Goal: Transaction & Acquisition: Book appointment/travel/reservation

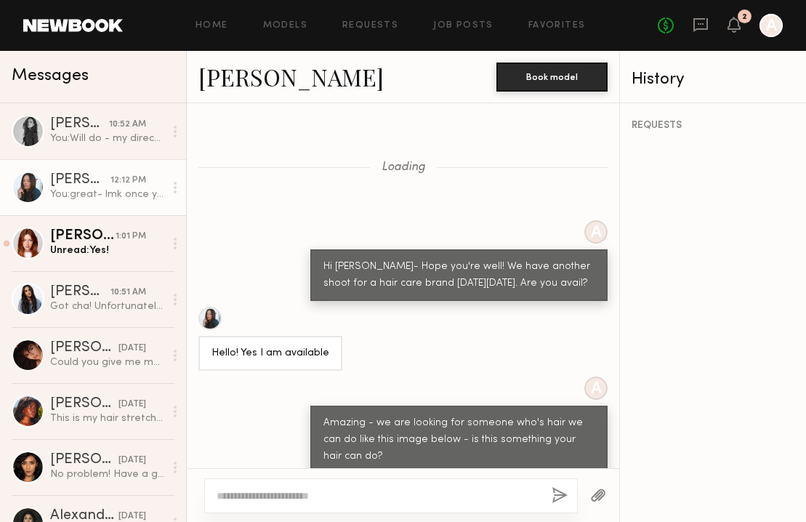
click at [89, 238] on div "Annika R." at bounding box center [82, 236] width 65 height 15
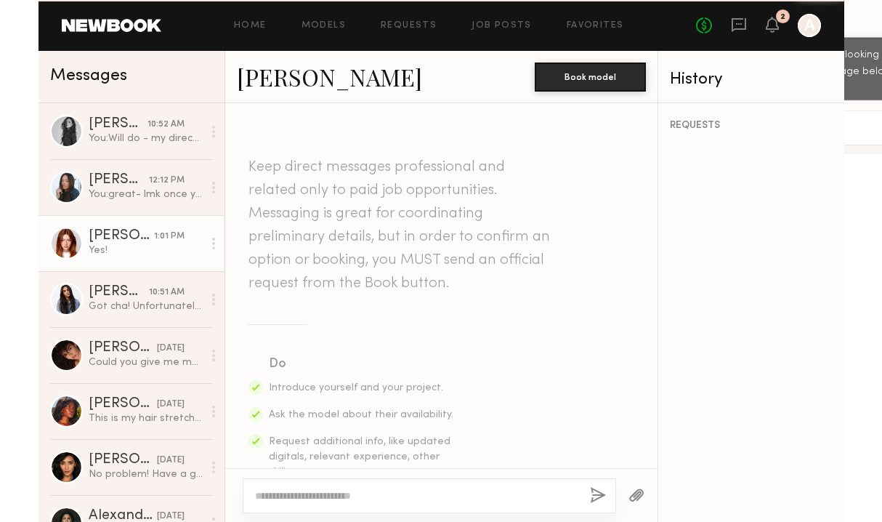
scroll to position [1508, 0]
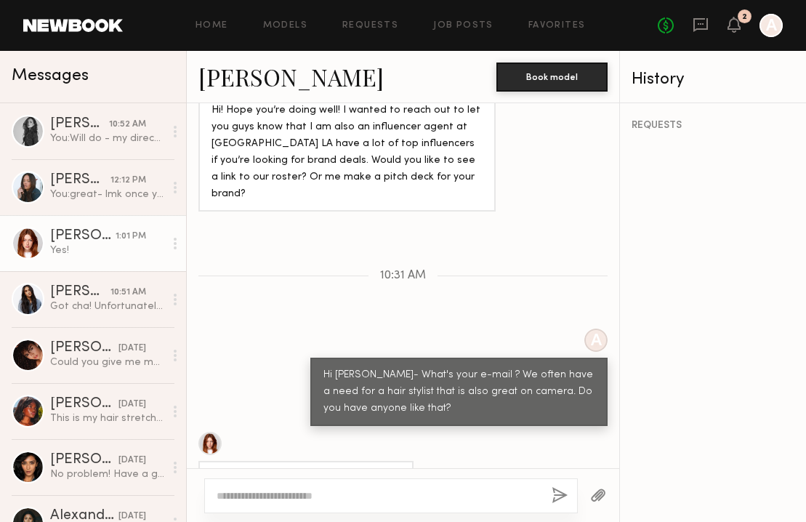
drag, startPoint x: 331, startPoint y: 398, endPoint x: 222, endPoint y: 393, distance: 109.2
click at [224, 461] on div "Hi! Annika@bountyla.com" at bounding box center [305, 478] width 215 height 35
copy div "Annika@bountyla.com"
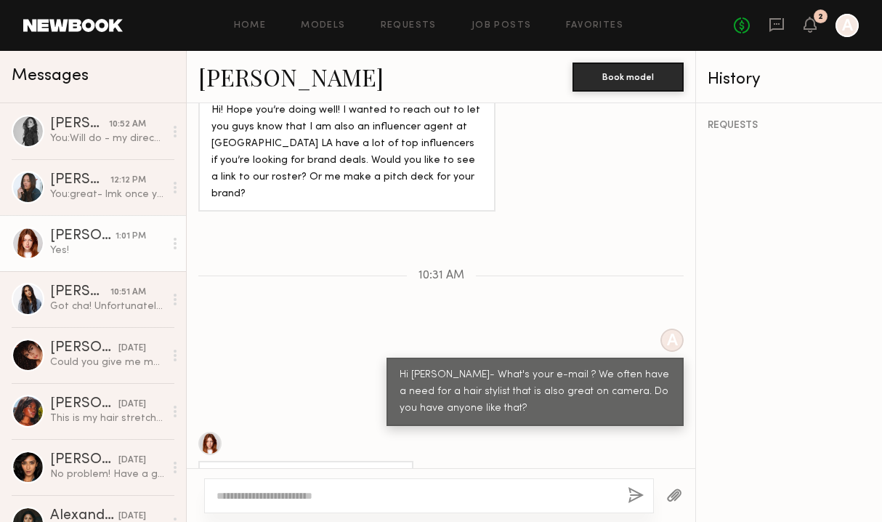
click at [294, 470] on div "Hi! Annika@bountyla.com" at bounding box center [306, 478] width 189 height 17
drag, startPoint x: 335, startPoint y: 398, endPoint x: 222, endPoint y: 398, distance: 112.7
click at [227, 461] on div "Hi! Annika@bountyla.com" at bounding box center [305, 478] width 215 height 35
copy div "Annika@bountyla.com"
click at [316, 26] on link "Models" at bounding box center [323, 25] width 44 height 9
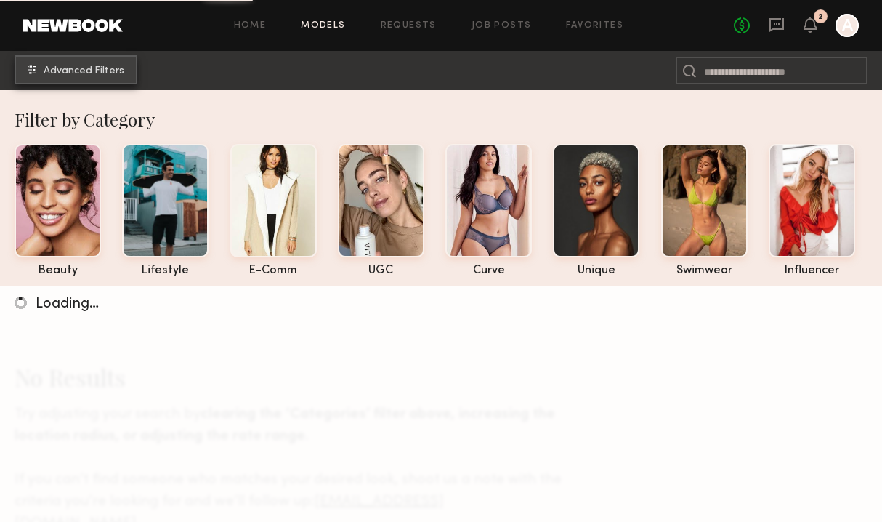
click at [87, 73] on span "Advanced Filters" at bounding box center [84, 71] width 81 height 10
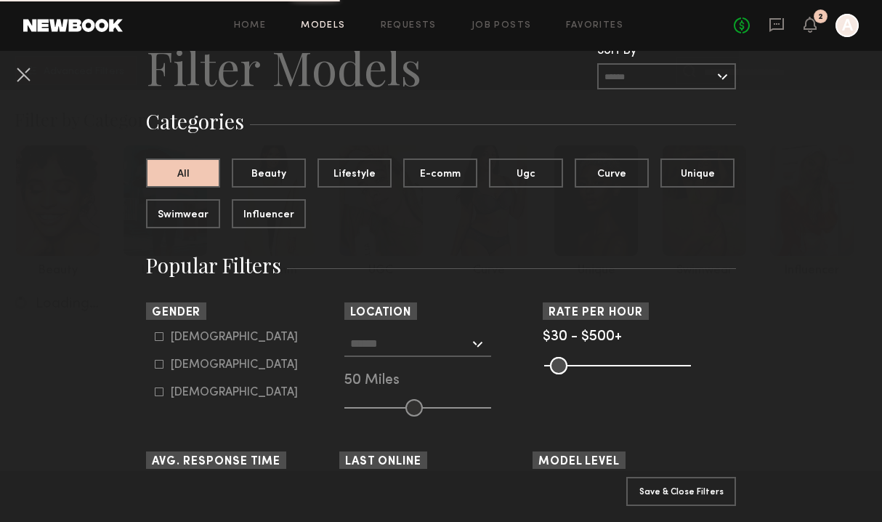
scroll to position [76, 0]
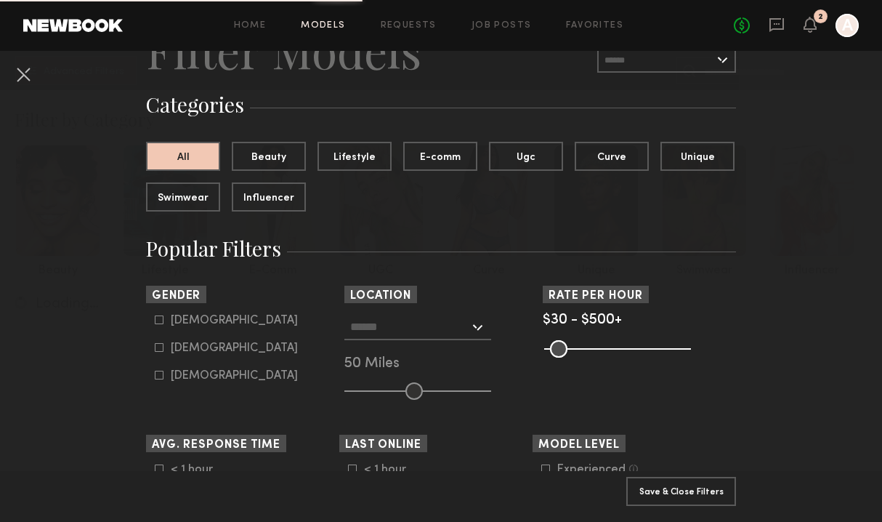
click at [161, 349] on icon at bounding box center [159, 347] width 9 height 9
type input "**"
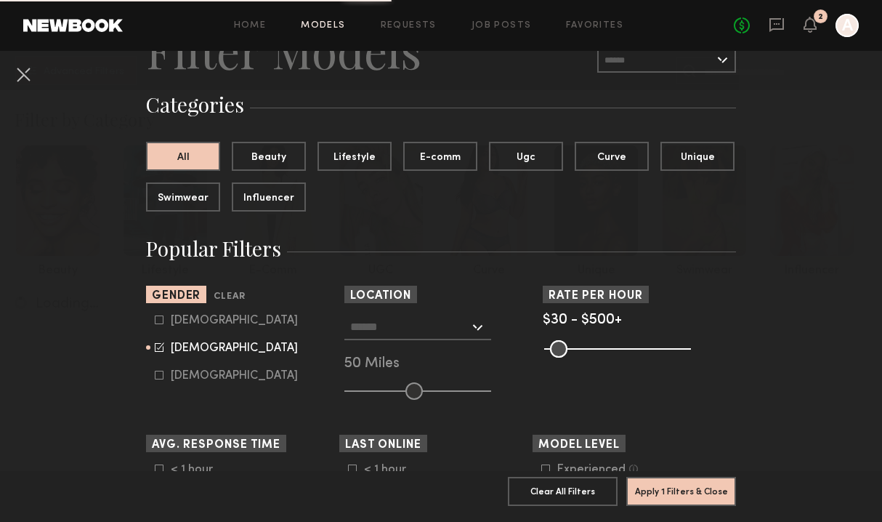
click at [437, 329] on input "text" at bounding box center [409, 326] width 119 height 25
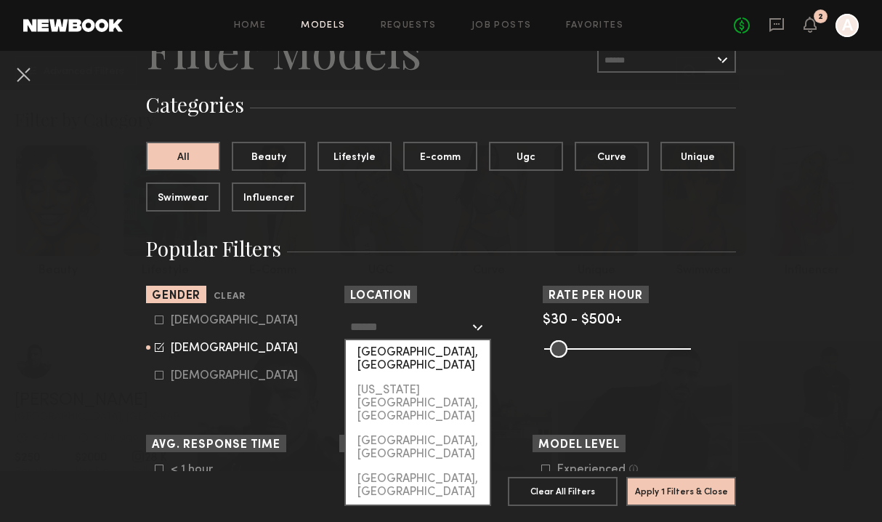
click at [409, 356] on div "[GEOGRAPHIC_DATA], [GEOGRAPHIC_DATA]" at bounding box center [418, 359] width 144 height 38
type input "**********"
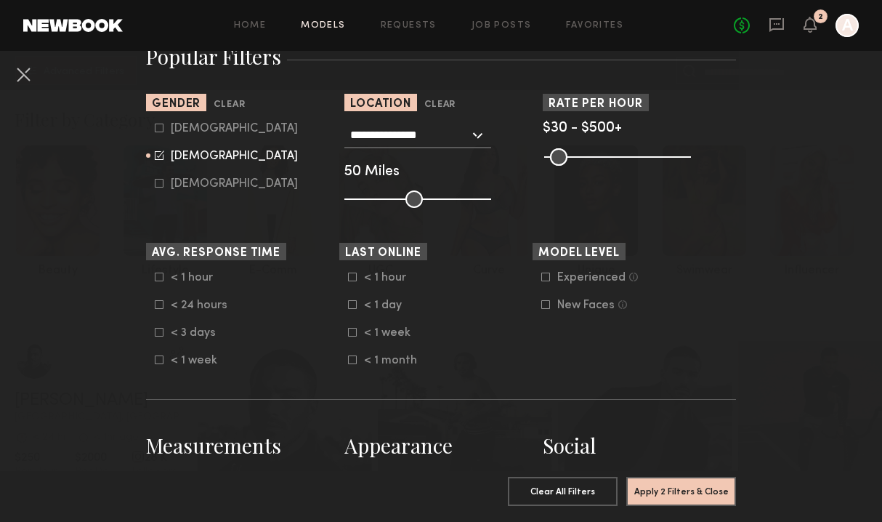
scroll to position [322, 0]
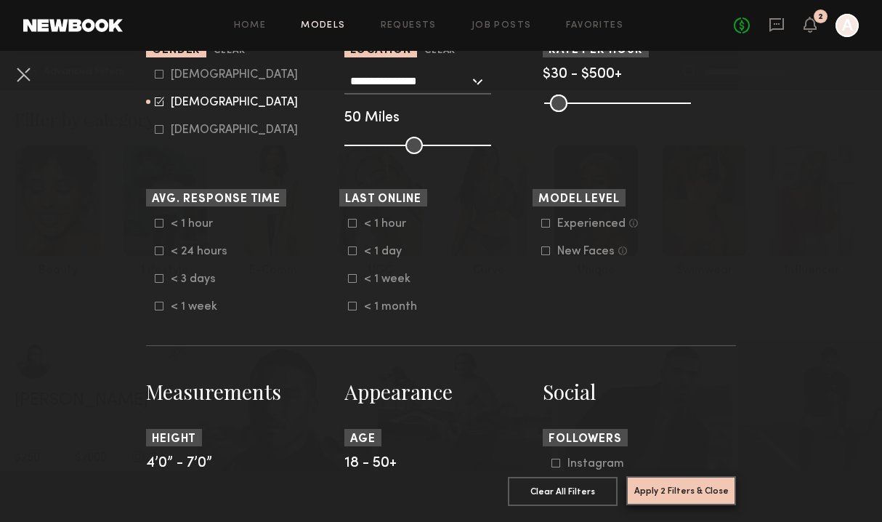
click at [679, 486] on button "Apply 2 Filters & Close" at bounding box center [682, 490] width 110 height 29
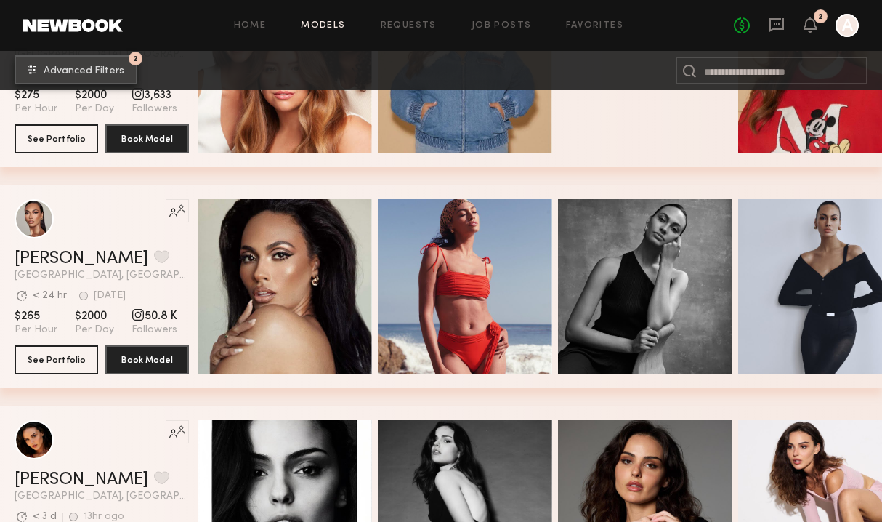
scroll to position [3257, 0]
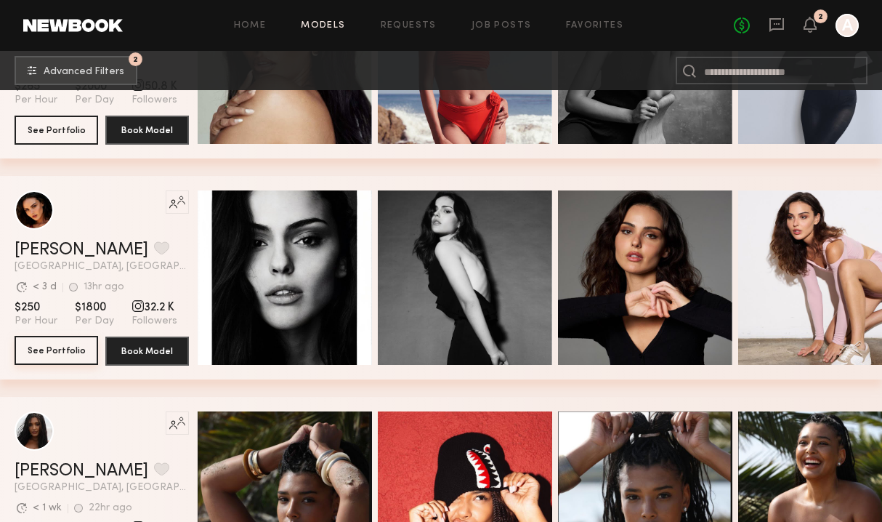
click at [47, 355] on button "See Portfolio" at bounding box center [57, 350] width 84 height 29
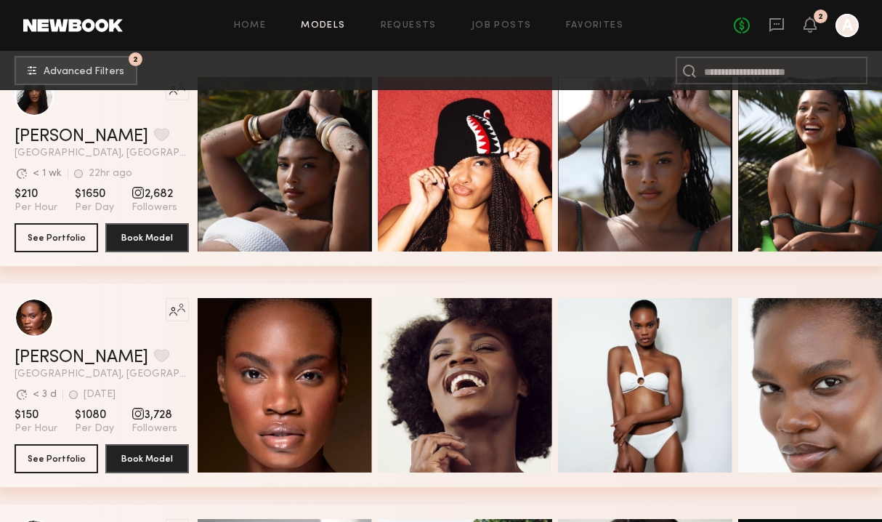
scroll to position [3897, 0]
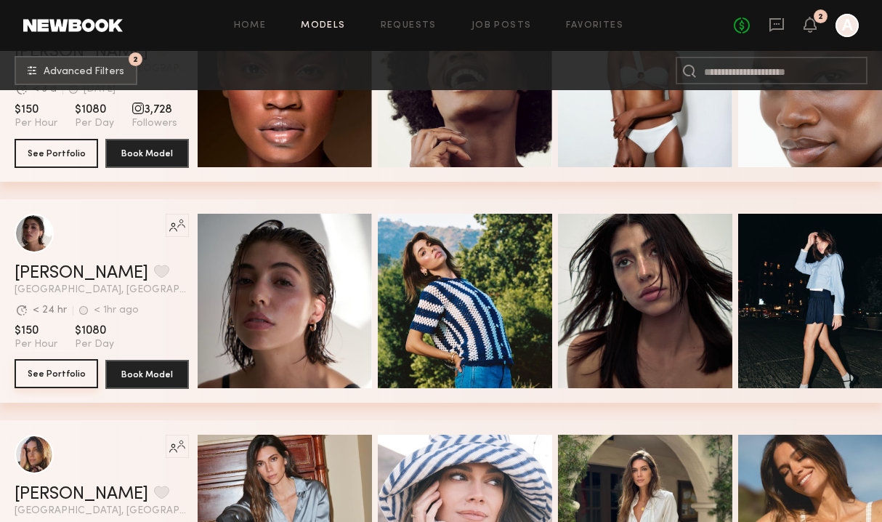
click at [52, 374] on button "See Portfolio" at bounding box center [57, 373] width 84 height 29
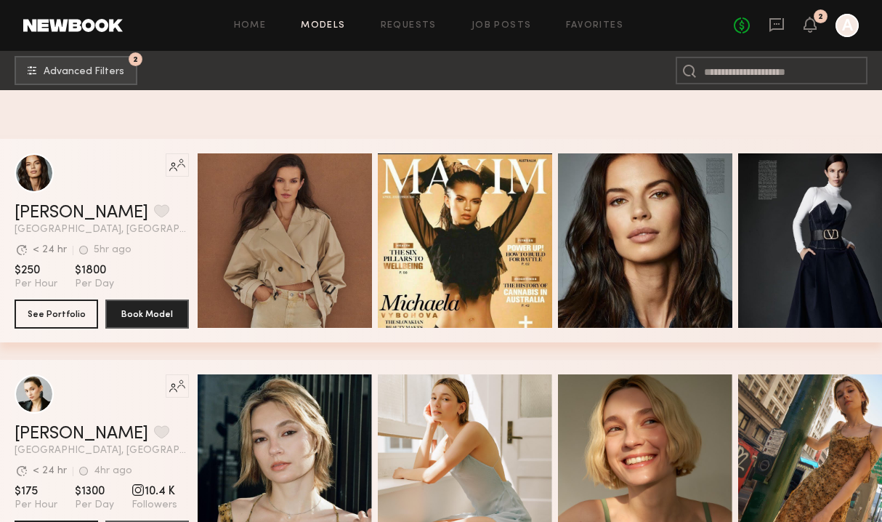
scroll to position [5431, 0]
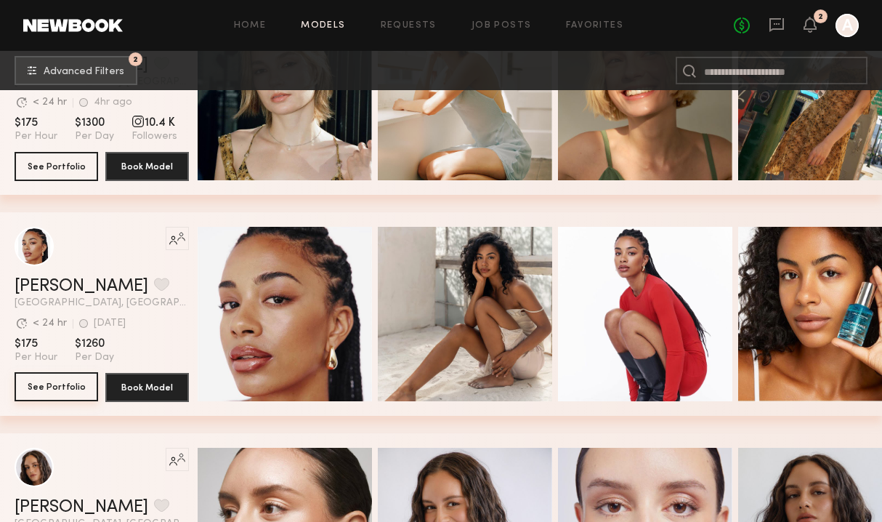
click at [63, 382] on button "See Portfolio" at bounding box center [57, 386] width 84 height 29
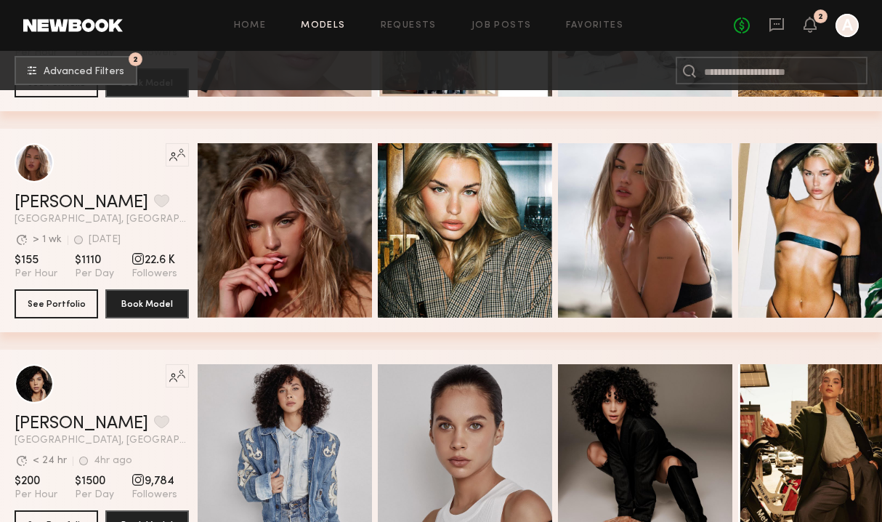
scroll to position [6177, 0]
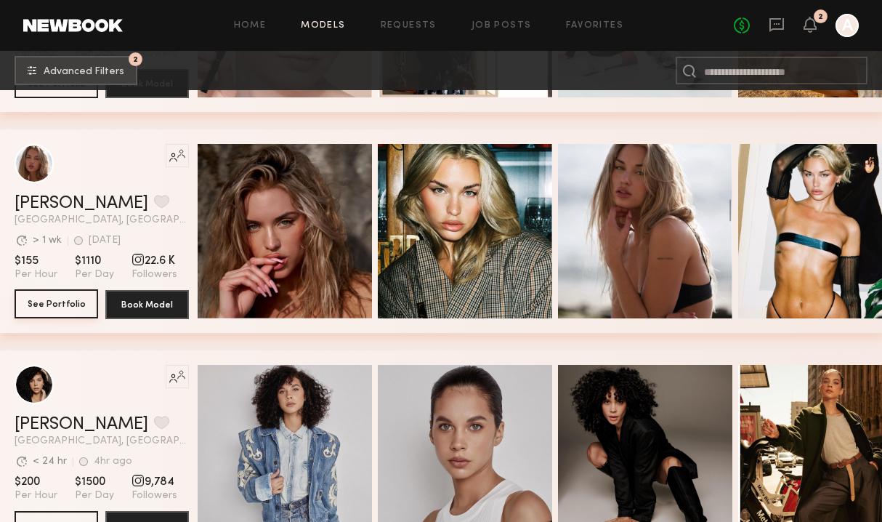
click at [68, 294] on button "See Portfolio" at bounding box center [57, 303] width 84 height 29
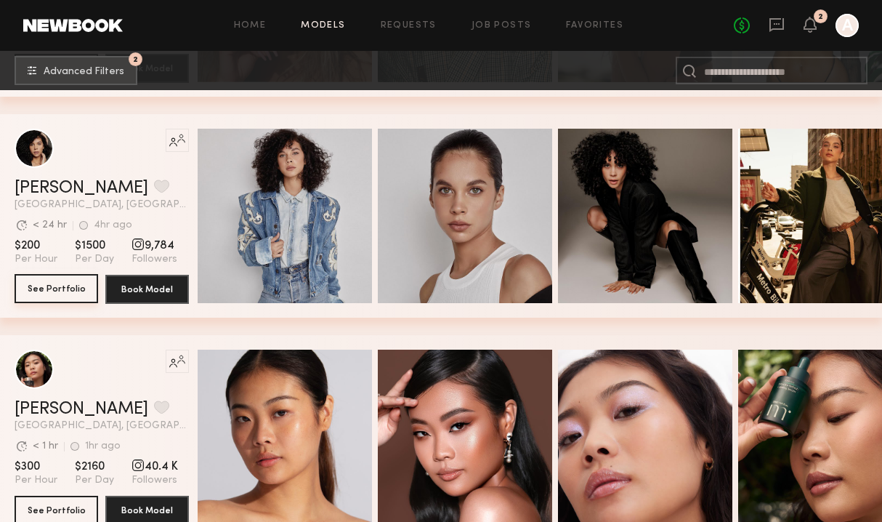
click at [71, 291] on button "See Portfolio" at bounding box center [57, 288] width 84 height 29
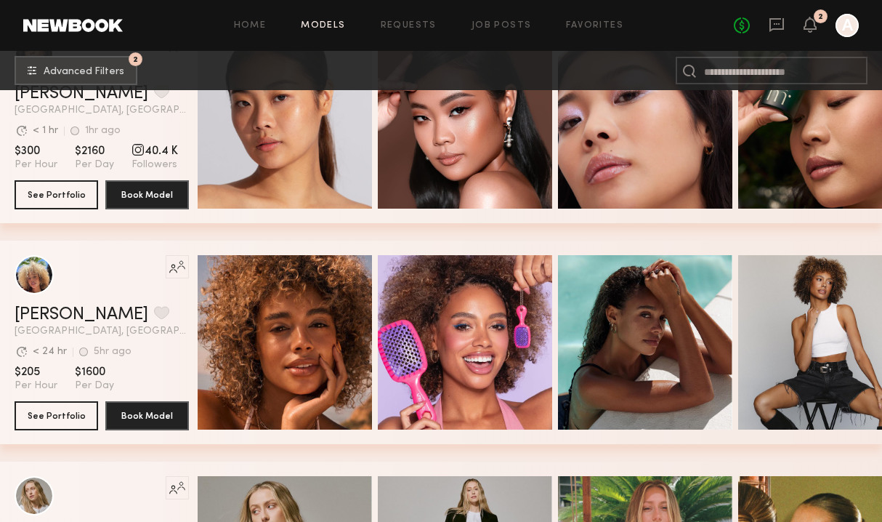
scroll to position [6732, 0]
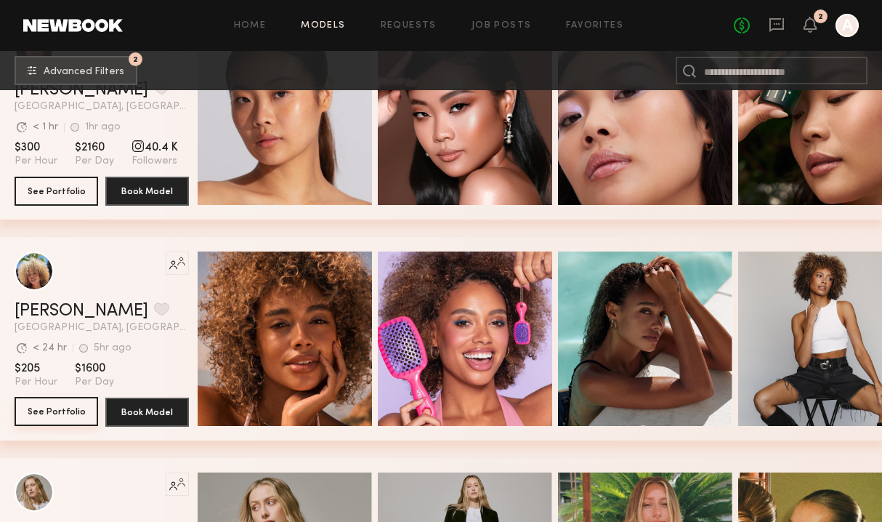
click at [59, 409] on button "See Portfolio" at bounding box center [57, 411] width 84 height 29
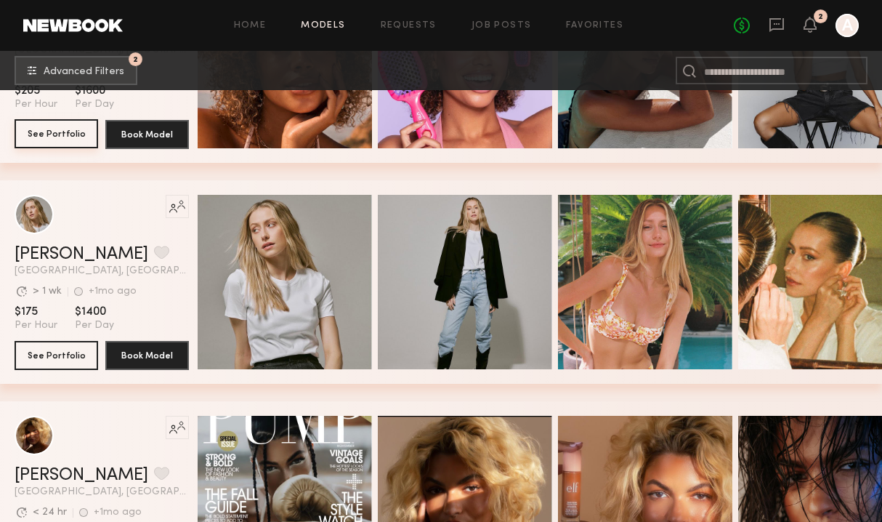
scroll to position [7011, 0]
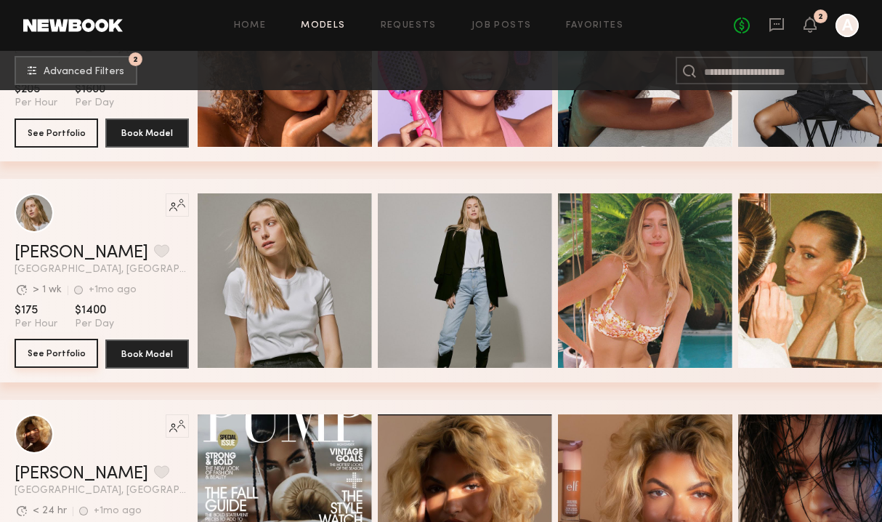
click at [58, 353] on button "See Portfolio" at bounding box center [57, 353] width 84 height 29
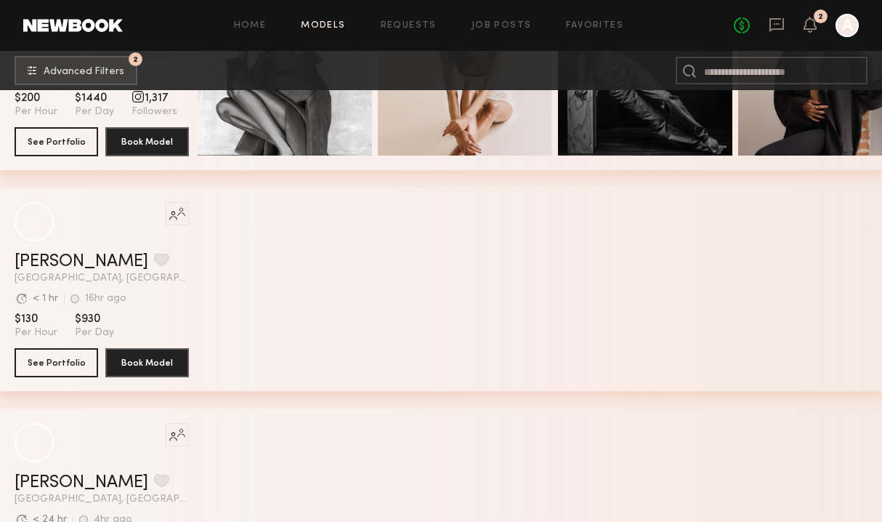
scroll to position [8342, 0]
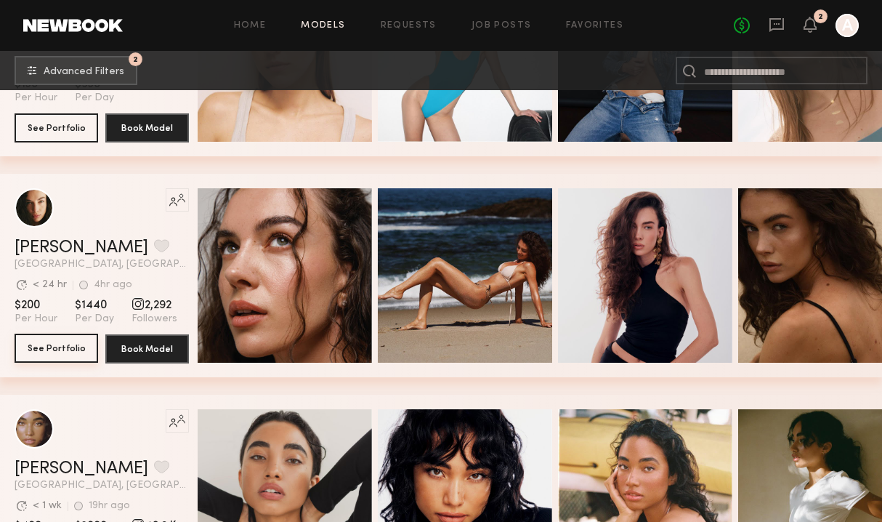
click at [65, 350] on button "See Portfolio" at bounding box center [57, 348] width 84 height 29
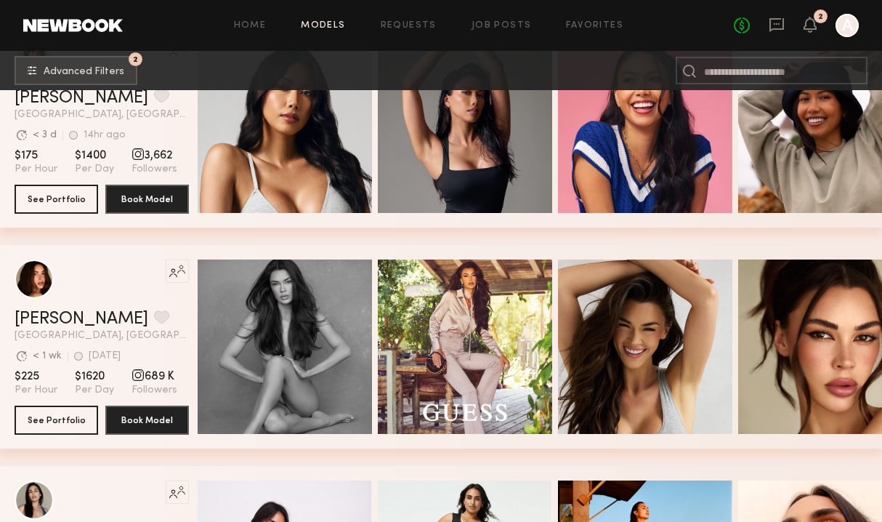
scroll to position [9156, 0]
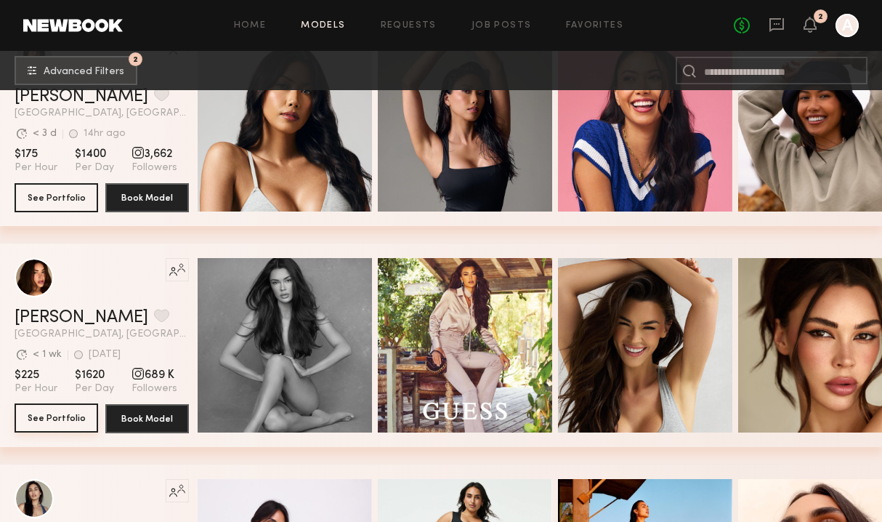
click at [44, 423] on button "See Portfolio" at bounding box center [57, 417] width 84 height 29
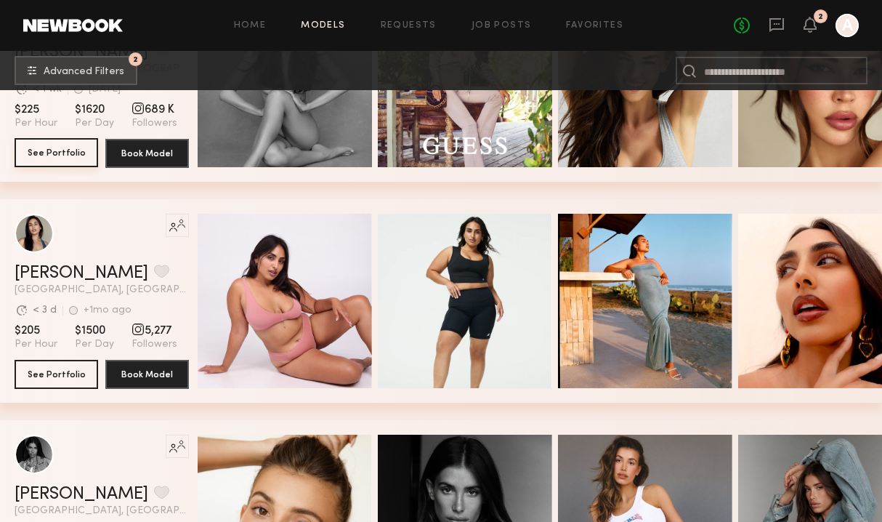
scroll to position [9686, 0]
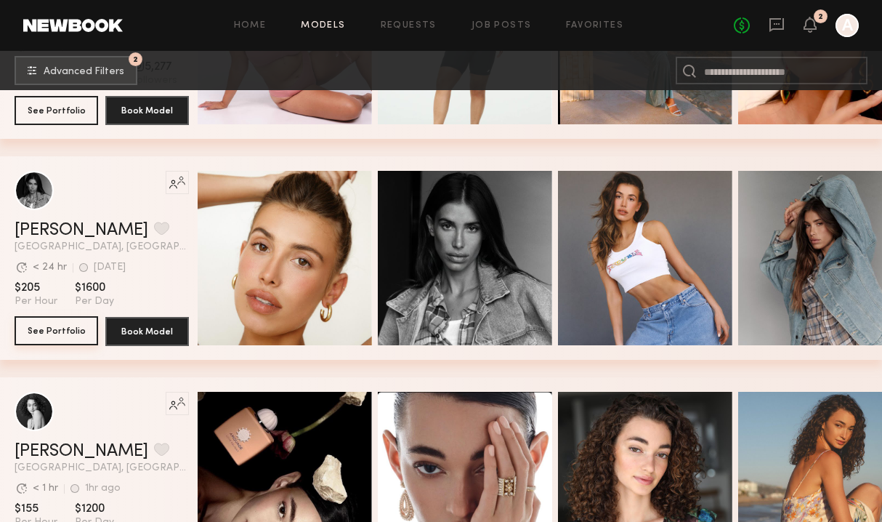
click at [49, 330] on button "See Portfolio" at bounding box center [57, 330] width 84 height 29
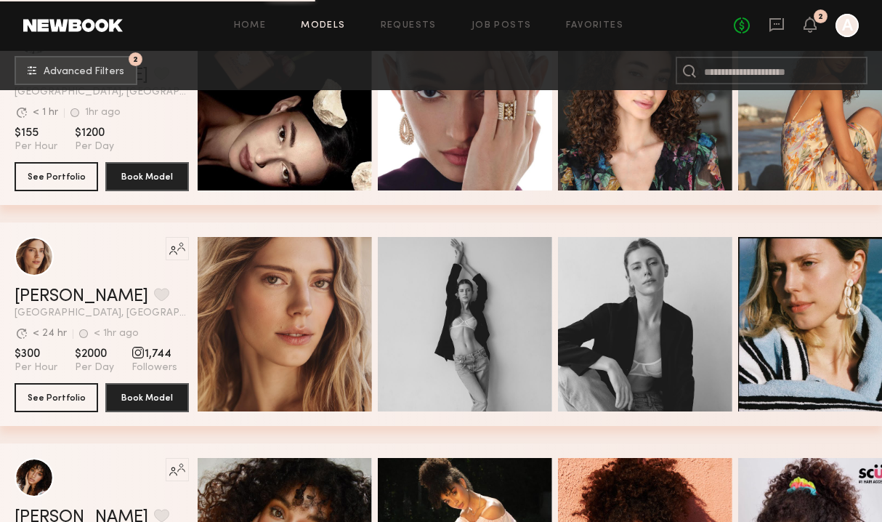
scroll to position [10315, 0]
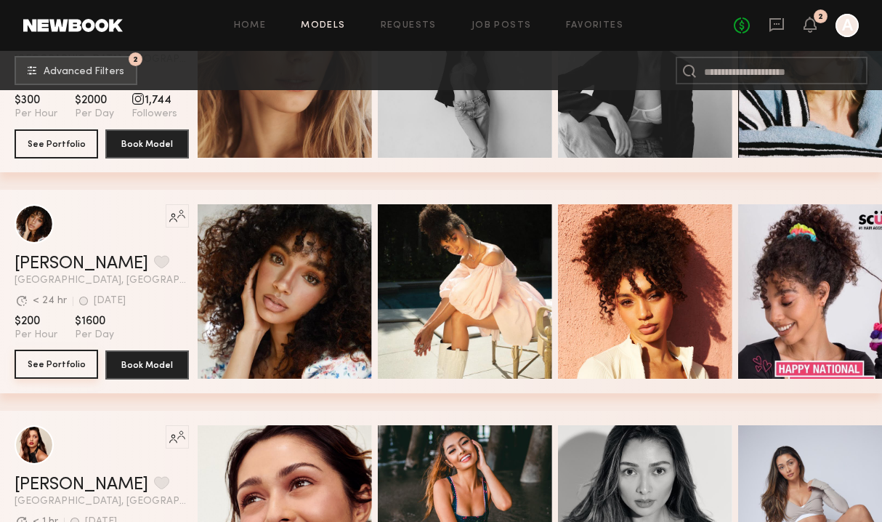
click at [57, 375] on button "See Portfolio" at bounding box center [57, 364] width 84 height 29
click at [74, 364] on button "See Portfolio" at bounding box center [57, 364] width 84 height 29
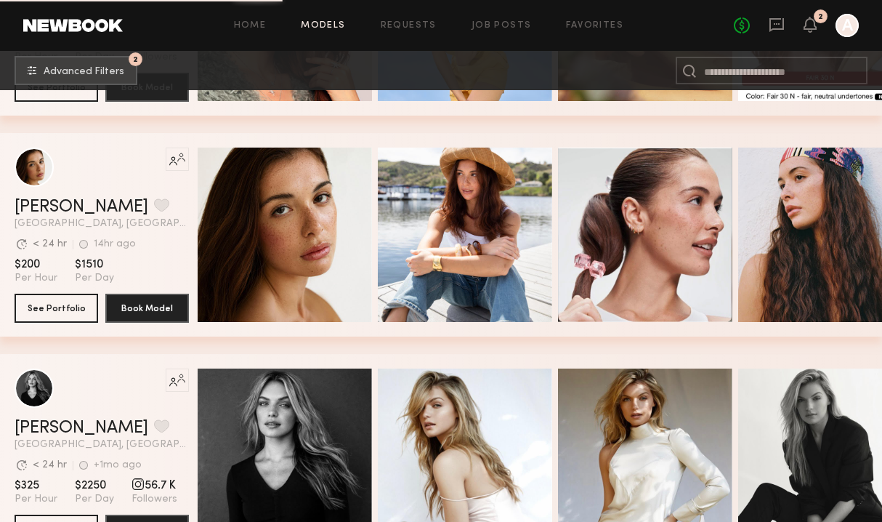
scroll to position [12538, 0]
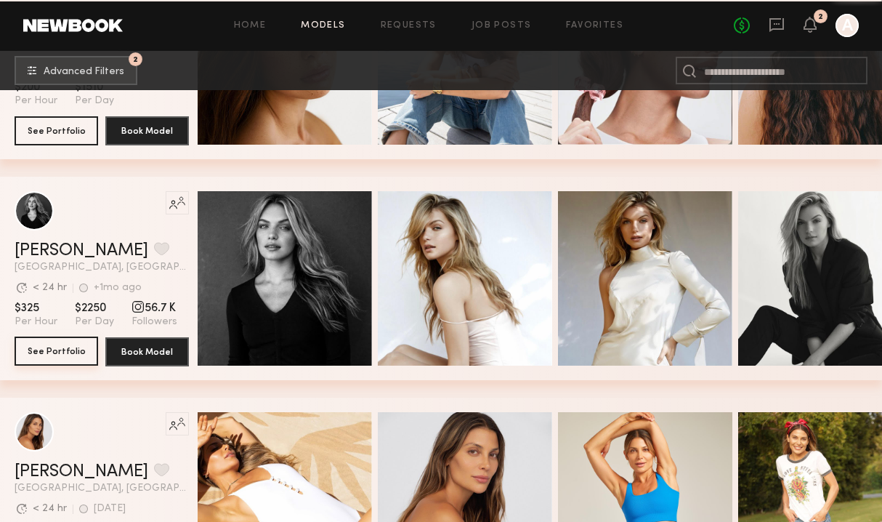
click at [57, 350] on button "See Portfolio" at bounding box center [57, 351] width 84 height 29
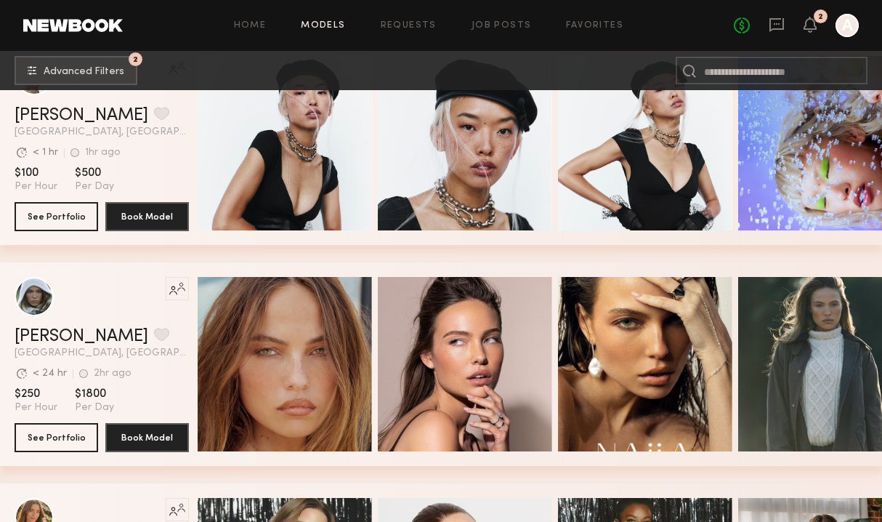
scroll to position [13325, 0]
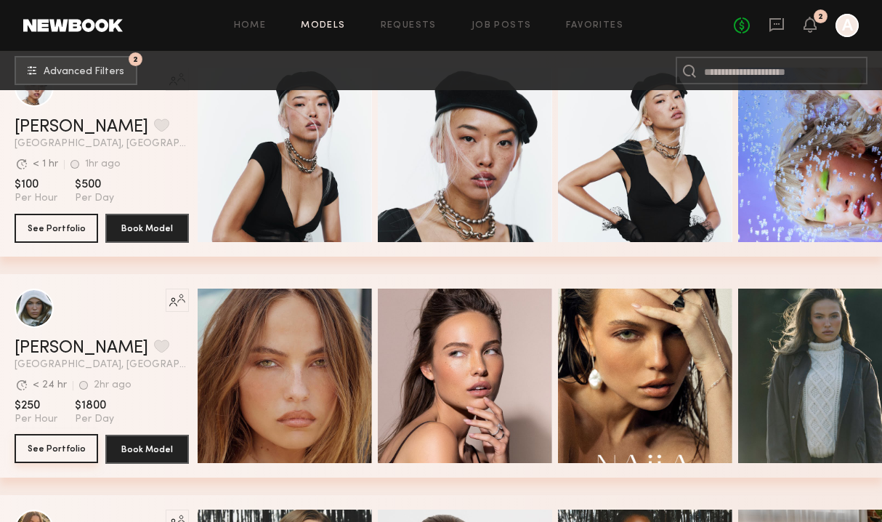
click at [65, 444] on button "See Portfolio" at bounding box center [57, 448] width 84 height 29
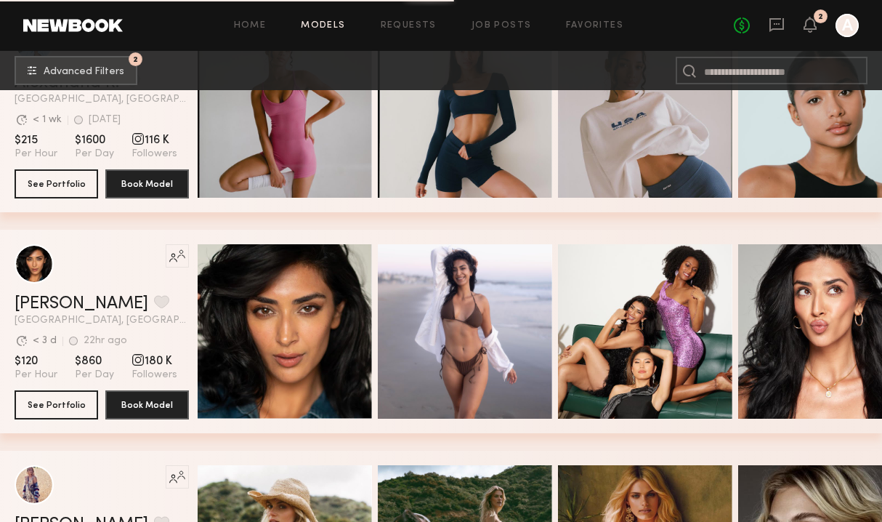
scroll to position [15766, 0]
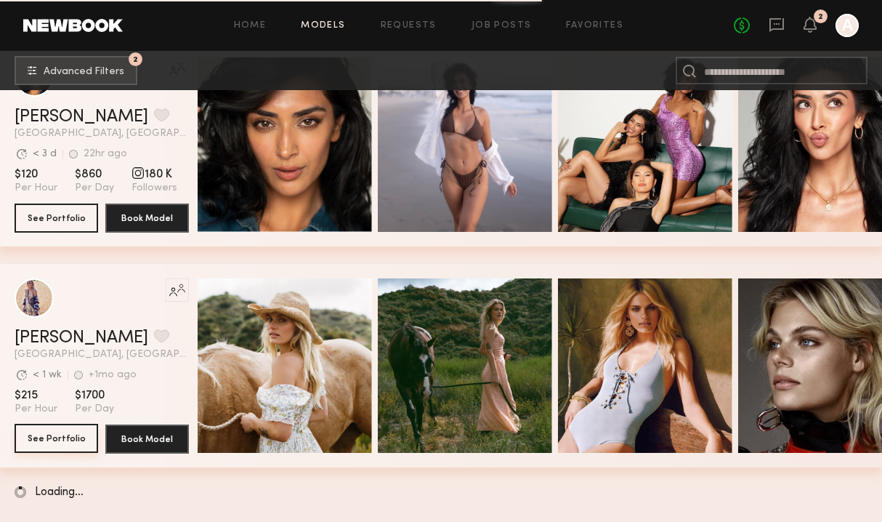
click at [53, 433] on button "See Portfolio" at bounding box center [57, 438] width 84 height 29
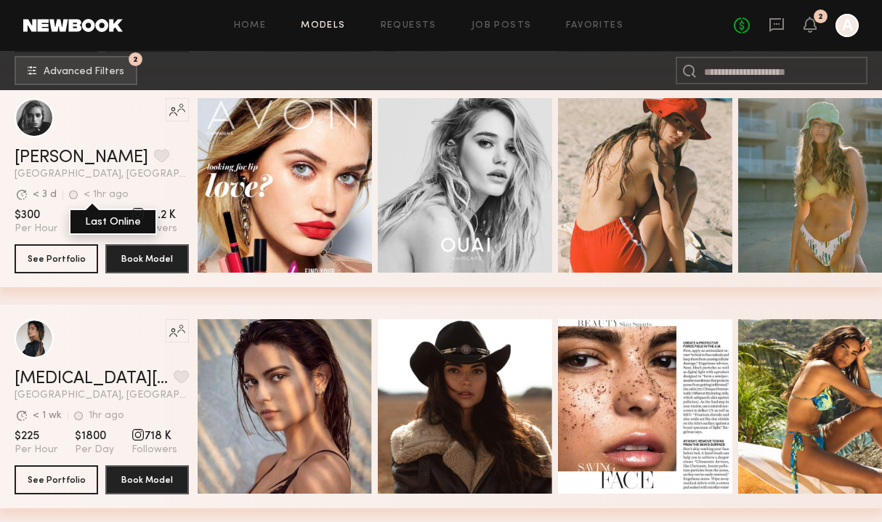
scroll to position [17495, 0]
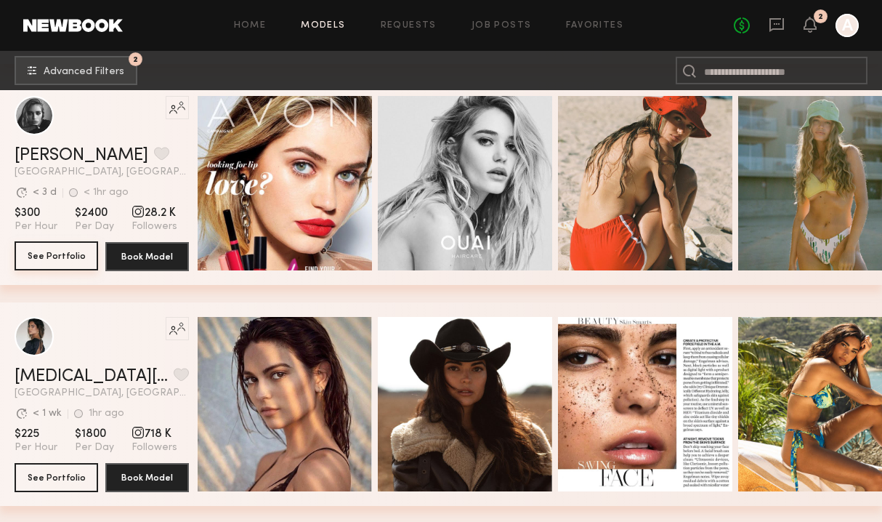
click at [50, 257] on button "See Portfolio" at bounding box center [57, 255] width 84 height 29
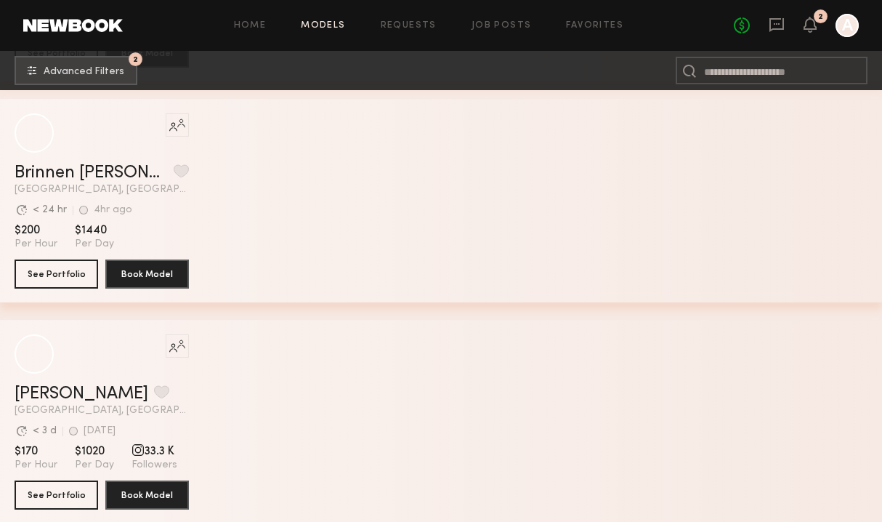
scroll to position [19604, 0]
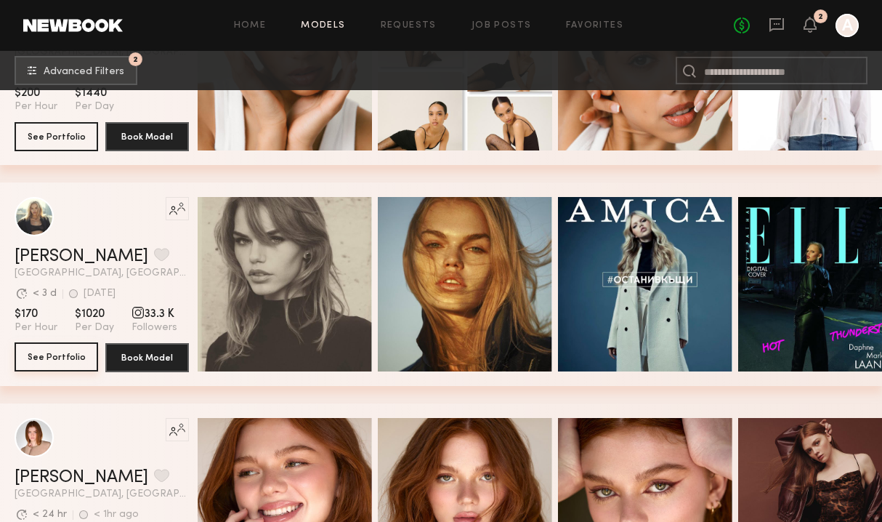
click at [77, 363] on button "See Portfolio" at bounding box center [57, 356] width 84 height 29
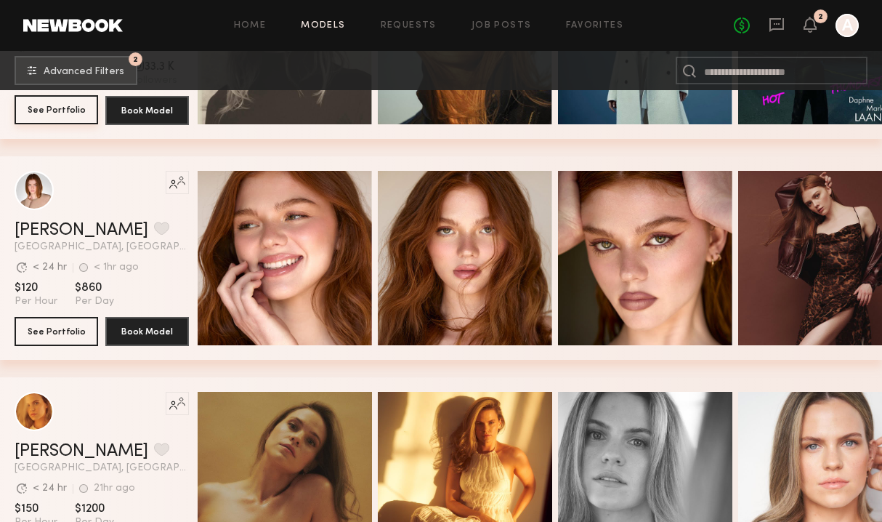
scroll to position [19855, 0]
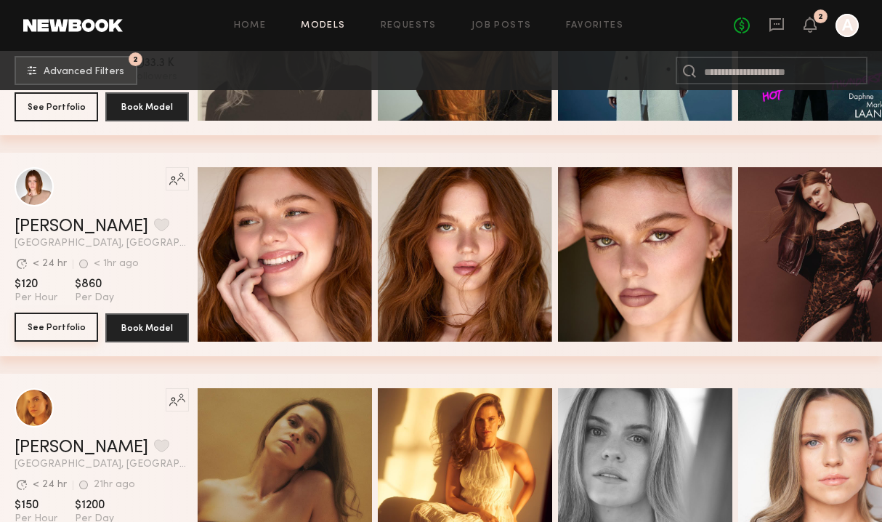
click at [63, 321] on button "See Portfolio" at bounding box center [57, 327] width 84 height 29
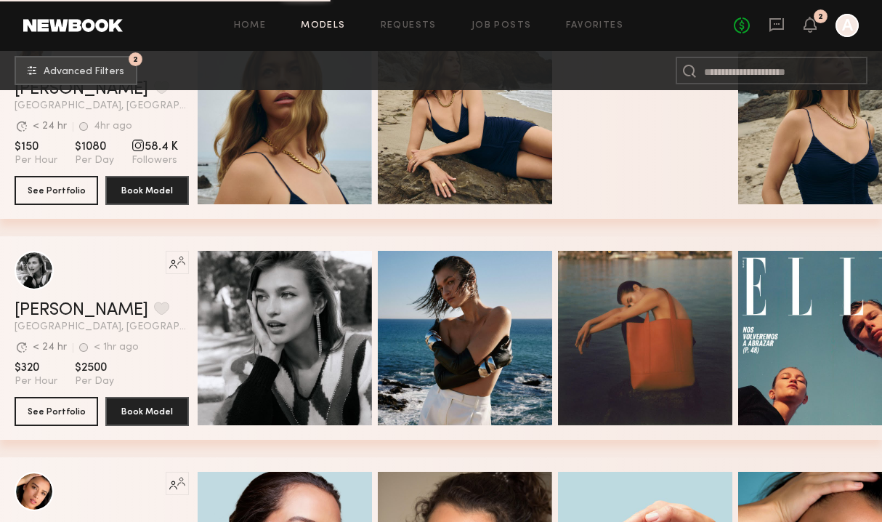
scroll to position [22435, 0]
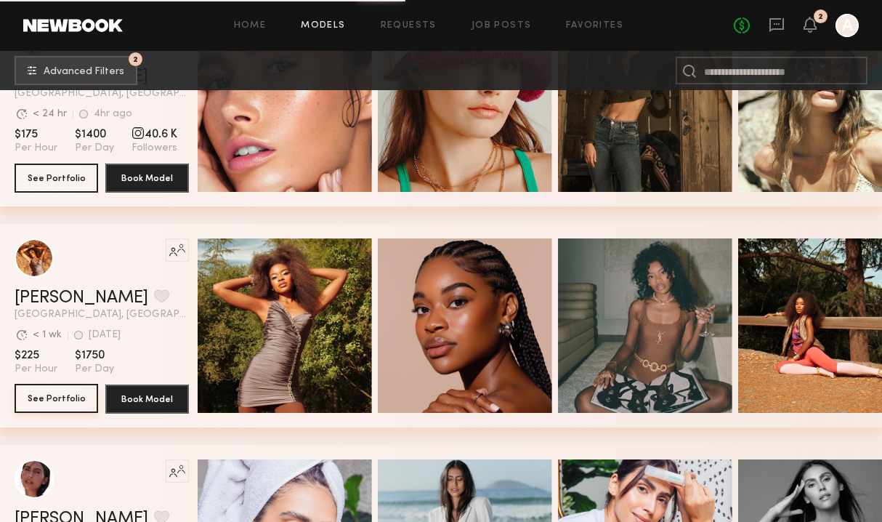
click at [58, 386] on button "See Portfolio" at bounding box center [57, 398] width 84 height 29
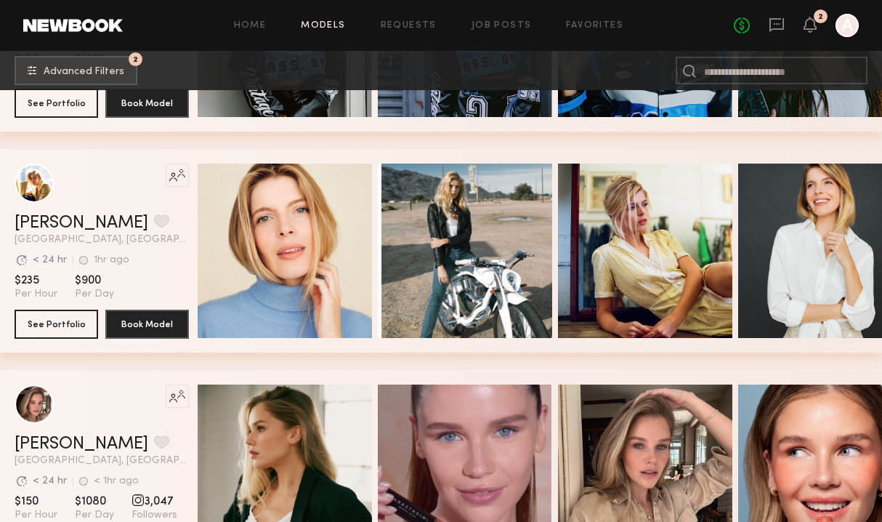
scroll to position [24173, 0]
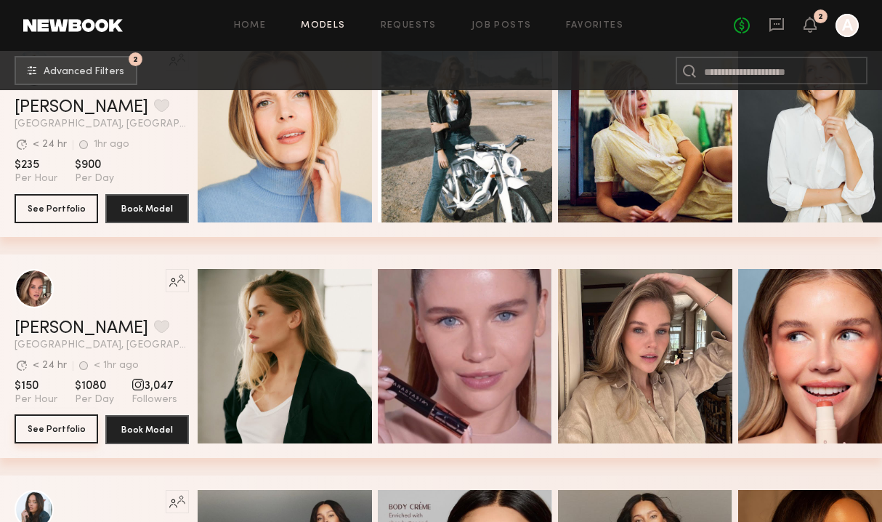
click at [57, 422] on button "See Portfolio" at bounding box center [57, 428] width 84 height 29
click at [78, 427] on button "See Portfolio" at bounding box center [57, 428] width 84 height 29
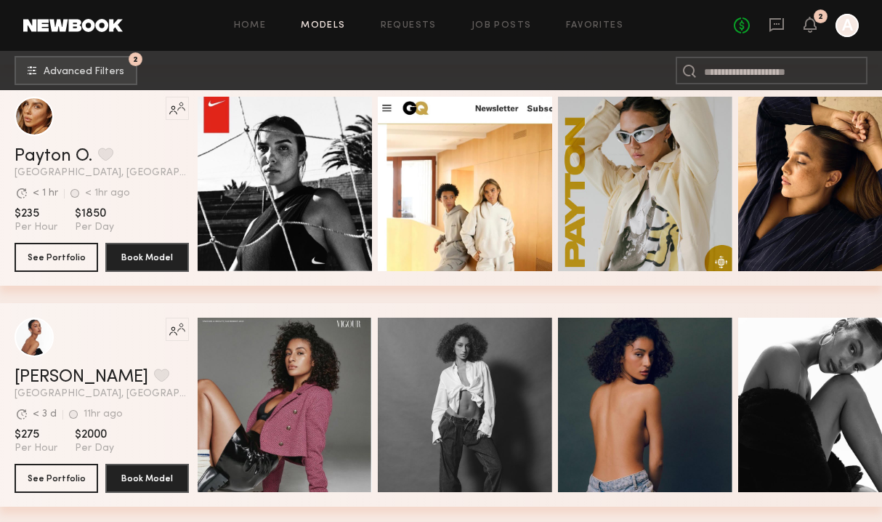
scroll to position [25391, 0]
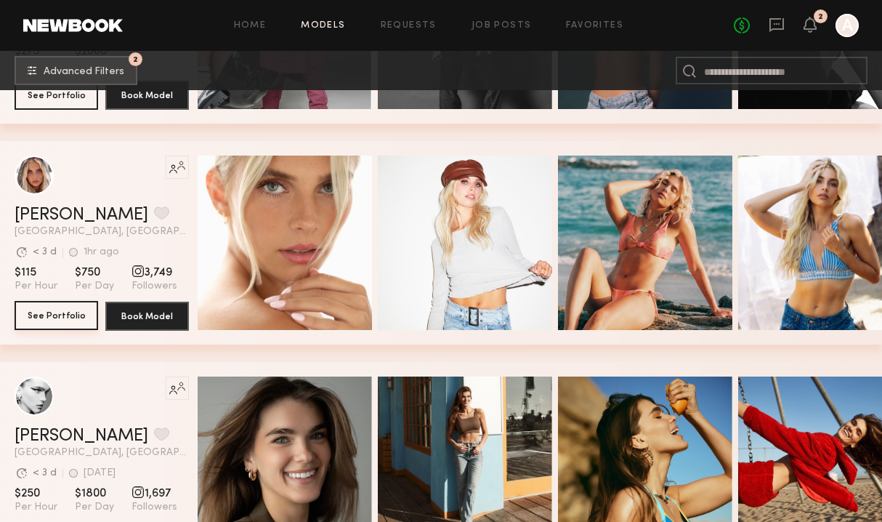
click at [52, 317] on button "See Portfolio" at bounding box center [57, 315] width 84 height 29
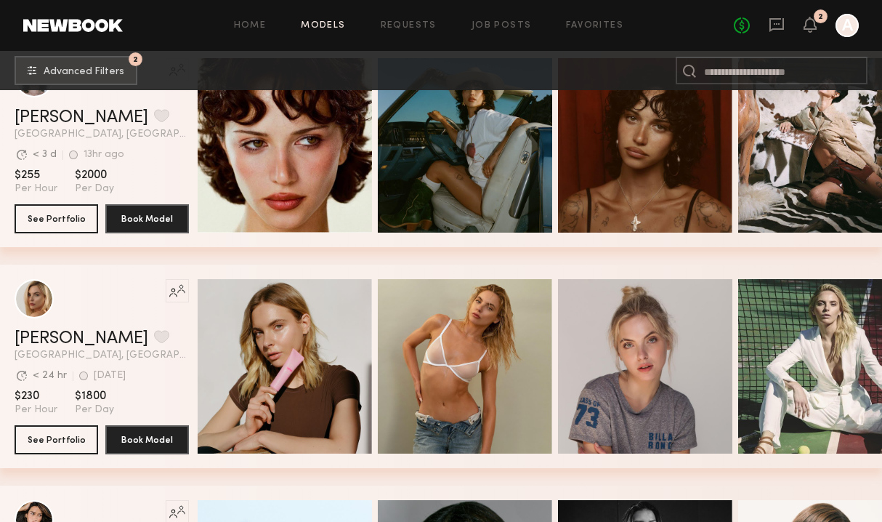
scroll to position [26537, 0]
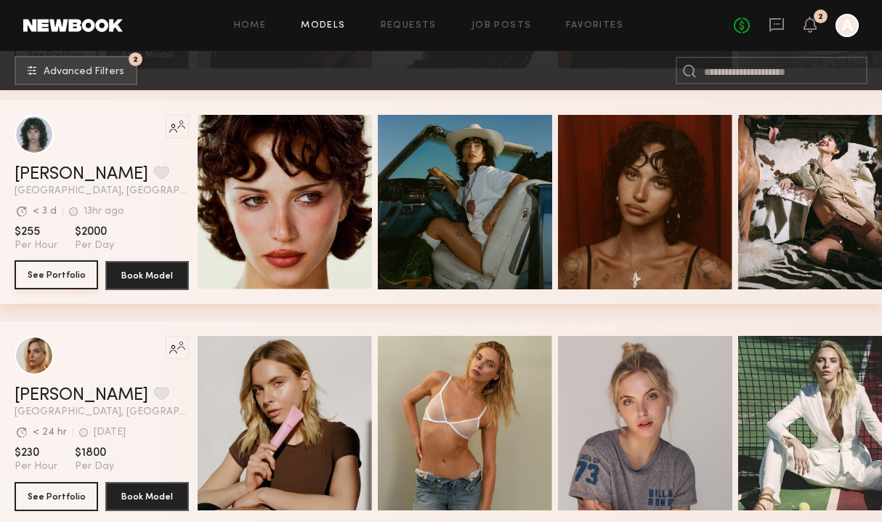
click at [52, 273] on button "See Portfolio" at bounding box center [57, 274] width 84 height 29
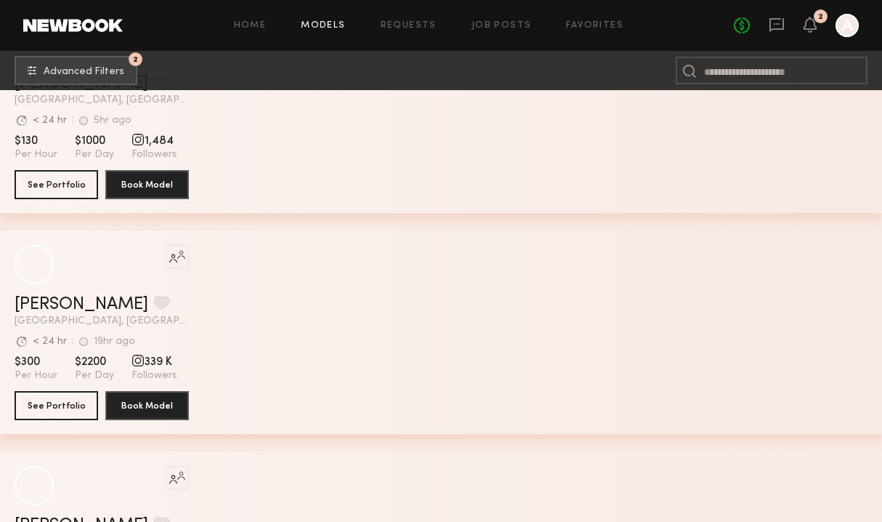
scroll to position [27513, 0]
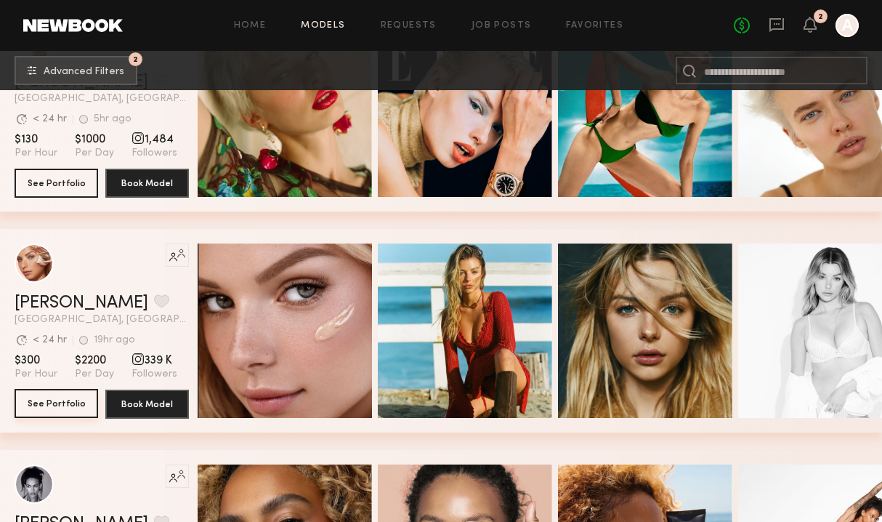
click at [48, 407] on button "See Portfolio" at bounding box center [57, 403] width 84 height 29
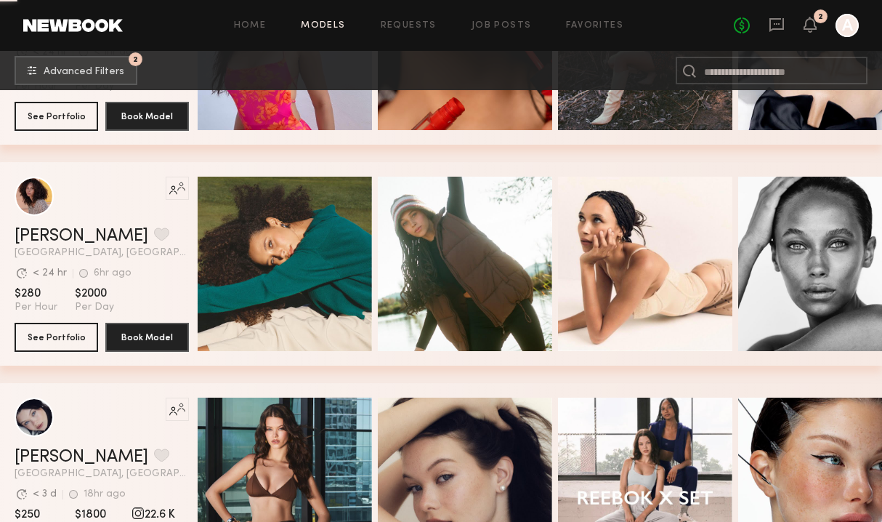
scroll to position [28465, 0]
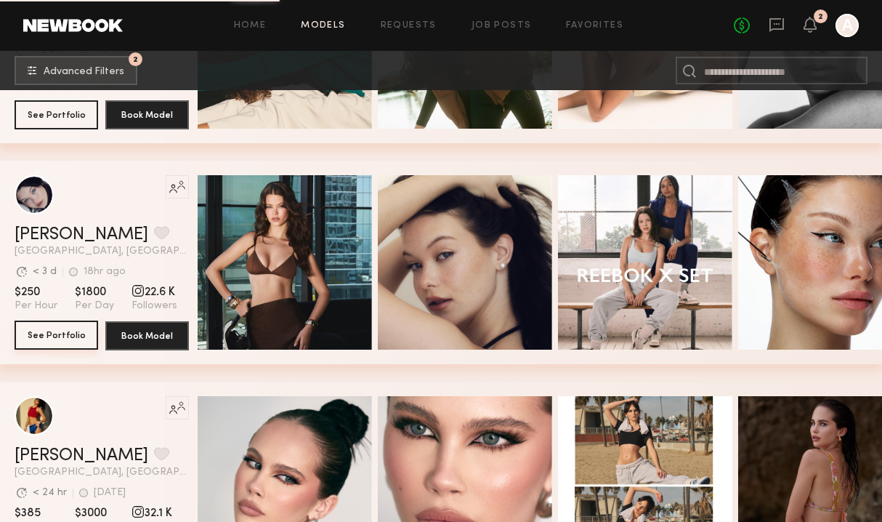
click at [68, 331] on button "See Portfolio" at bounding box center [57, 335] width 84 height 29
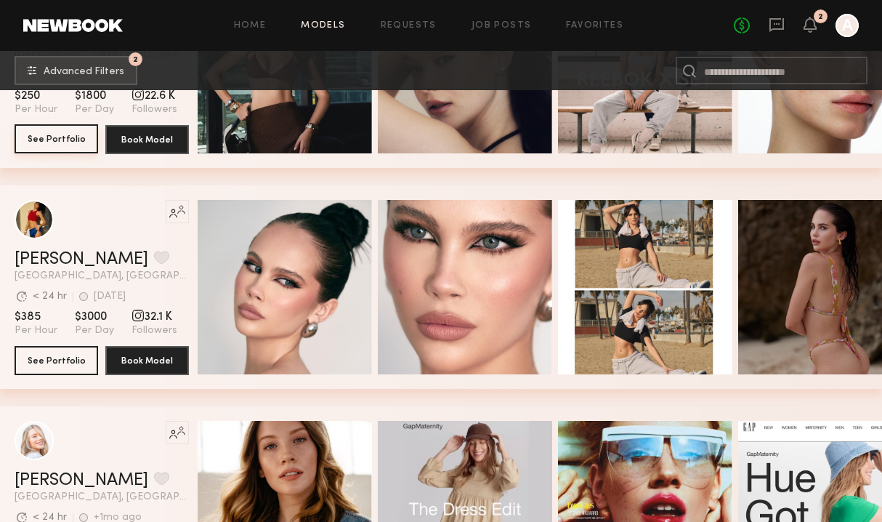
scroll to position [28843, 0]
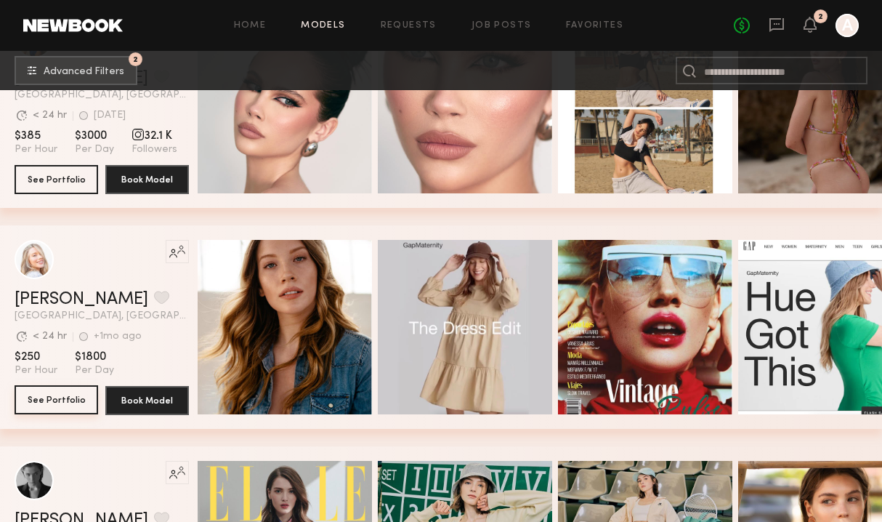
click at [64, 397] on button "See Portfolio" at bounding box center [57, 399] width 84 height 29
click at [774, 25] on icon at bounding box center [777, 25] width 16 height 16
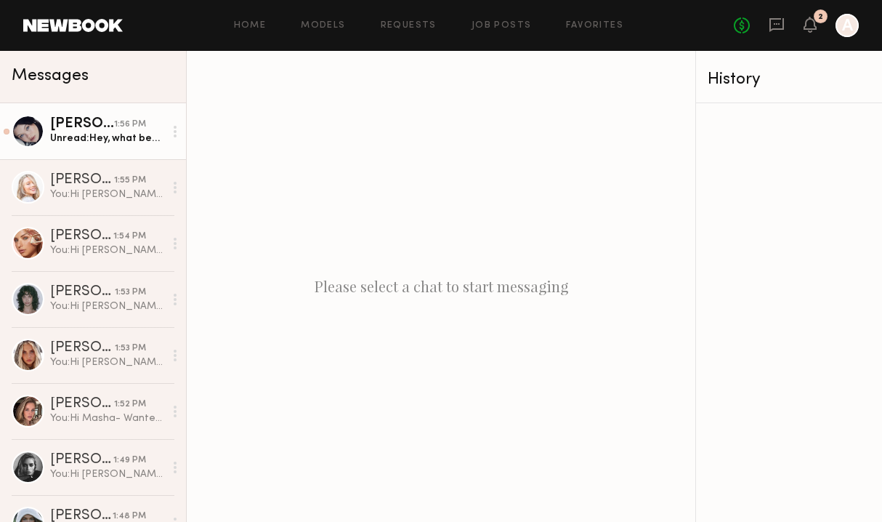
click at [79, 139] on div "Unread: Hey, what beauty brand" at bounding box center [107, 139] width 114 height 14
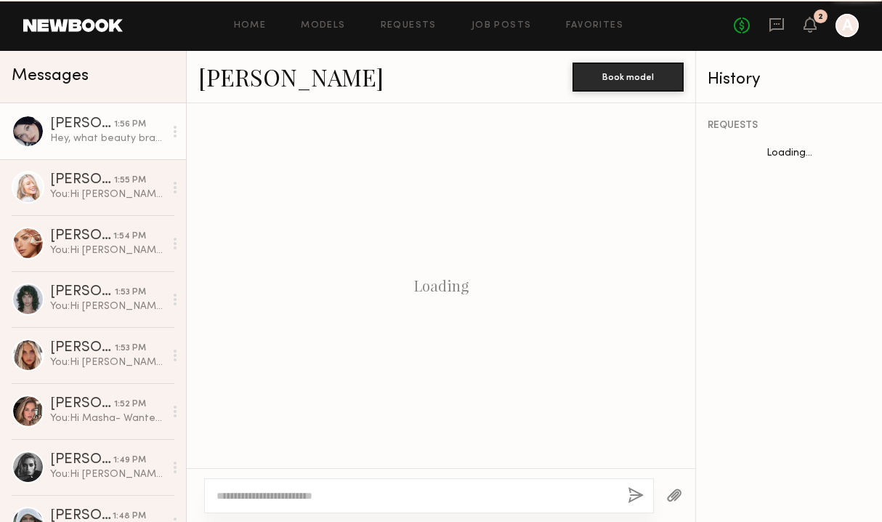
scroll to position [1238, 0]
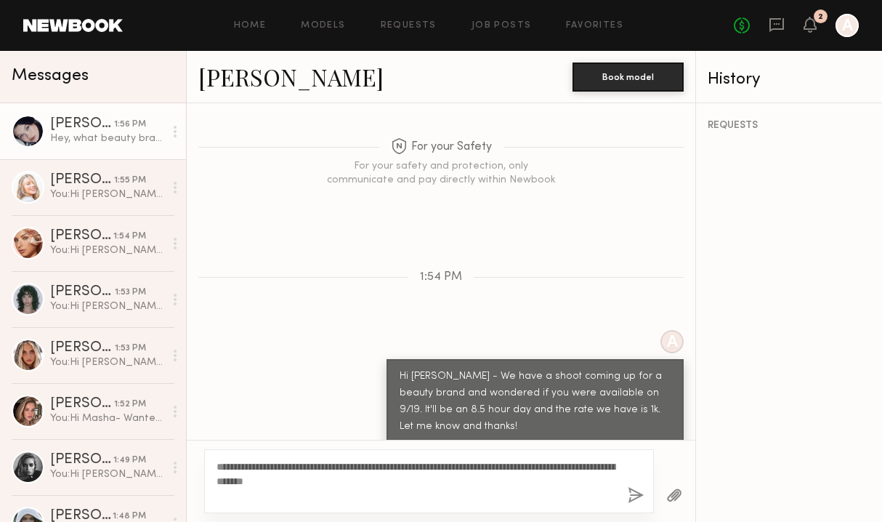
type textarea "**********"
click at [635, 499] on button "button" at bounding box center [636, 496] width 16 height 18
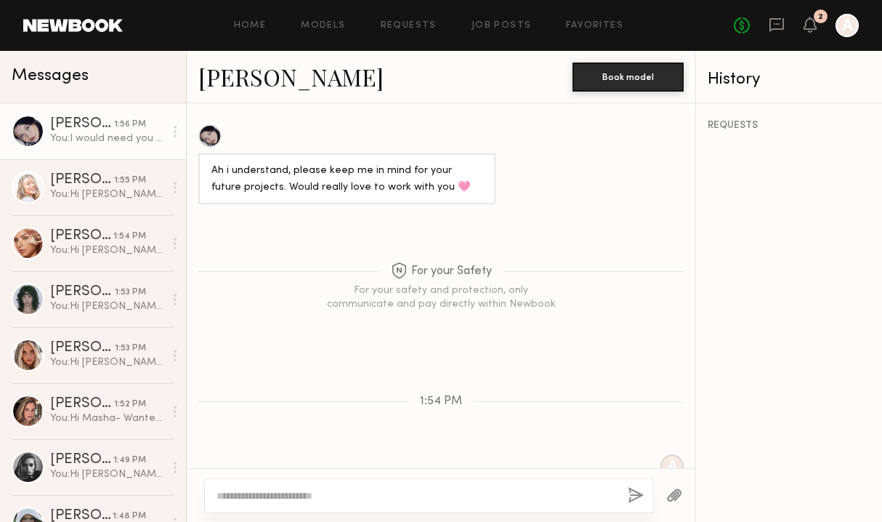
scroll to position [1451, 0]
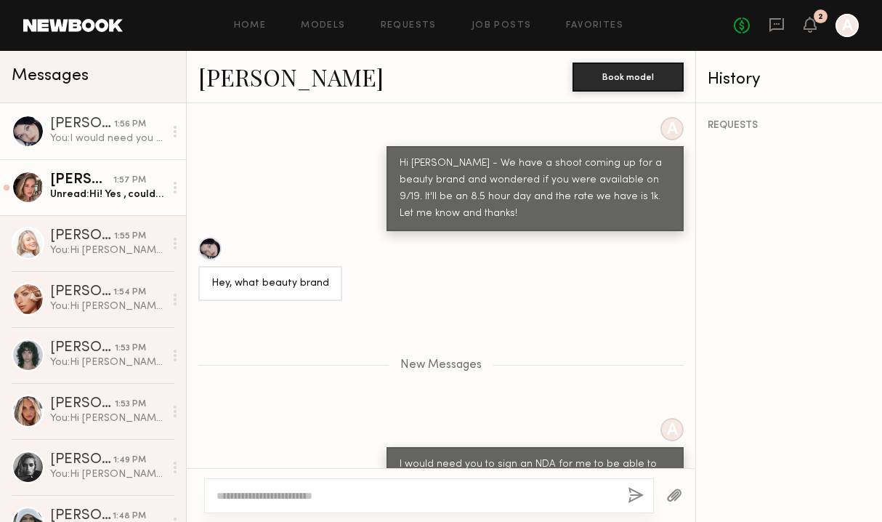
click at [108, 198] on div "Unread: Hi! Yes , could please let me know how many hrs and the rate ?" at bounding box center [107, 195] width 114 height 14
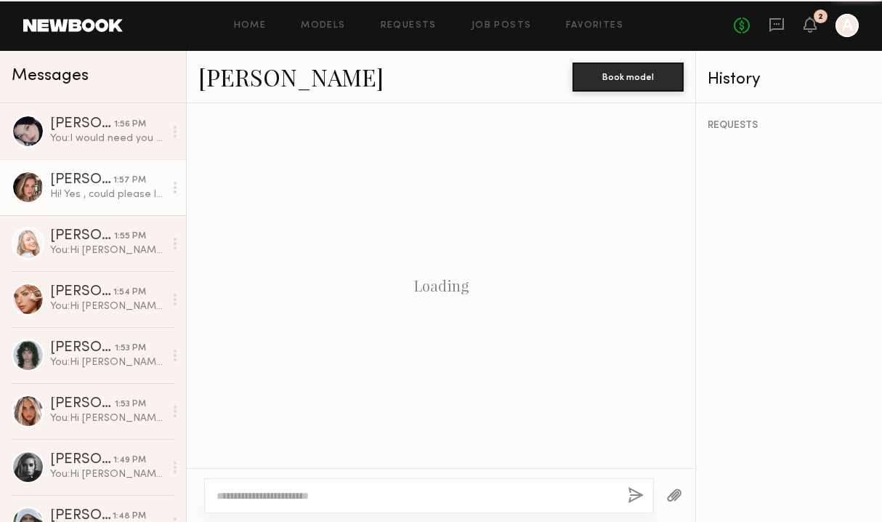
scroll to position [1451, 0]
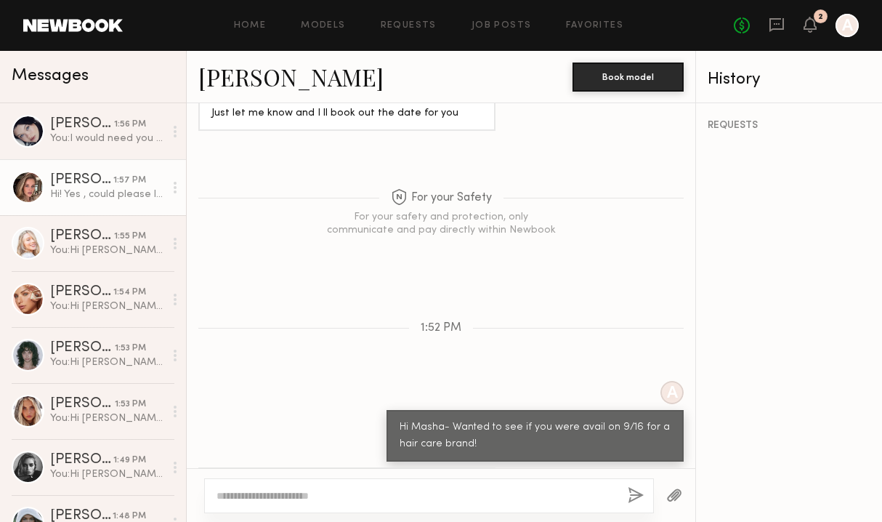
click at [238, 68] on link "[PERSON_NAME]" at bounding box center [290, 76] width 185 height 31
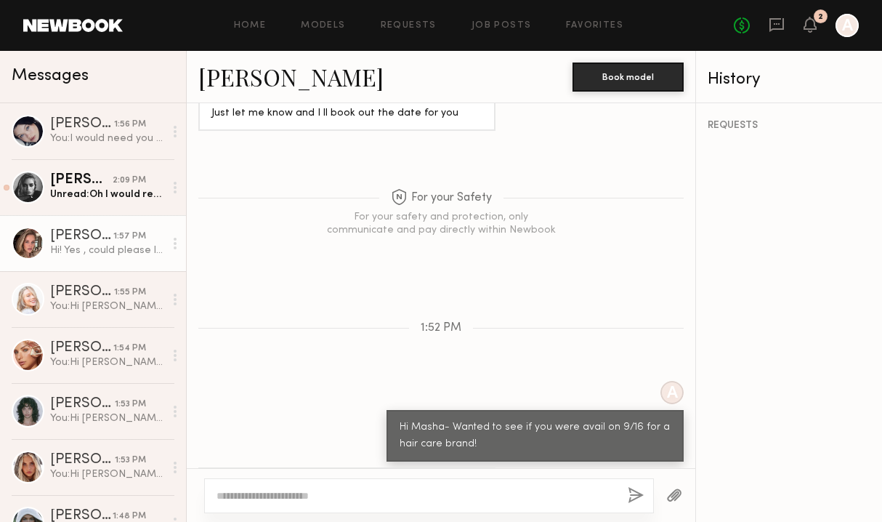
click at [102, 217] on link "Masha B. 1:57 PM Hi! Yes , could please let me know how many hrs and the rate ?" at bounding box center [93, 243] width 186 height 56
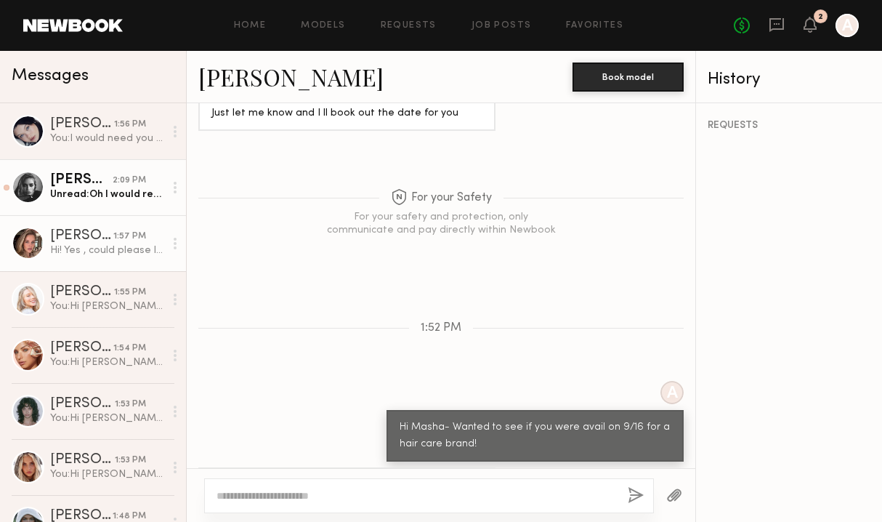
click at [102, 201] on link "Madison S. 2:09 PM Unread: Oh I would really appreciate that, thank you 🤍☺️" at bounding box center [93, 187] width 186 height 56
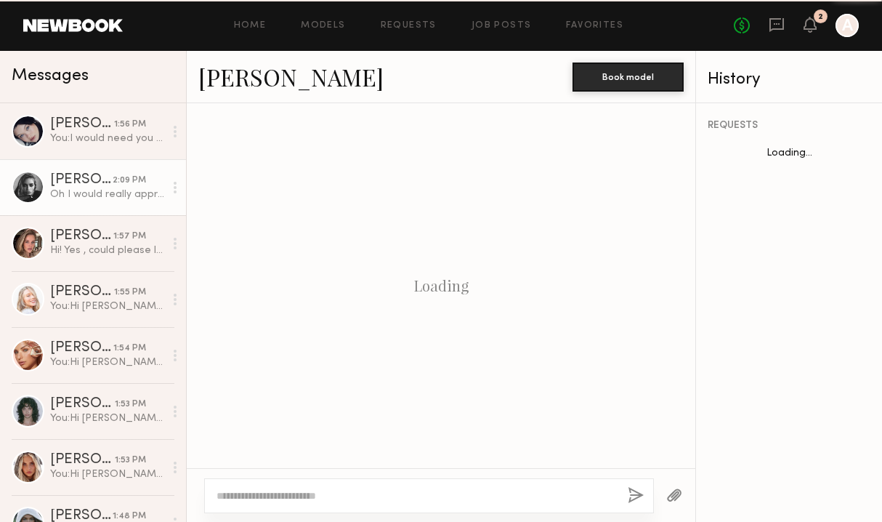
scroll to position [761, 0]
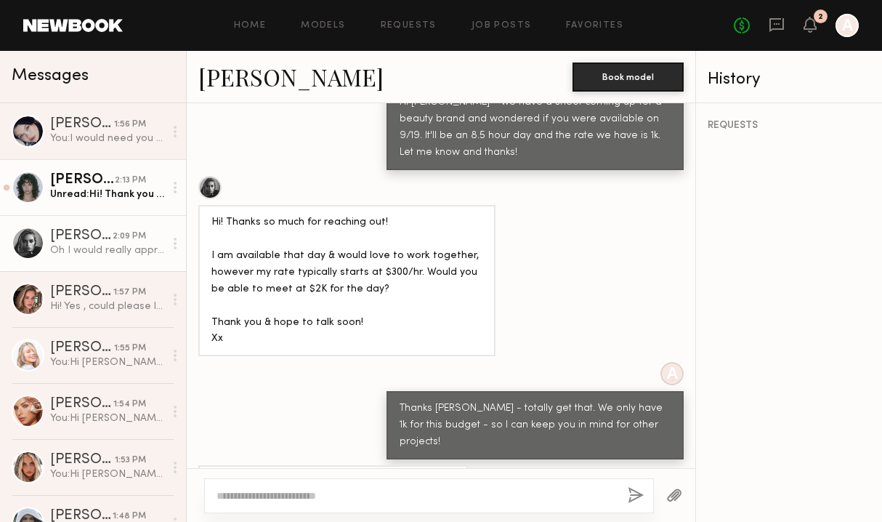
click at [102, 194] on div "Unread: Hi! Thank you so much for reaching out. My date for a 8 hour day is 2k.…" at bounding box center [107, 195] width 114 height 14
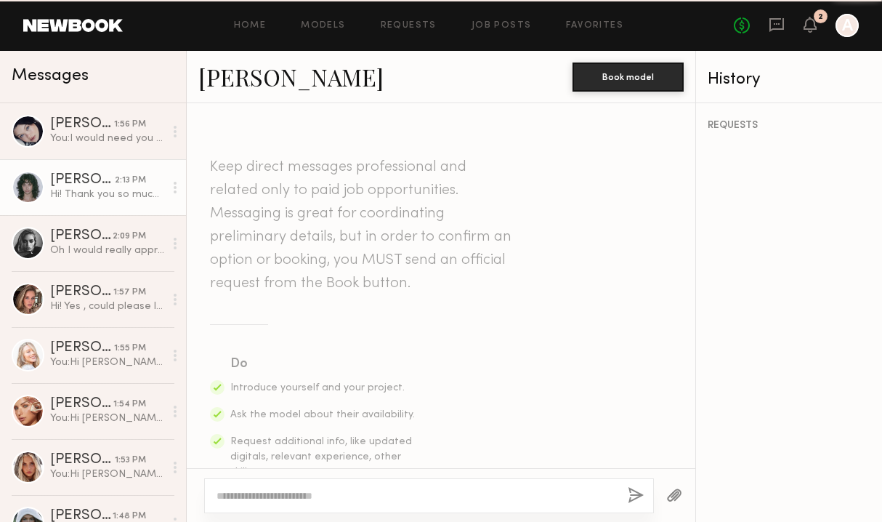
scroll to position [521, 0]
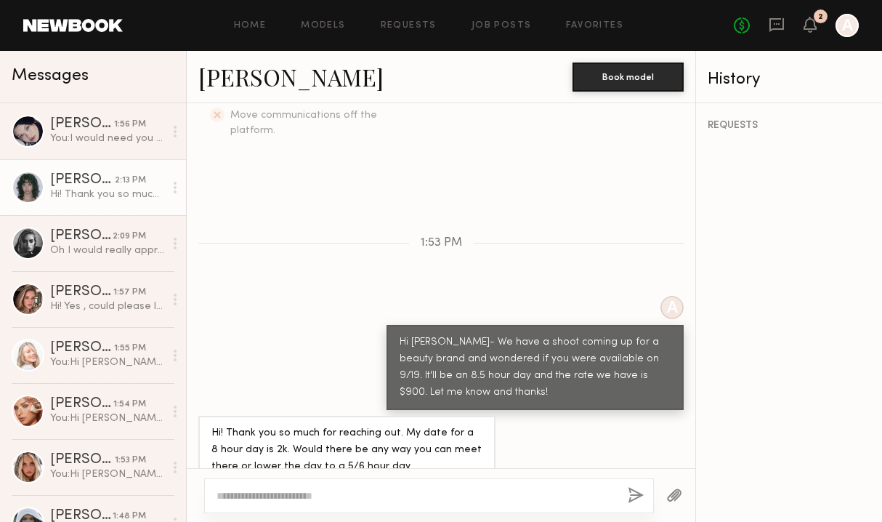
click at [23, 164] on link "Jessie M. 2:13 PM Hi! Thank you so much for reaching out. My date for a 8 hour …" at bounding box center [93, 187] width 186 height 56
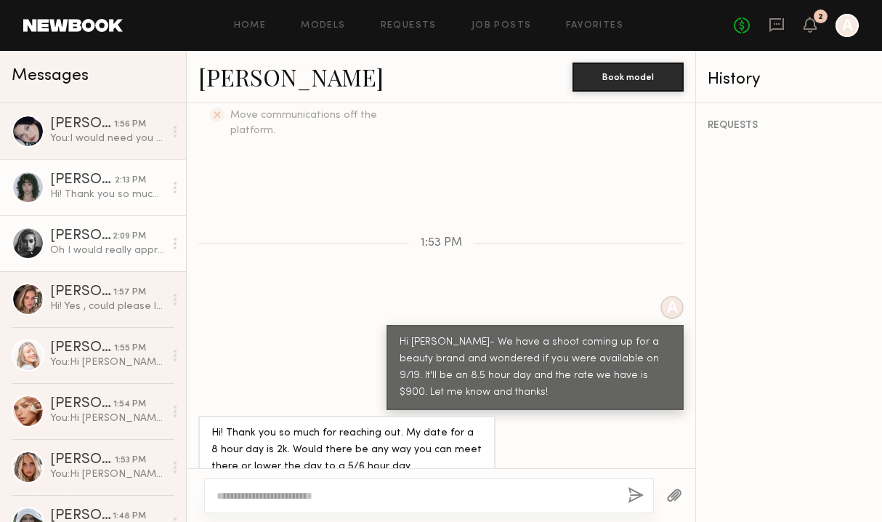
click at [81, 244] on div "Oh I would really appreciate that, thank you 🤍☺️" at bounding box center [107, 251] width 114 height 14
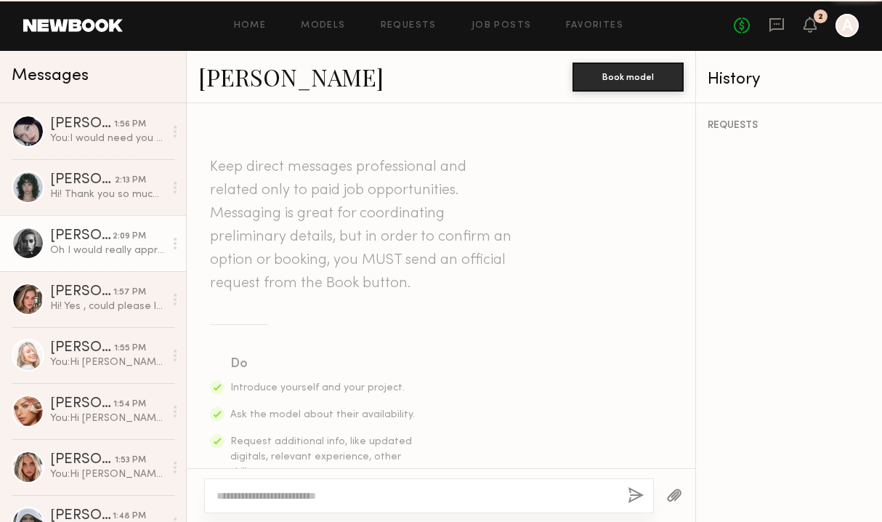
scroll to position [761, 0]
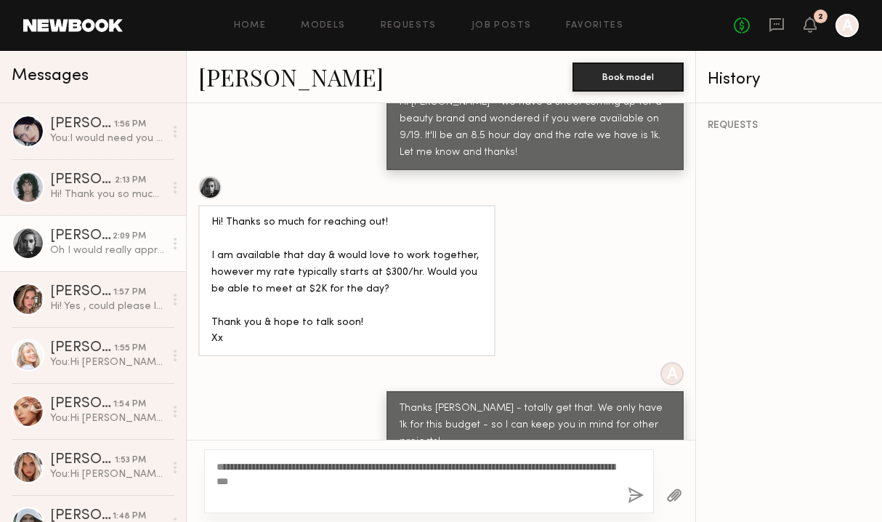
type textarea "**********"
click at [639, 496] on button "button" at bounding box center [636, 496] width 16 height 18
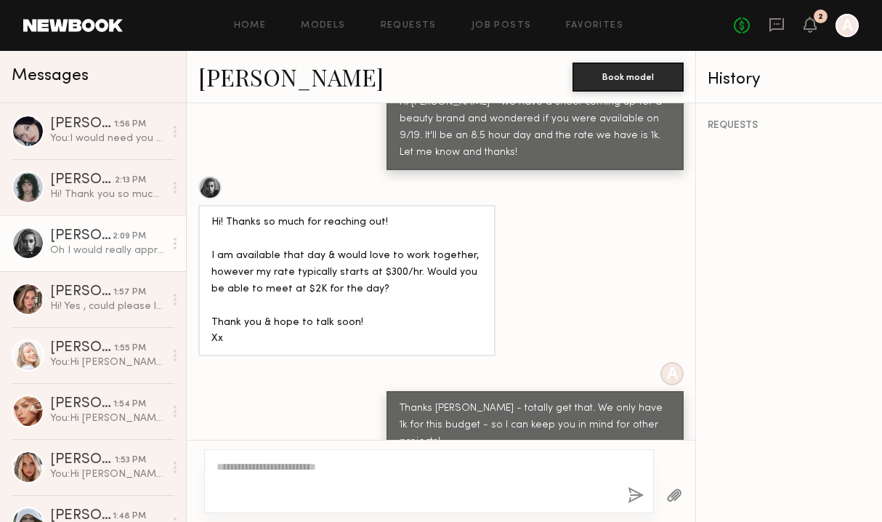
scroll to position [957, 0]
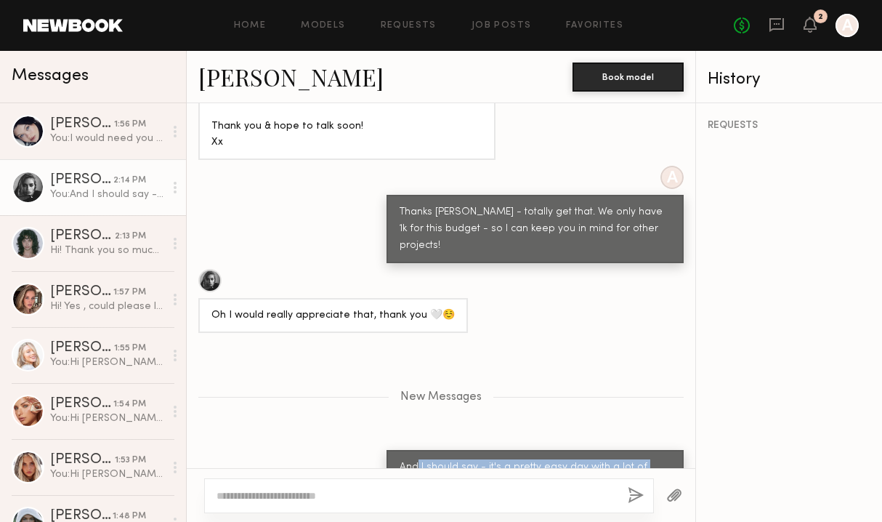
drag, startPoint x: 647, startPoint y: 439, endPoint x: 419, endPoint y: 427, distance: 228.6
click at [419, 459] on div "And I should say - it's a pretty easy day with a lot of hand modeling (if that …" at bounding box center [535, 475] width 271 height 33
copy div "I should say - it's a pretty easy day with a lot of hand modeling (if that make…"
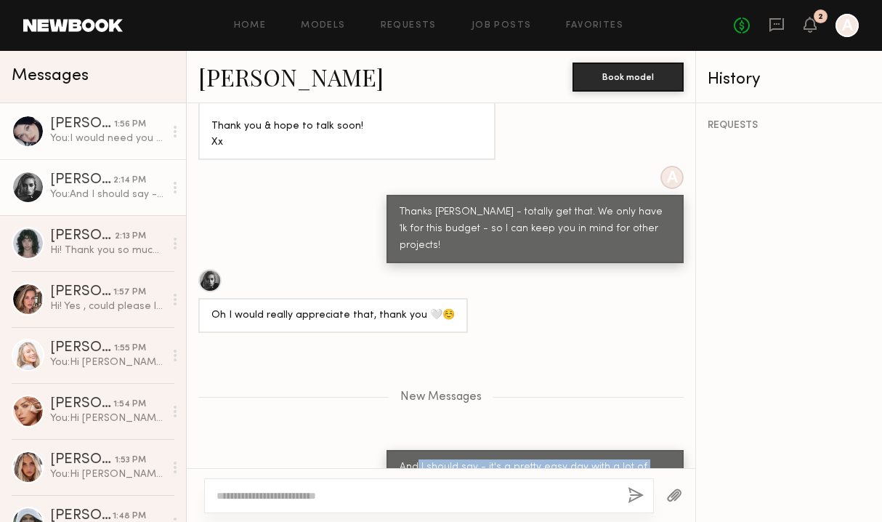
click at [132, 141] on div "You: I would need you to sign an NDA for me to be able to share. Can you send m…" at bounding box center [107, 139] width 114 height 14
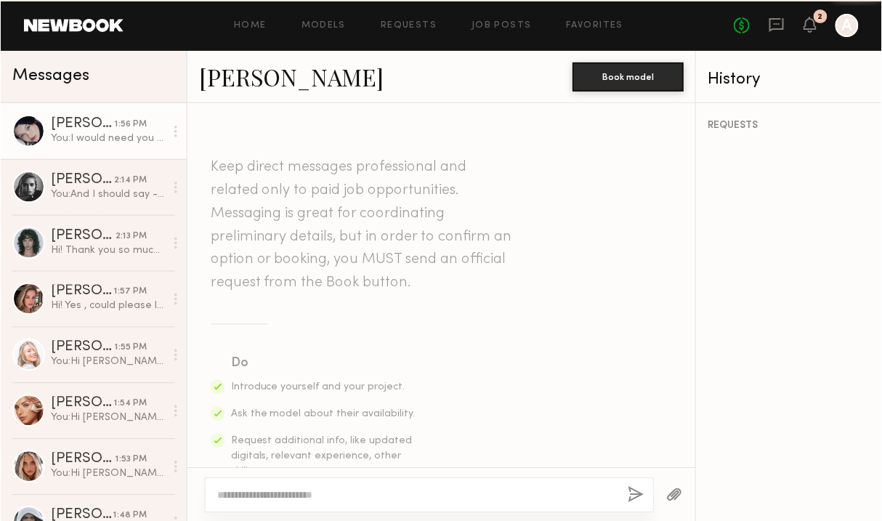
scroll to position [1480, 0]
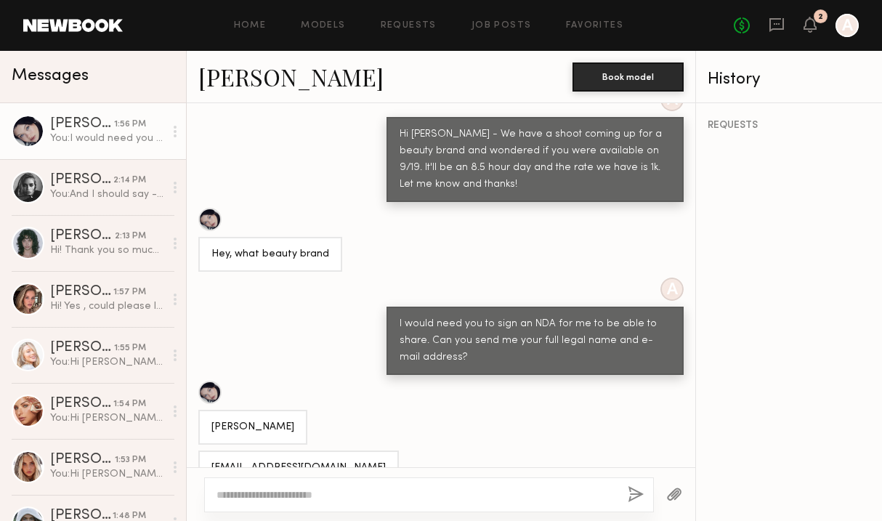
click at [16, 55] on div "Messages" at bounding box center [93, 77] width 186 height 52
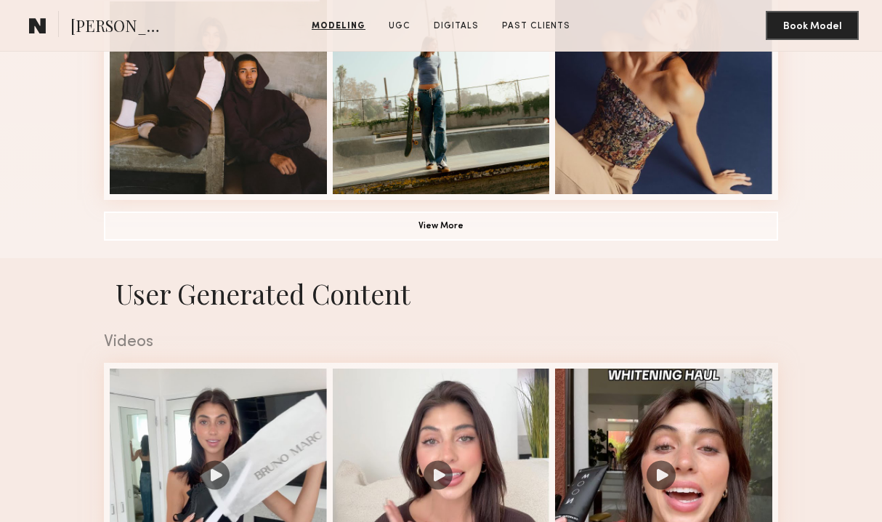
scroll to position [1277, 0]
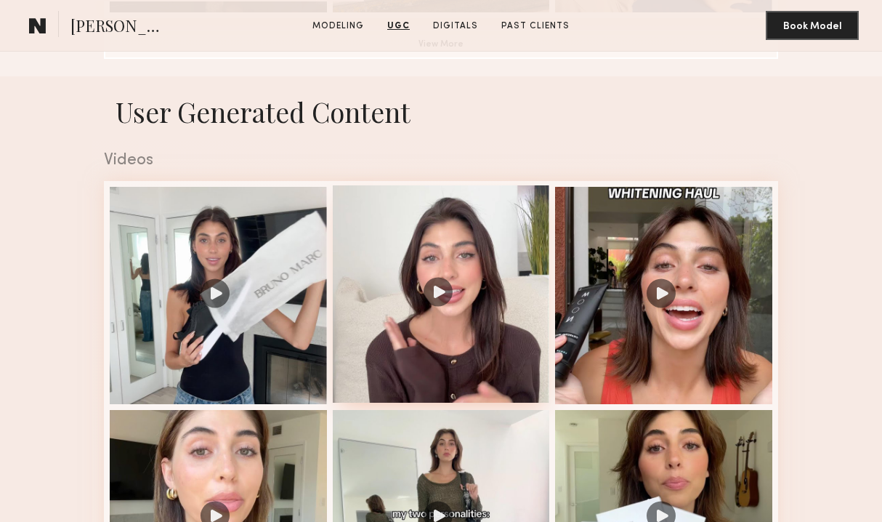
click at [488, 248] on div at bounding box center [441, 293] width 217 height 217
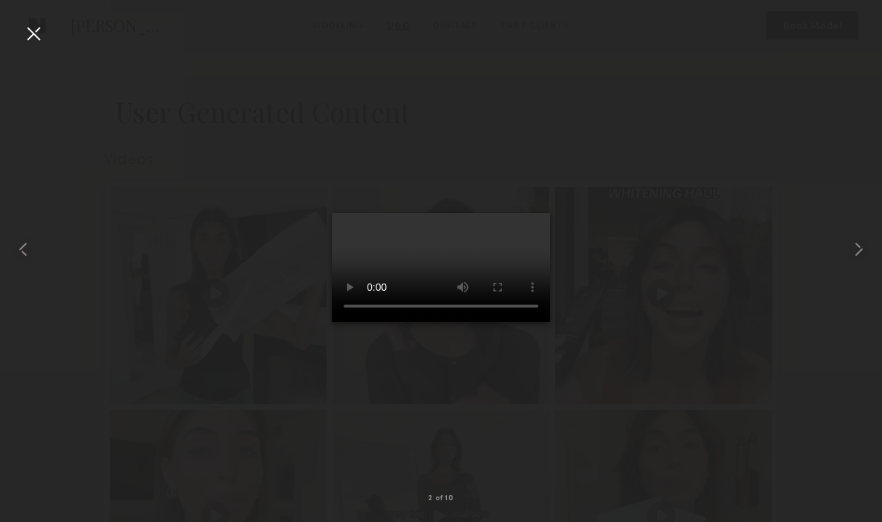
click at [36, 32] on div at bounding box center [33, 33] width 23 height 23
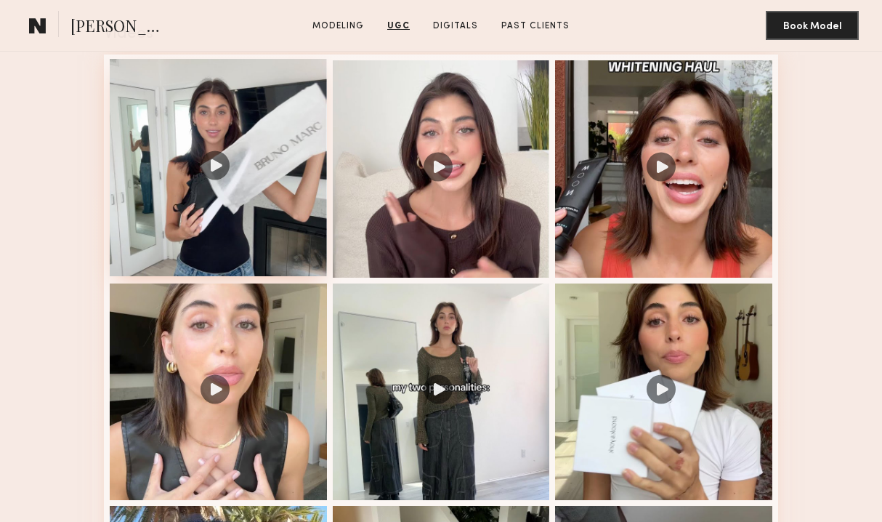
scroll to position [1428, 0]
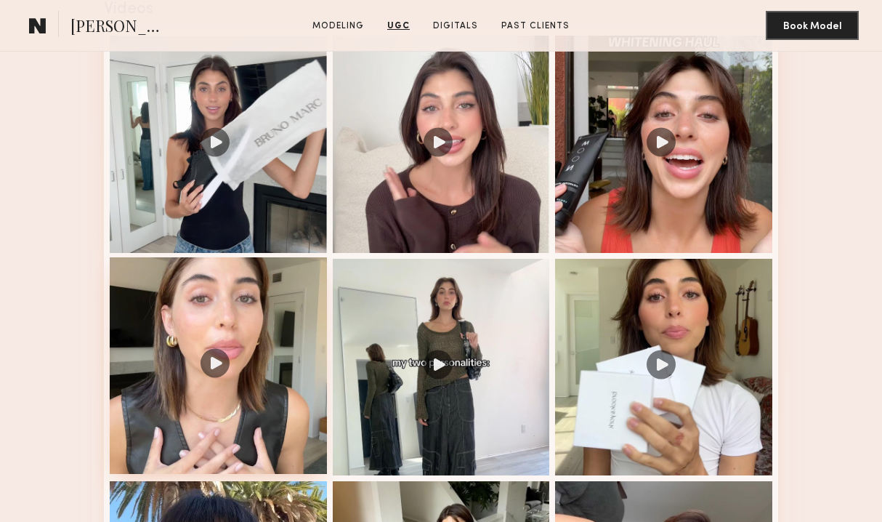
click at [228, 315] on div at bounding box center [218, 365] width 217 height 217
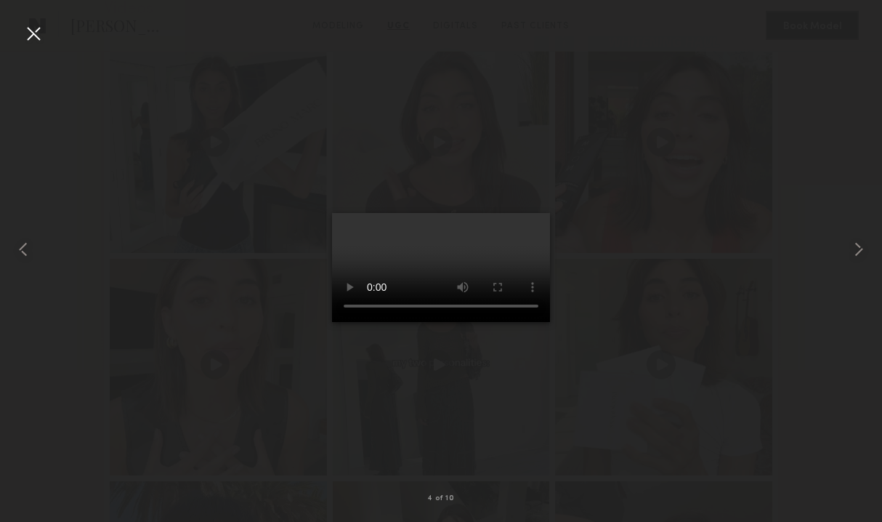
click at [39, 33] on div at bounding box center [33, 33] width 23 height 23
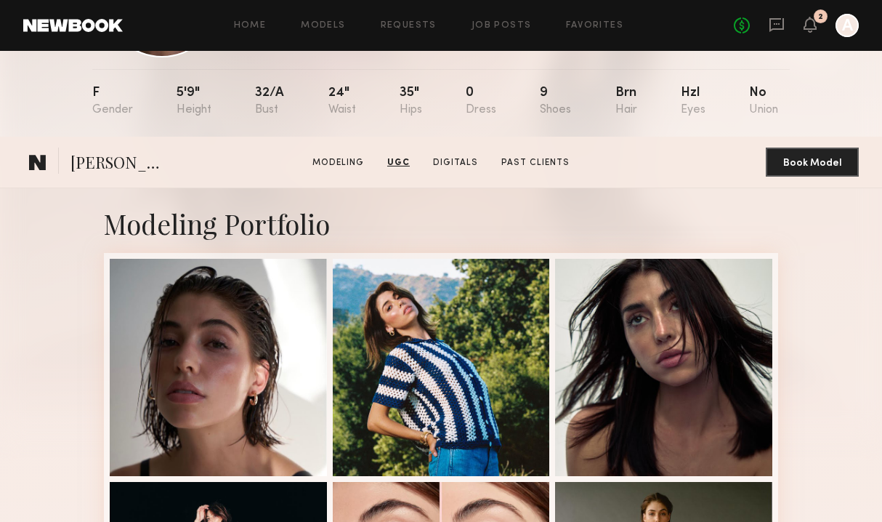
scroll to position [0, 0]
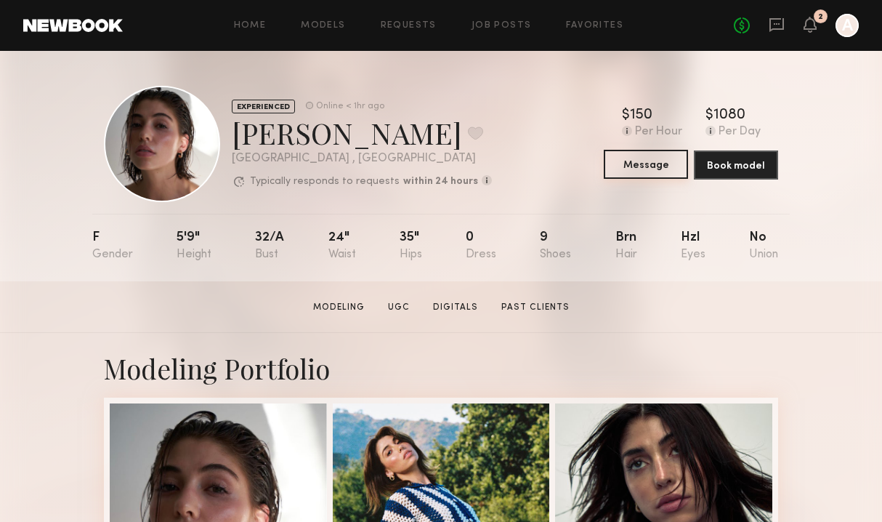
click at [627, 160] on button "Message" at bounding box center [646, 164] width 84 height 29
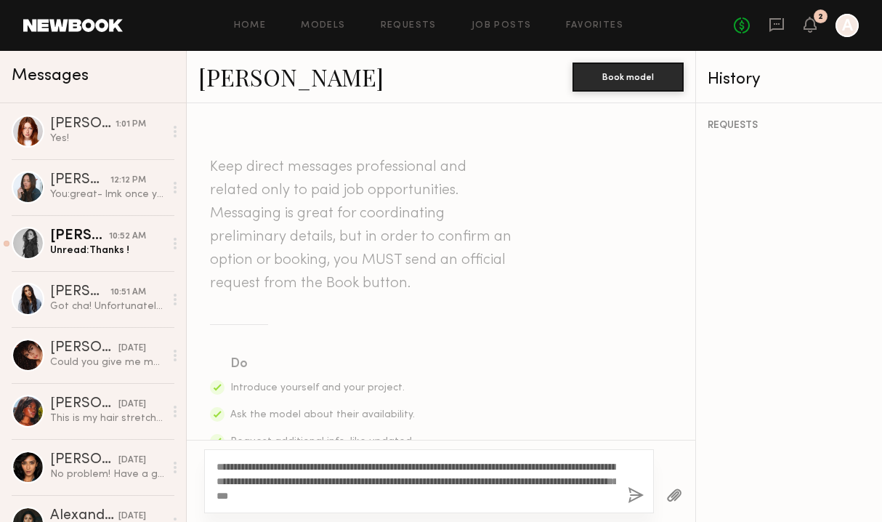
drag, startPoint x: 330, startPoint y: 495, endPoint x: 249, endPoint y: 503, distance: 81.1
click at [252, 496] on textarea "**********" at bounding box center [417, 481] width 400 height 44
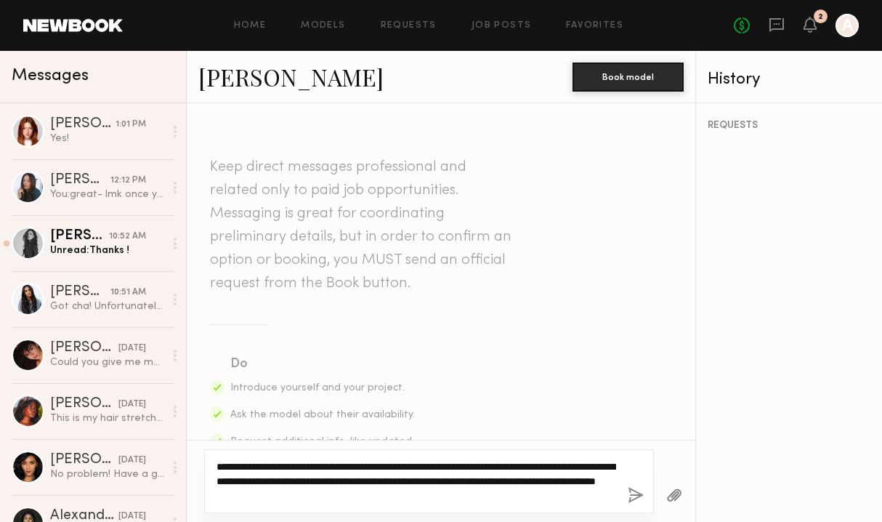
drag, startPoint x: 442, startPoint y: 493, endPoint x: 214, endPoint y: 497, distance: 227.6
click at [214, 497] on div "**********" at bounding box center [429, 481] width 450 height 64
click at [441, 486] on textarea "**********" at bounding box center [417, 481] width 400 height 44
click at [442, 489] on textarea "**********" at bounding box center [417, 481] width 400 height 44
click at [305, 491] on textarea "**********" at bounding box center [417, 481] width 400 height 44
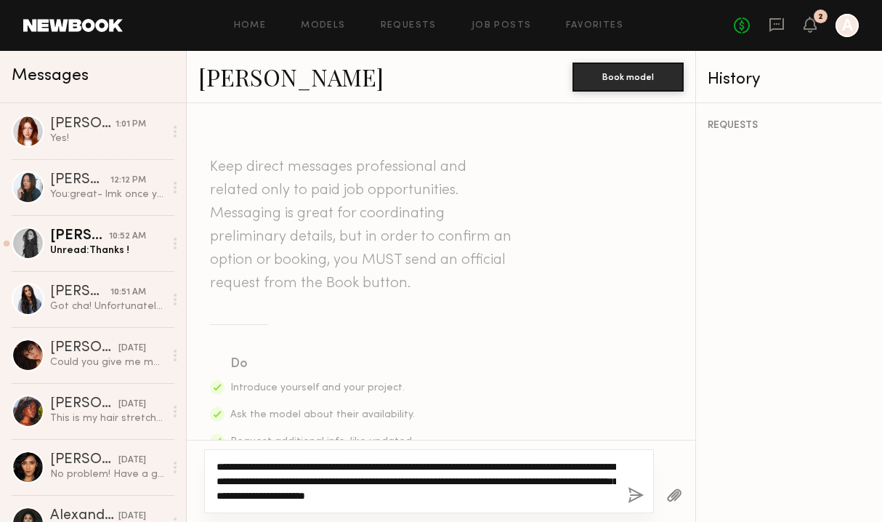
click at [438, 490] on textarea "**********" at bounding box center [417, 481] width 400 height 44
type textarea "**********"
drag, startPoint x: 582, startPoint y: 494, endPoint x: 262, endPoint y: 465, distance: 320.5
click at [262, 465] on textarea "**********" at bounding box center [417, 481] width 400 height 44
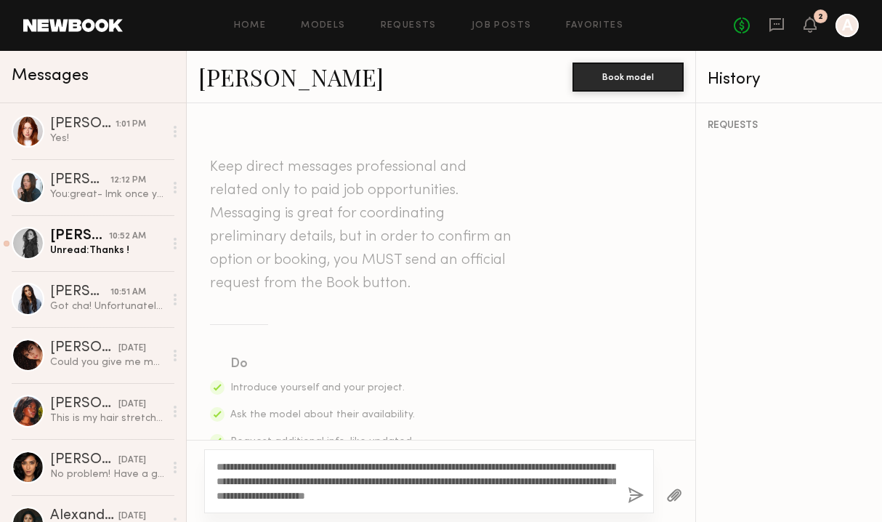
click at [635, 496] on button "button" at bounding box center [636, 496] width 16 height 18
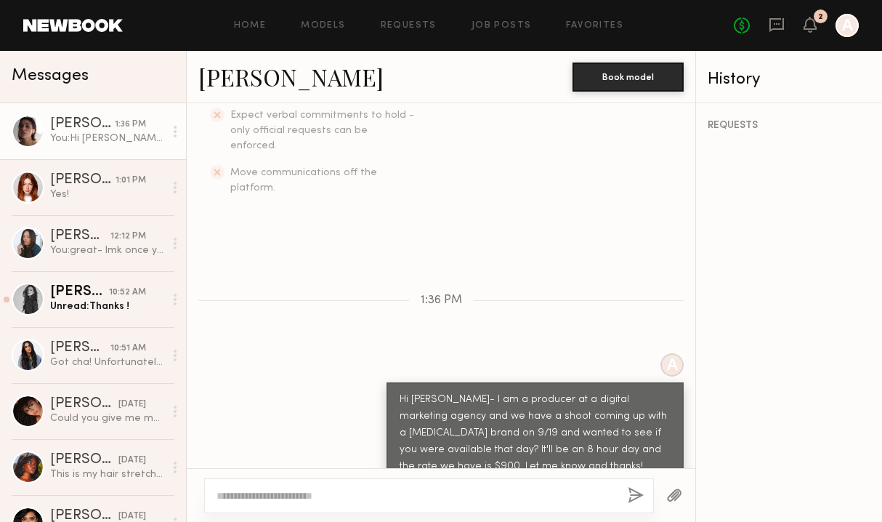
scroll to position [492, 0]
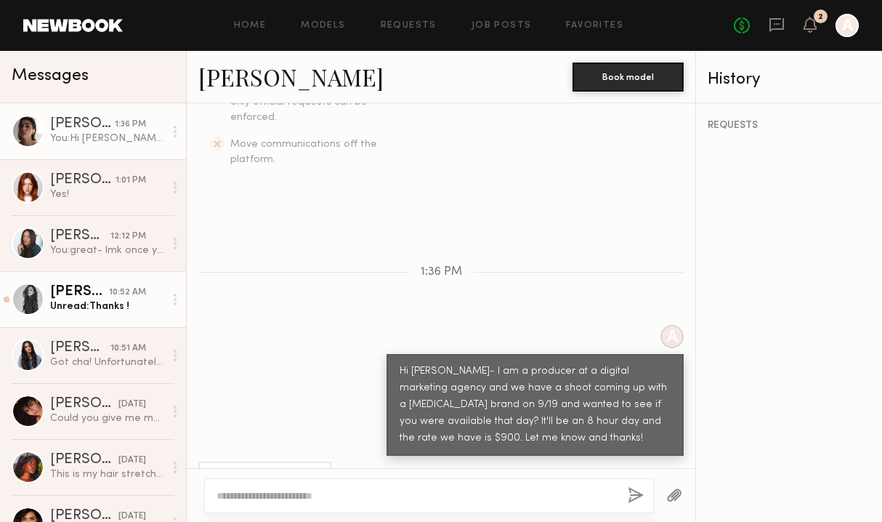
click at [110, 303] on div "Unread: Thanks !" at bounding box center [107, 306] width 114 height 14
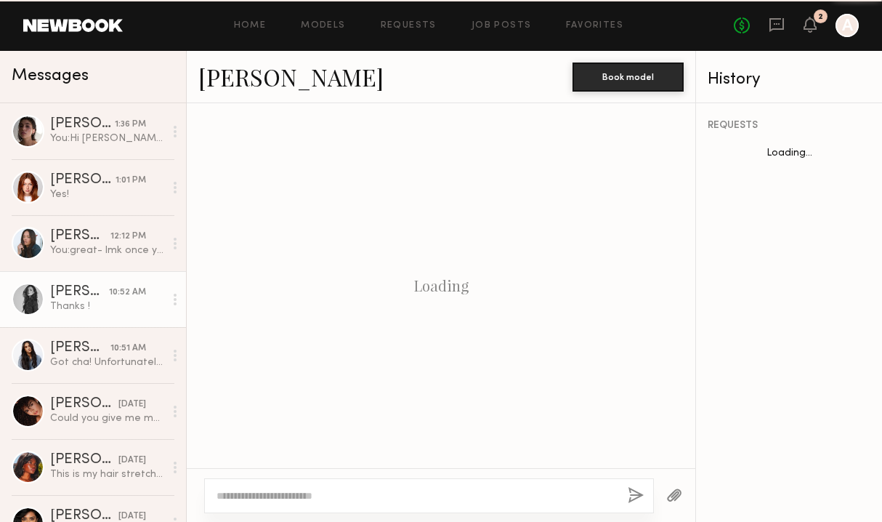
scroll to position [695, 0]
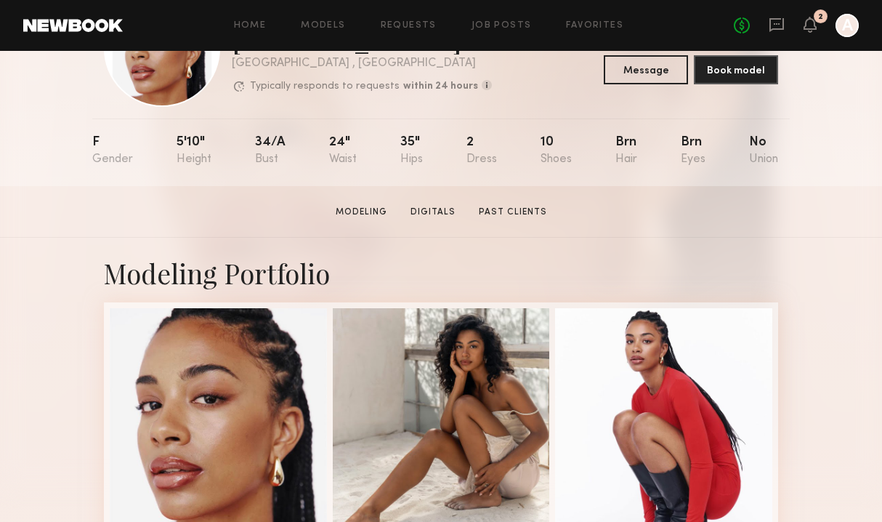
scroll to position [98, 0]
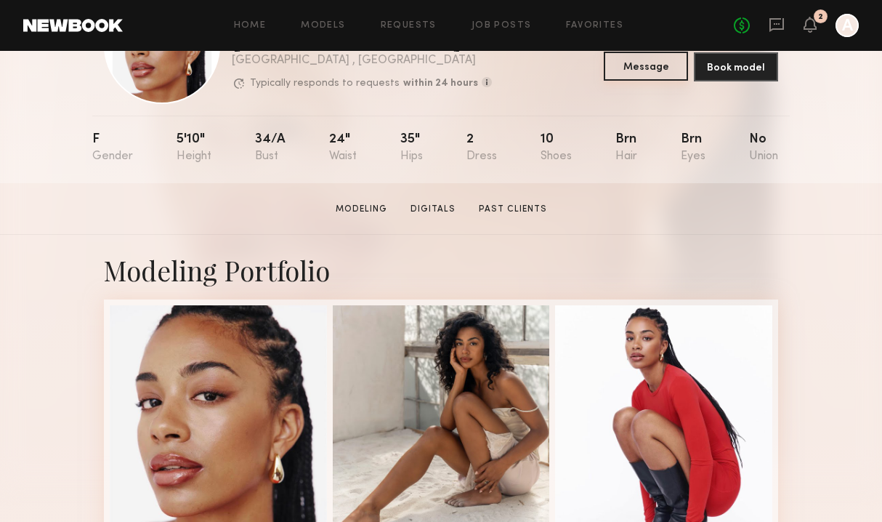
click at [644, 73] on button "Message" at bounding box center [646, 66] width 84 height 29
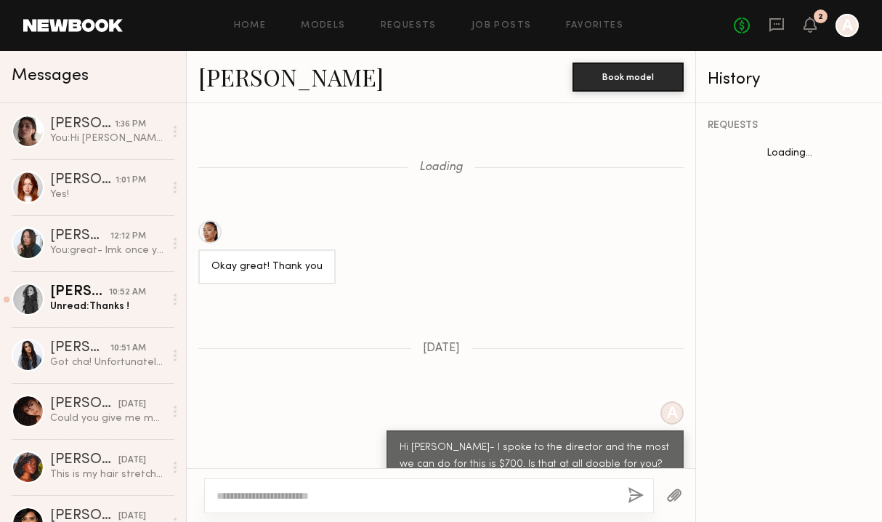
scroll to position [1249, 0]
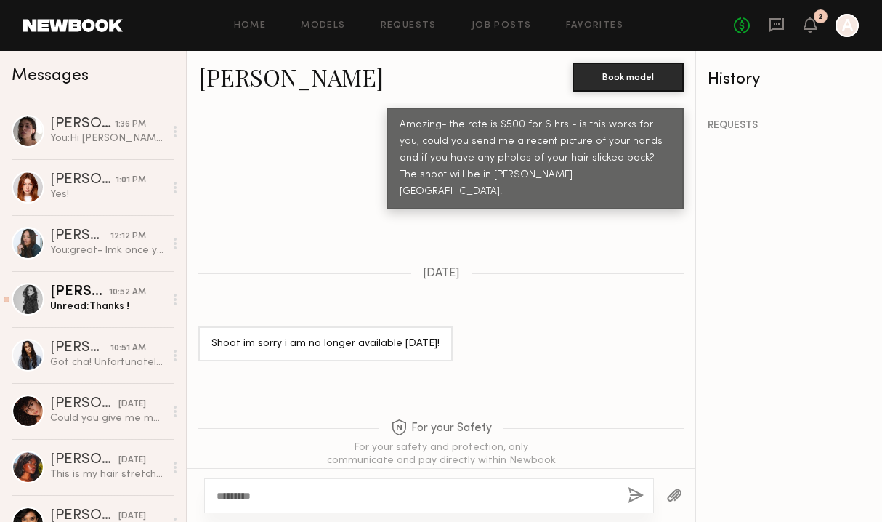
type textarea "*********"
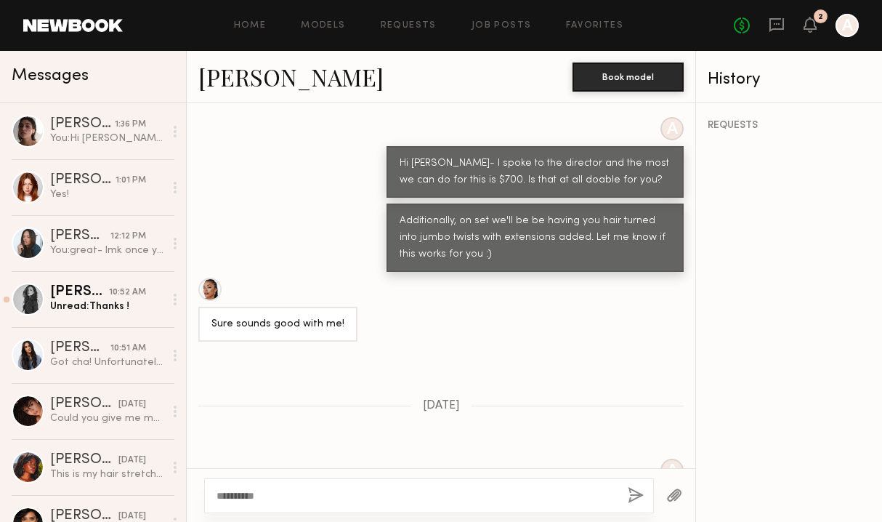
scroll to position [282, 0]
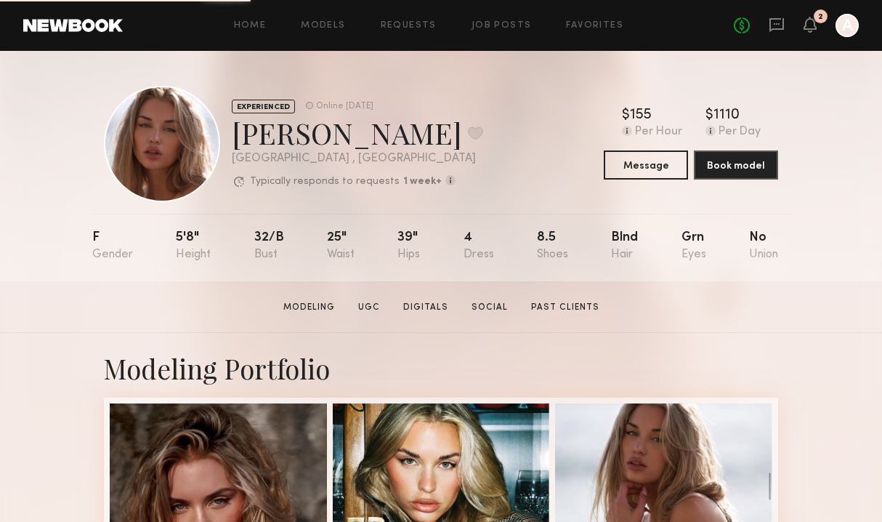
click at [166, 139] on div at bounding box center [162, 144] width 116 height 116
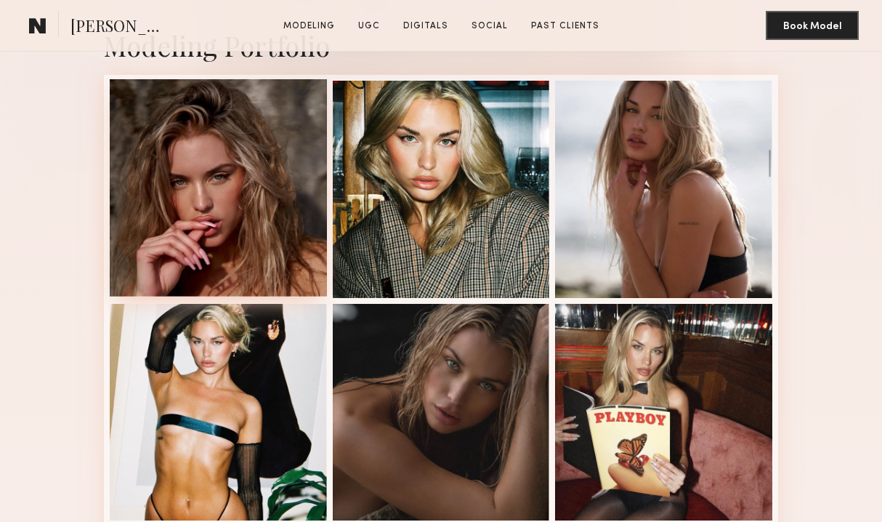
scroll to position [324, 0]
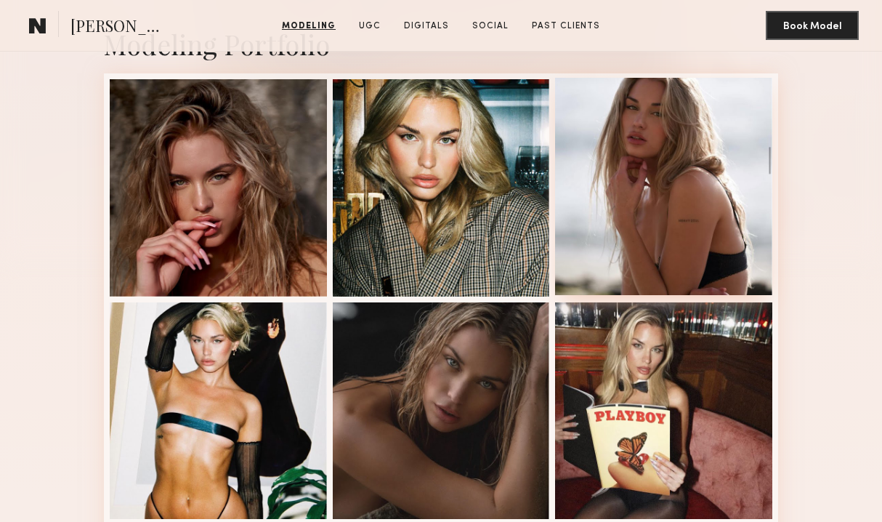
click at [629, 157] on div at bounding box center [663, 186] width 217 height 217
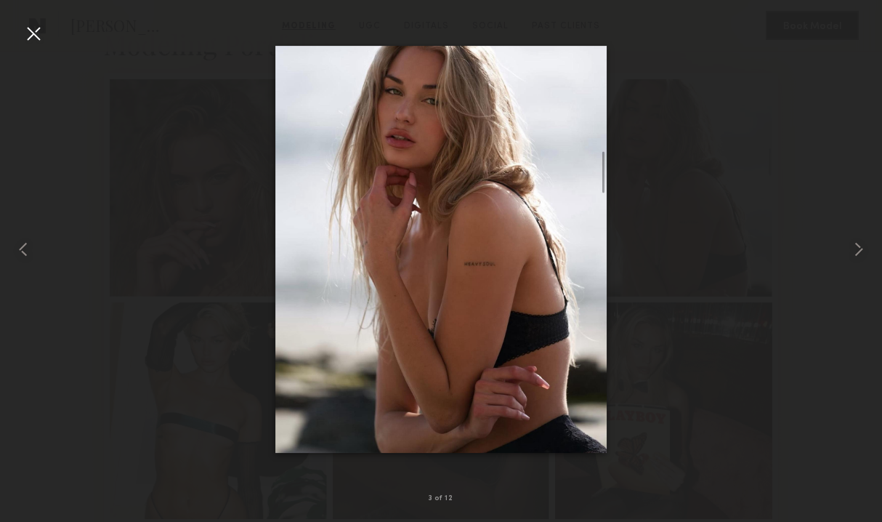
click at [35, 39] on div at bounding box center [33, 33] width 23 height 23
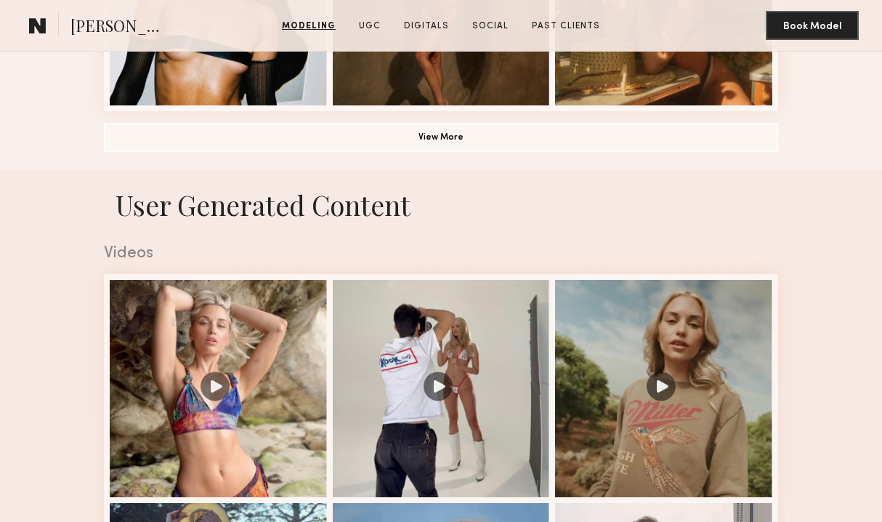
scroll to position [1234, 0]
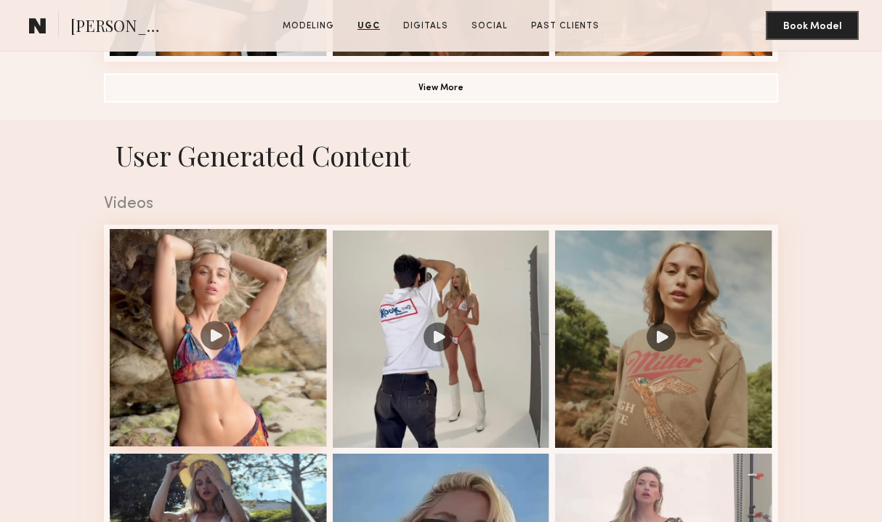
click at [233, 299] on div at bounding box center [218, 337] width 217 height 217
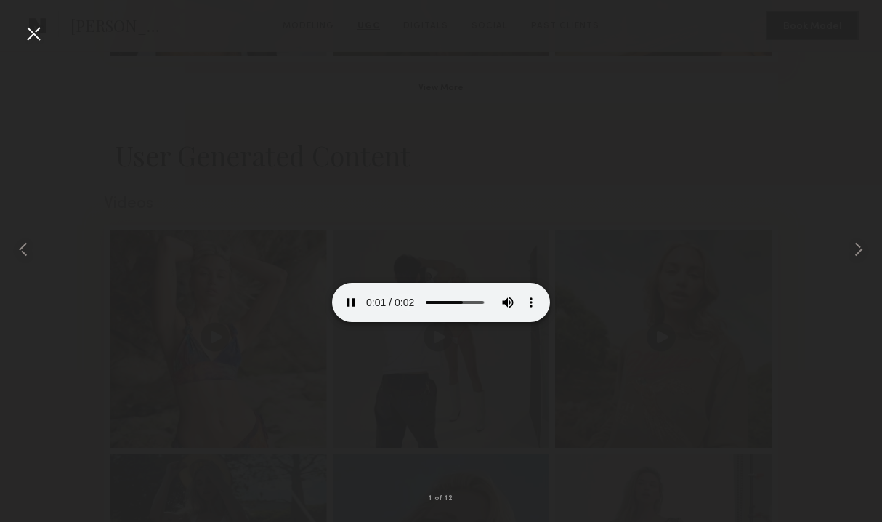
click at [30, 33] on div at bounding box center [33, 33] width 23 height 23
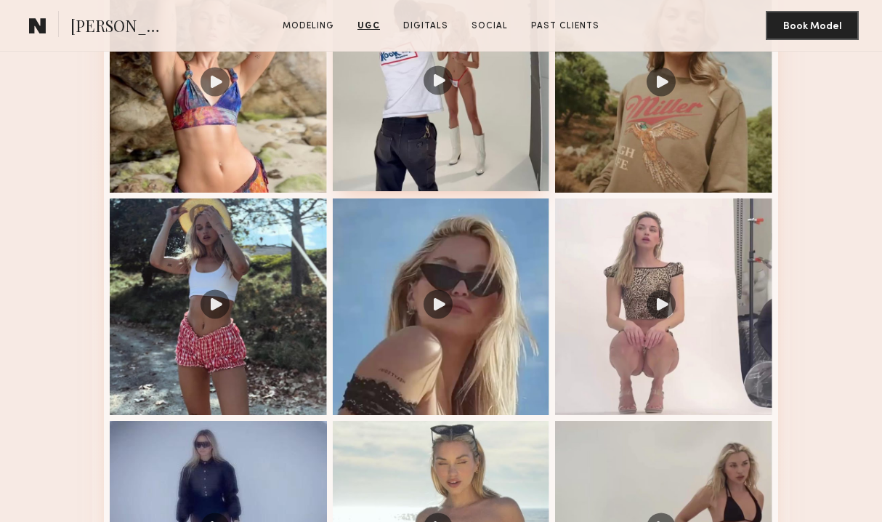
scroll to position [1491, 0]
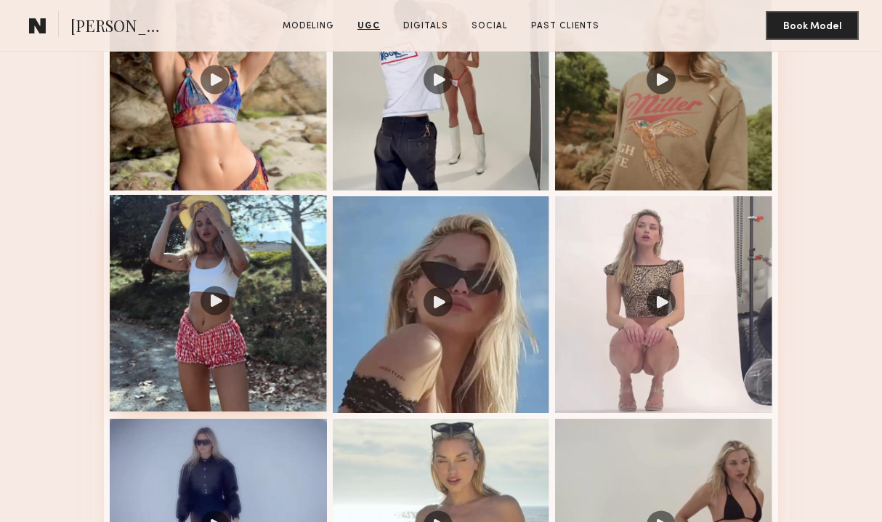
click at [222, 266] on div at bounding box center [218, 303] width 217 height 217
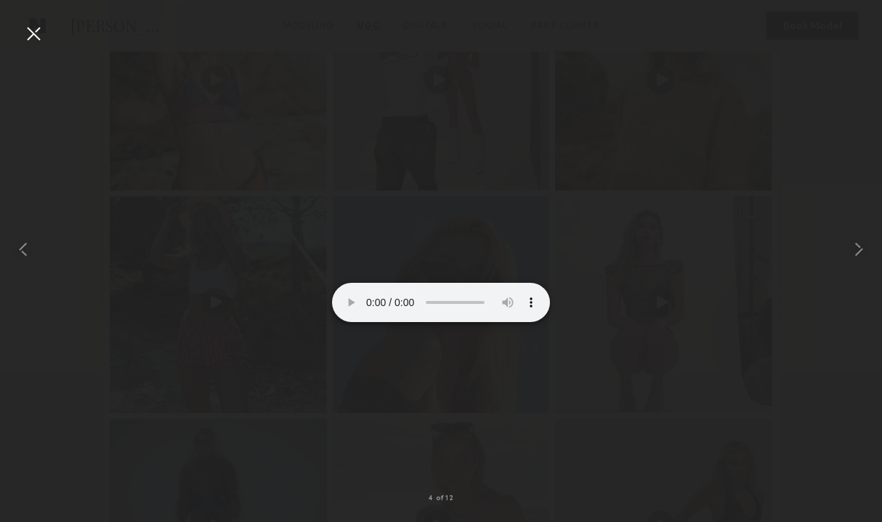
click at [34, 31] on div at bounding box center [33, 33] width 23 height 23
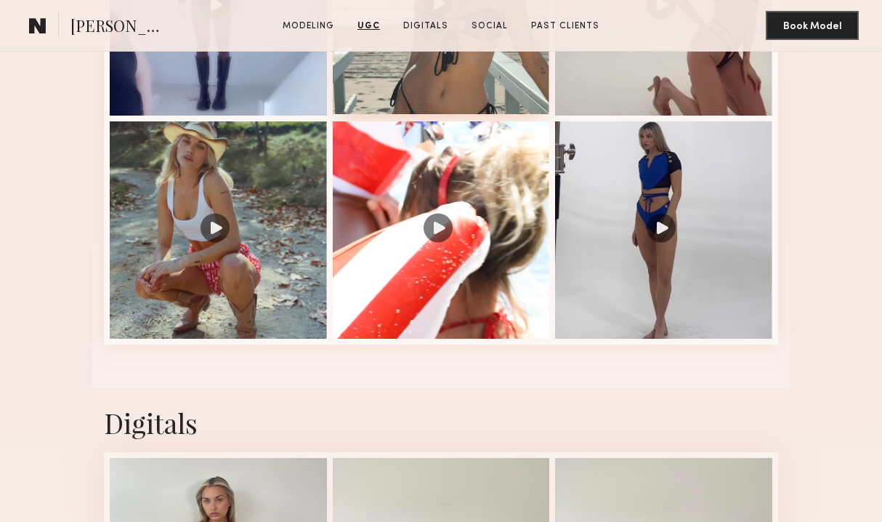
scroll to position [2301, 0]
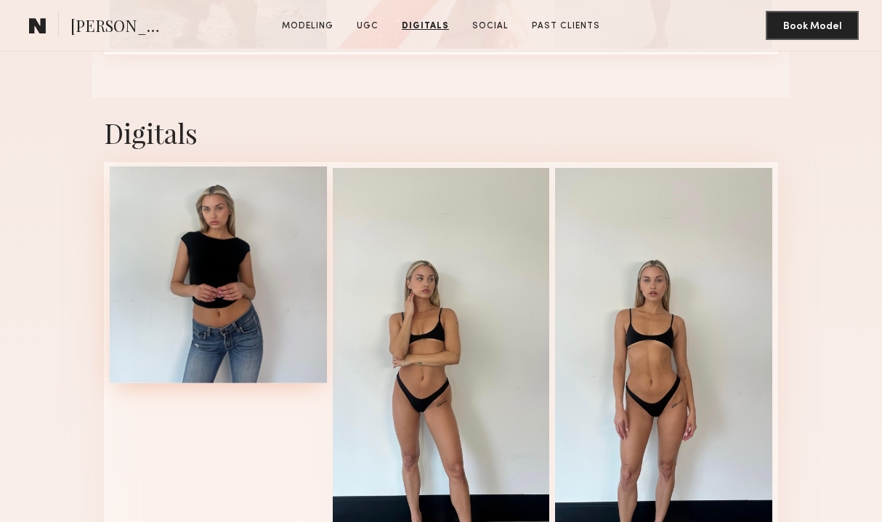
click at [238, 239] on div at bounding box center [218, 274] width 217 height 217
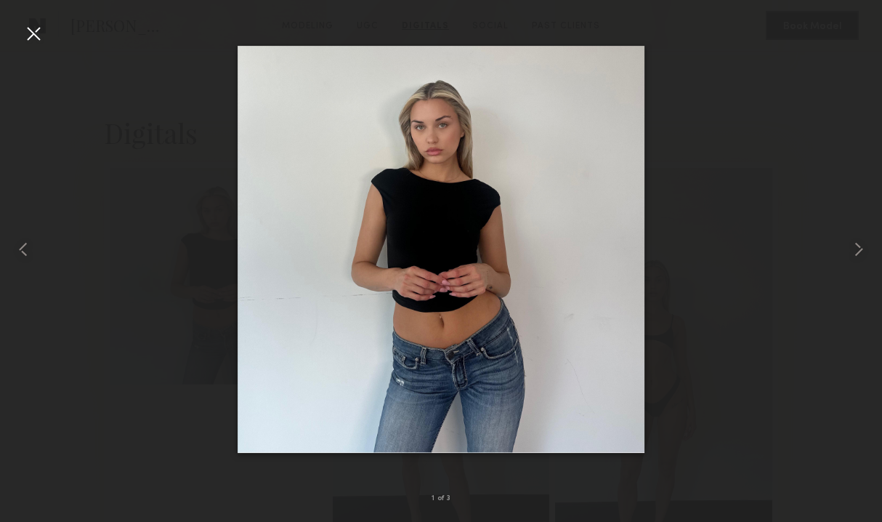
click at [33, 39] on div at bounding box center [33, 33] width 23 height 23
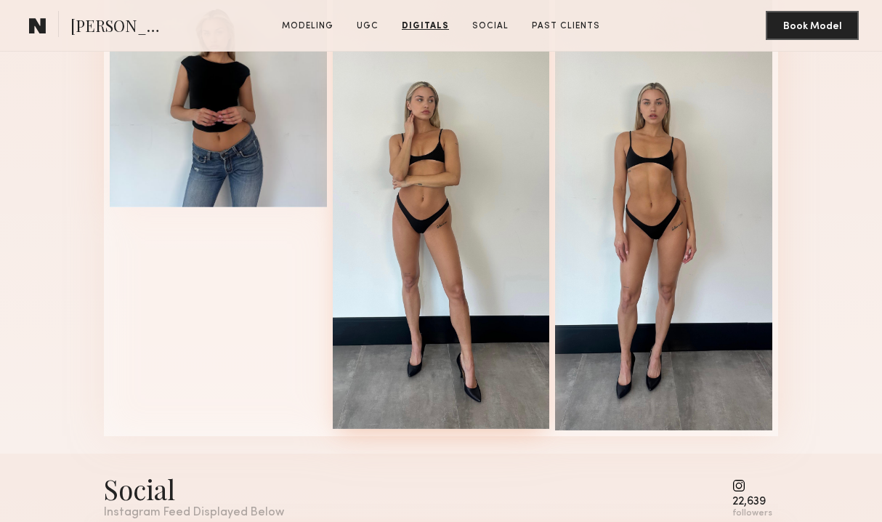
scroll to position [2480, 0]
click at [440, 129] on div at bounding box center [441, 208] width 217 height 440
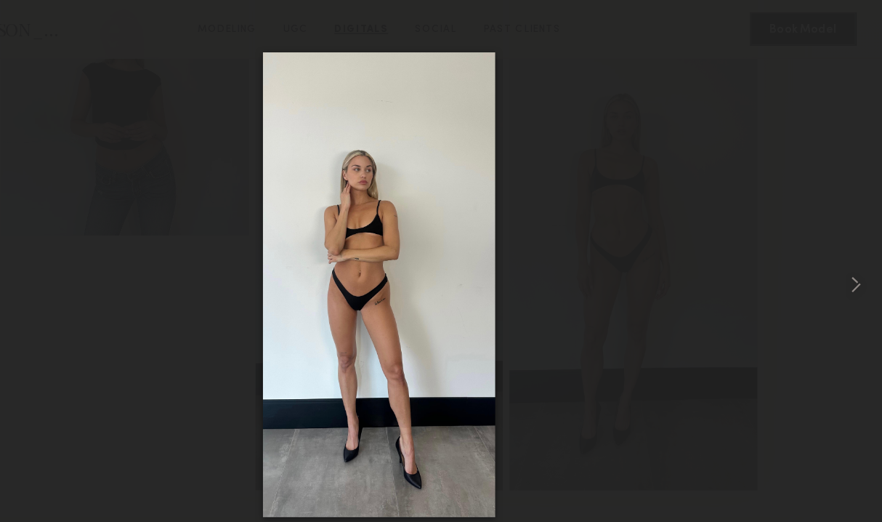
click at [130, 33] on div at bounding box center [441, 249] width 882 height 452
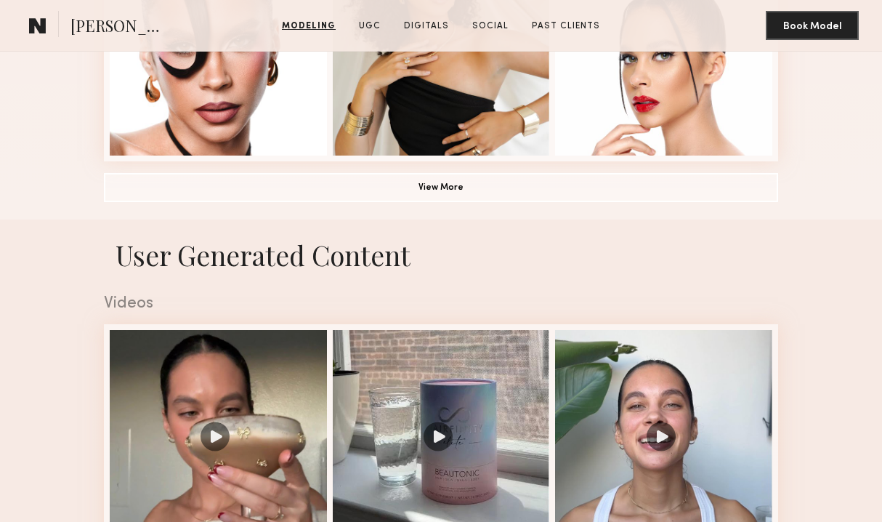
scroll to position [1138, 0]
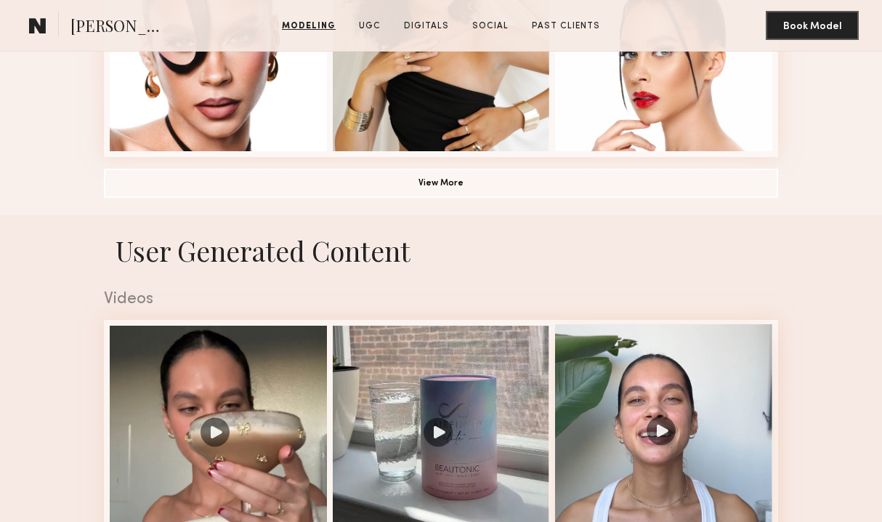
click at [637, 425] on div at bounding box center [663, 432] width 217 height 217
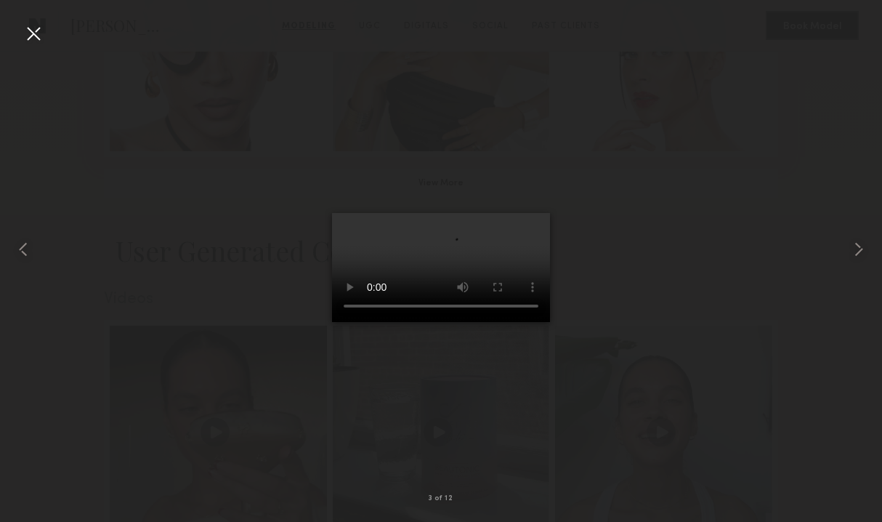
click at [36, 41] on div at bounding box center [33, 33] width 23 height 23
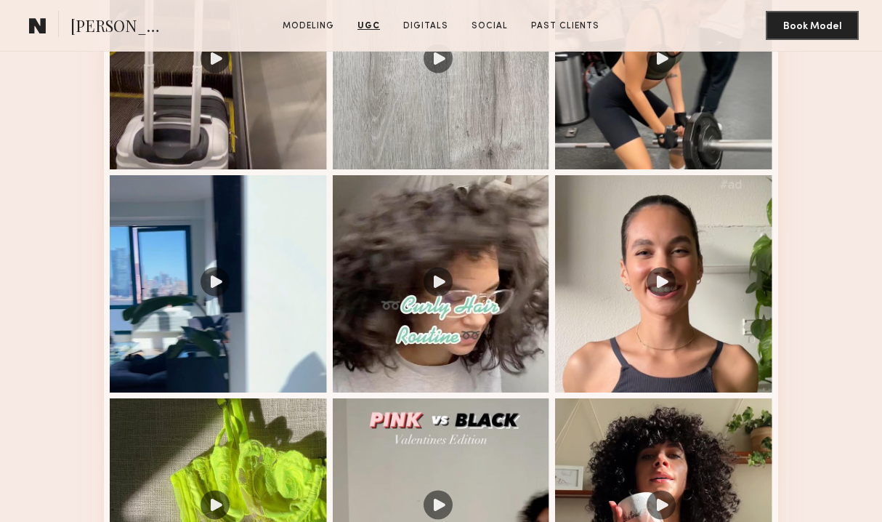
scroll to position [1790, 0]
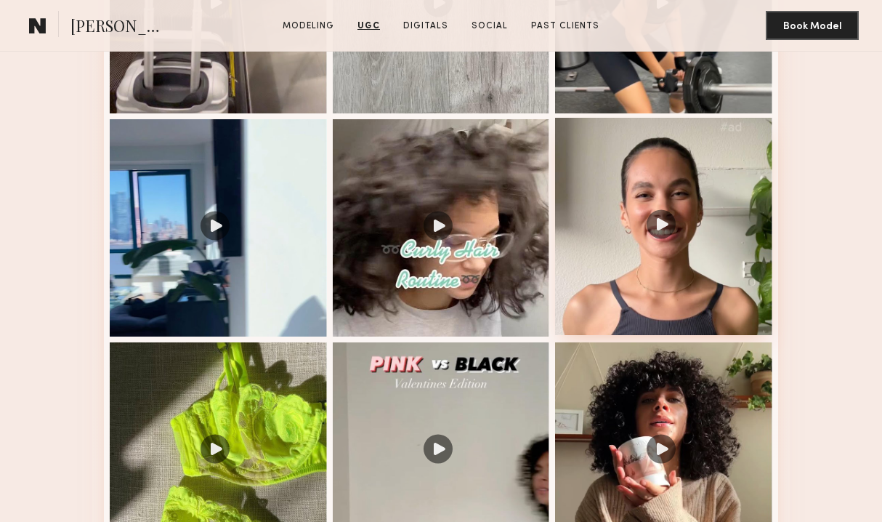
click at [630, 203] on div at bounding box center [663, 226] width 217 height 217
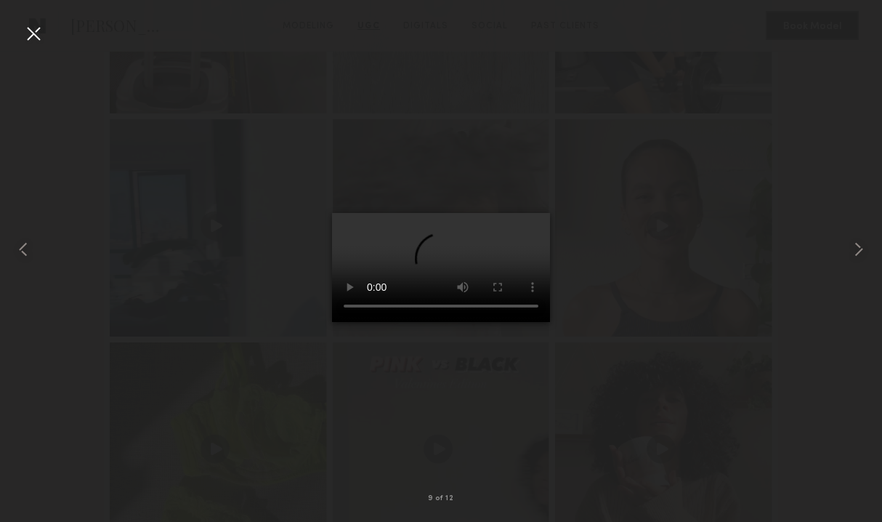
click at [30, 35] on div at bounding box center [33, 33] width 23 height 23
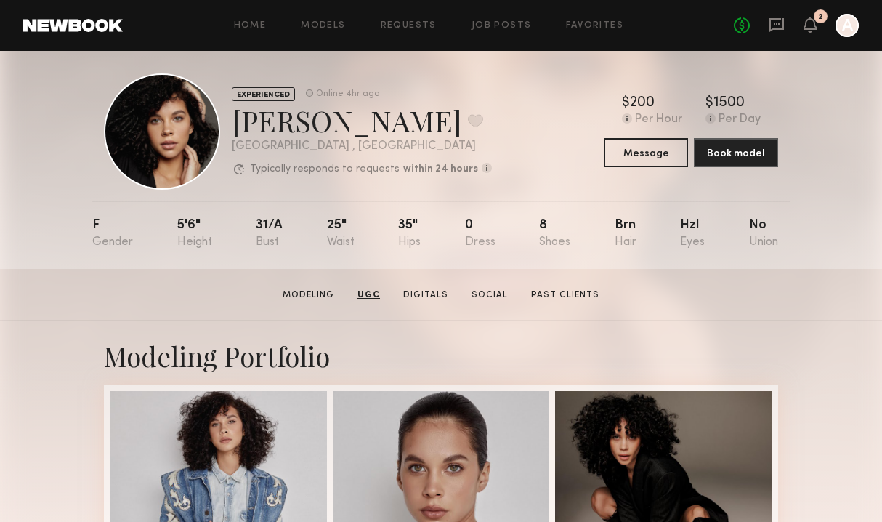
scroll to position [0, 0]
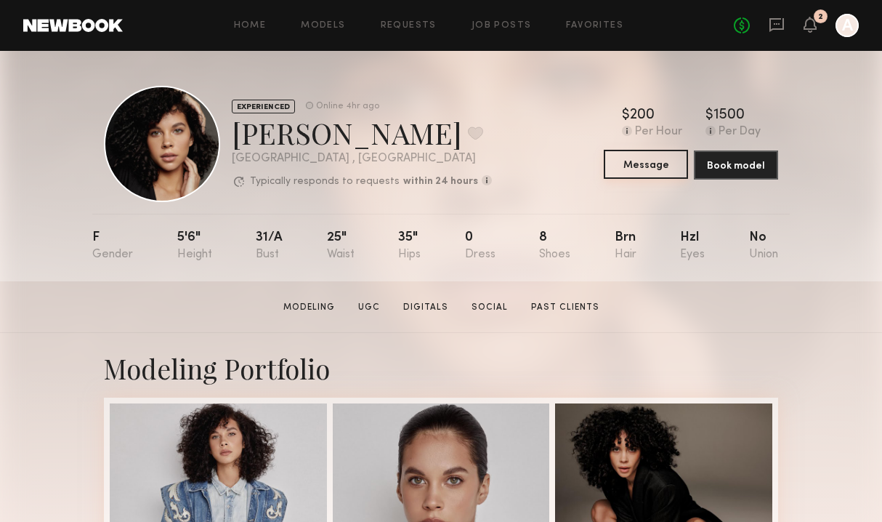
click at [649, 168] on button "Message" at bounding box center [646, 164] width 84 height 29
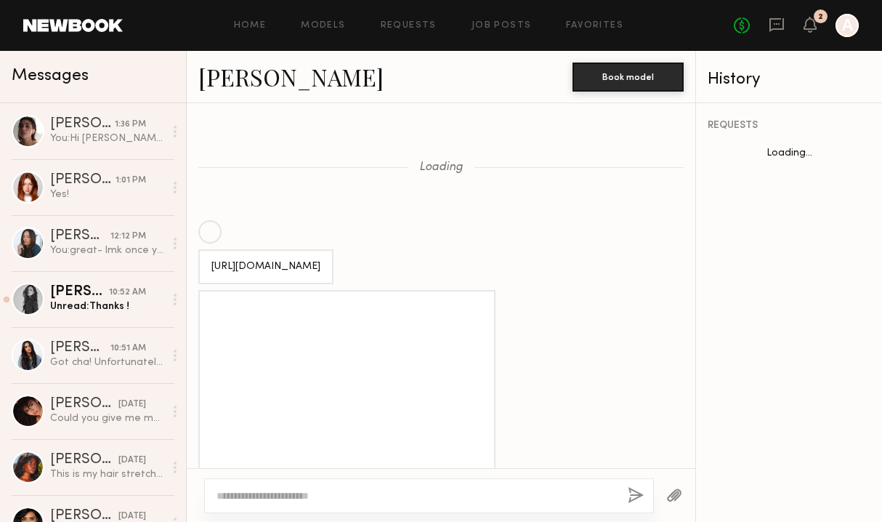
scroll to position [1070, 0]
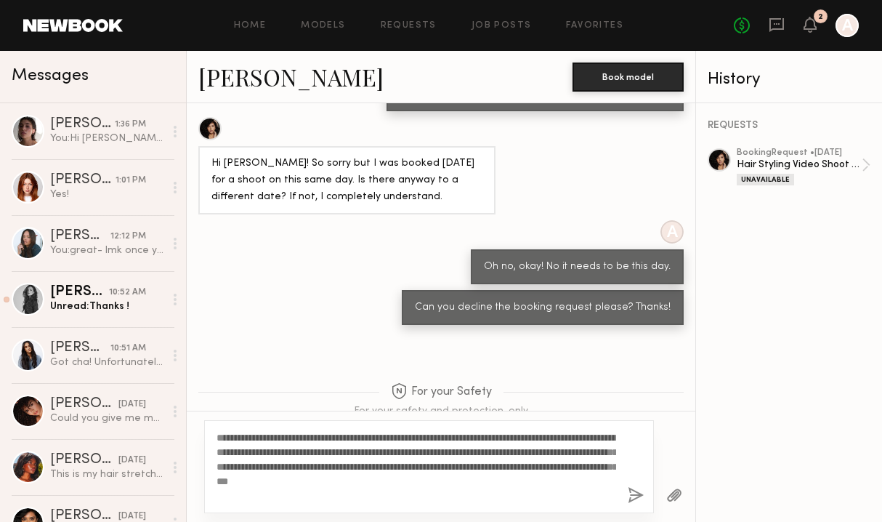
drag, startPoint x: 306, startPoint y: 482, endPoint x: 306, endPoint y: 453, distance: 29.1
click at [306, 453] on textarea "**********" at bounding box center [417, 466] width 400 height 73
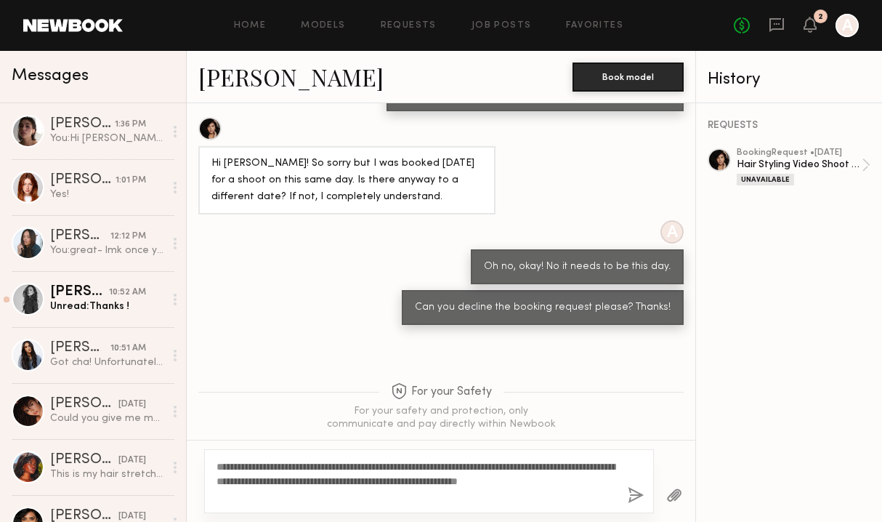
type textarea "**********"
click at [631, 491] on button "button" at bounding box center [636, 496] width 16 height 18
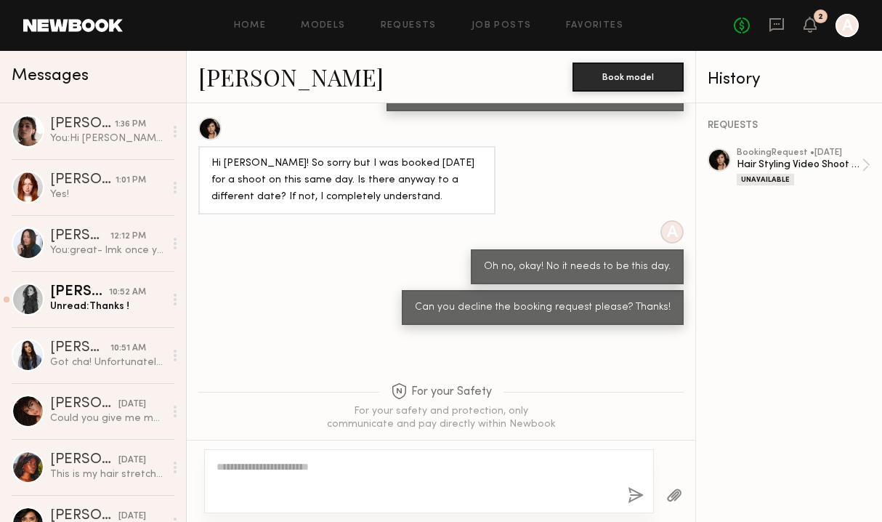
scroll to position [1382, 0]
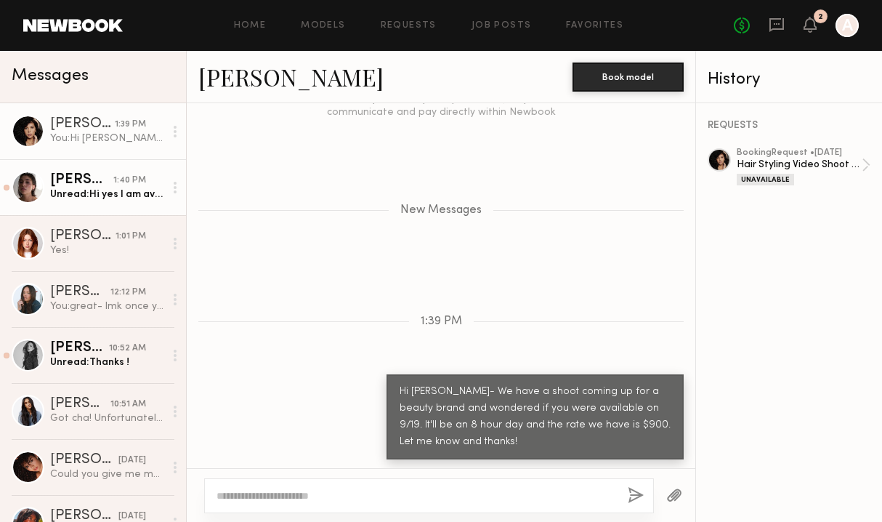
click at [116, 192] on div "Unread: Hi yes I am available:)" at bounding box center [107, 195] width 114 height 14
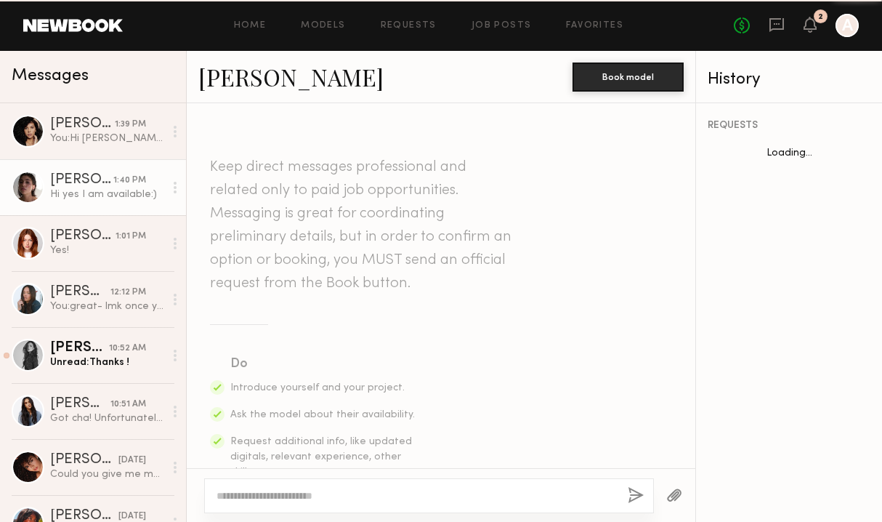
scroll to position [504, 0]
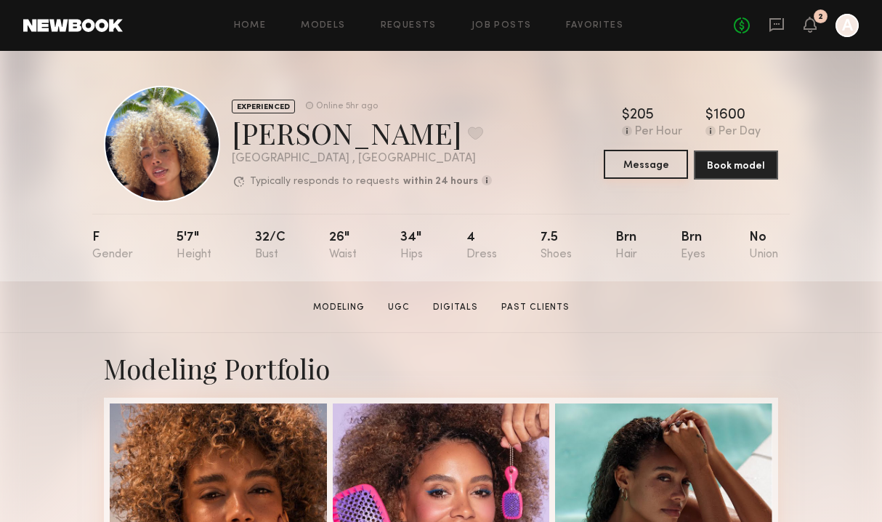
click at [652, 160] on button "Message" at bounding box center [646, 164] width 84 height 29
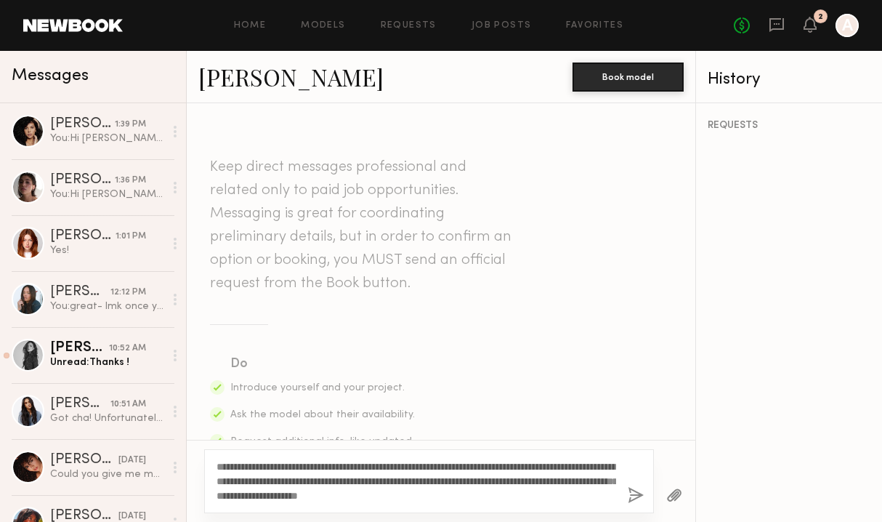
drag, startPoint x: 447, startPoint y: 496, endPoint x: 430, endPoint y: 495, distance: 16.7
click at [430, 495] on textarea "**********" at bounding box center [417, 481] width 400 height 44
click at [365, 487] on textarea "**********" at bounding box center [417, 481] width 400 height 44
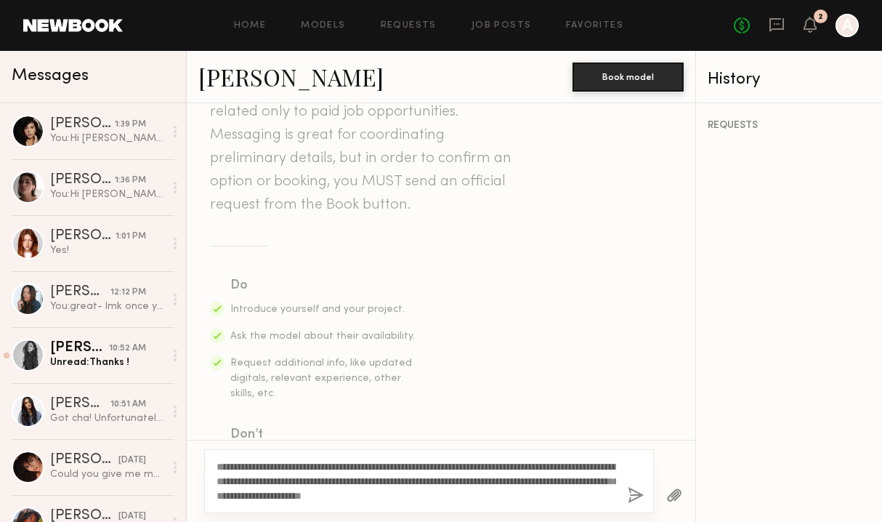
scroll to position [94, 0]
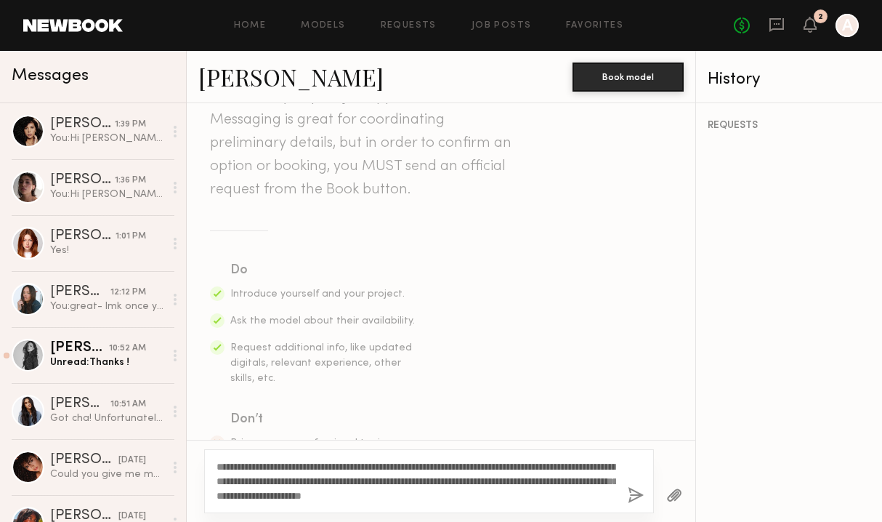
type textarea "**********"
click at [634, 497] on button "button" at bounding box center [636, 496] width 16 height 18
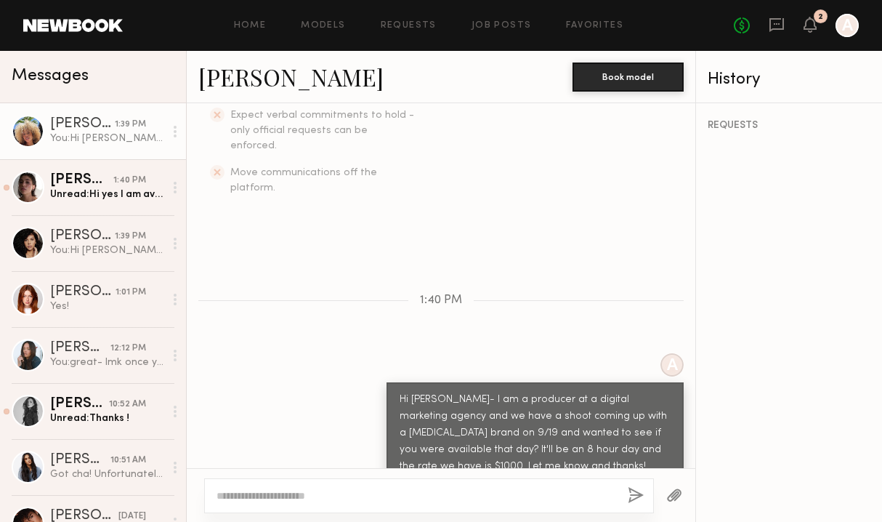
scroll to position [492, 0]
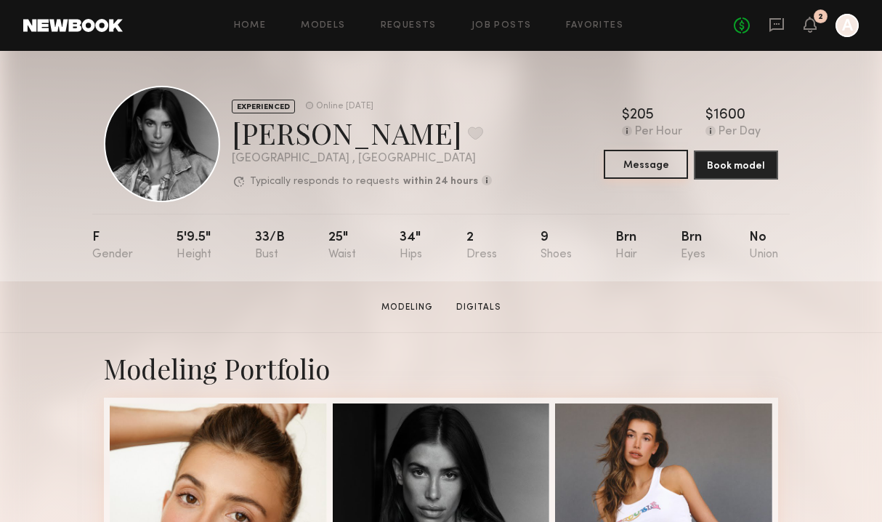
click at [659, 166] on button "Message" at bounding box center [646, 164] width 84 height 29
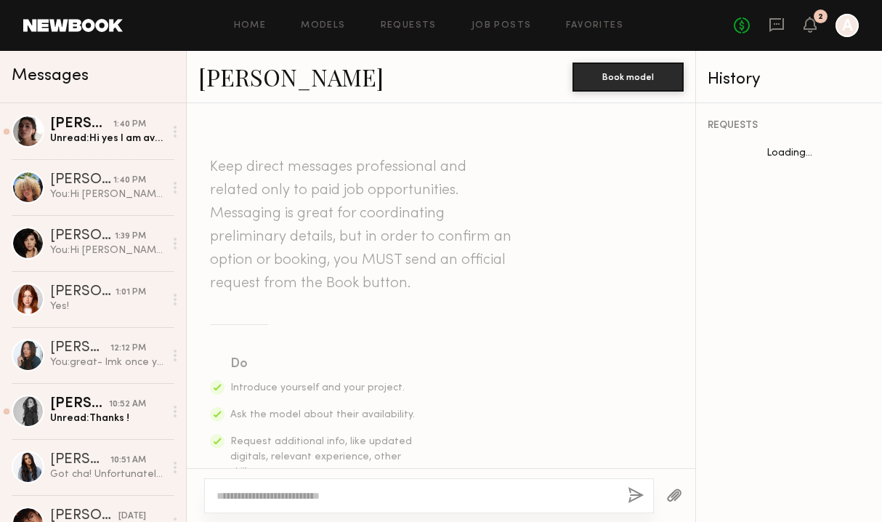
scroll to position [563, 0]
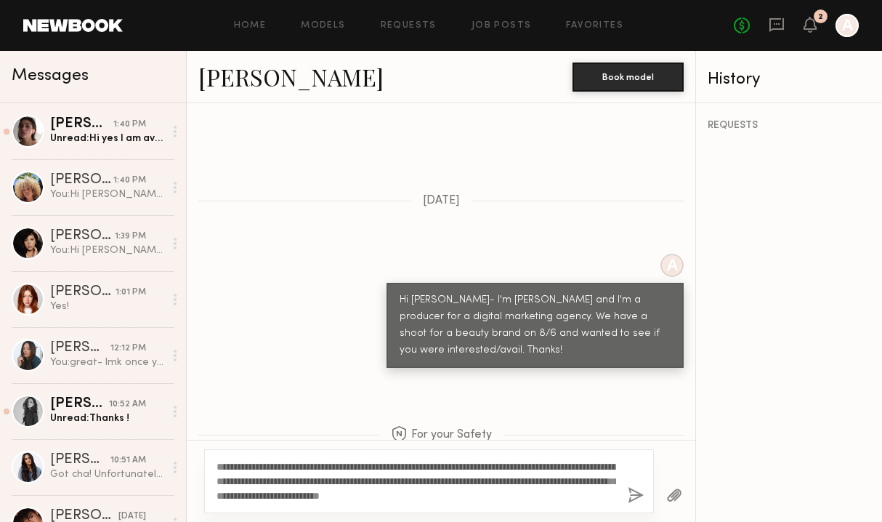
click at [479, 489] on textarea "**********" at bounding box center [417, 481] width 400 height 44
click at [475, 494] on textarea "**********" at bounding box center [417, 481] width 400 height 44
type textarea "**********"
click at [637, 499] on button "button" at bounding box center [636, 496] width 16 height 18
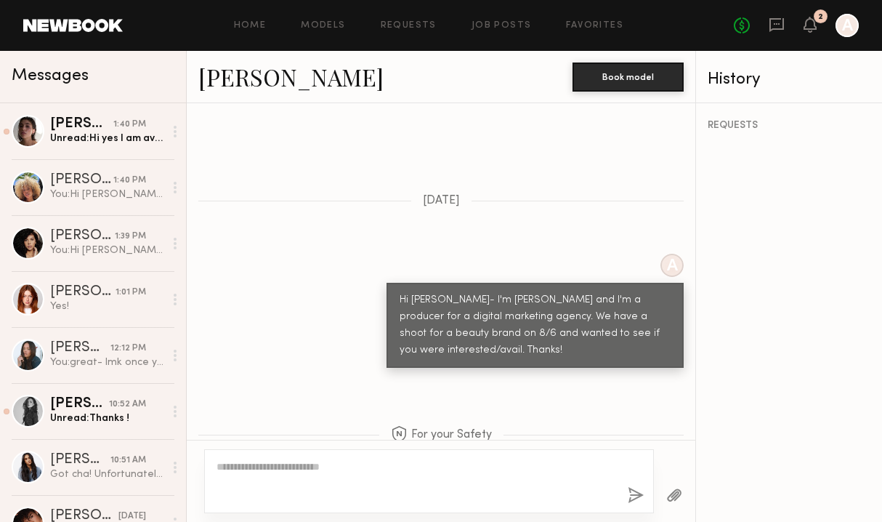
scroll to position [909, 0]
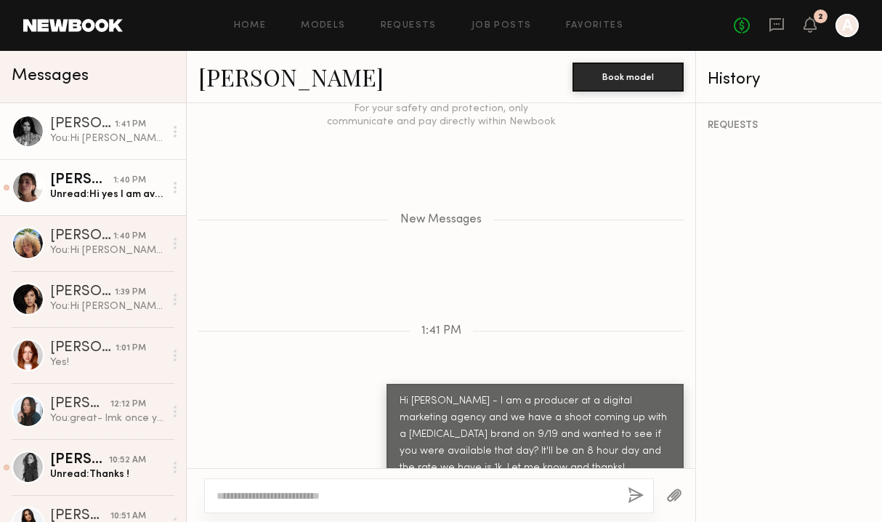
click at [103, 180] on div "[PERSON_NAME]" at bounding box center [81, 180] width 63 height 15
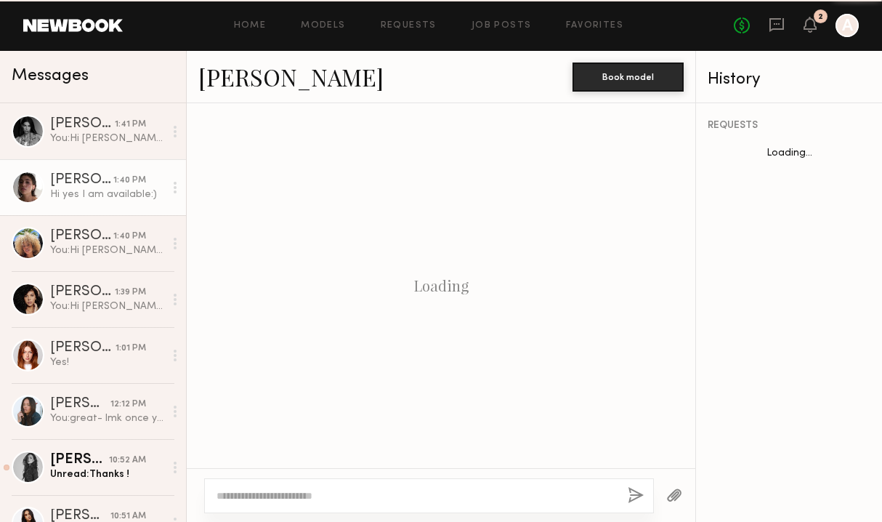
scroll to position [504, 0]
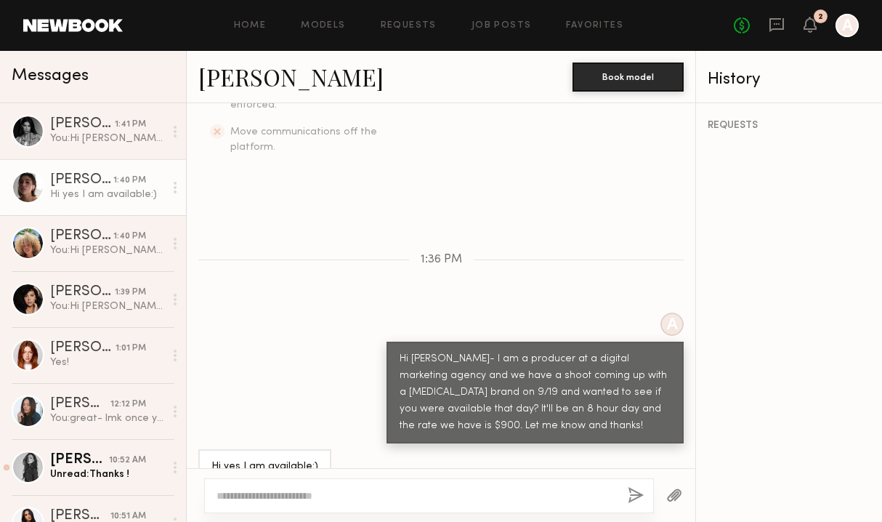
click at [240, 77] on link "[PERSON_NAME]" at bounding box center [290, 76] width 185 height 31
click at [232, 79] on link "[PERSON_NAME]" at bounding box center [290, 76] width 185 height 31
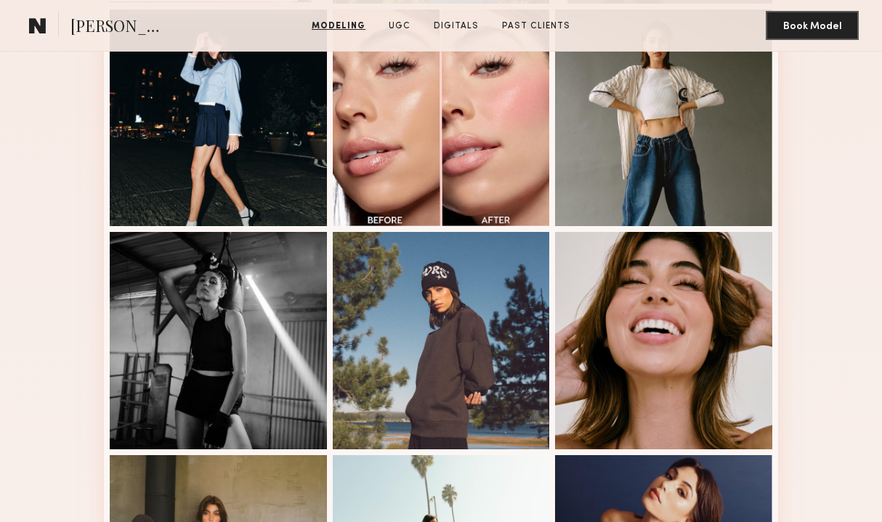
scroll to position [933, 0]
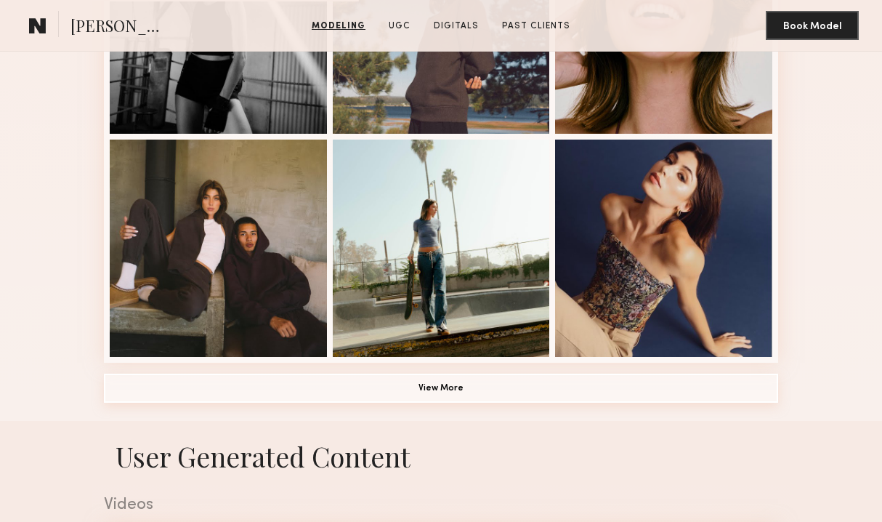
click at [409, 390] on button "View More" at bounding box center [441, 388] width 675 height 29
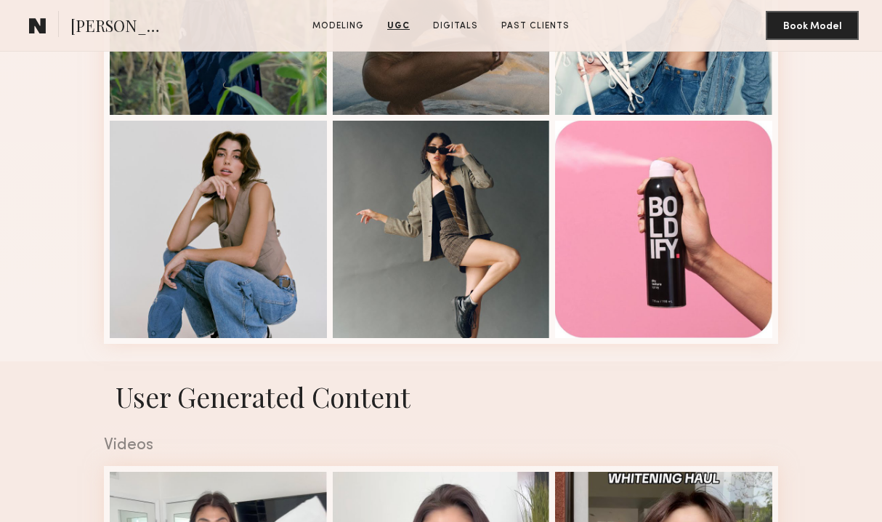
scroll to position [1618, 0]
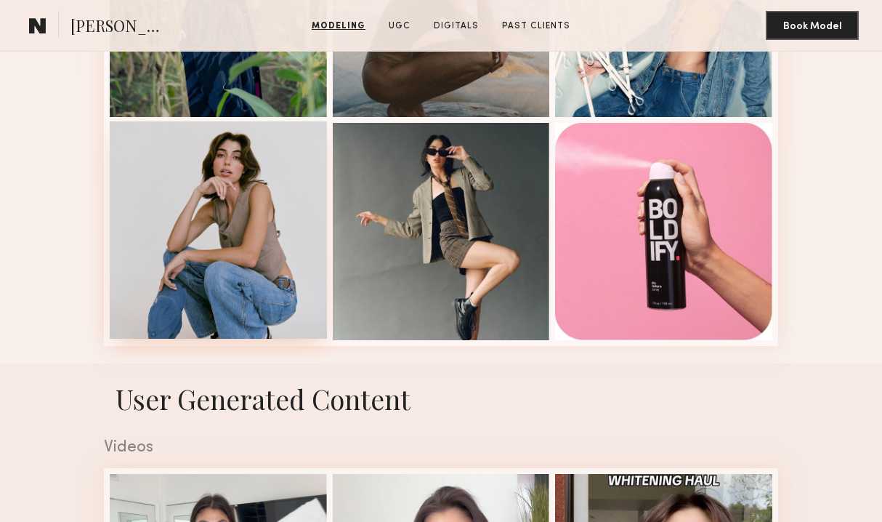
click at [257, 280] on div at bounding box center [218, 229] width 217 height 217
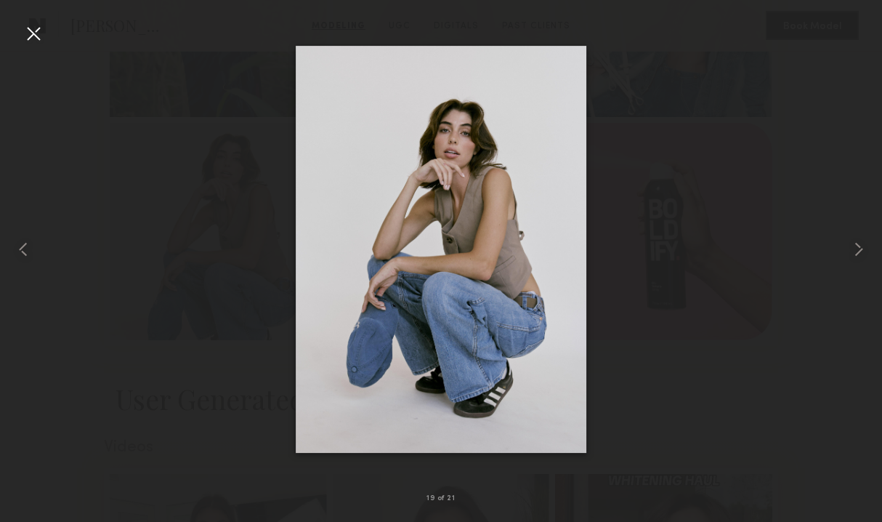
click at [36, 35] on div at bounding box center [33, 33] width 23 height 23
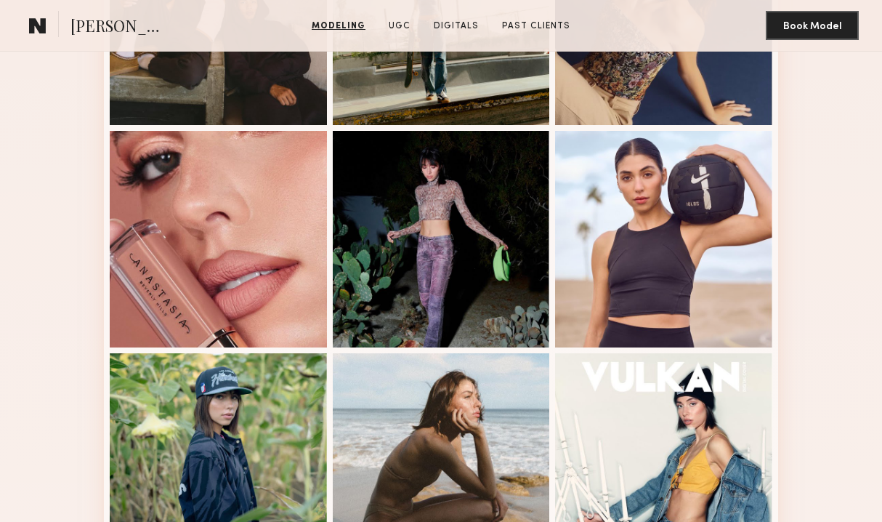
scroll to position [1166, 0]
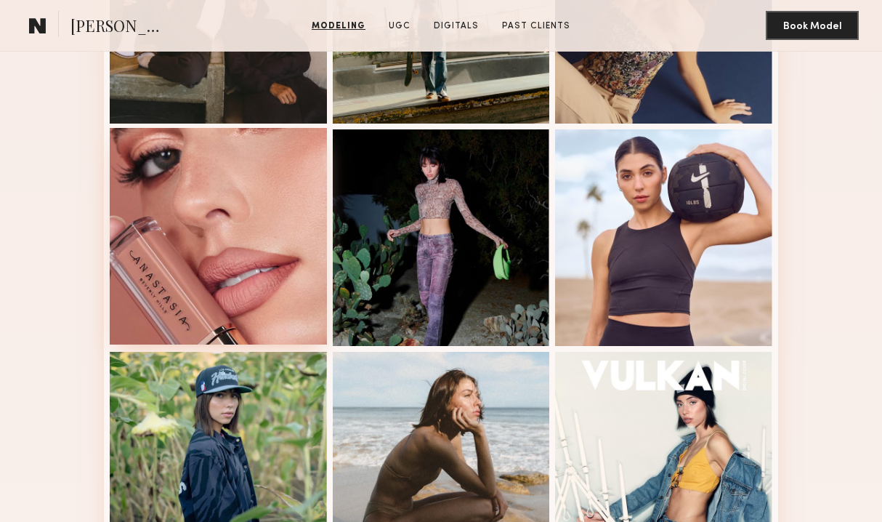
click at [268, 288] on div at bounding box center [218, 236] width 217 height 217
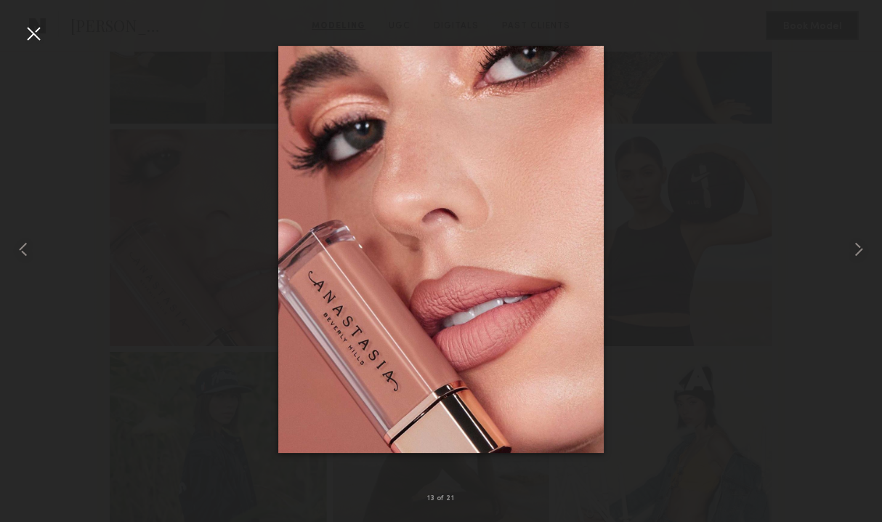
click at [36, 36] on div at bounding box center [33, 33] width 23 height 23
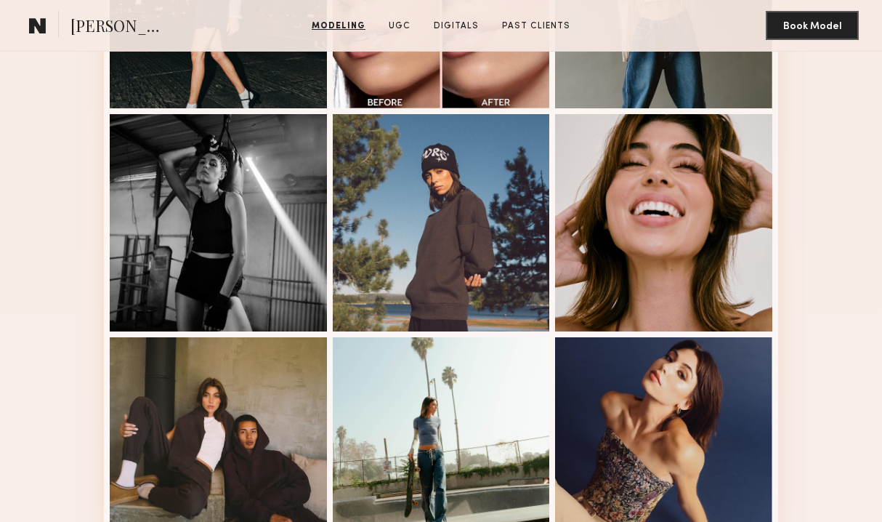
scroll to position [736, 0]
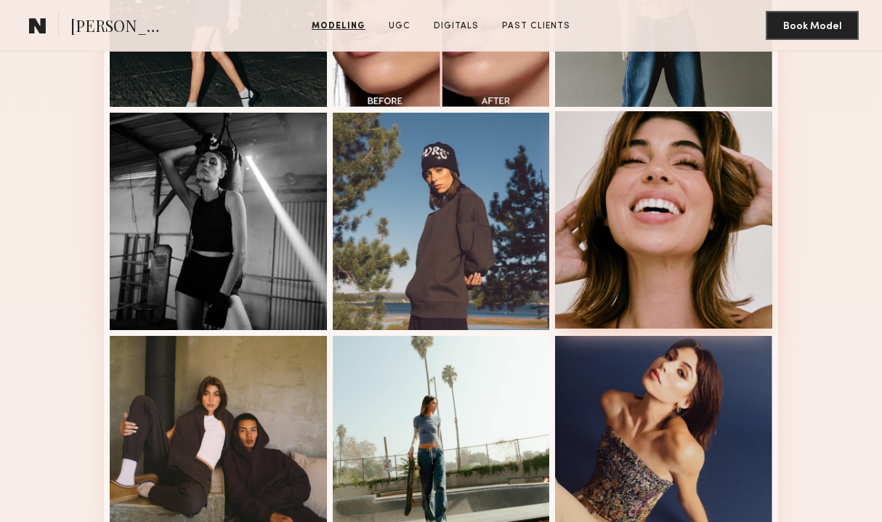
click at [748, 255] on div at bounding box center [663, 219] width 217 height 217
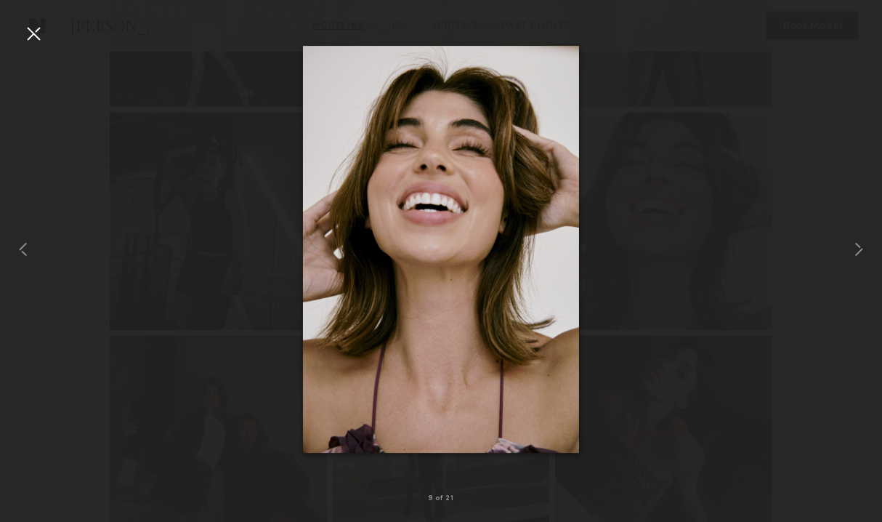
click at [33, 33] on div at bounding box center [33, 33] width 23 height 23
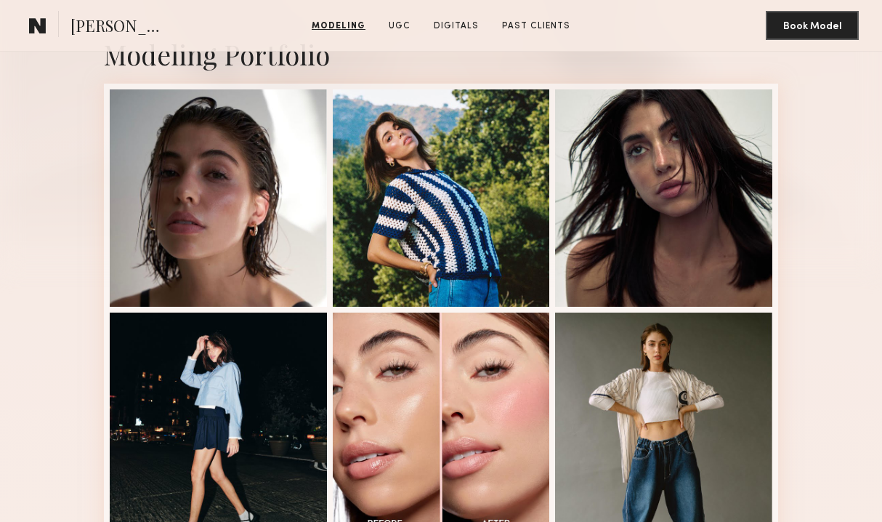
scroll to position [313, 0]
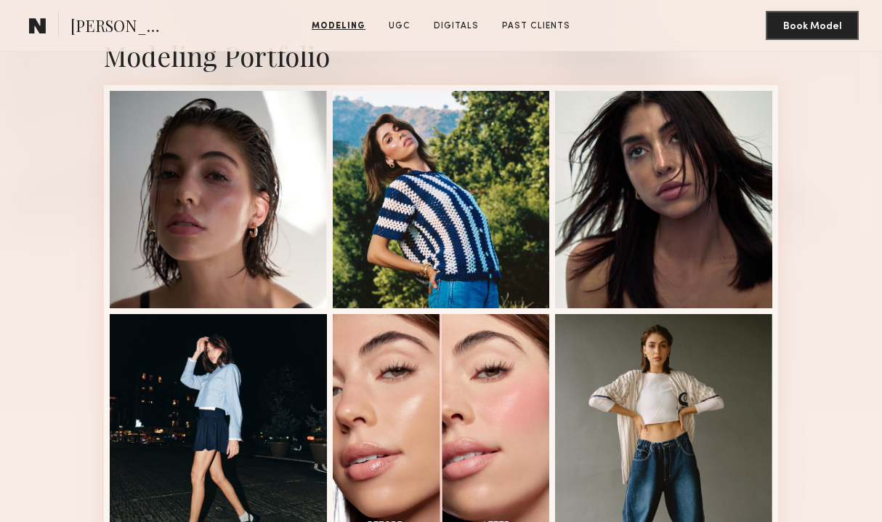
click at [257, 265] on div at bounding box center [218, 199] width 217 height 217
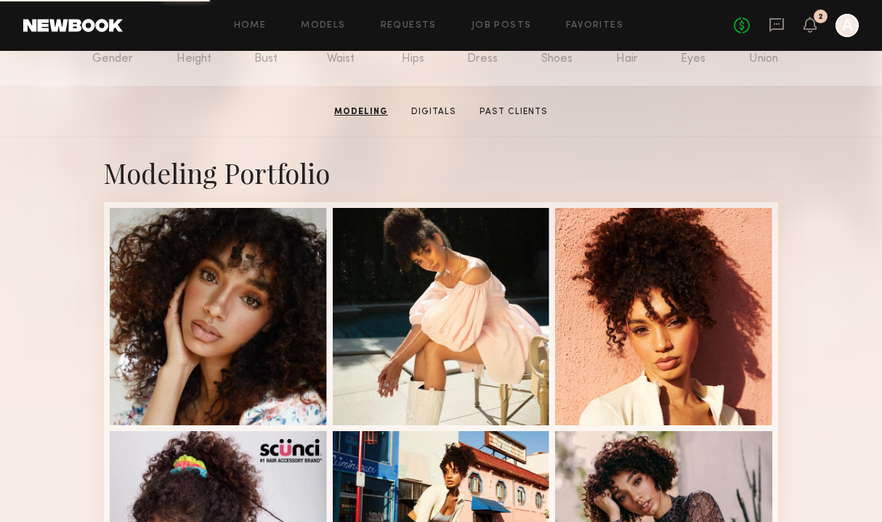
scroll to position [10, 0]
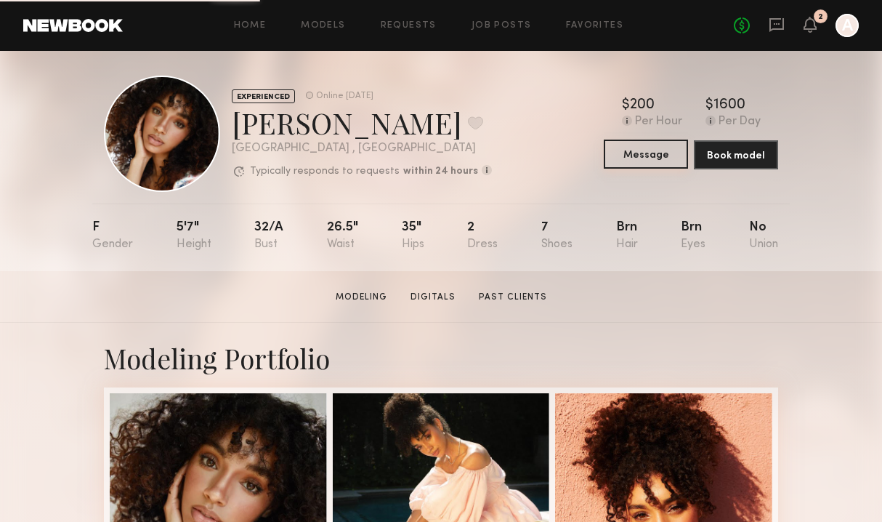
click at [666, 160] on button "Message" at bounding box center [646, 154] width 84 height 29
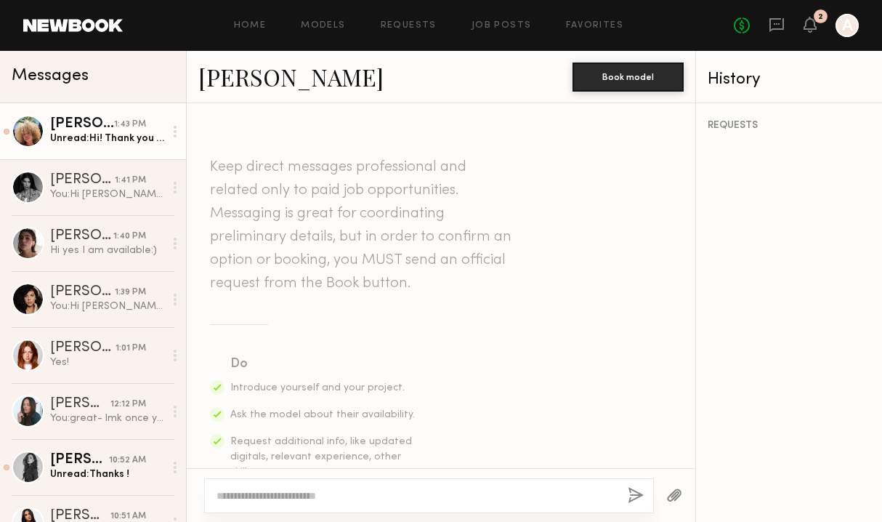
click at [120, 123] on div "1:43 PM" at bounding box center [130, 125] width 32 height 14
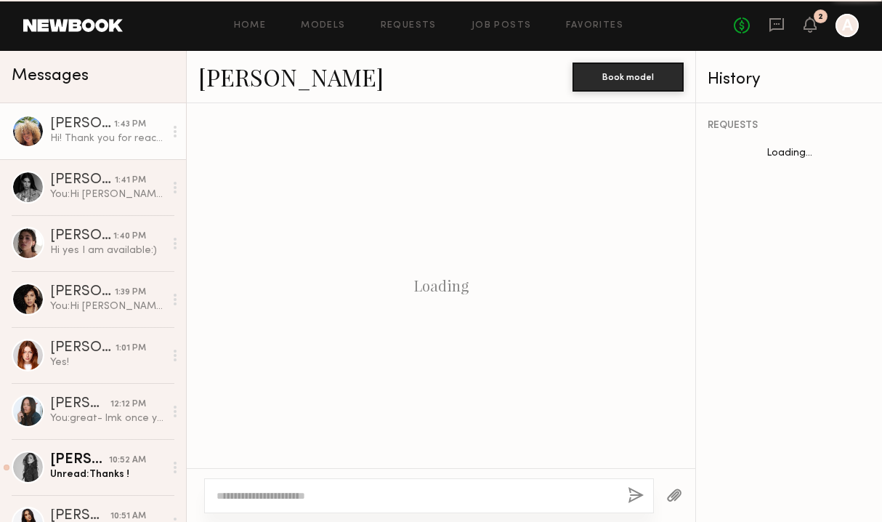
scroll to position [504, 0]
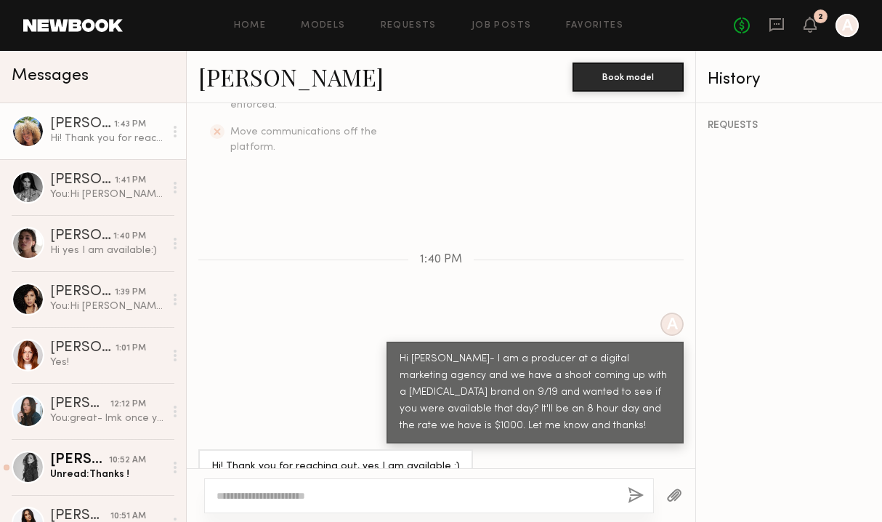
click at [246, 79] on link "[PERSON_NAME]" at bounding box center [290, 76] width 185 height 31
click at [236, 80] on link "Maya A." at bounding box center [290, 76] width 185 height 31
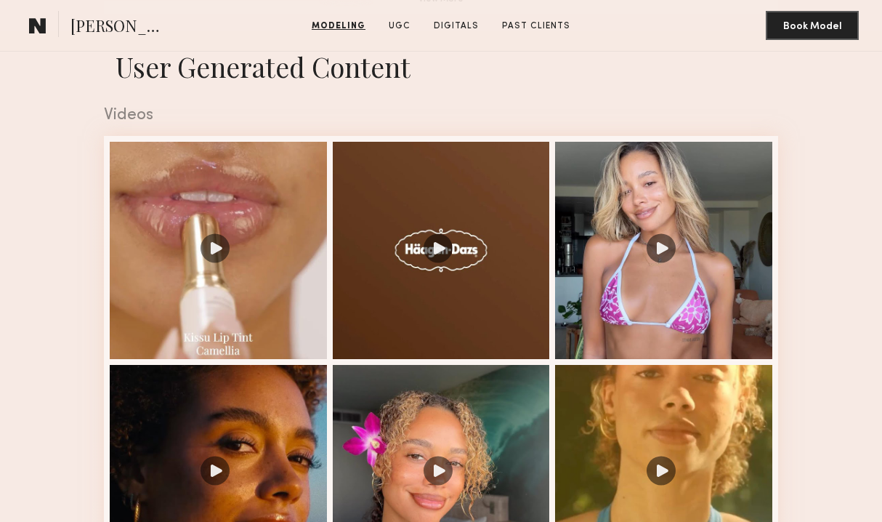
scroll to position [1357, 0]
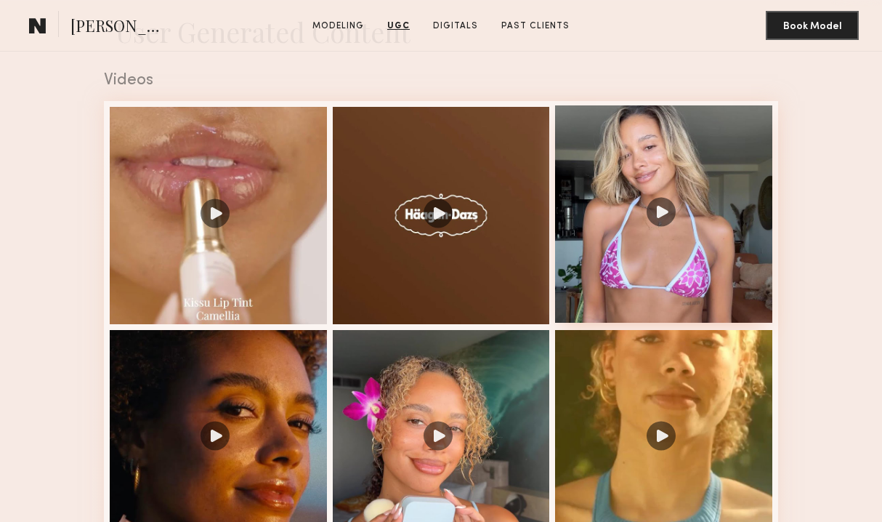
click at [677, 241] on div at bounding box center [663, 213] width 217 height 217
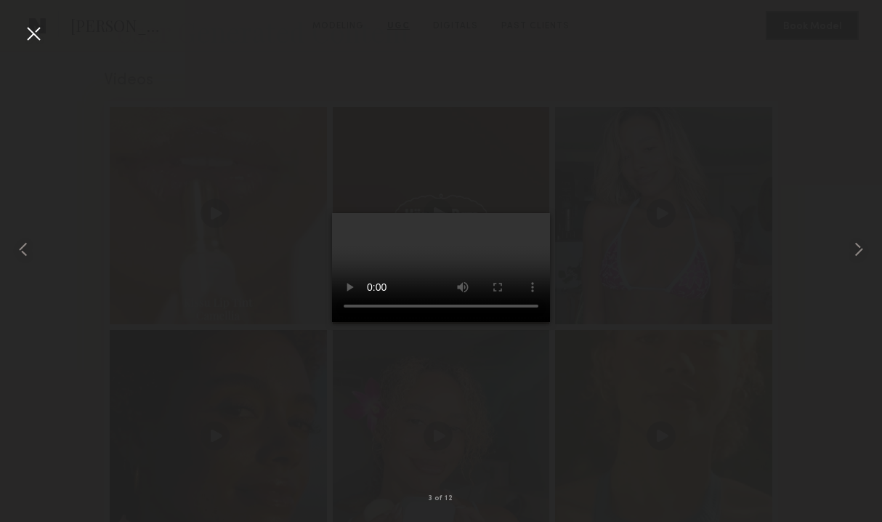
click at [37, 33] on div at bounding box center [33, 33] width 23 height 23
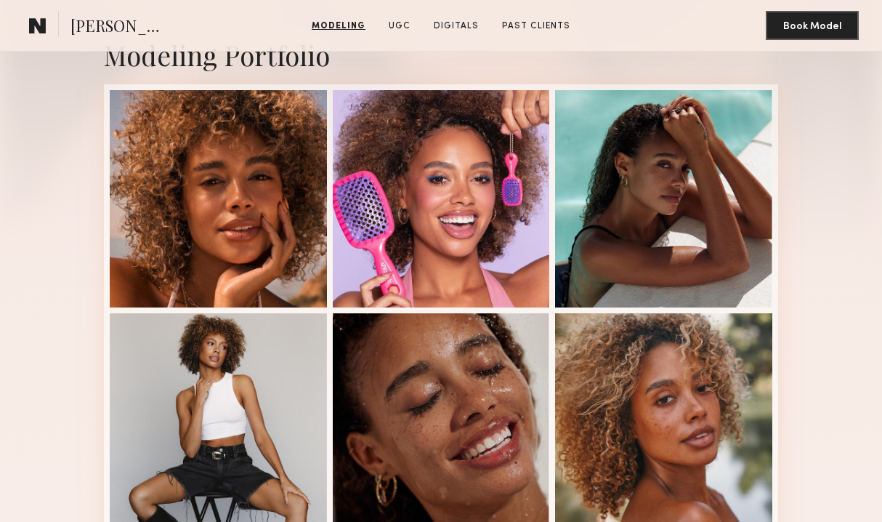
scroll to position [315, 0]
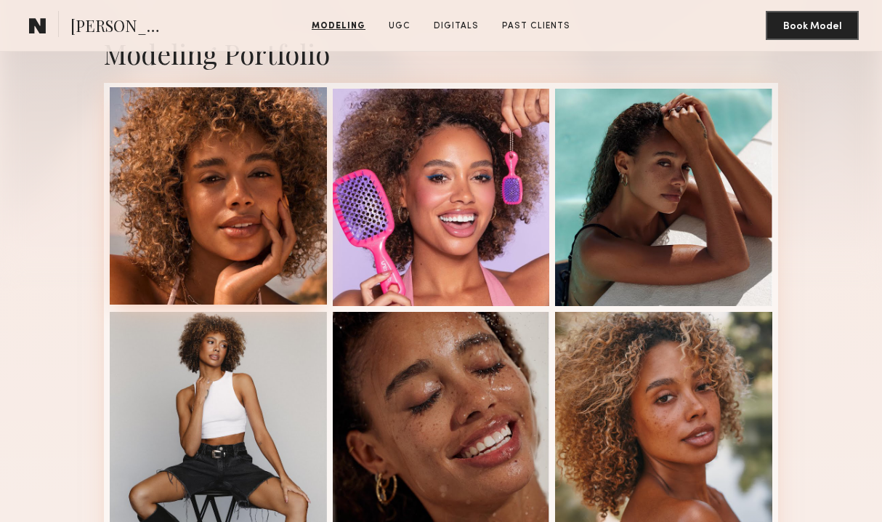
click at [245, 246] on div at bounding box center [218, 195] width 217 height 217
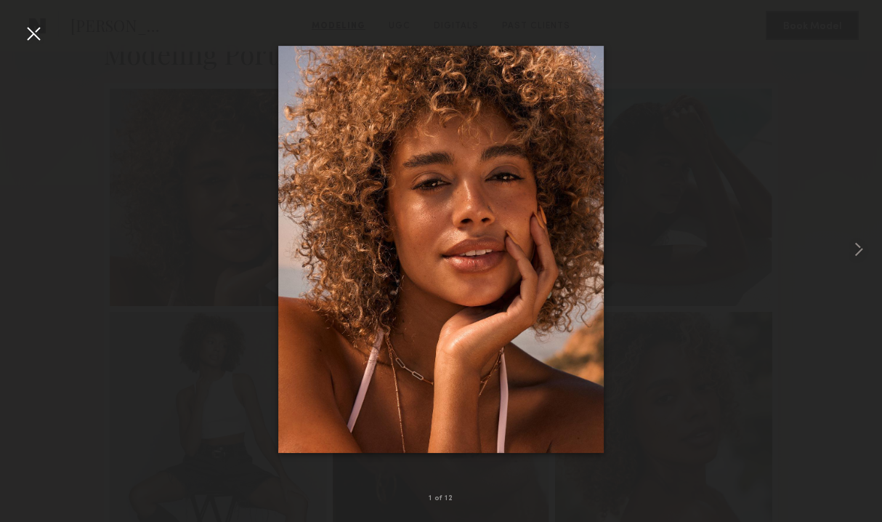
click at [41, 24] on div at bounding box center [33, 33] width 23 height 23
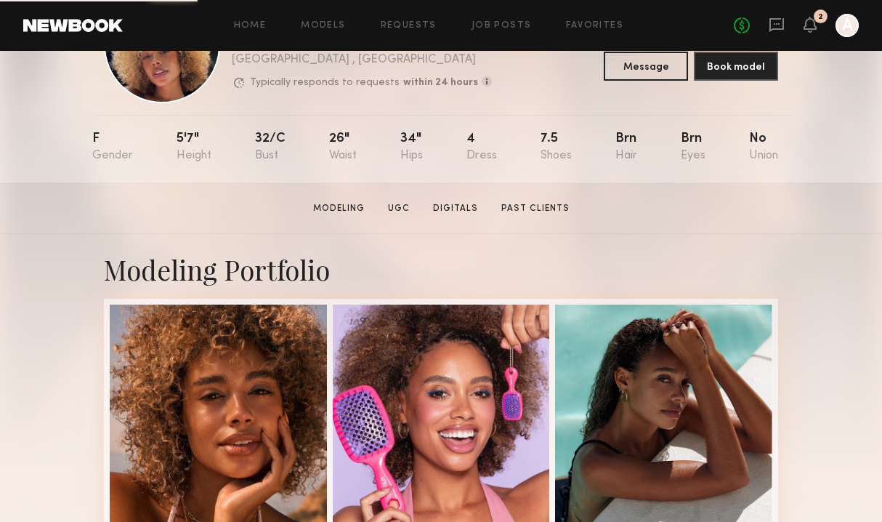
scroll to position [104, 0]
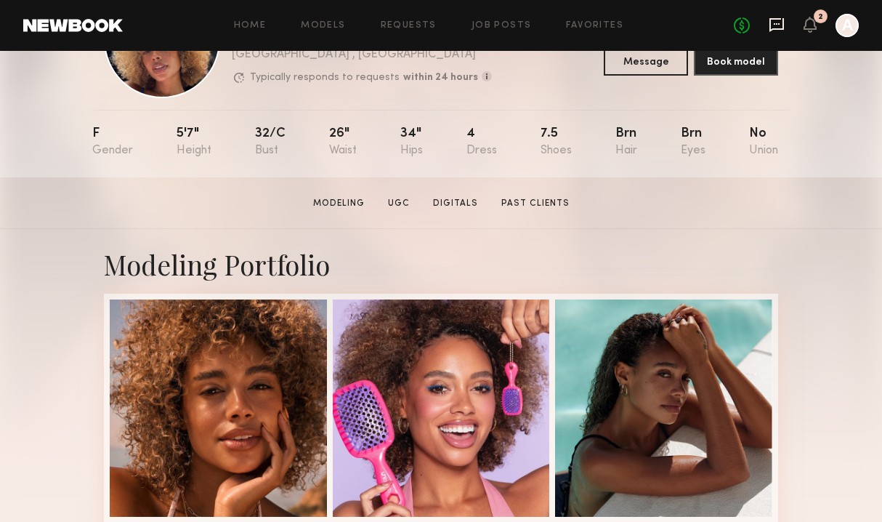
click at [781, 25] on icon at bounding box center [777, 25] width 16 height 16
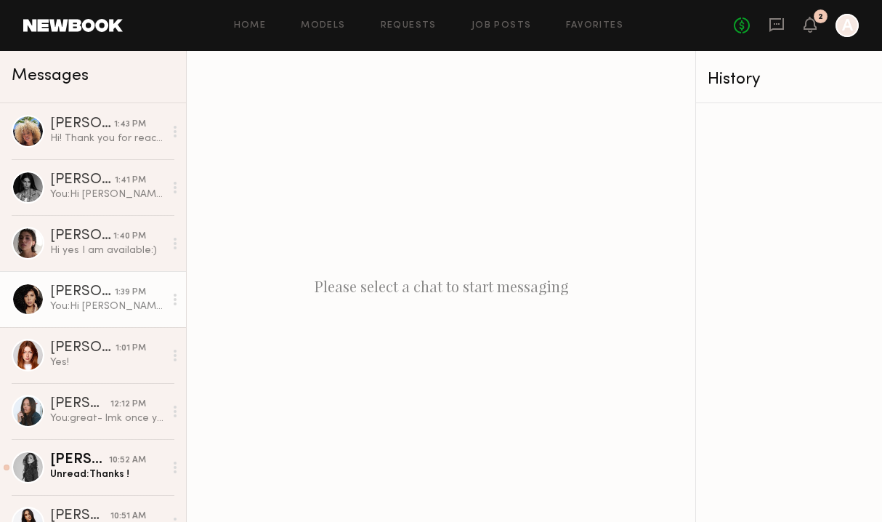
click at [84, 296] on div "[PERSON_NAME]" at bounding box center [82, 292] width 65 height 15
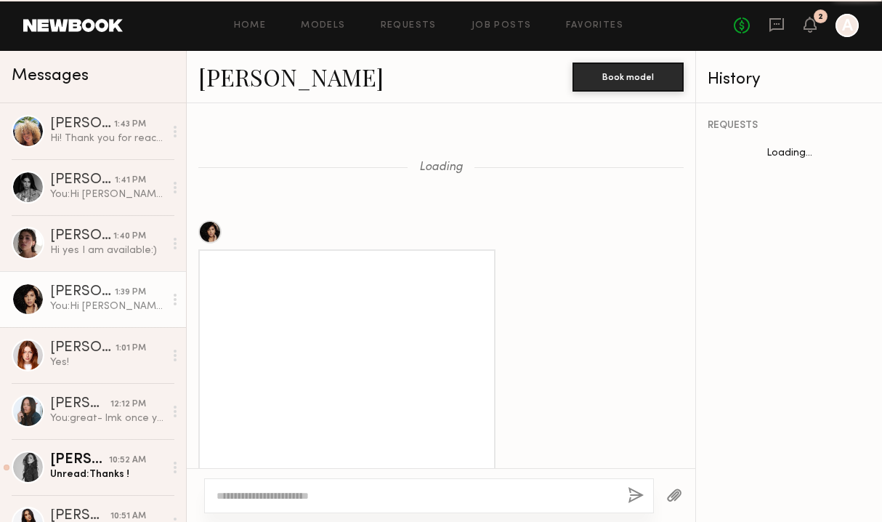
scroll to position [1214, 0]
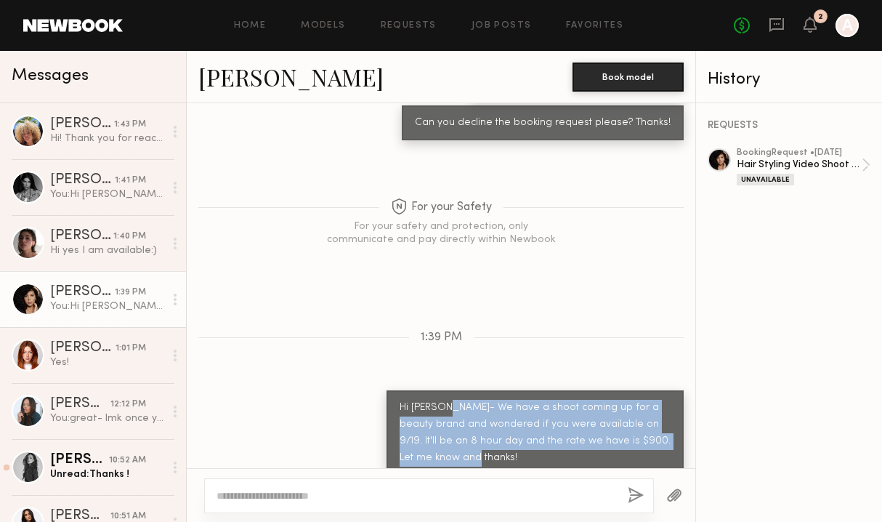
drag, startPoint x: 484, startPoint y: 443, endPoint x: 441, endPoint y: 393, distance: 66.5
click at [443, 400] on div "Hi [PERSON_NAME]- We have a shoot coming up for a beauty brand and wondered if …" at bounding box center [535, 433] width 271 height 67
copy div "We have a shoot coming up for a beauty brand and wondered if you were available…"
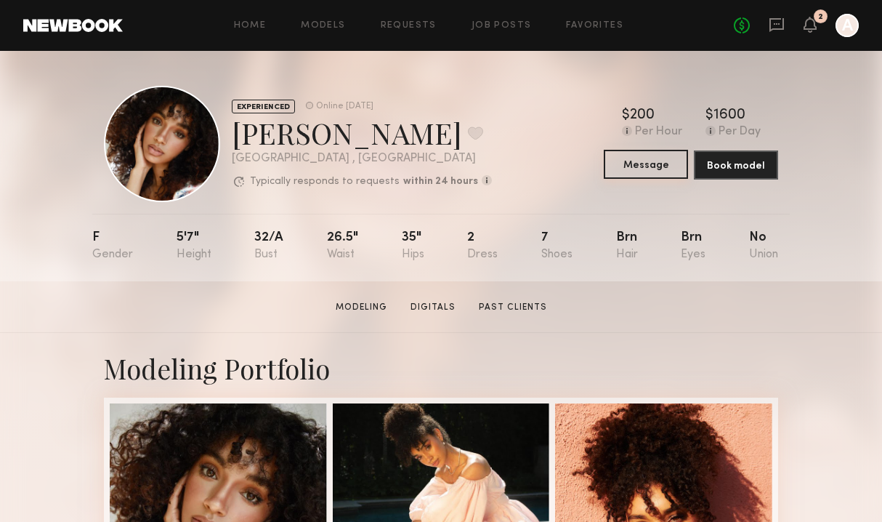
click at [640, 165] on button "Message" at bounding box center [646, 164] width 84 height 29
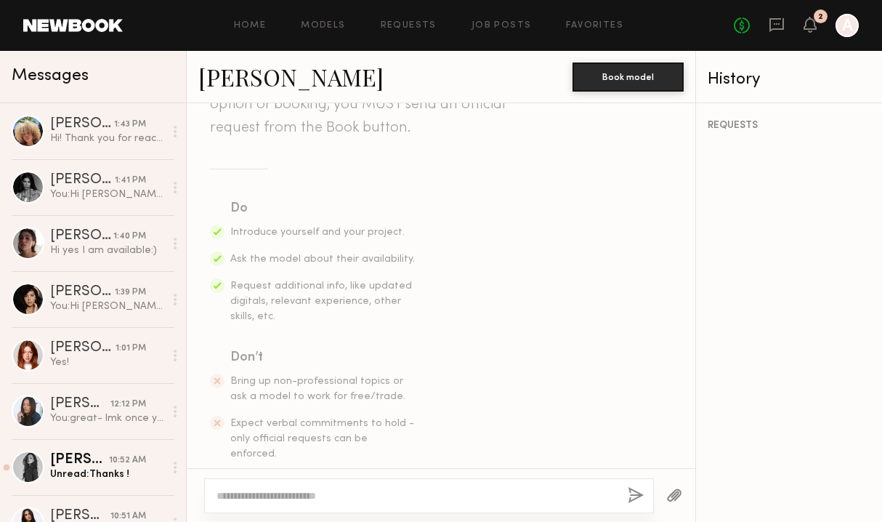
scroll to position [217, 0]
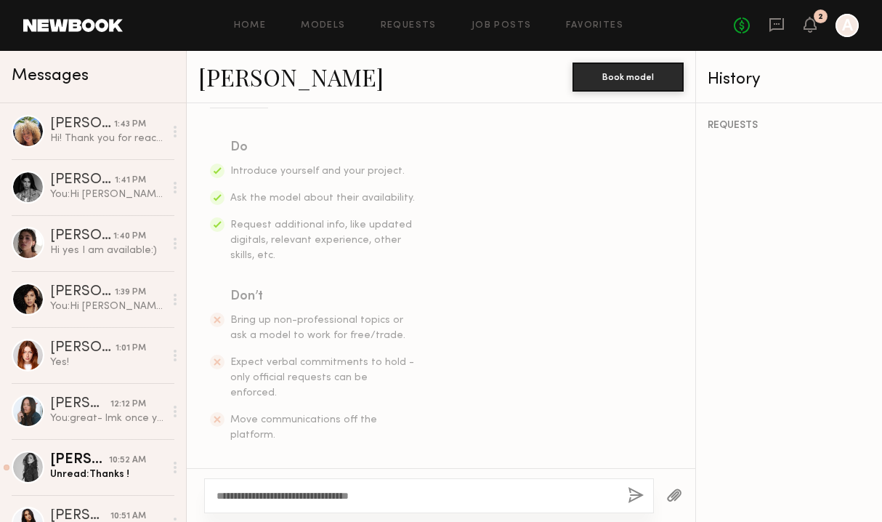
click at [342, 497] on textarea "**********" at bounding box center [417, 495] width 400 height 15
click at [336, 486] on div "**********" at bounding box center [429, 495] width 450 height 35
click at [278, 499] on textarea "**********" at bounding box center [417, 495] width 400 height 15
paste textarea
click at [294, 494] on textarea "**********" at bounding box center [417, 495] width 400 height 15
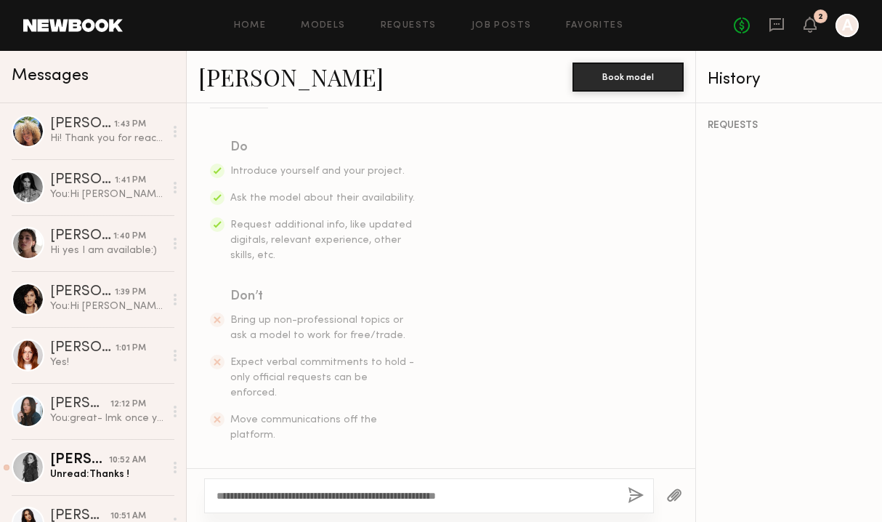
drag, startPoint x: 397, startPoint y: 478, endPoint x: 254, endPoint y: 478, distance: 143.2
click at [254, 478] on div "**********" at bounding box center [441, 495] width 509 height 54
click at [283, 496] on textarea "**********" at bounding box center [417, 495] width 400 height 15
drag, startPoint x: 326, startPoint y: 495, endPoint x: 273, endPoint y: 494, distance: 52.4
click at [276, 495] on textarea "**********" at bounding box center [417, 495] width 400 height 15
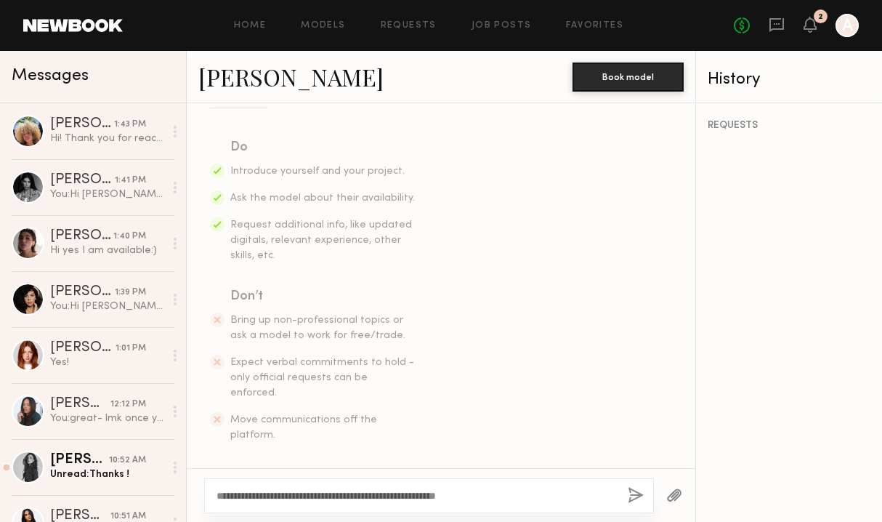
click at [307, 518] on div "**********" at bounding box center [441, 495] width 509 height 54
click at [307, 496] on textarea "**********" at bounding box center [417, 495] width 400 height 15
paste textarea "**********"
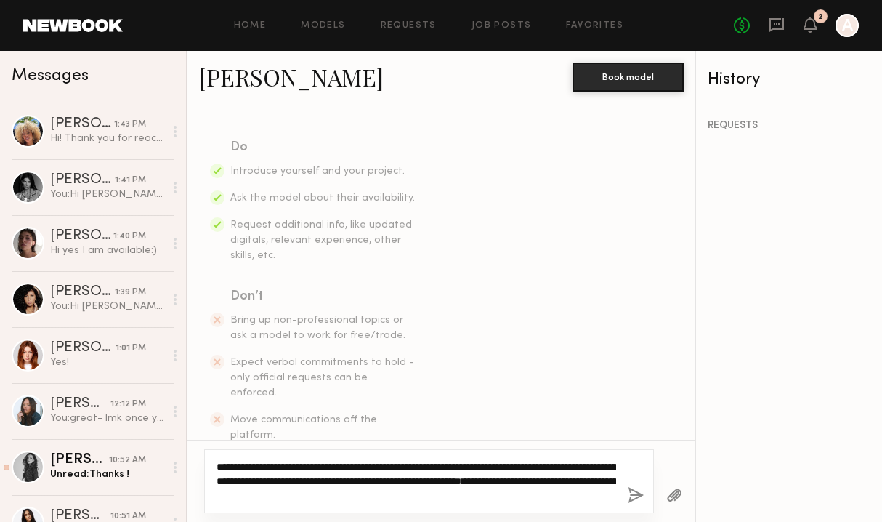
type textarea "**********"
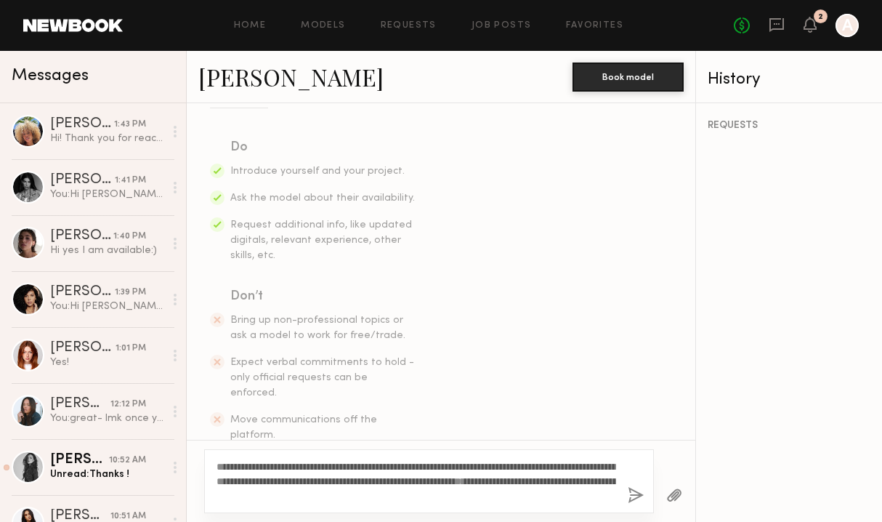
click at [634, 495] on button "button" at bounding box center [636, 496] width 16 height 18
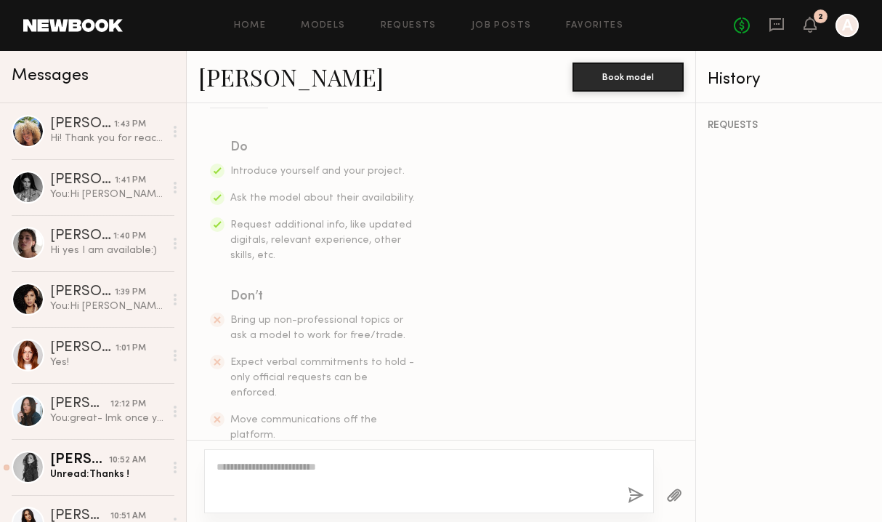
scroll to position [447, 0]
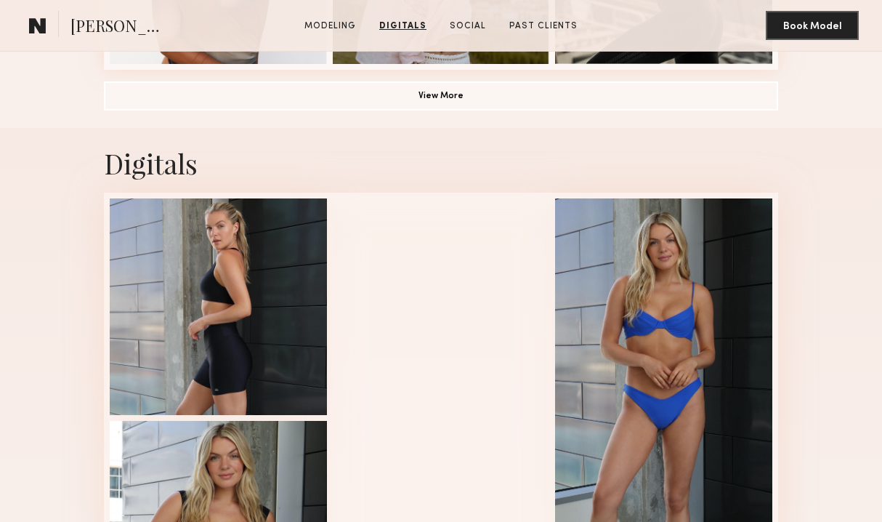
scroll to position [1223, 0]
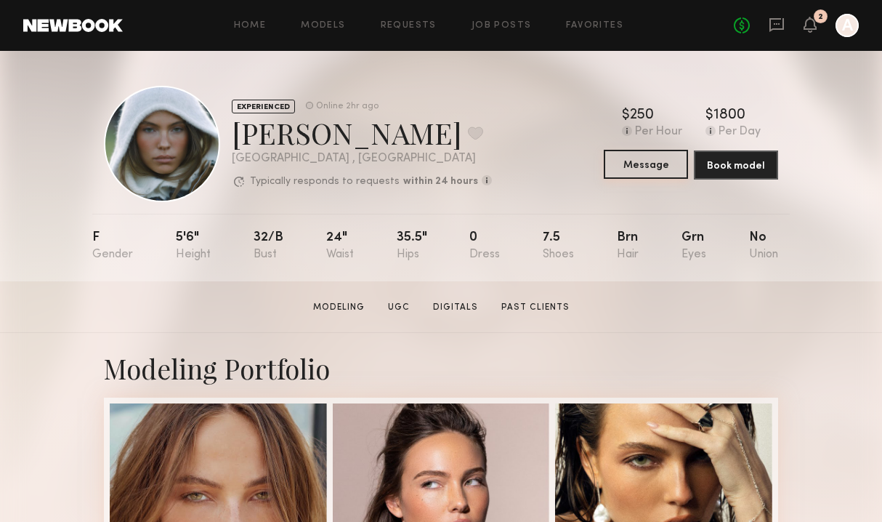
click at [642, 170] on button "Message" at bounding box center [646, 164] width 84 height 29
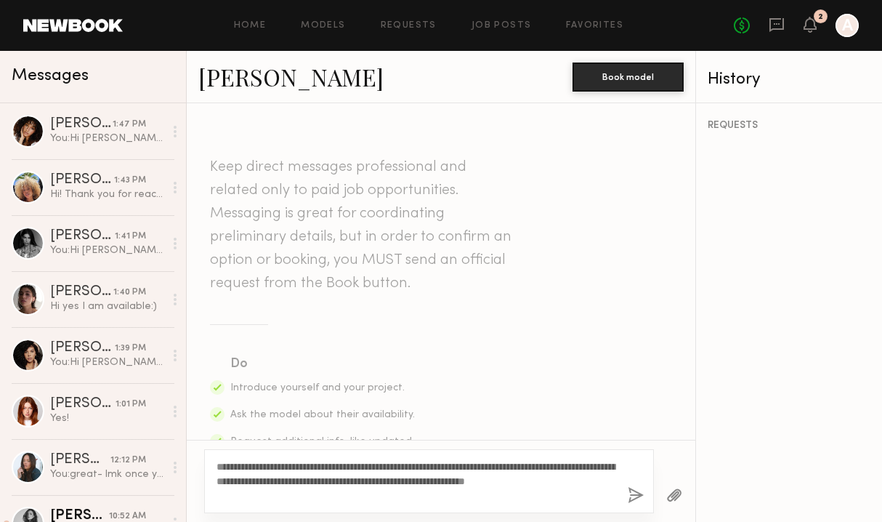
click at [353, 482] on textarea "**********" at bounding box center [417, 481] width 400 height 44
click at [540, 482] on textarea "**********" at bounding box center [417, 481] width 400 height 44
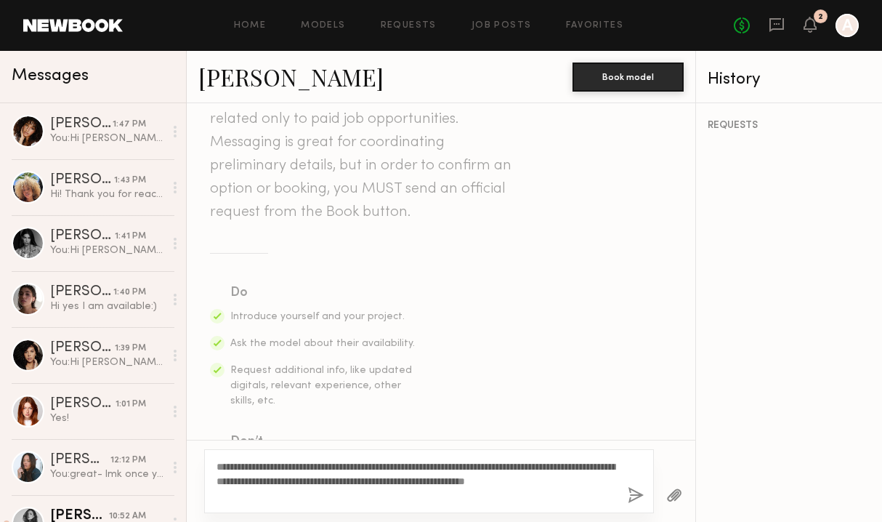
scroll to position [87, 0]
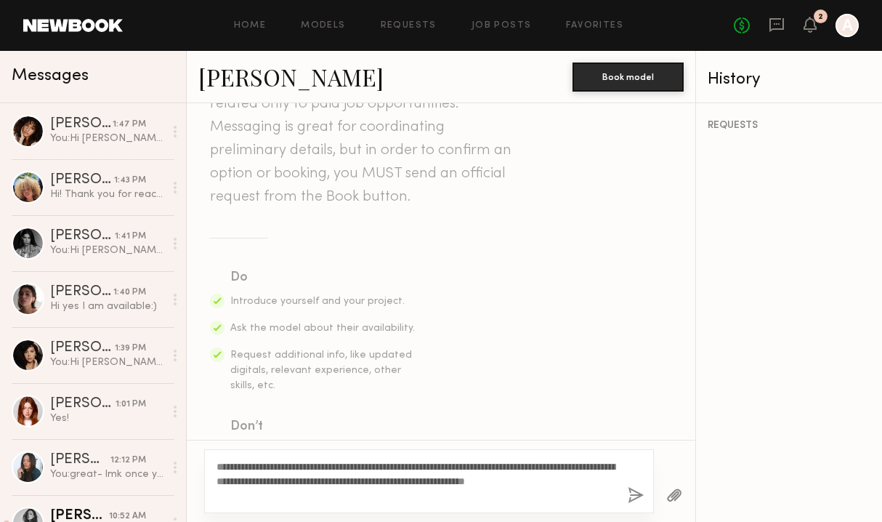
type textarea "**********"
click at [636, 496] on button "button" at bounding box center [636, 496] width 16 height 18
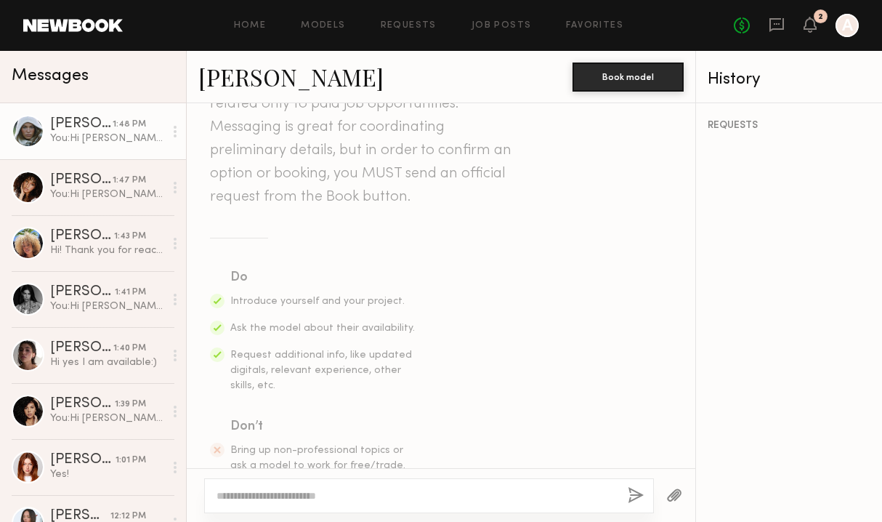
scroll to position [447, 0]
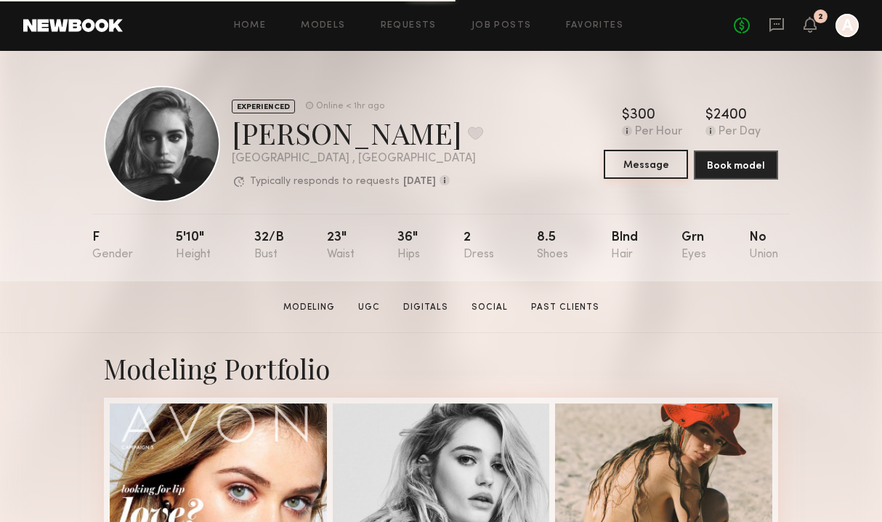
click at [639, 173] on button "Message" at bounding box center [646, 164] width 84 height 29
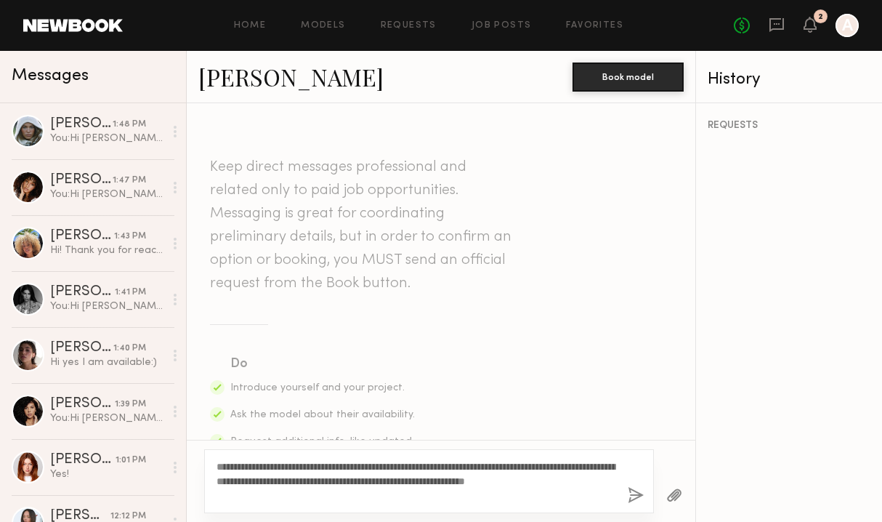
click at [377, 483] on textarea "**********" at bounding box center [417, 481] width 400 height 44
click at [566, 483] on textarea "**********" at bounding box center [417, 481] width 400 height 44
drag, startPoint x: 356, startPoint y: 489, endPoint x: 280, endPoint y: 467, distance: 79.6
click at [280, 467] on textarea "**********" at bounding box center [417, 481] width 400 height 44
type textarea "**********"
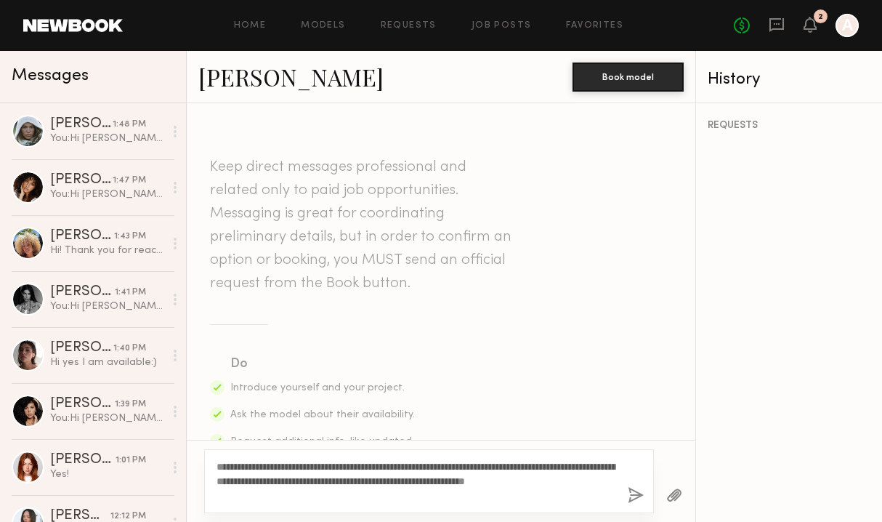
click at [640, 494] on button "button" at bounding box center [636, 496] width 16 height 18
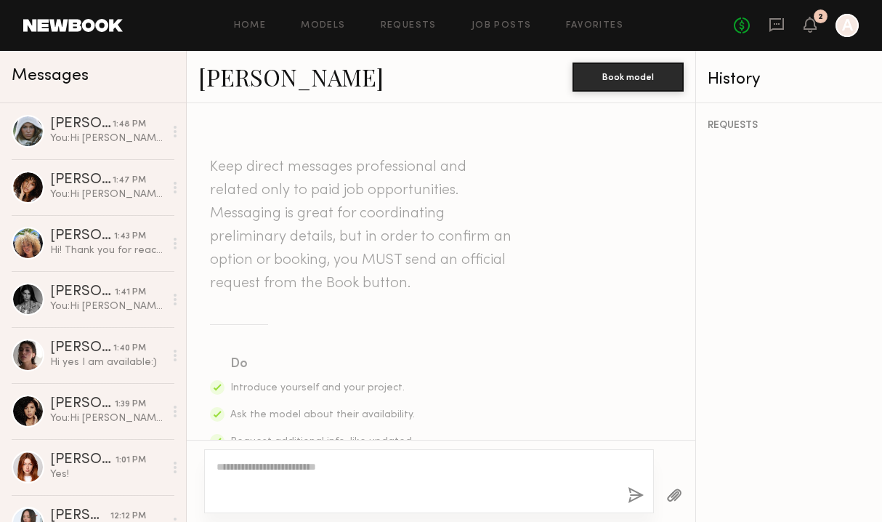
scroll to position [447, 0]
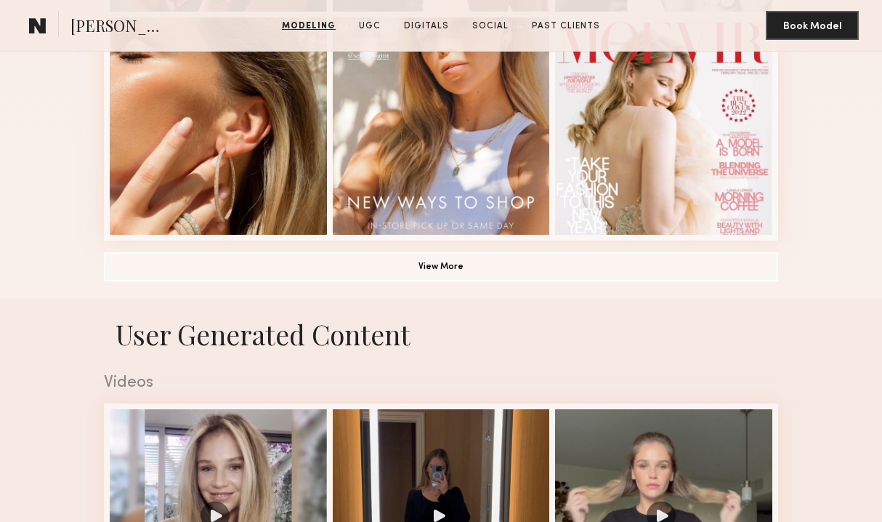
scroll to position [1121, 0]
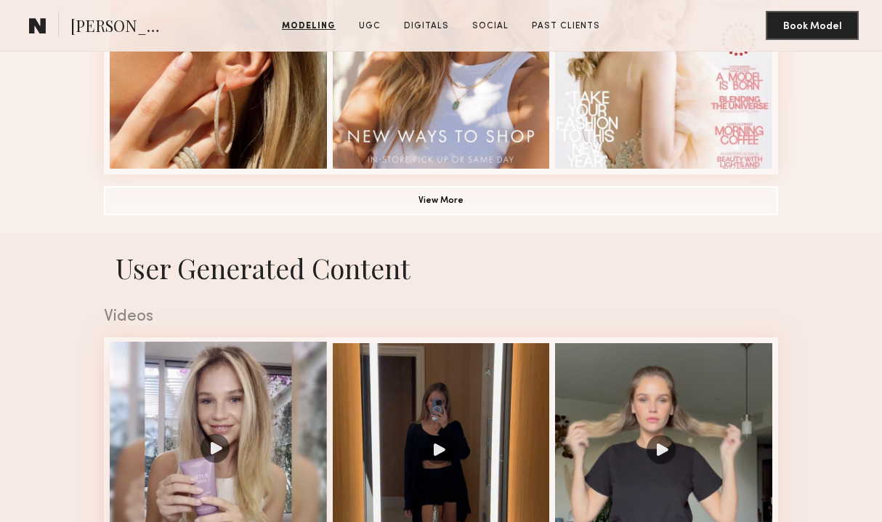
click at [247, 442] on div at bounding box center [218, 450] width 217 height 217
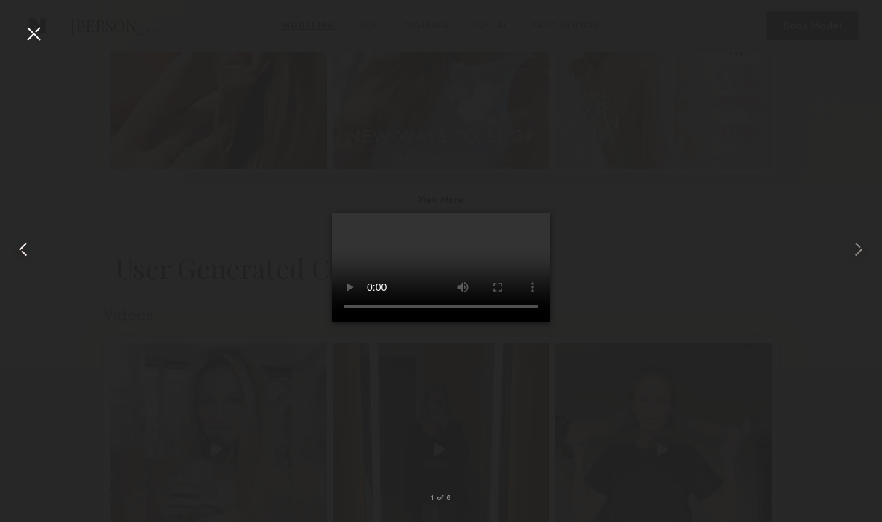
click at [21, 32] on div at bounding box center [18, 249] width 36 height 452
click at [33, 30] on div at bounding box center [33, 33] width 23 height 23
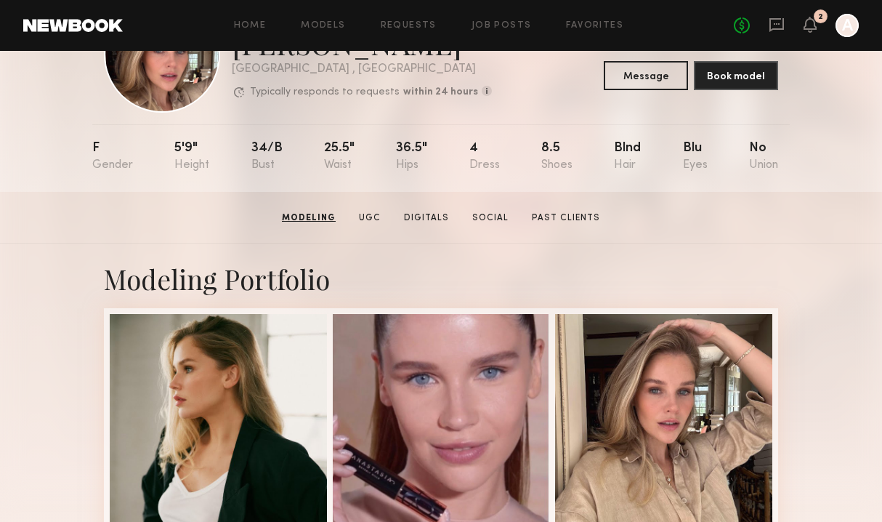
scroll to position [81, 0]
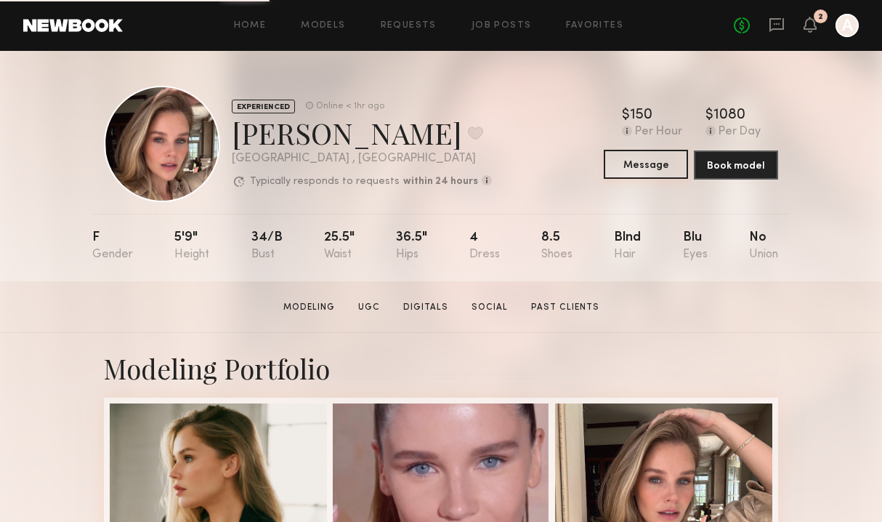
click at [654, 171] on button "Message" at bounding box center [646, 164] width 84 height 29
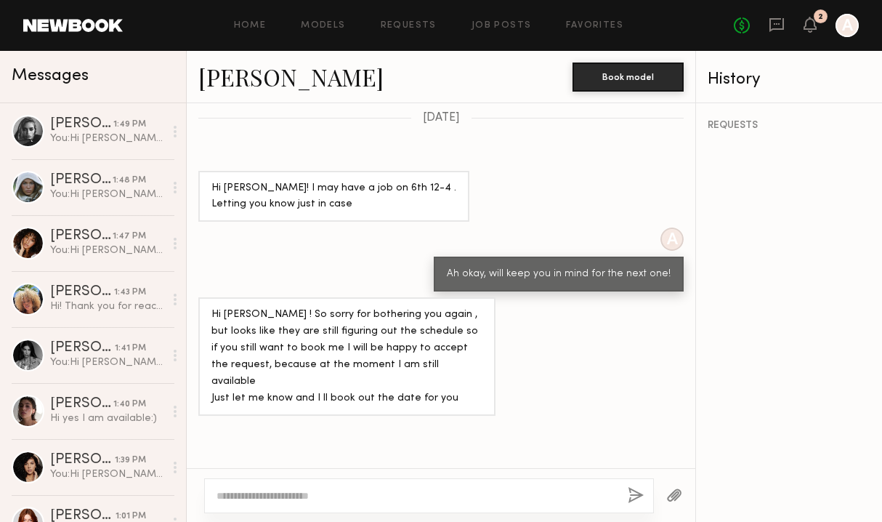
scroll to position [1138, 0]
type textarea "**********"
click at [622, 497] on div "**********" at bounding box center [429, 495] width 450 height 35
click at [635, 498] on button "button" at bounding box center [636, 496] width 16 height 18
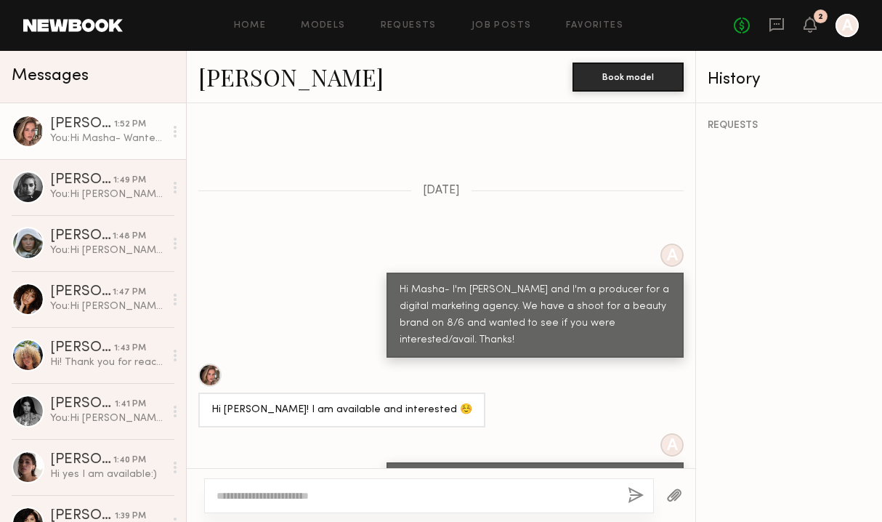
scroll to position [571, 0]
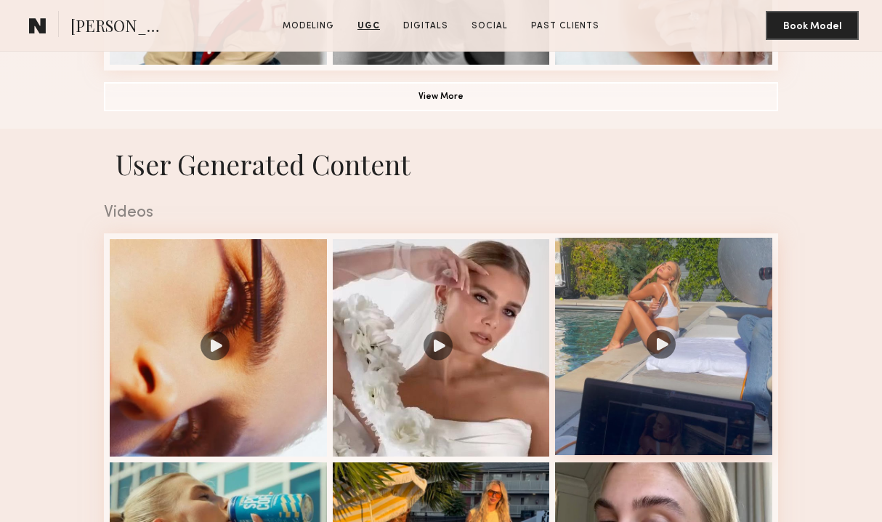
scroll to position [1470, 0]
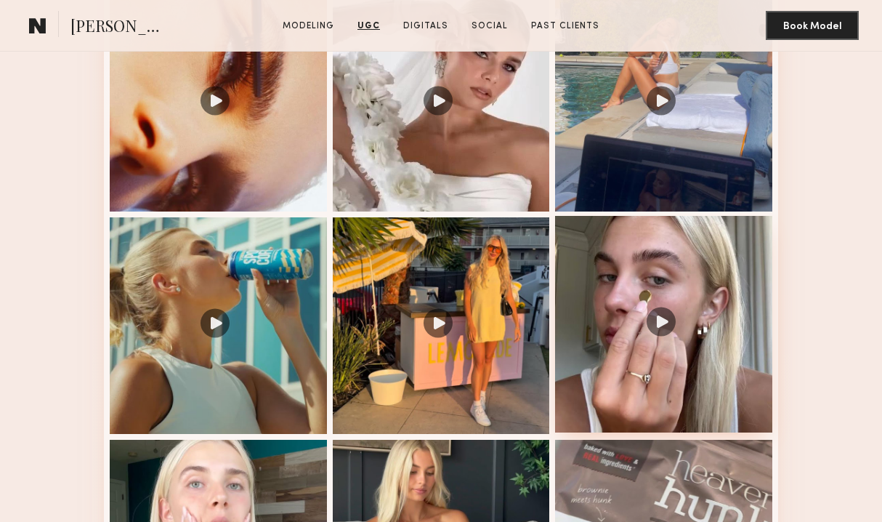
click at [666, 313] on div at bounding box center [663, 324] width 217 height 217
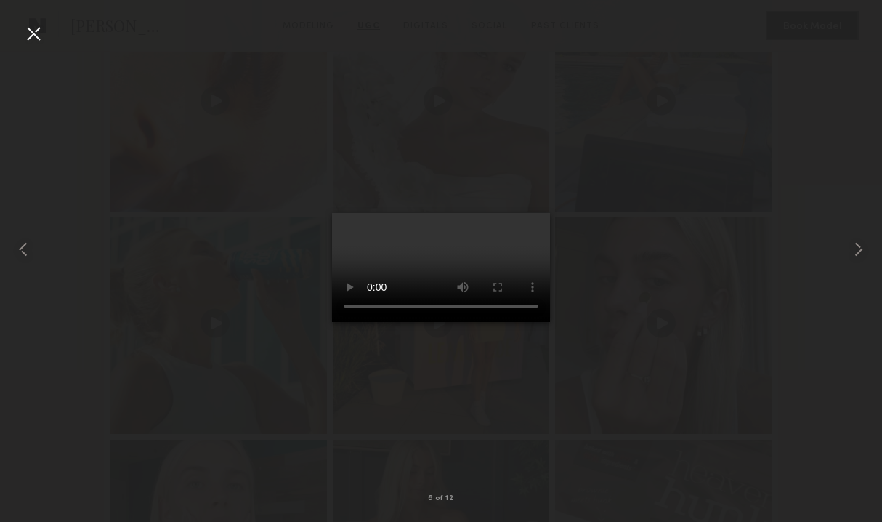
click at [34, 39] on div at bounding box center [33, 33] width 23 height 23
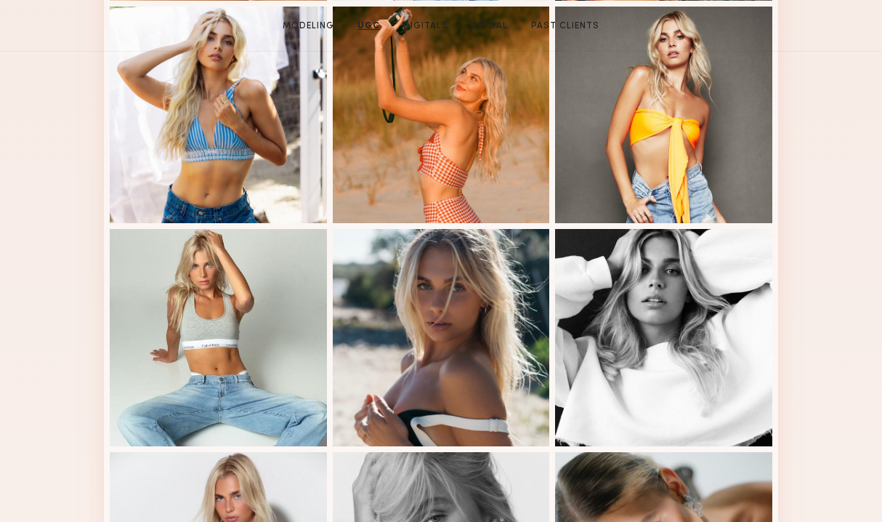
scroll to position [0, 0]
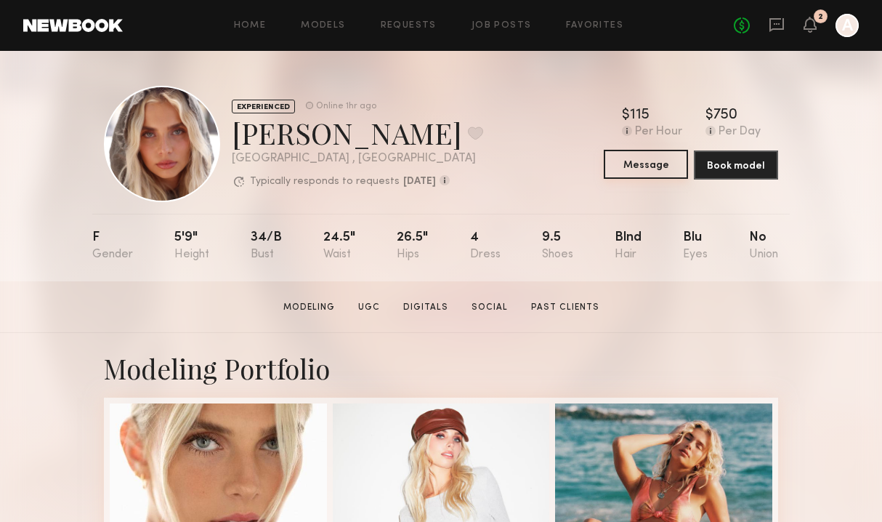
click at [641, 174] on button "Message" at bounding box center [646, 164] width 84 height 29
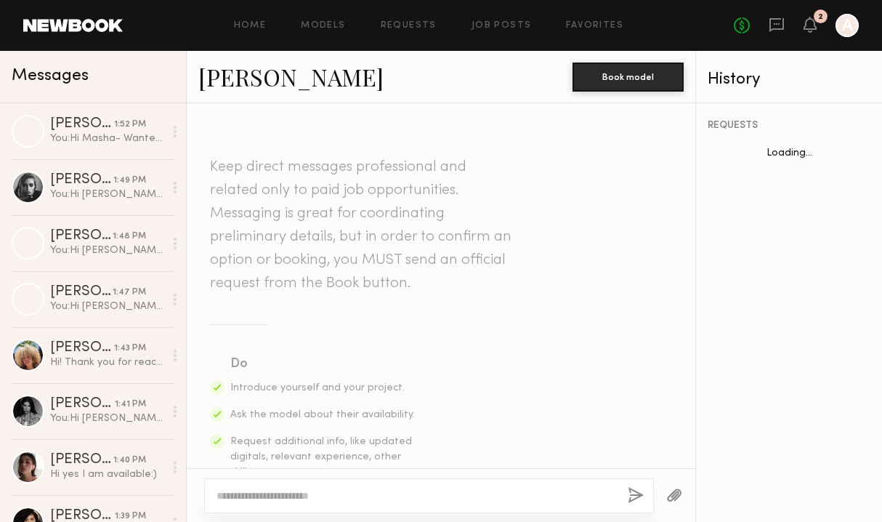
scroll to position [1032, 0]
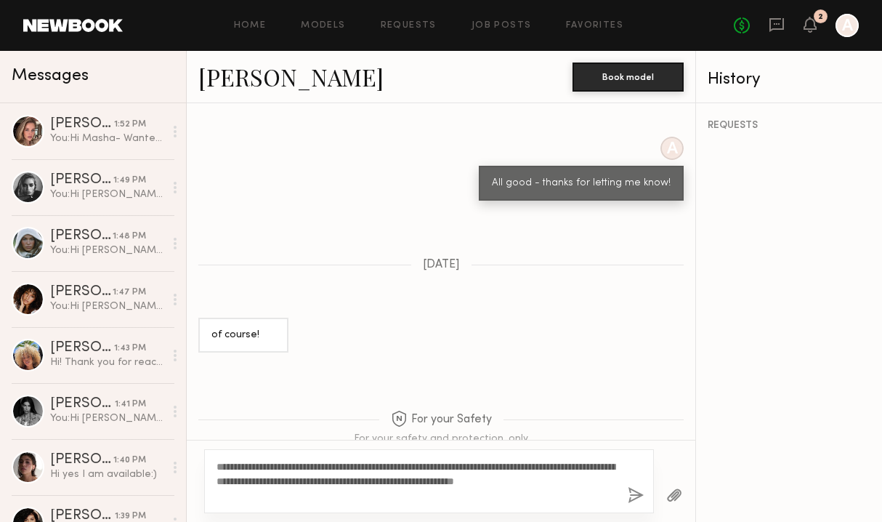
drag, startPoint x: 528, startPoint y: 479, endPoint x: 518, endPoint y: 479, distance: 10.2
click at [518, 479] on textarea "**********" at bounding box center [417, 481] width 400 height 44
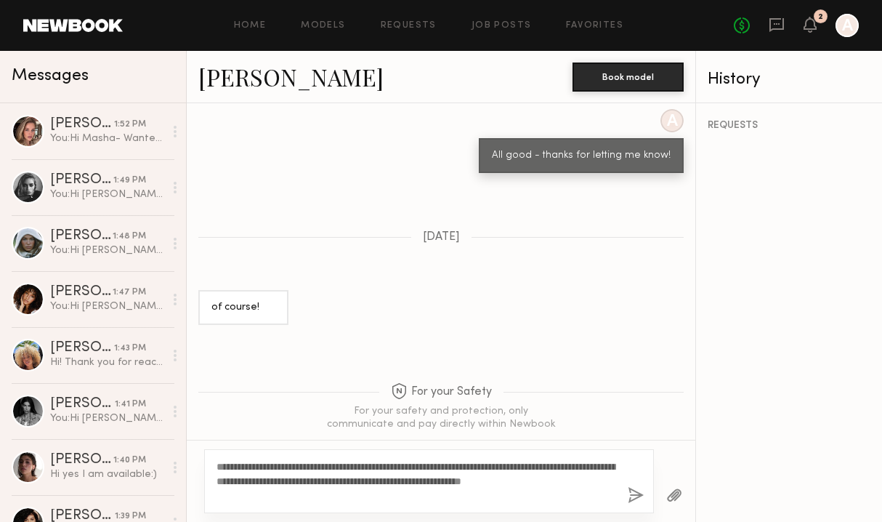
type textarea "**********"
click at [639, 494] on button "button" at bounding box center [636, 496] width 16 height 18
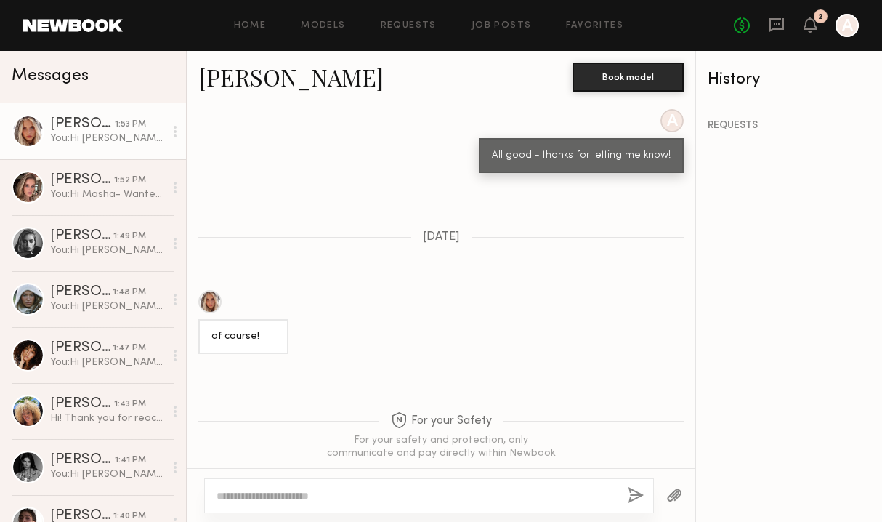
scroll to position [1372, 0]
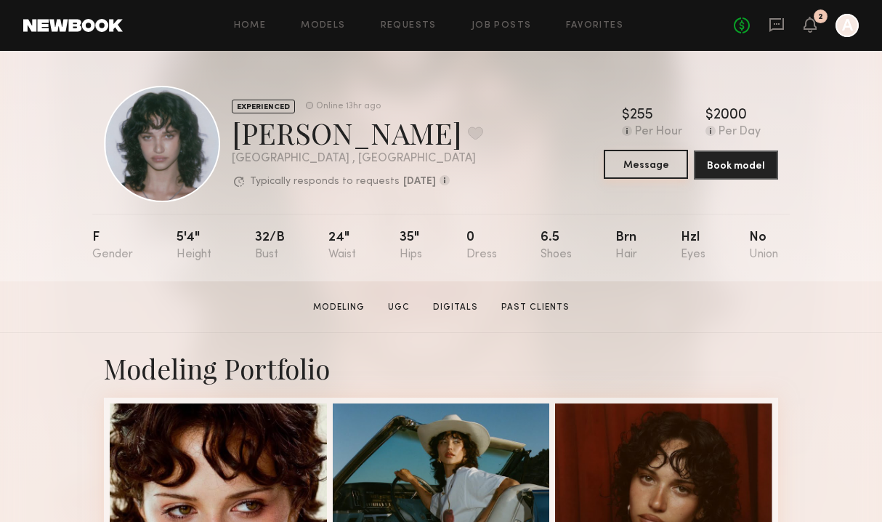
click at [654, 166] on button "Message" at bounding box center [646, 164] width 84 height 29
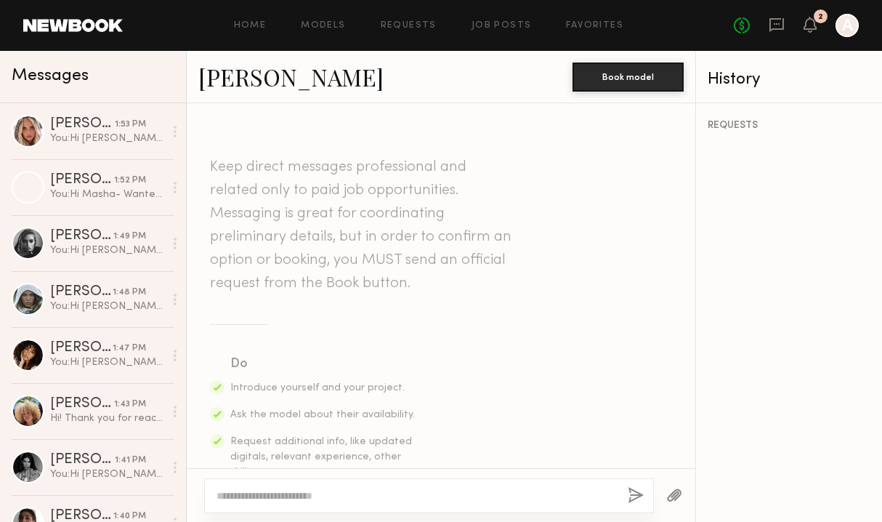
type textarea "*"
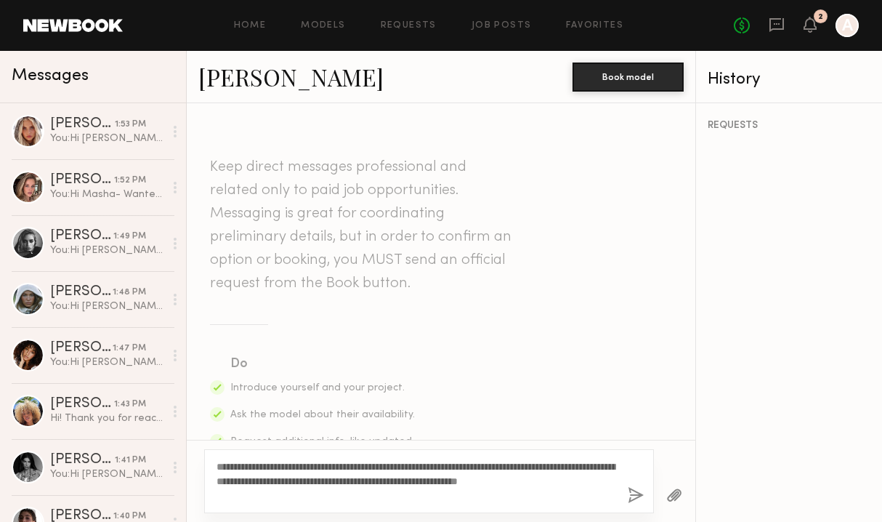
click at [527, 482] on textarea "**********" at bounding box center [417, 481] width 400 height 44
type textarea "**********"
click at [635, 494] on button "button" at bounding box center [636, 496] width 16 height 18
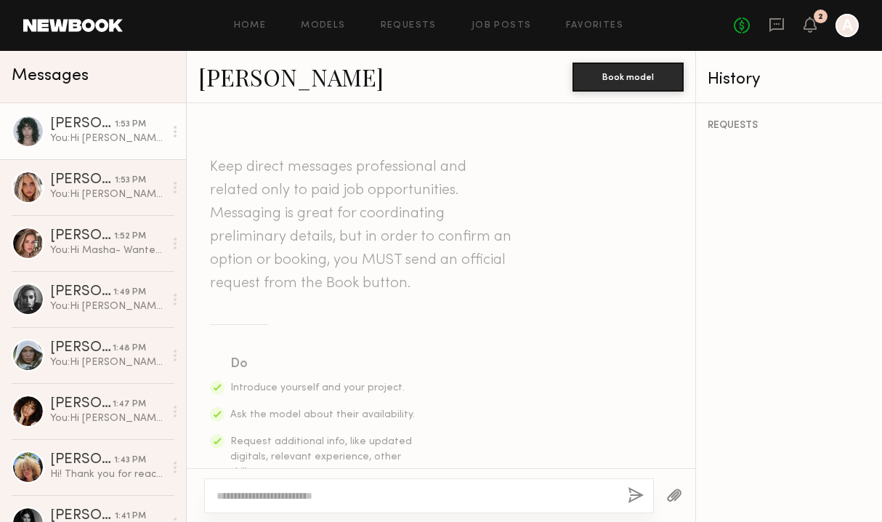
scroll to position [447, 0]
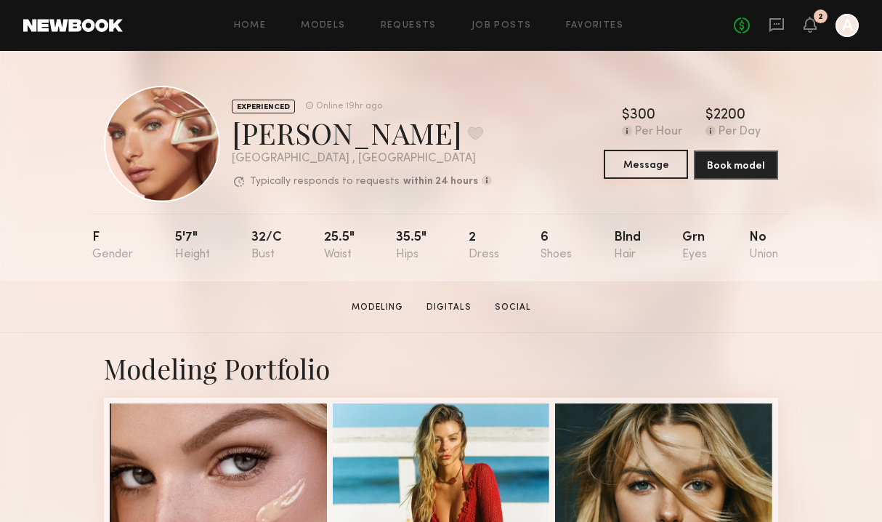
click at [659, 176] on button "Message" at bounding box center [646, 164] width 84 height 29
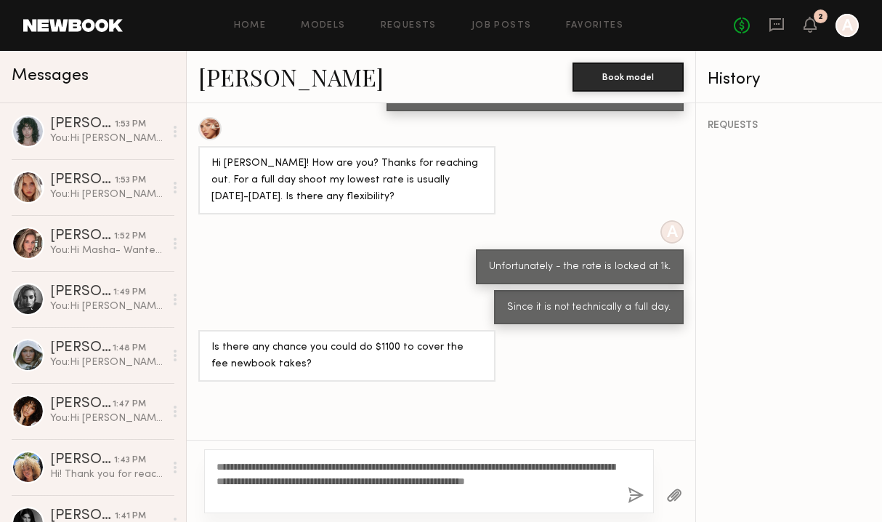
scroll to position [896, 0]
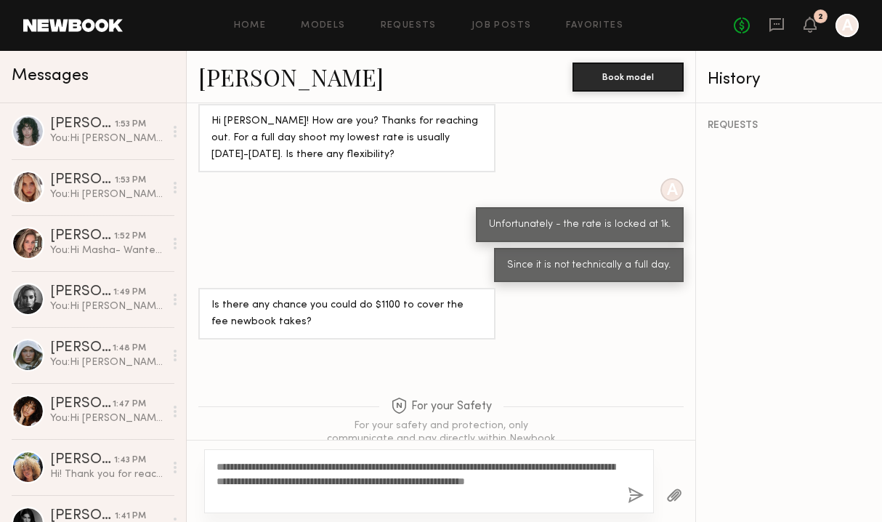
type textarea "**********"
click at [633, 494] on button "button" at bounding box center [636, 496] width 16 height 18
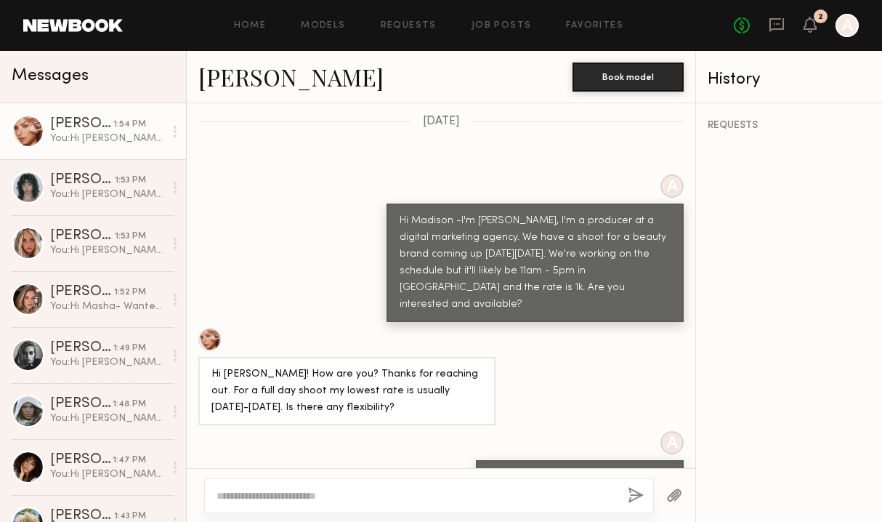
scroll to position [640, 0]
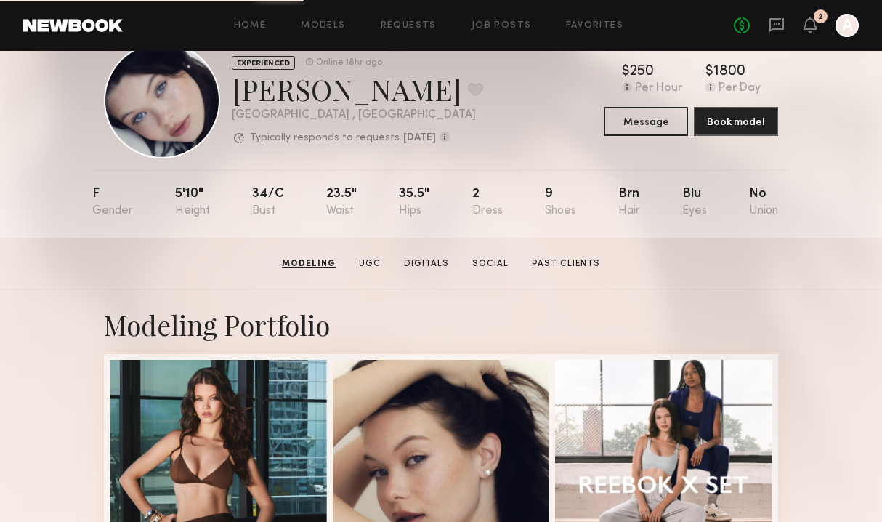
scroll to position [17, 0]
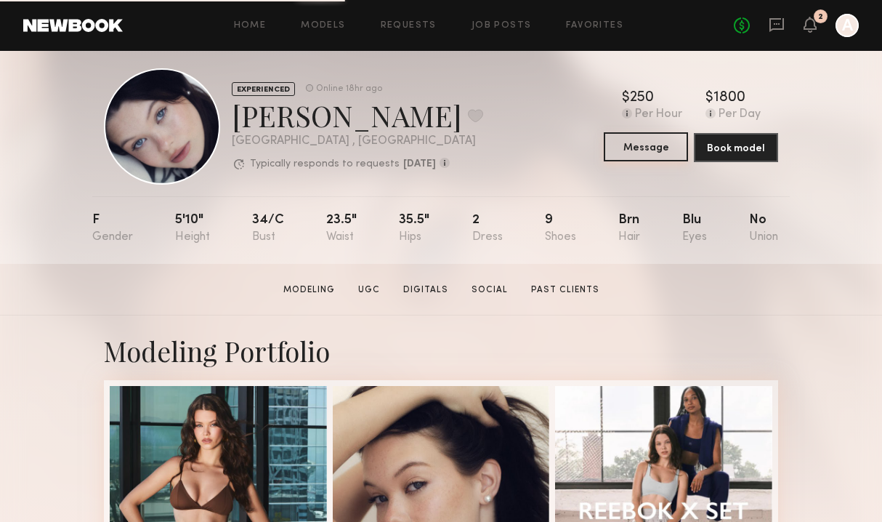
click at [639, 150] on button "Message" at bounding box center [646, 146] width 84 height 29
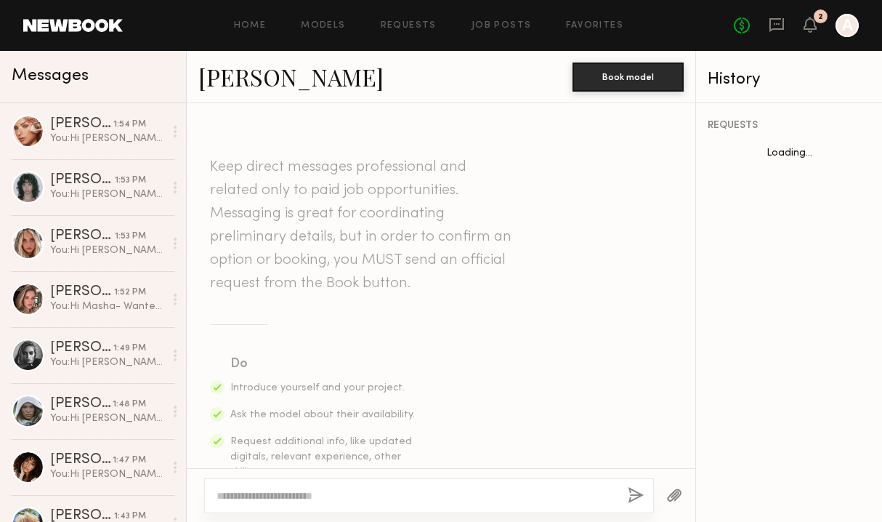
scroll to position [938, 0]
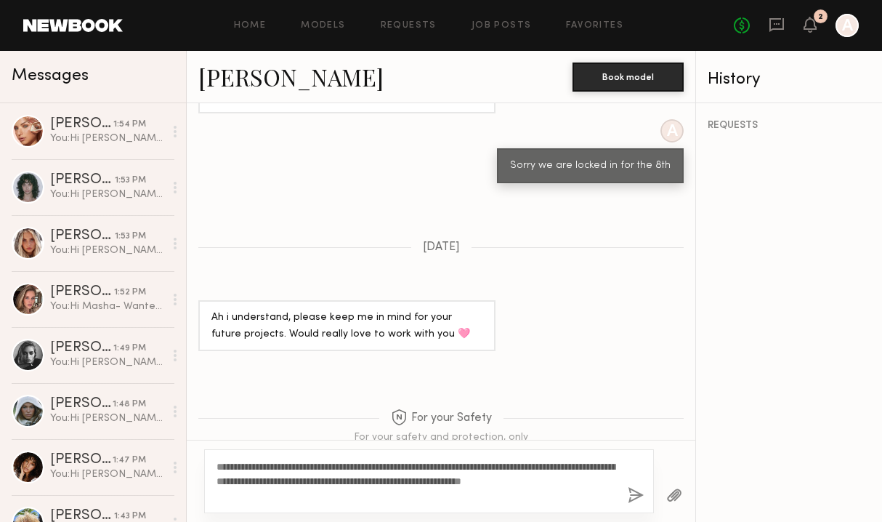
type textarea "**********"
click at [630, 495] on button "button" at bounding box center [636, 496] width 16 height 18
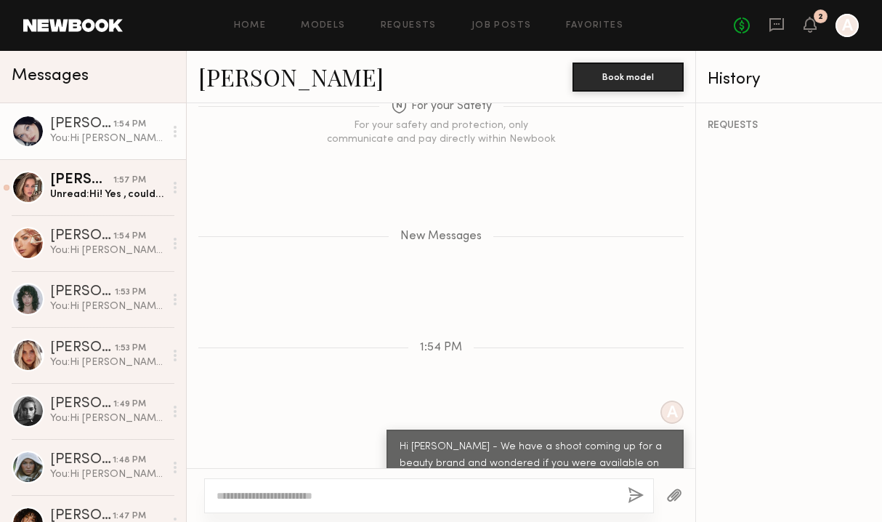
scroll to position [1451, 0]
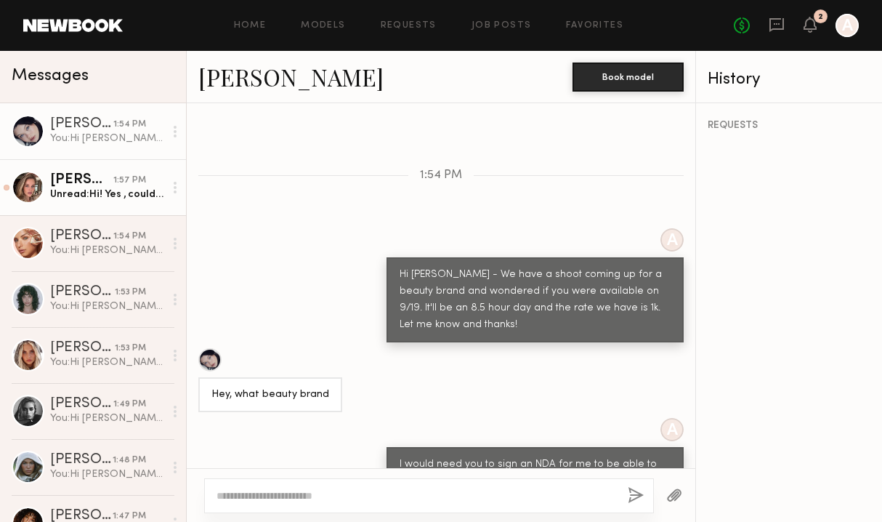
click at [132, 175] on div "1:57 PM" at bounding box center [129, 181] width 33 height 14
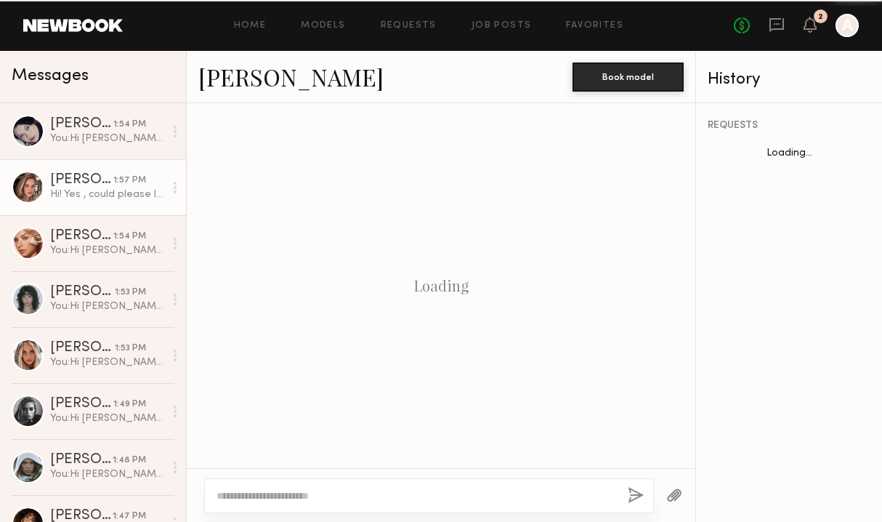
scroll to position [1451, 0]
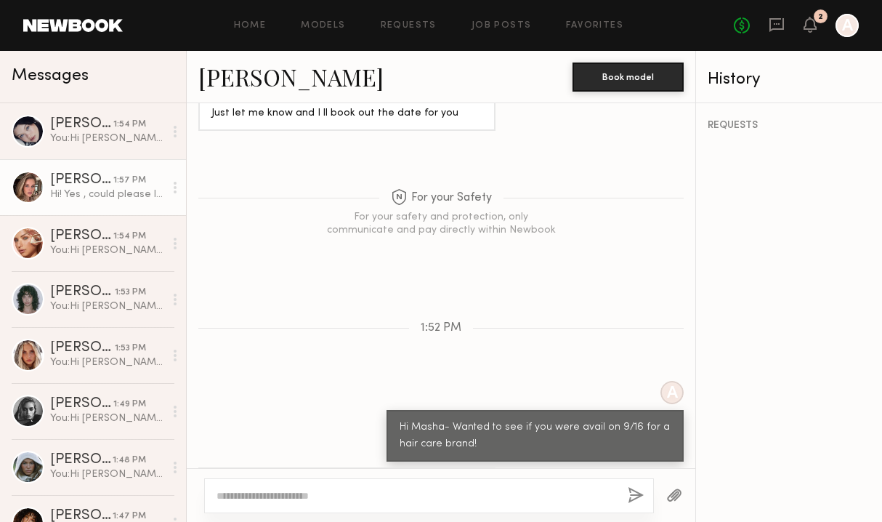
click at [268, 72] on link "[PERSON_NAME]" at bounding box center [290, 76] width 185 height 31
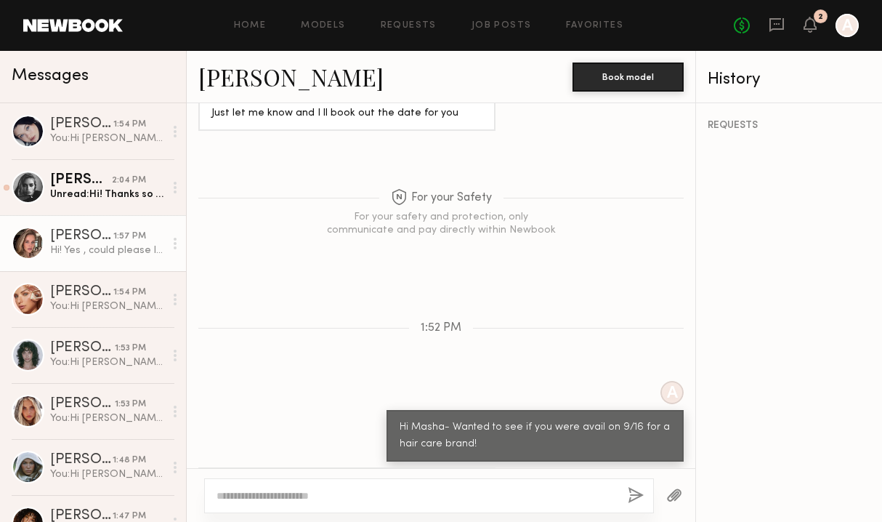
click at [39, 89] on div "Messages" at bounding box center [93, 77] width 186 height 52
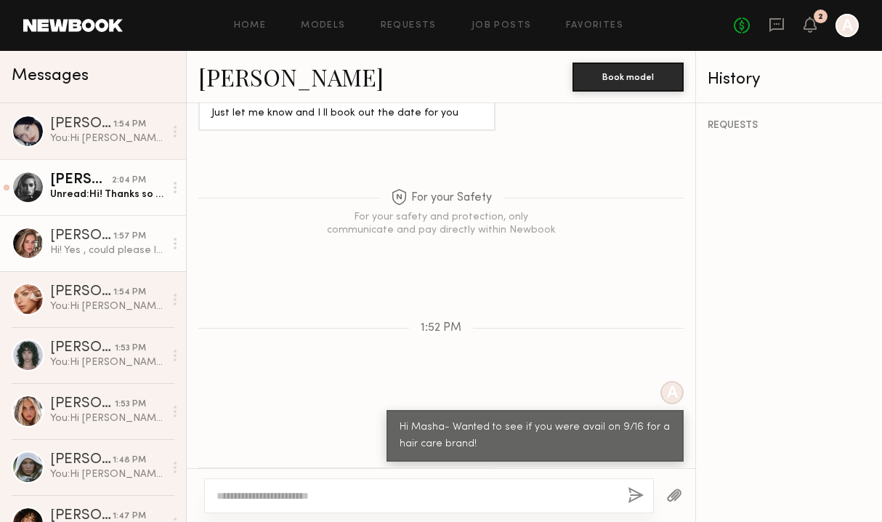
click at [96, 192] on div "Unread: Hi! Thanks so much for reaching out! I am available that day & would lo…" at bounding box center [107, 195] width 114 height 14
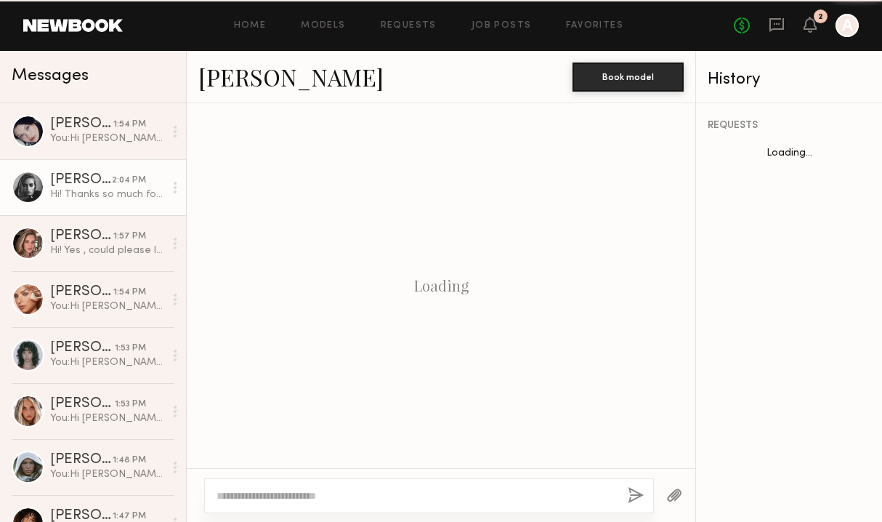
scroll to position [605, 0]
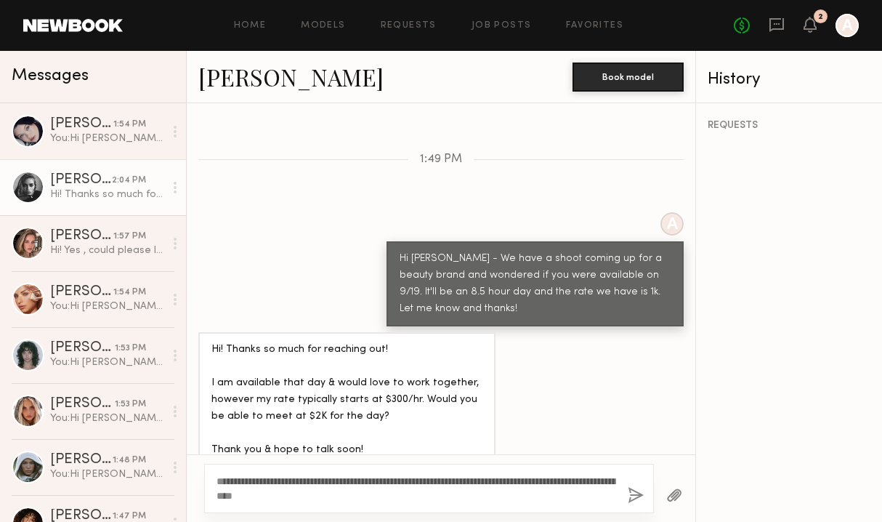
type textarea "**********"
click at [634, 492] on button "button" at bounding box center [636, 496] width 16 height 18
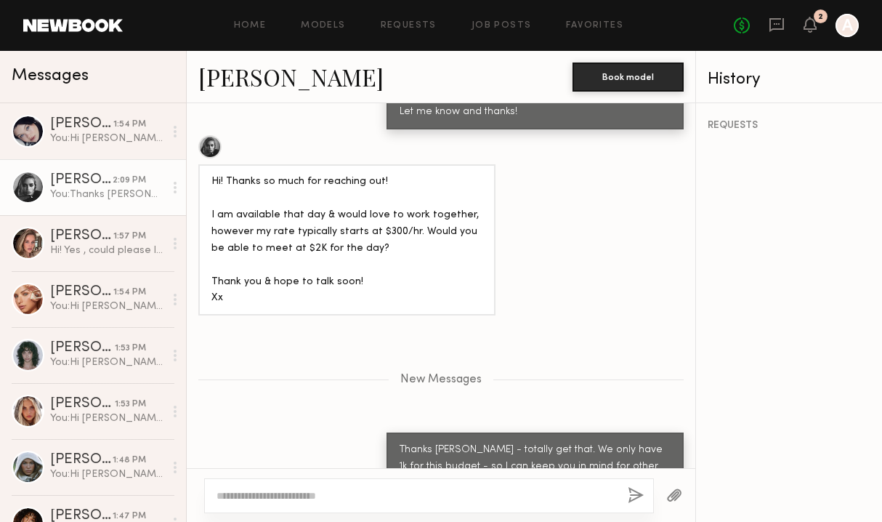
scroll to position [815, 0]
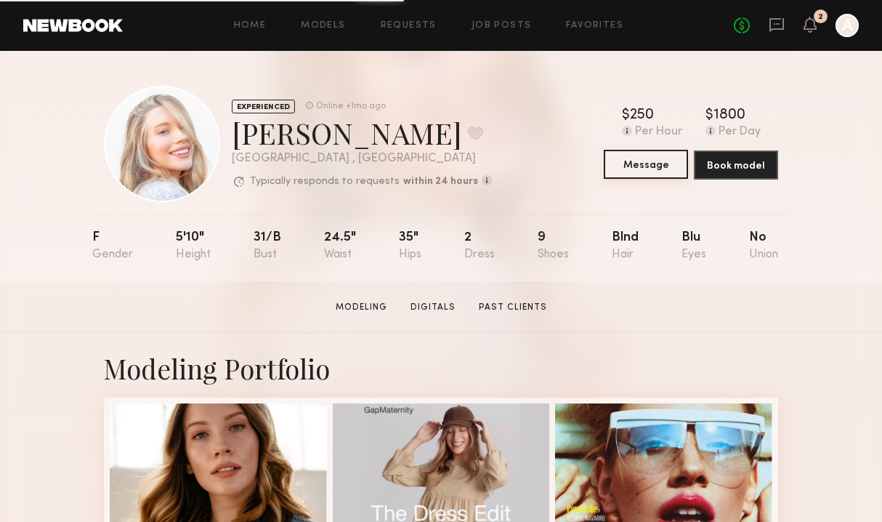
click at [655, 161] on button "Message" at bounding box center [646, 164] width 84 height 29
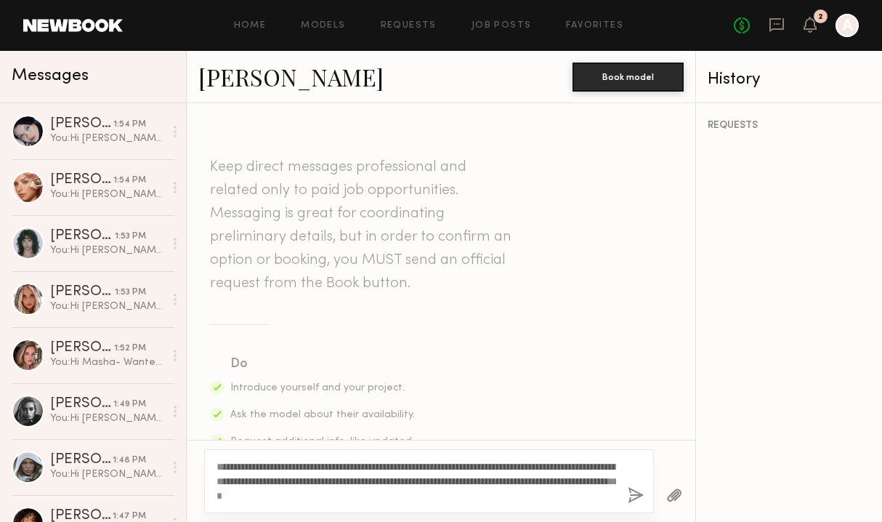
type textarea "**********"
click at [632, 490] on button "button" at bounding box center [636, 496] width 16 height 18
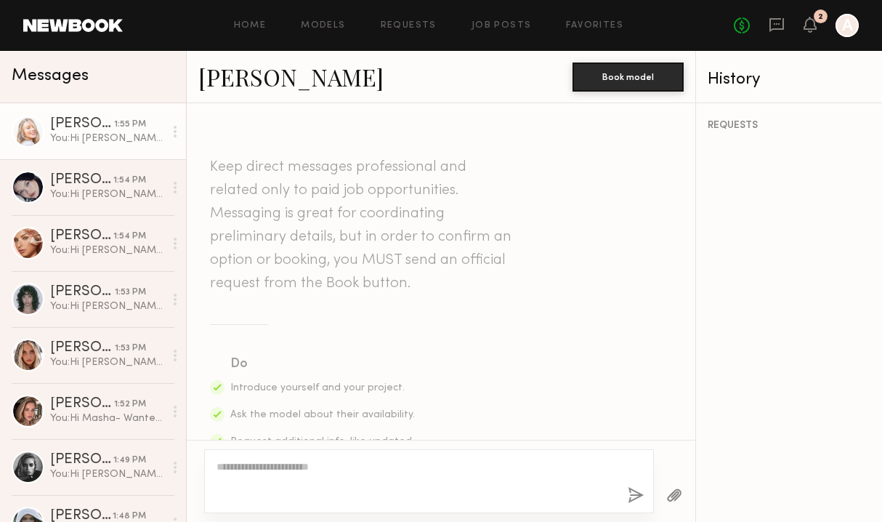
scroll to position [447, 0]
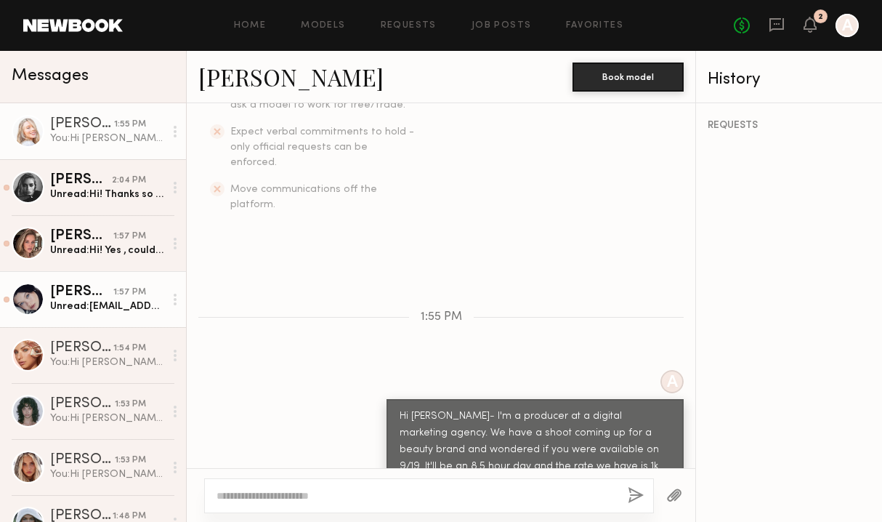
click at [74, 299] on div "Unread: [EMAIL_ADDRESS][DOMAIN_NAME]" at bounding box center [107, 306] width 114 height 14
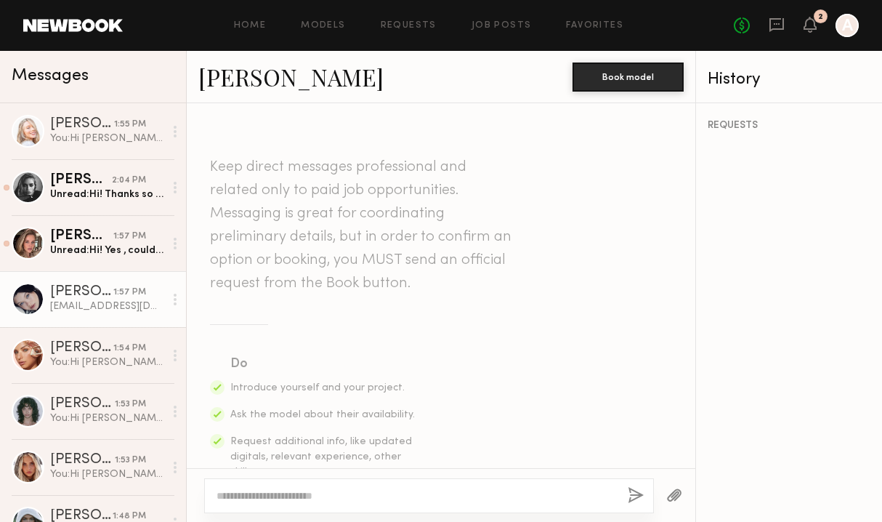
scroll to position [1480, 0]
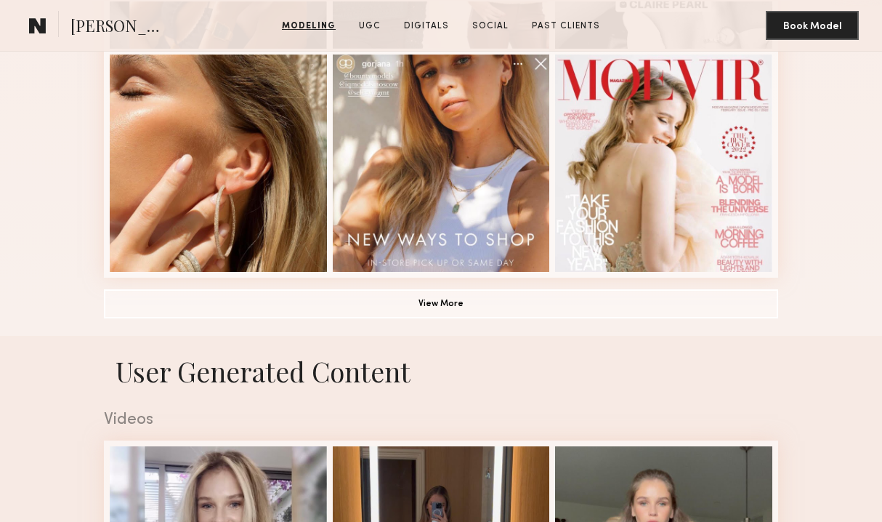
scroll to position [1037, 0]
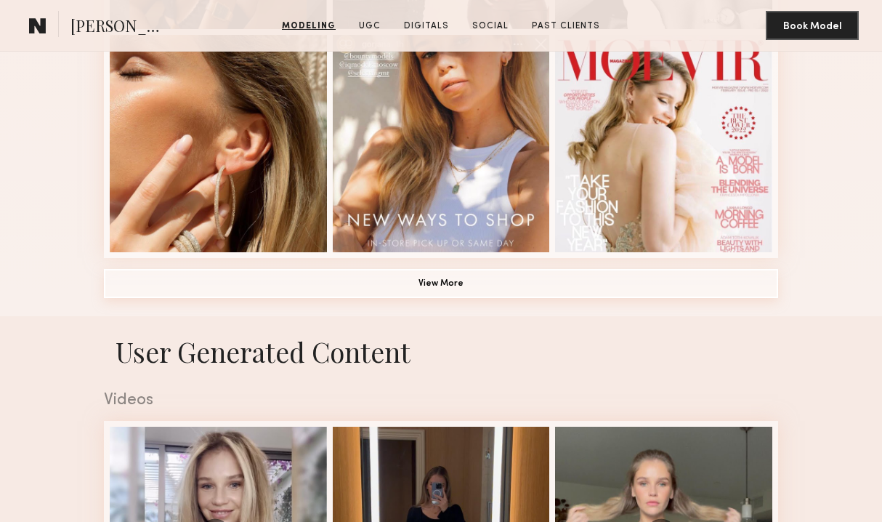
click at [450, 283] on button "View More" at bounding box center [441, 283] width 675 height 29
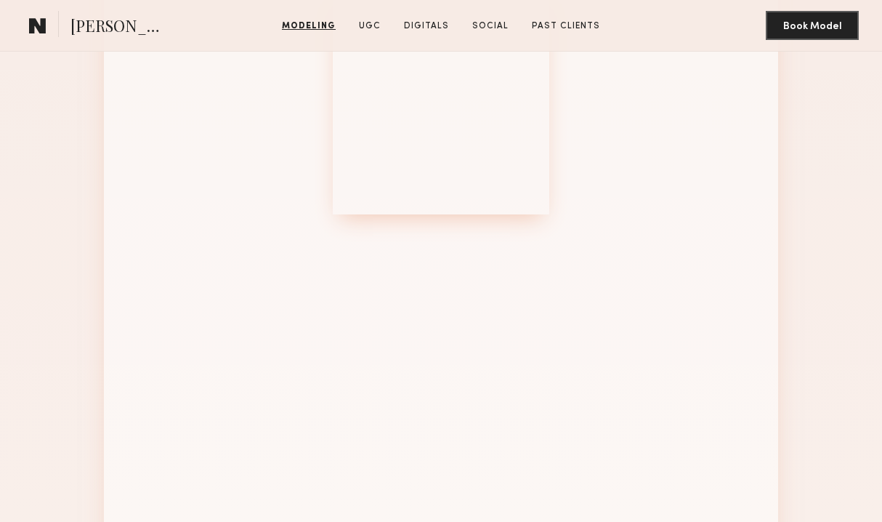
scroll to position [1163, 0]
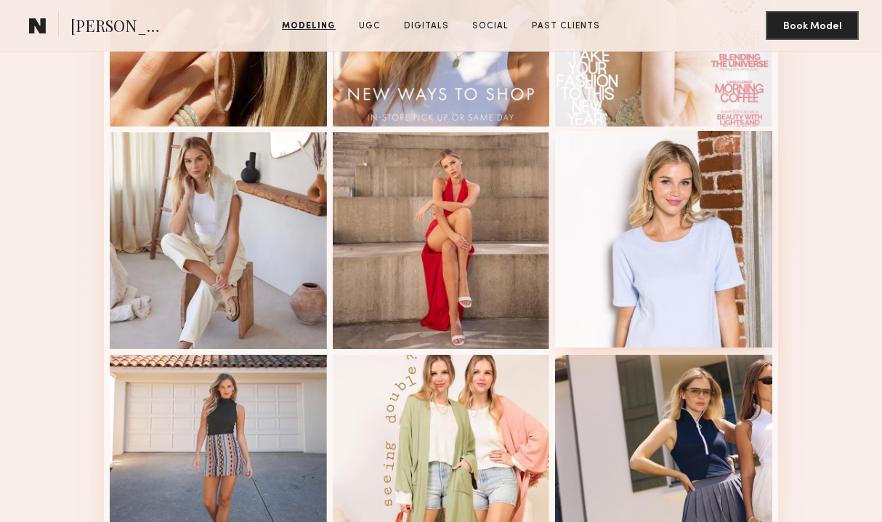
click at [598, 239] on div at bounding box center [663, 239] width 217 height 217
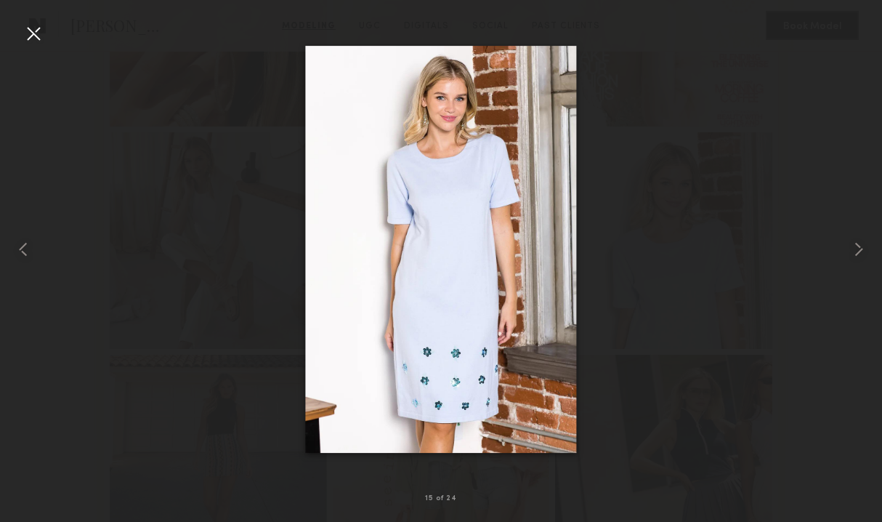
click at [28, 38] on div at bounding box center [33, 33] width 23 height 23
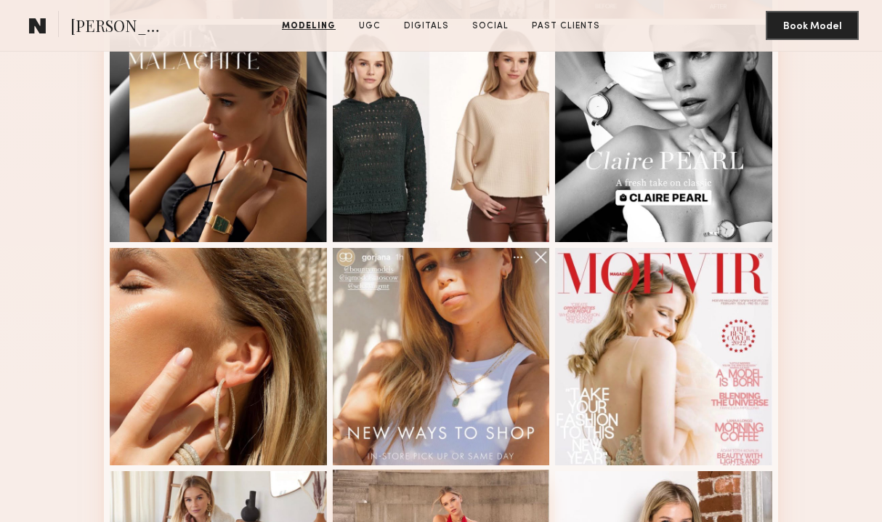
scroll to position [182, 0]
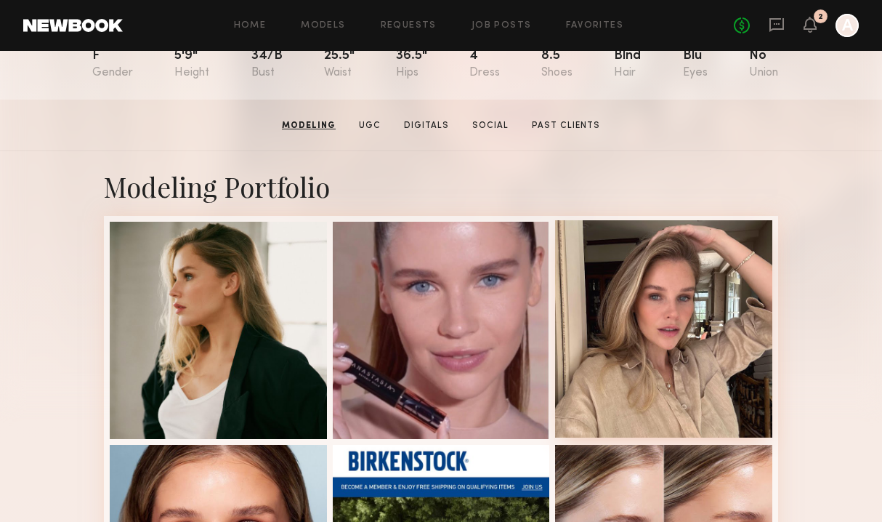
click at [753, 399] on div at bounding box center [663, 328] width 217 height 217
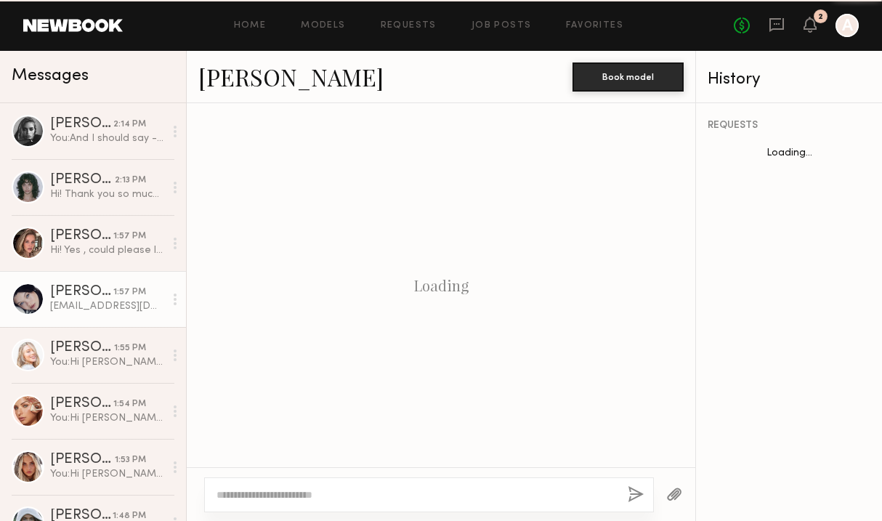
scroll to position [1481, 0]
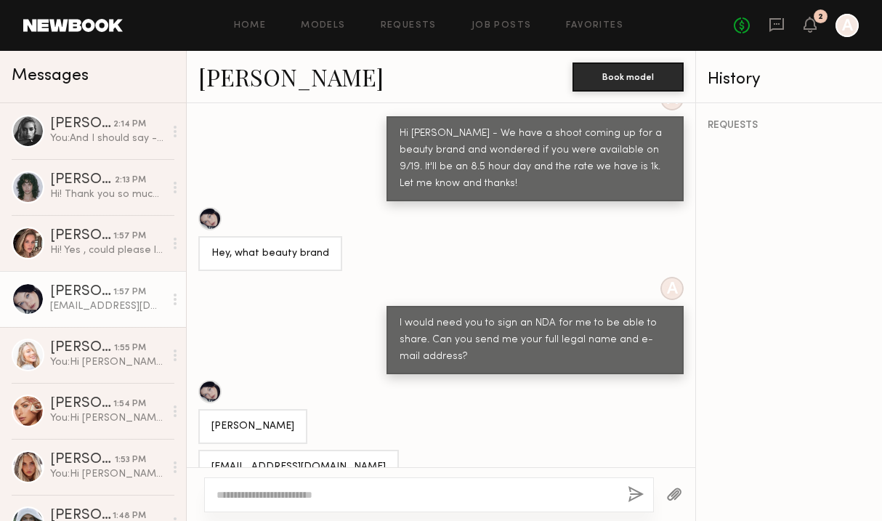
click at [209, 409] on div "[PERSON_NAME]" at bounding box center [252, 426] width 109 height 35
click at [808, 33] on div "2" at bounding box center [810, 26] width 13 height 18
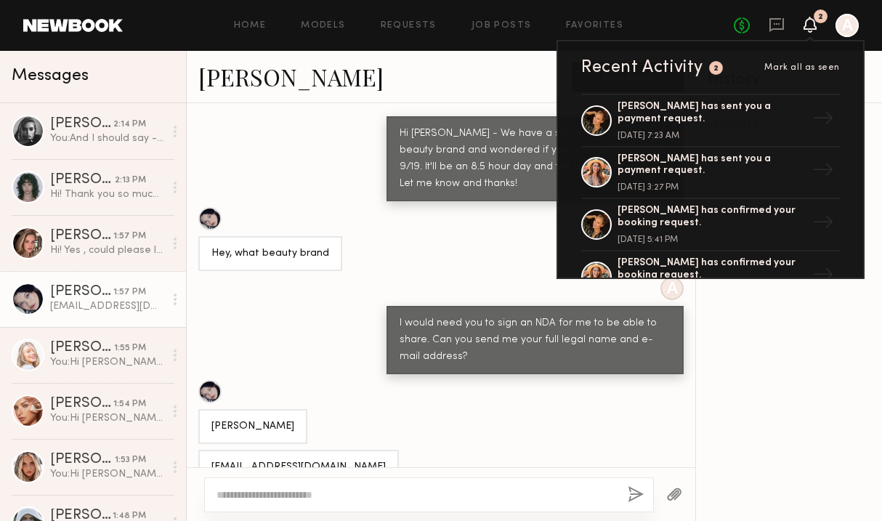
click at [811, 28] on icon at bounding box center [811, 24] width 12 height 10
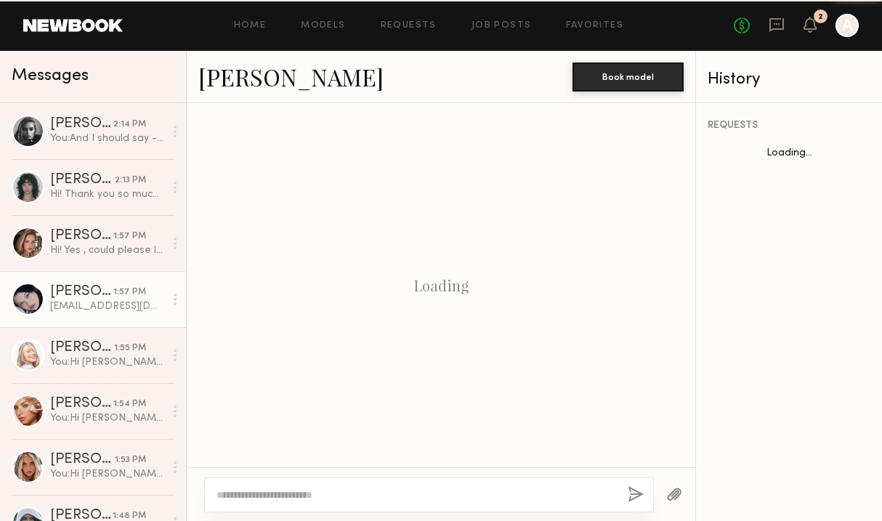
scroll to position [1481, 0]
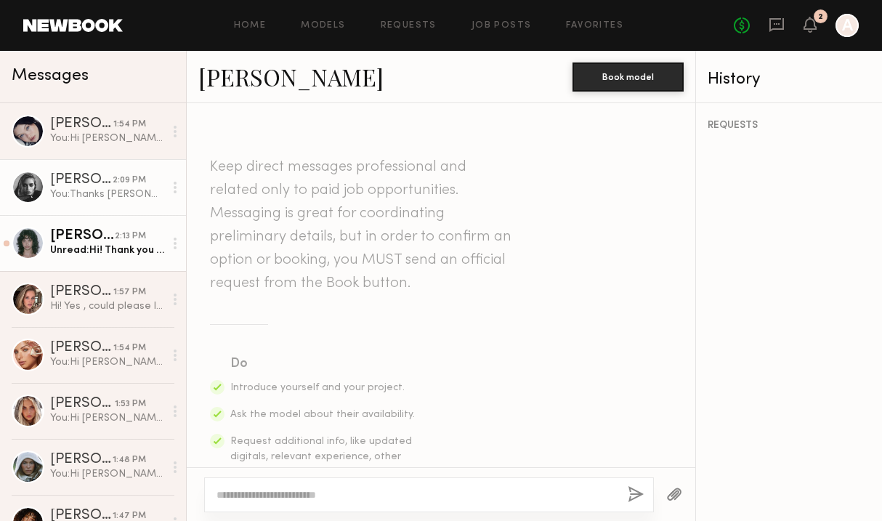
scroll to position [957, 0]
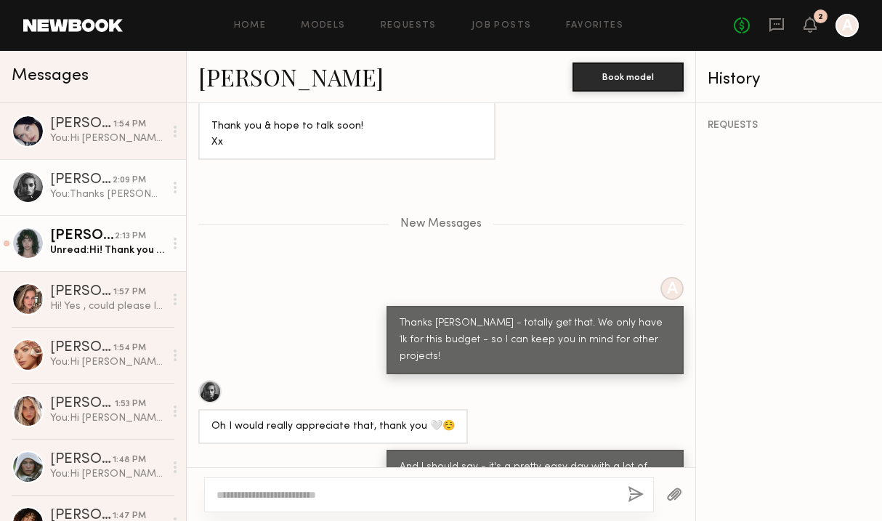
click at [105, 233] on div "[PERSON_NAME]" at bounding box center [82, 236] width 65 height 15
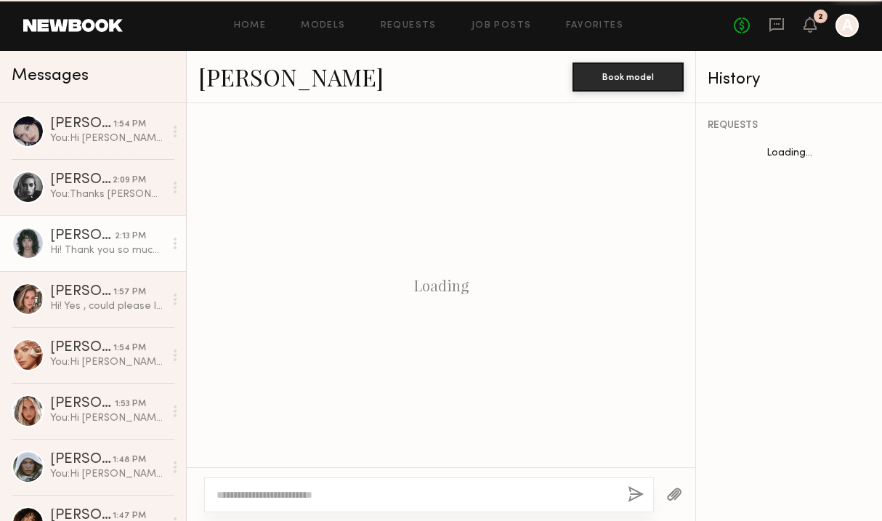
scroll to position [522, 0]
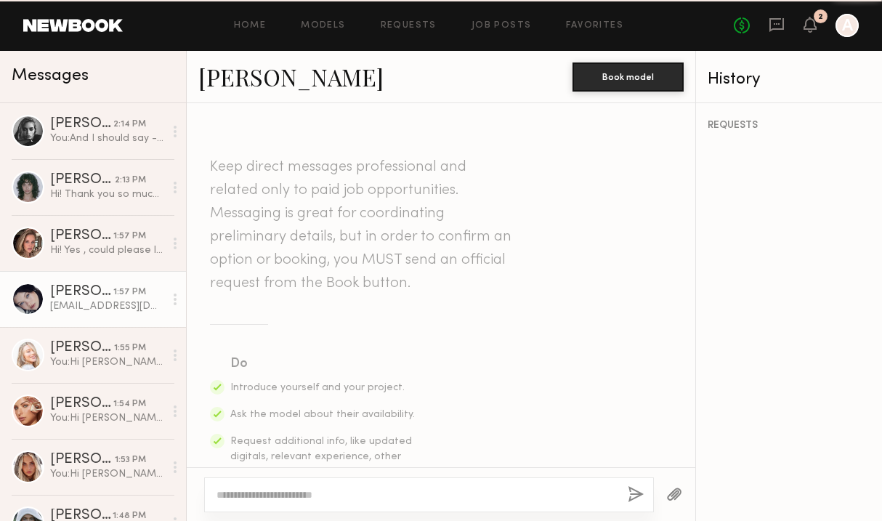
scroll to position [1481, 0]
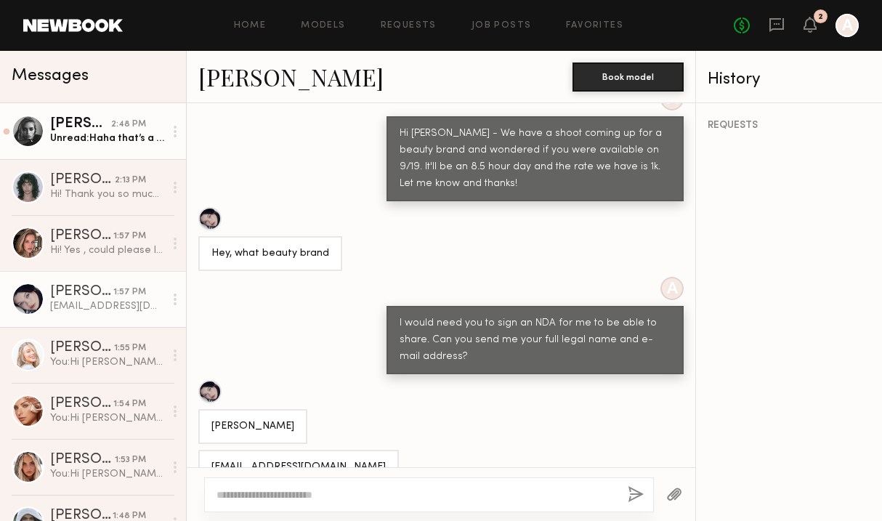
click at [102, 148] on link "[PERSON_NAME] 2:48 PM Unread: Haha that’s a great update! I think for me it’s m…" at bounding box center [93, 131] width 186 height 56
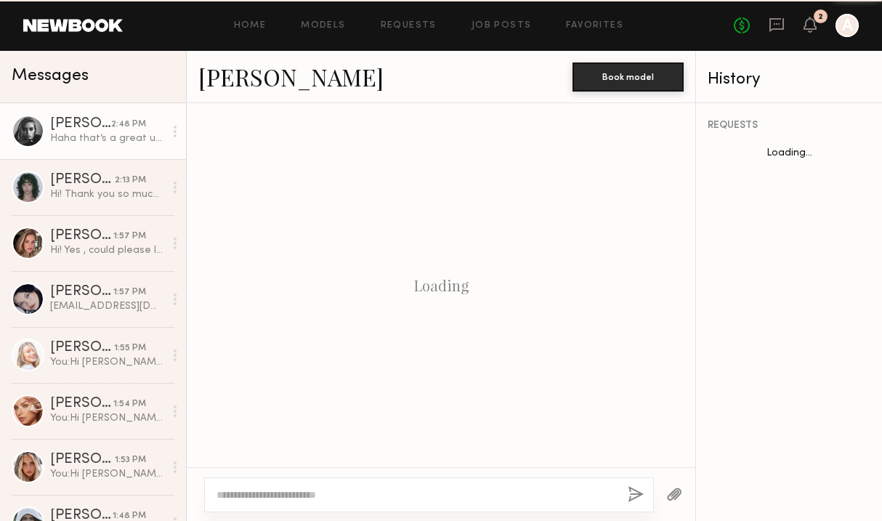
scroll to position [984, 0]
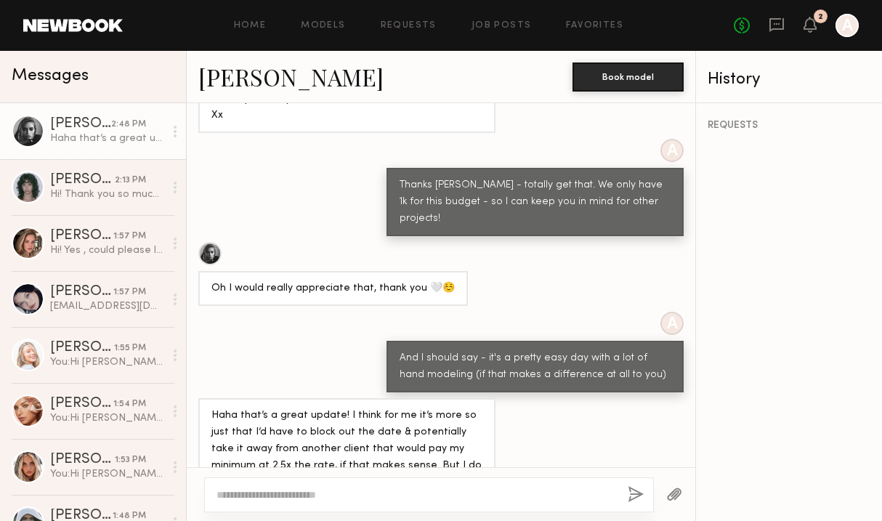
type textarea "*"
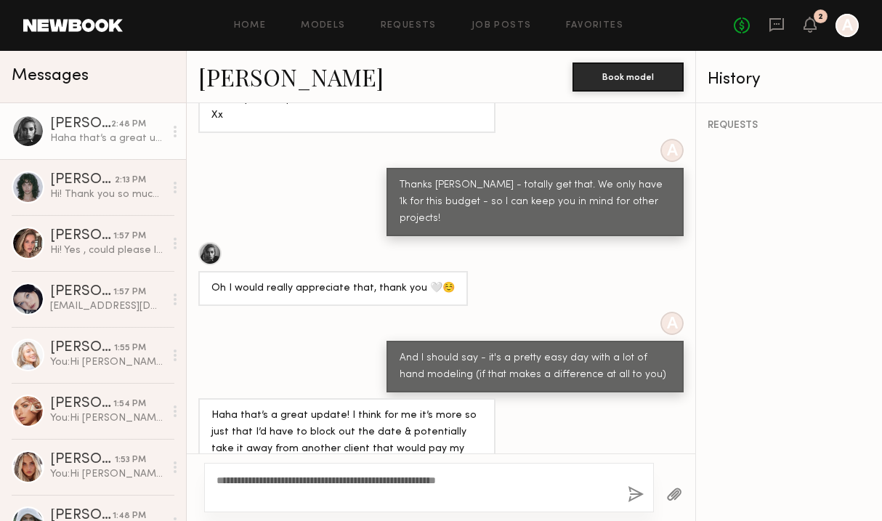
type textarea "**********"
click at [642, 493] on button "button" at bounding box center [636, 495] width 16 height 18
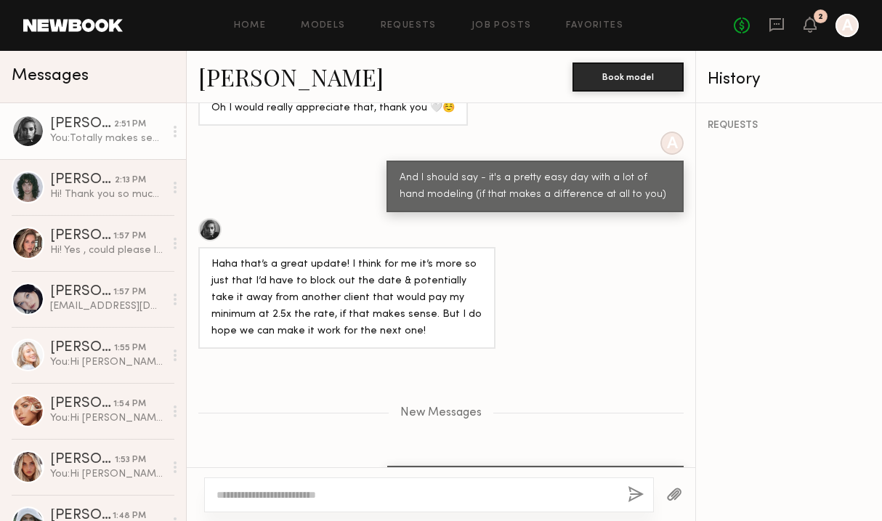
click at [268, 84] on link "[PERSON_NAME]" at bounding box center [290, 76] width 185 height 31
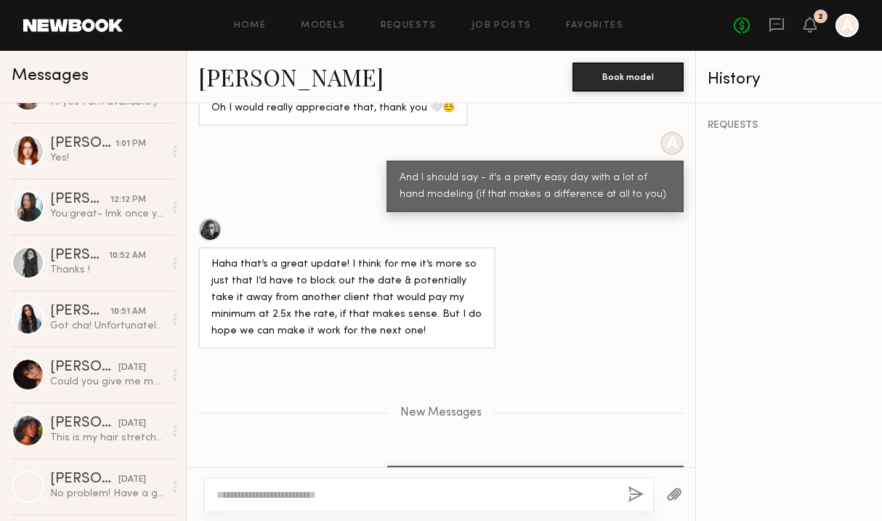
scroll to position [653, 0]
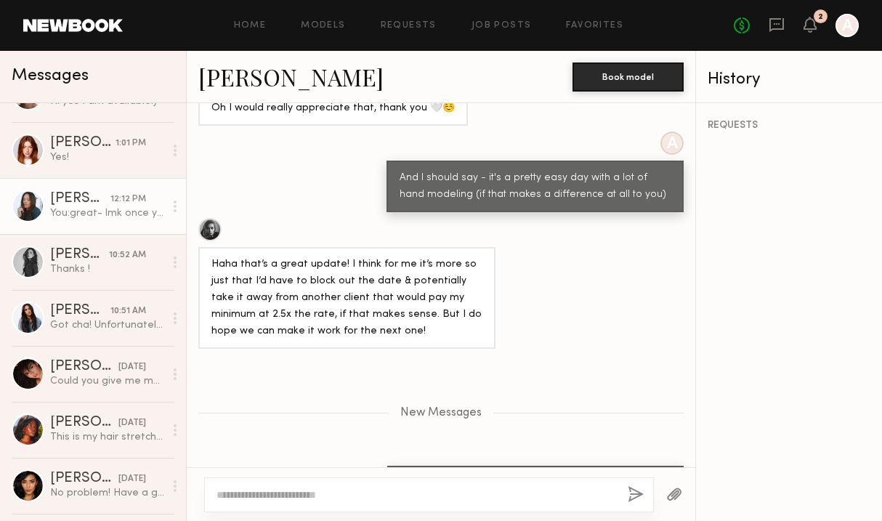
click at [90, 217] on div "You: great- lmk once you've signed [PERSON_NAME]" at bounding box center [107, 213] width 114 height 14
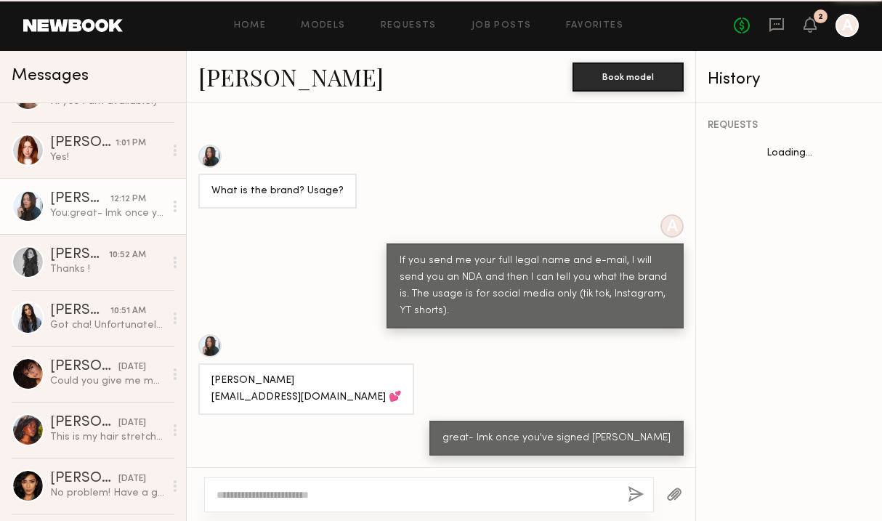
scroll to position [842, 0]
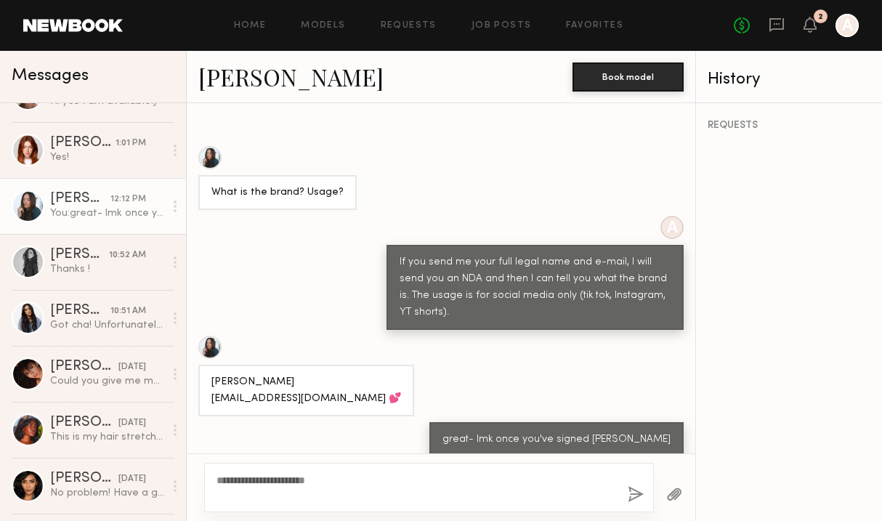
type textarea "**********"
click at [635, 493] on button "button" at bounding box center [636, 495] width 16 height 18
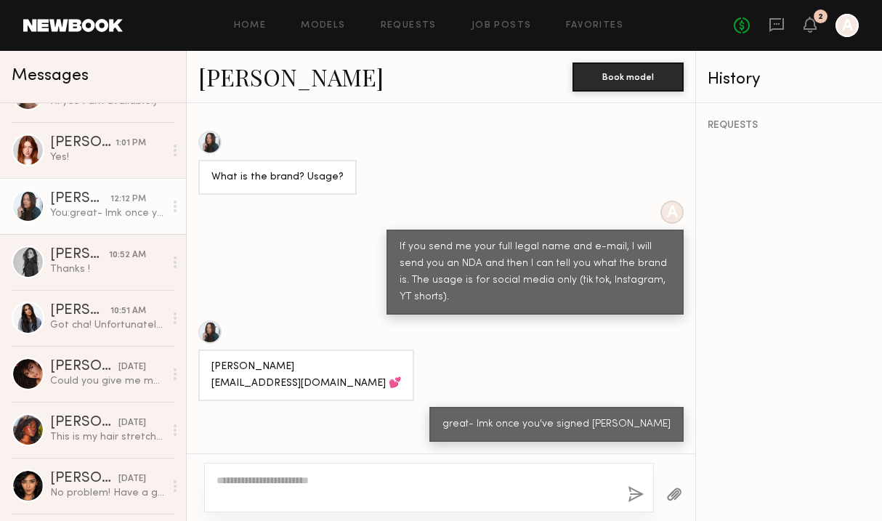
scroll to position [0, 0]
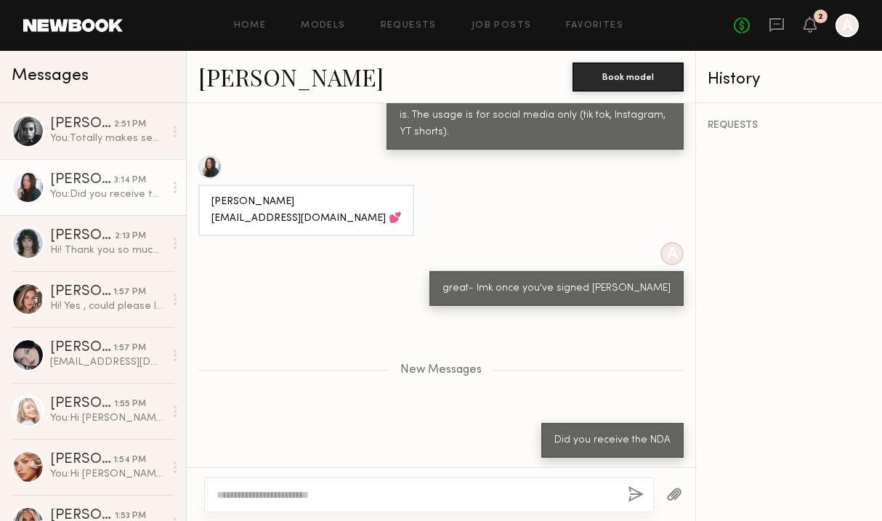
click at [238, 79] on link "Tyrie R." at bounding box center [290, 76] width 185 height 31
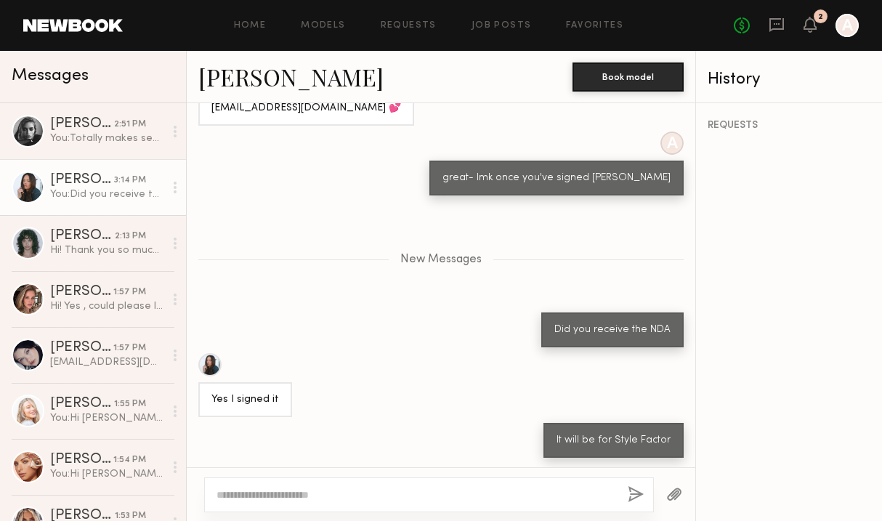
click at [265, 489] on textarea at bounding box center [417, 495] width 400 height 15
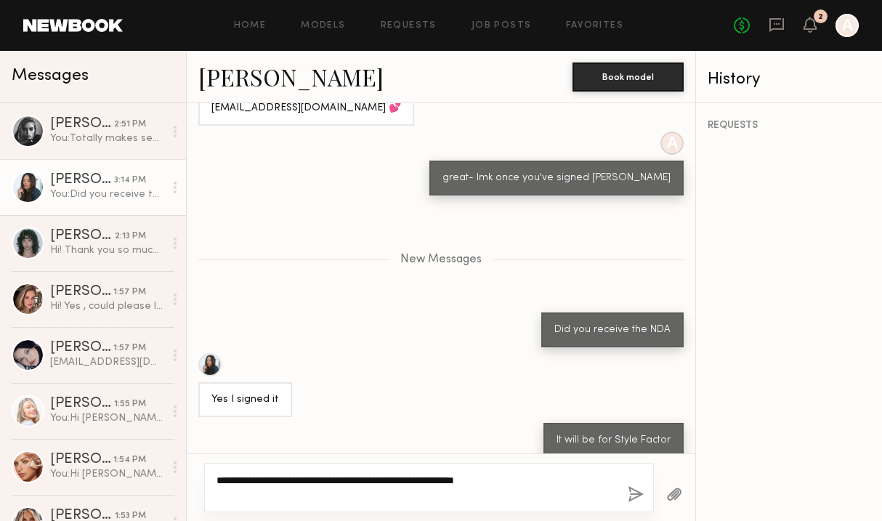
type textarea "**********"
click at [643, 496] on button "button" at bounding box center [636, 495] width 16 height 18
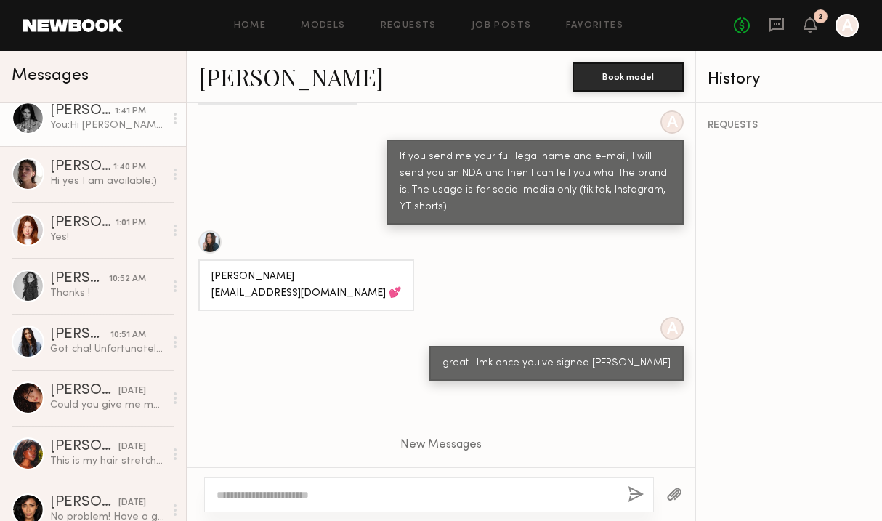
scroll to position [630, 0]
click at [70, 142] on link "McKenzie M. 1:41 PM You: Hi McKenzie - I am a producer at a digital marketing a…" at bounding box center [93, 117] width 186 height 56
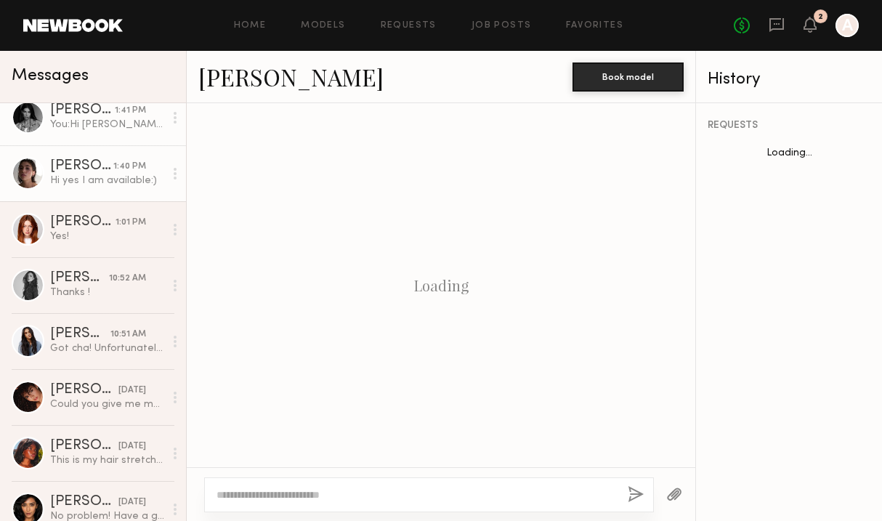
click at [71, 179] on div "Hi yes I am available:)" at bounding box center [107, 181] width 114 height 14
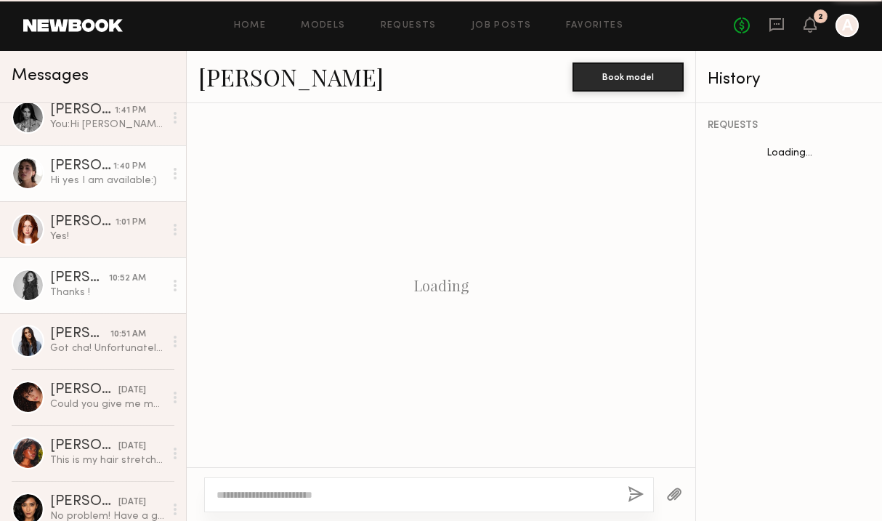
scroll to position [505, 0]
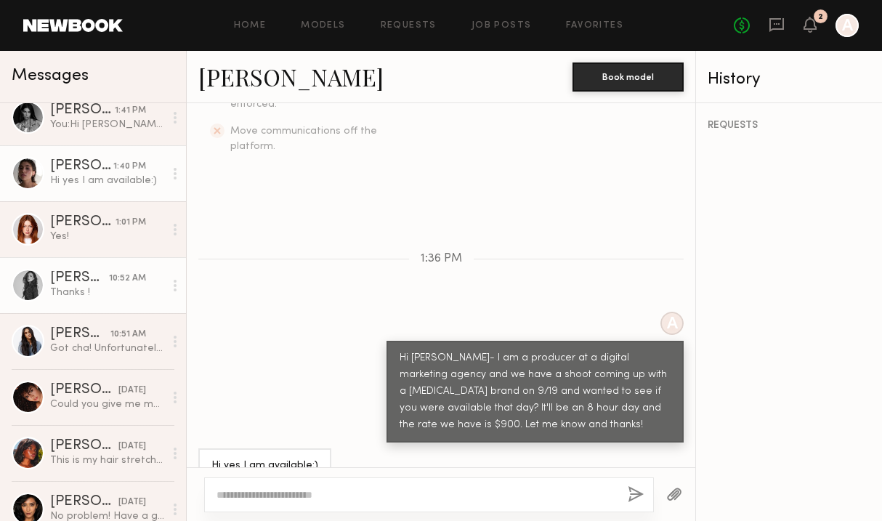
click at [92, 302] on link "Nicole Z. 10:52 AM Thanks !" at bounding box center [93, 285] width 186 height 56
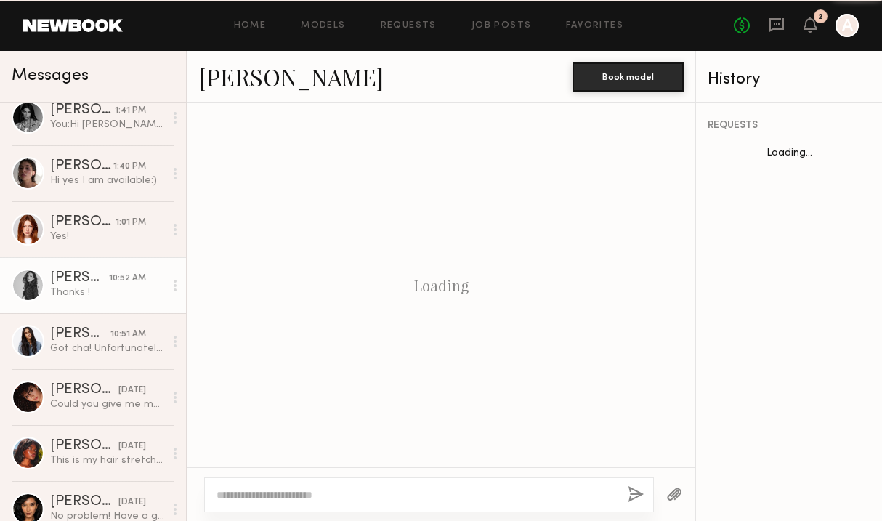
scroll to position [696, 0]
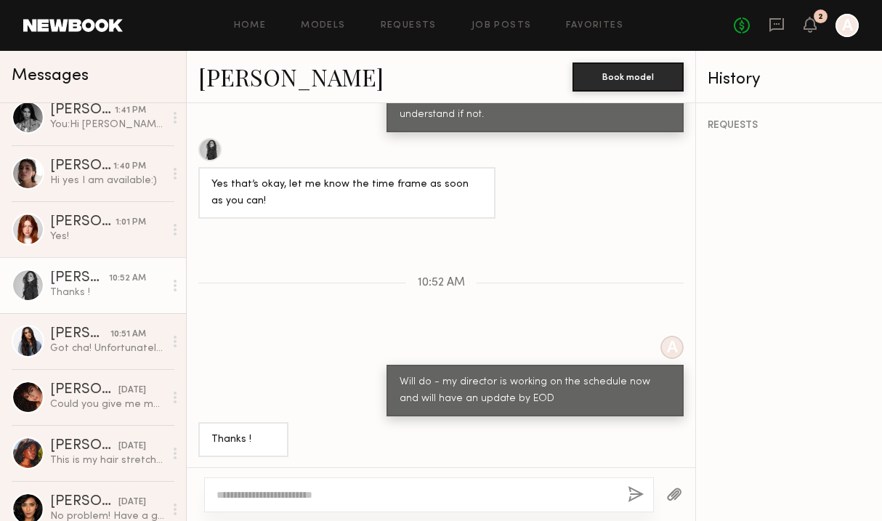
click at [245, 78] on link "Nicole Z." at bounding box center [290, 76] width 185 height 31
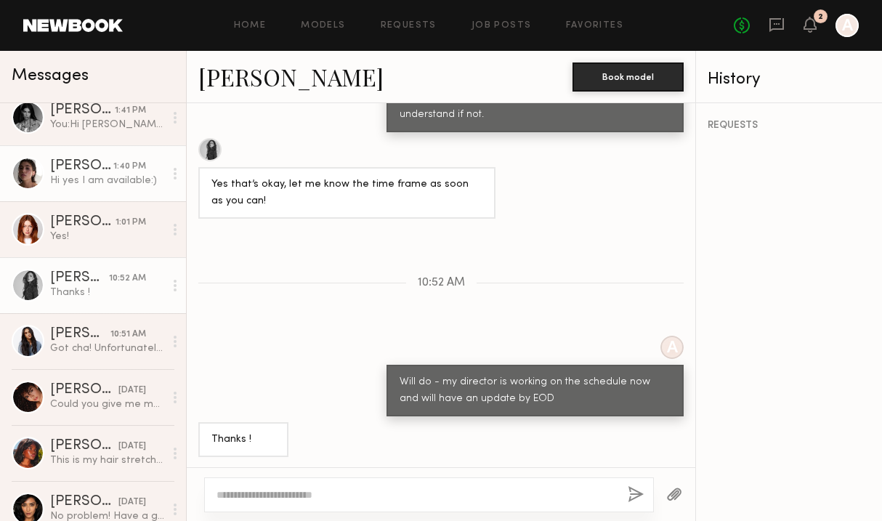
scroll to position [0, 0]
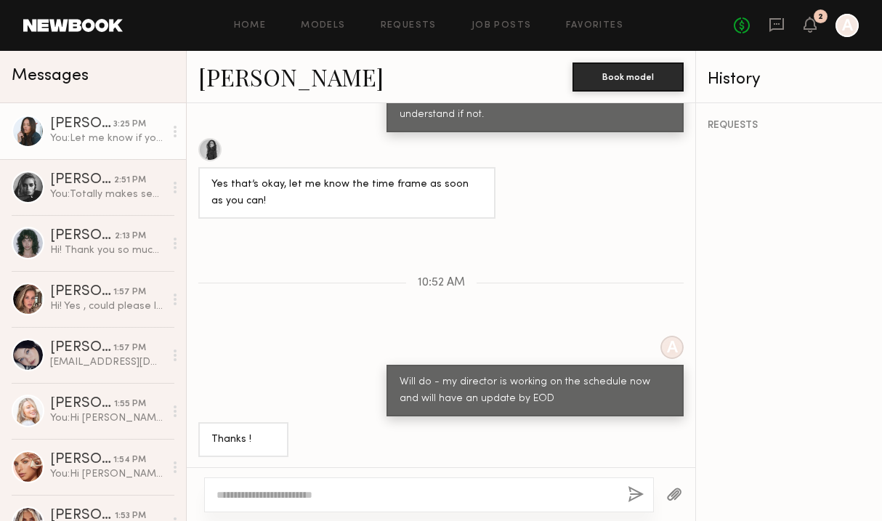
click at [122, 149] on link "Tyrie R. 3:25 PM You: Let me know if you would like to move forward with this b…" at bounding box center [93, 131] width 186 height 56
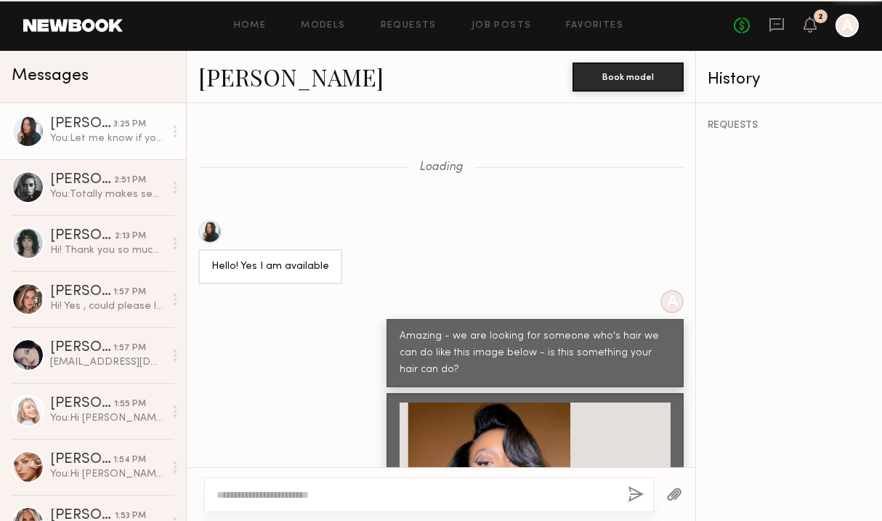
scroll to position [1109, 0]
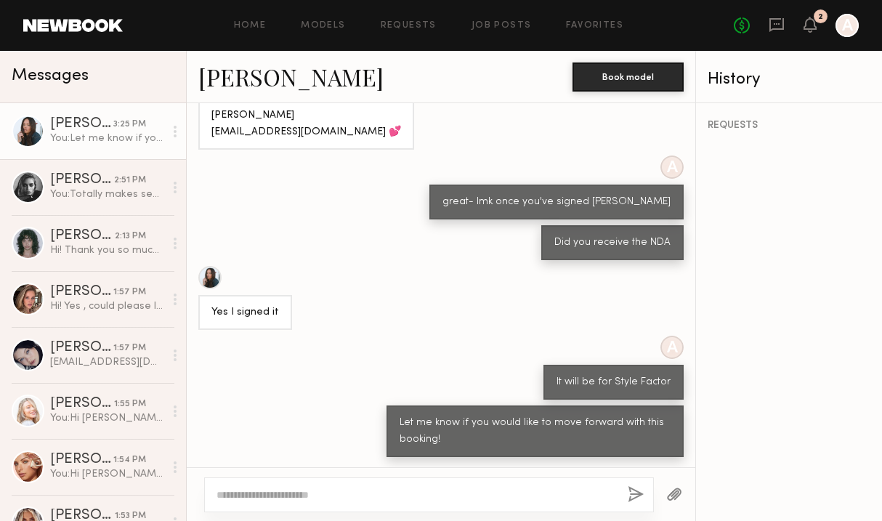
click at [252, 83] on link "[PERSON_NAME]" at bounding box center [290, 76] width 185 height 31
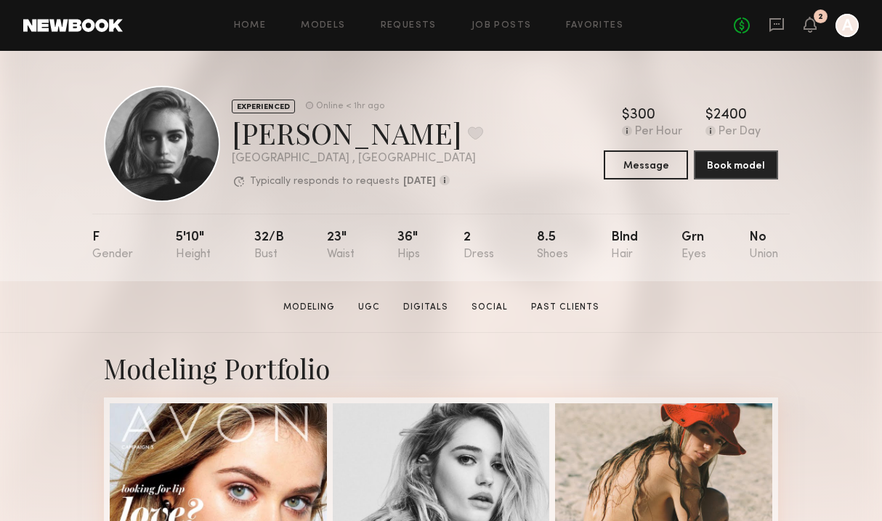
click at [788, 17] on div "No fees up to $5,000 2 A" at bounding box center [796, 25] width 125 height 23
click at [784, 20] on icon at bounding box center [777, 25] width 15 height 14
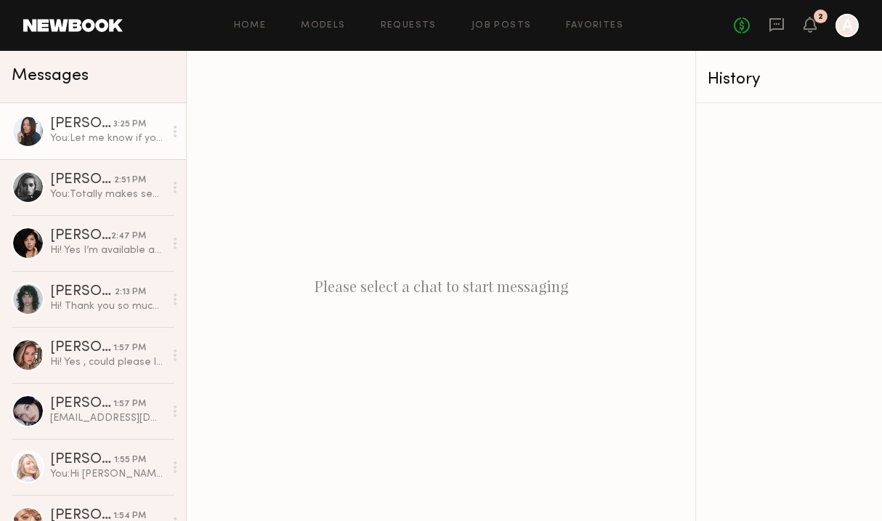
click at [76, 126] on div "Tyrie R." at bounding box center [81, 124] width 63 height 15
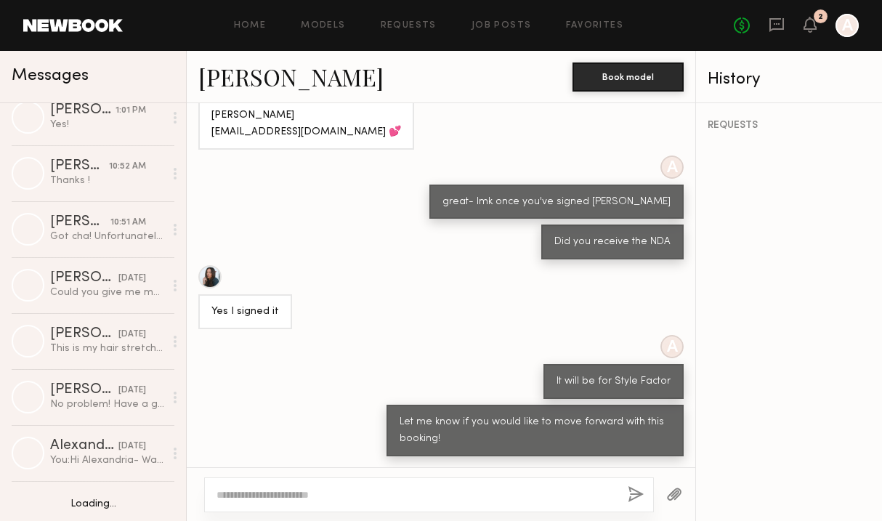
scroll to position [820, 0]
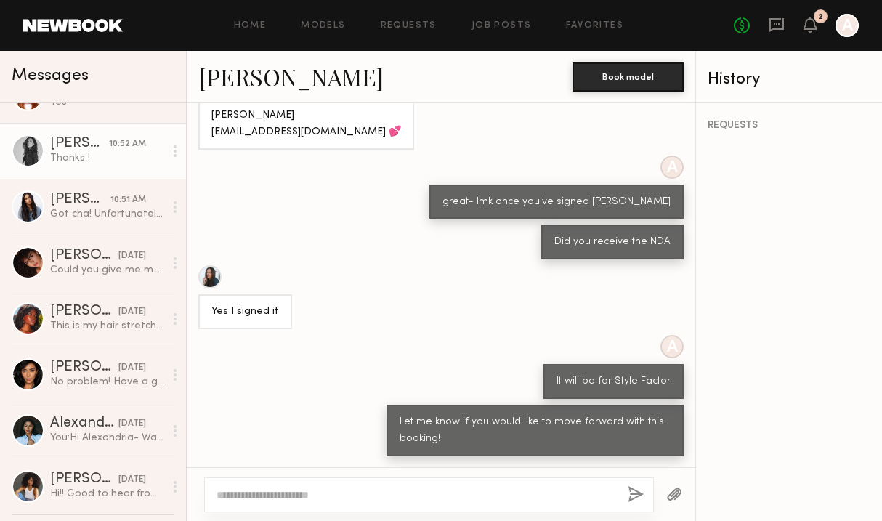
click at [85, 158] on div "Thanks !" at bounding box center [107, 158] width 114 height 14
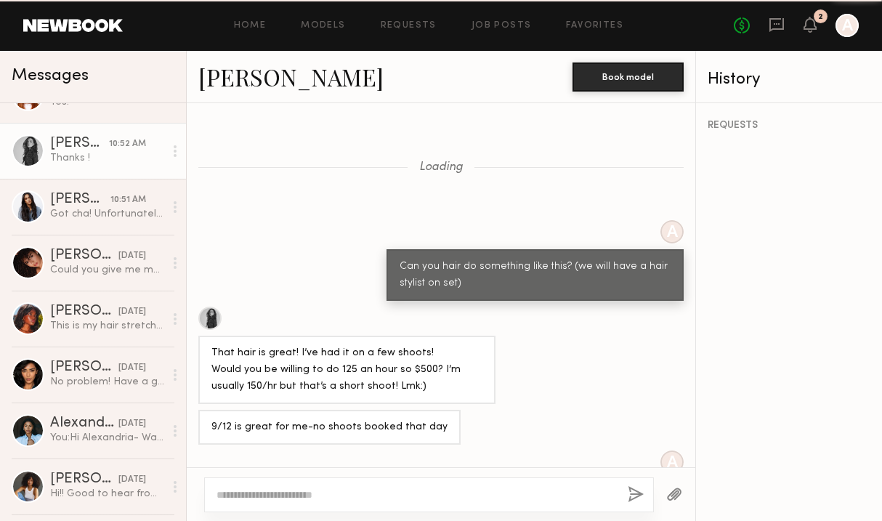
scroll to position [696, 0]
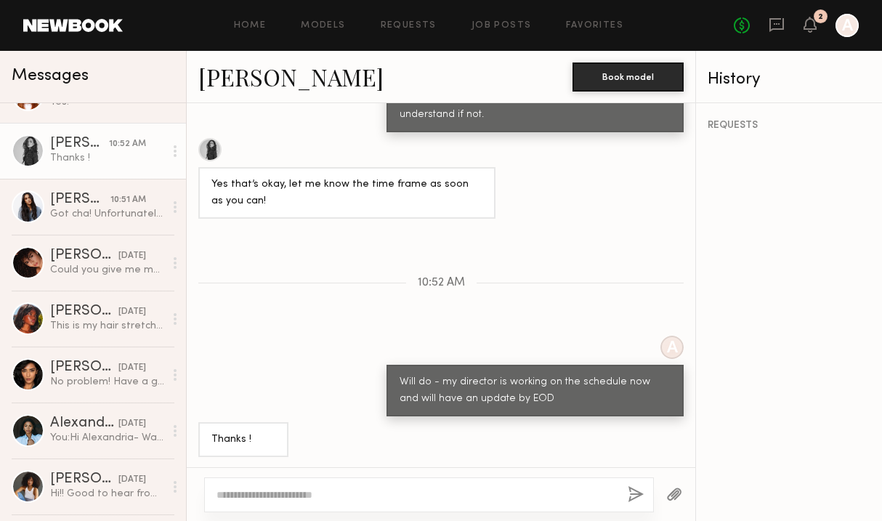
click at [242, 63] on link "Nicole Z." at bounding box center [290, 76] width 185 height 31
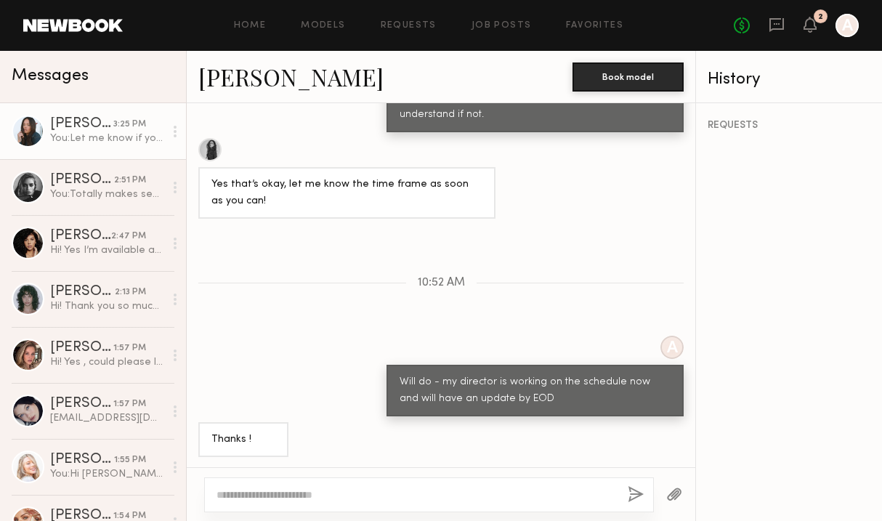
click at [121, 136] on div "You: Let me know if you would like to move forward with this booking!" at bounding box center [107, 139] width 114 height 14
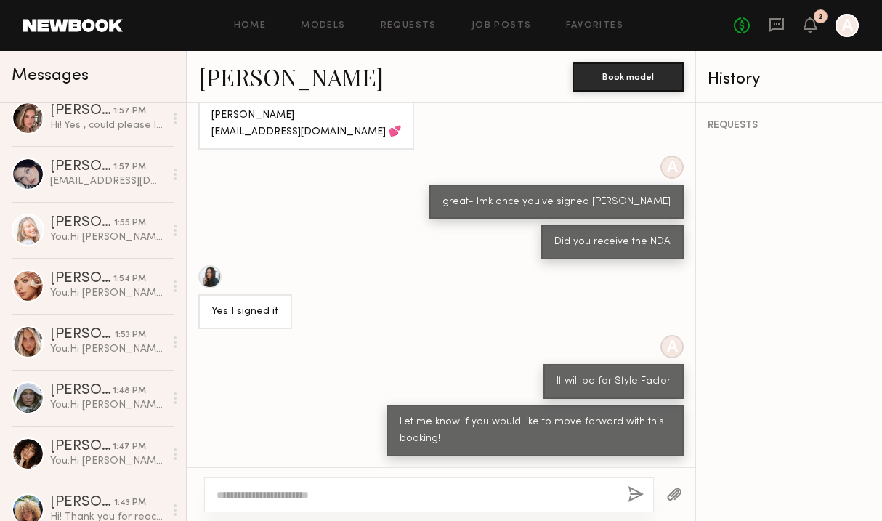
scroll to position [238, 0]
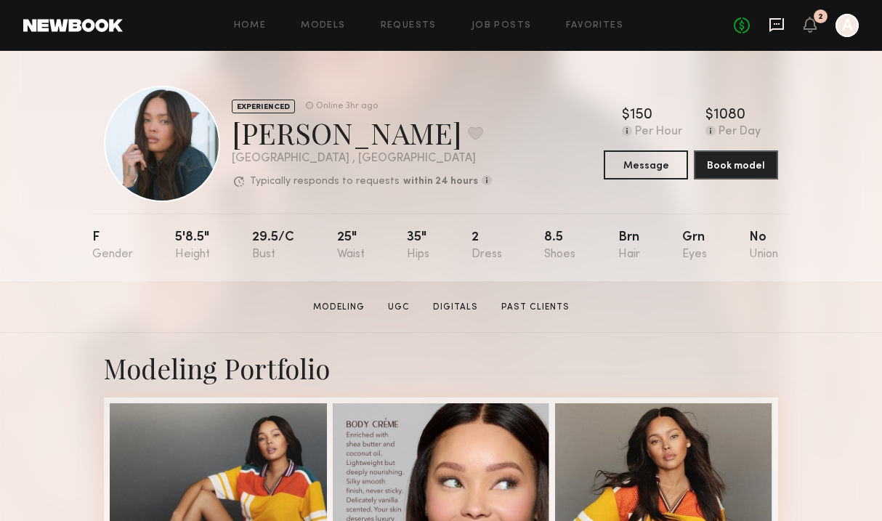
click at [771, 24] on icon at bounding box center [777, 25] width 15 height 14
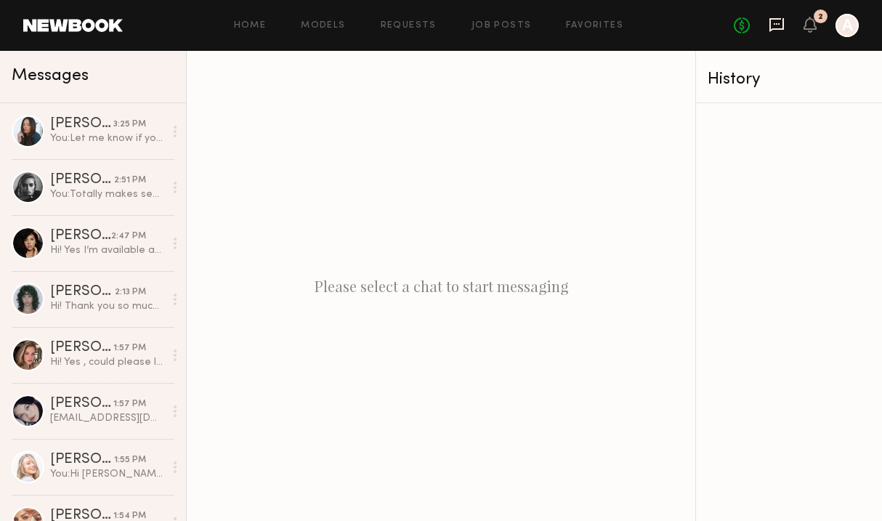
click at [781, 29] on icon at bounding box center [777, 25] width 15 height 14
click at [771, 24] on icon at bounding box center [777, 25] width 15 height 14
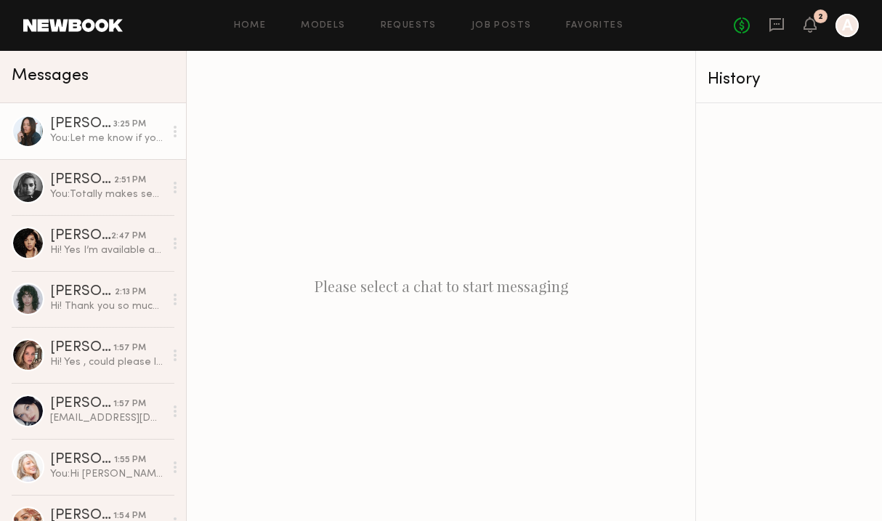
click at [111, 132] on div "You: Let me know if you would like to move forward with this booking!" at bounding box center [107, 139] width 114 height 14
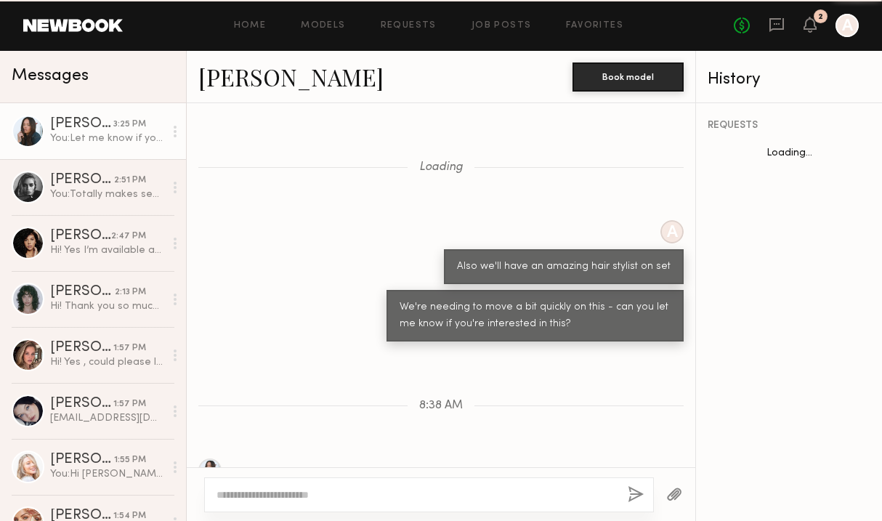
scroll to position [579, 0]
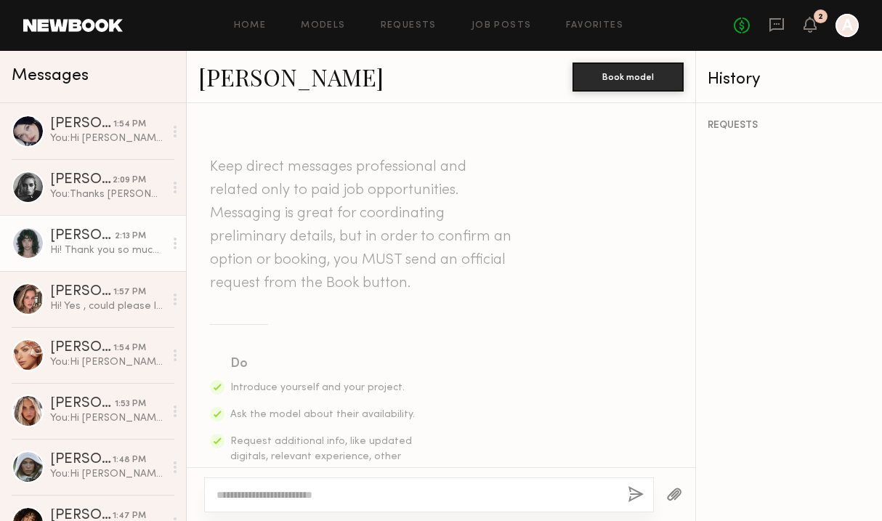
scroll to position [522, 0]
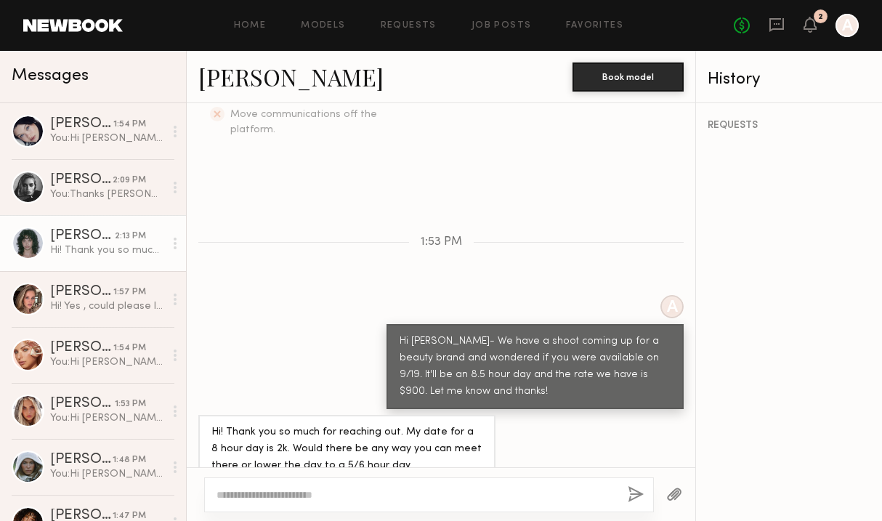
click at [258, 31] on div "Home Models Requests Job Posts Favorites Sign Out No fees up to $5,000 2 A" at bounding box center [491, 25] width 736 height 23
click at [260, 16] on div "Home Models Requests Job Posts Favorites Sign Out No fees up to $5,000 2 A" at bounding box center [491, 25] width 736 height 23
click at [260, 23] on link "Home" at bounding box center [250, 25] width 33 height 9
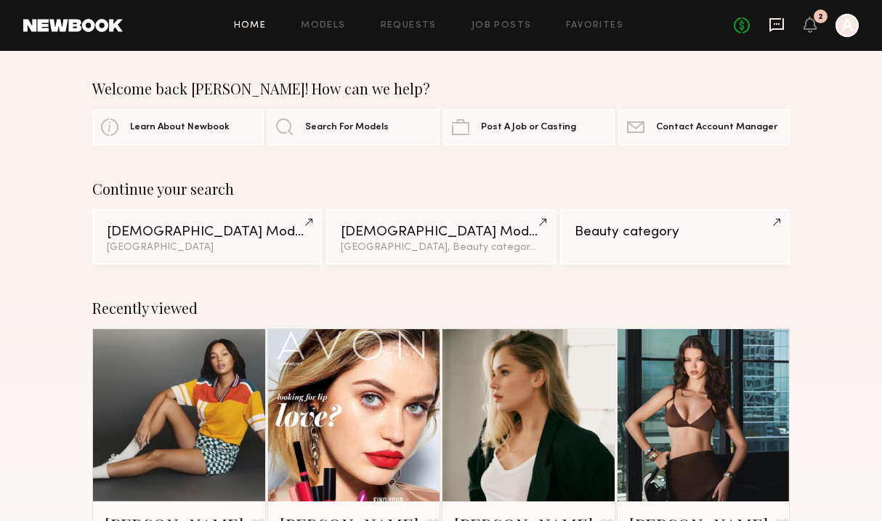
click at [782, 20] on icon at bounding box center [777, 25] width 15 height 14
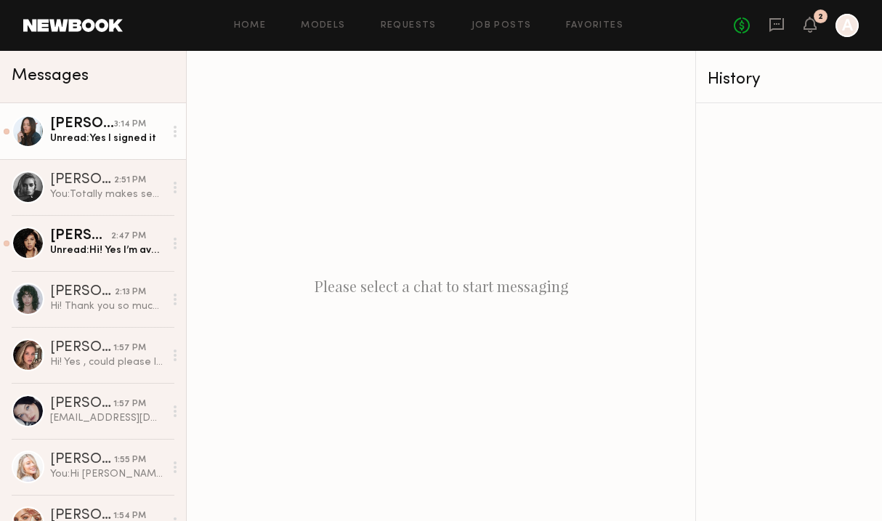
click at [104, 134] on div "Unread: Yes I signed it" at bounding box center [107, 139] width 114 height 14
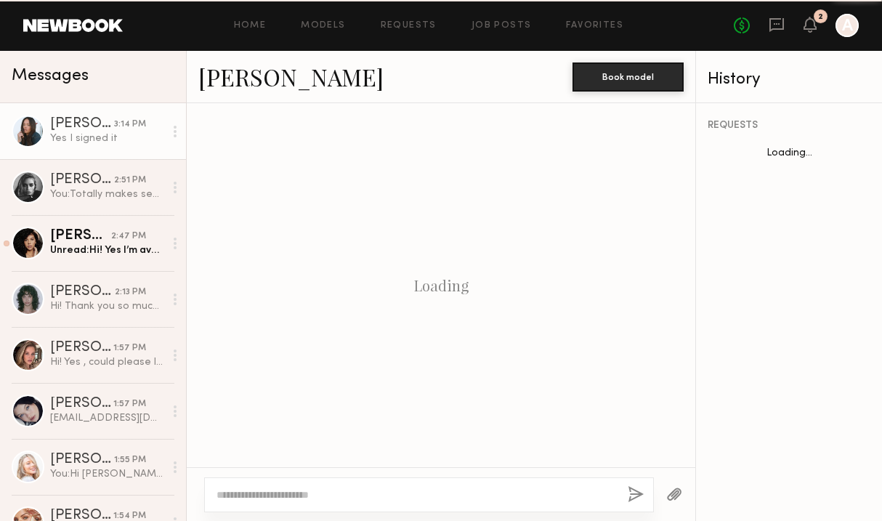
scroll to position [808, 0]
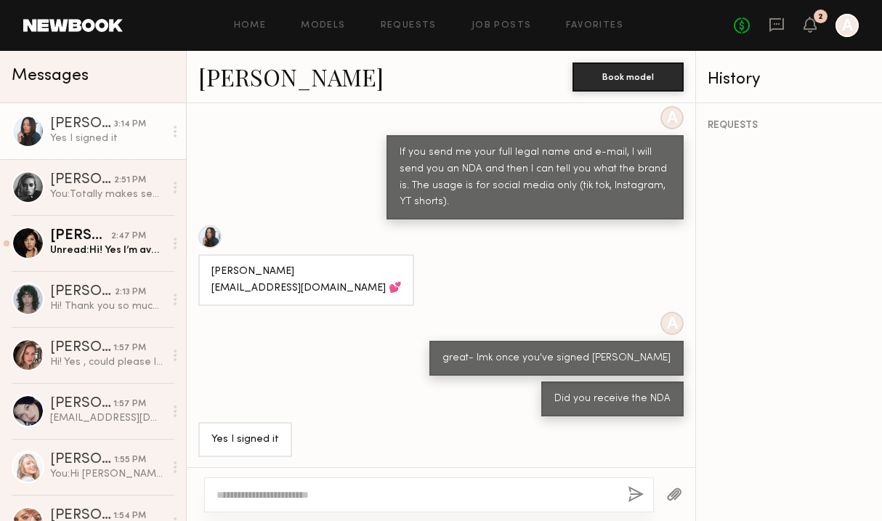
click at [249, 489] on textarea at bounding box center [417, 495] width 400 height 15
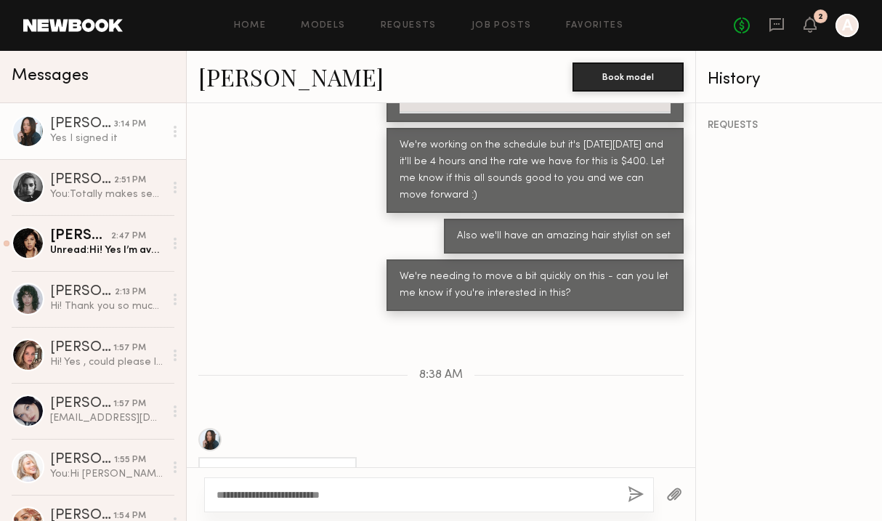
scroll to position [2063, 0]
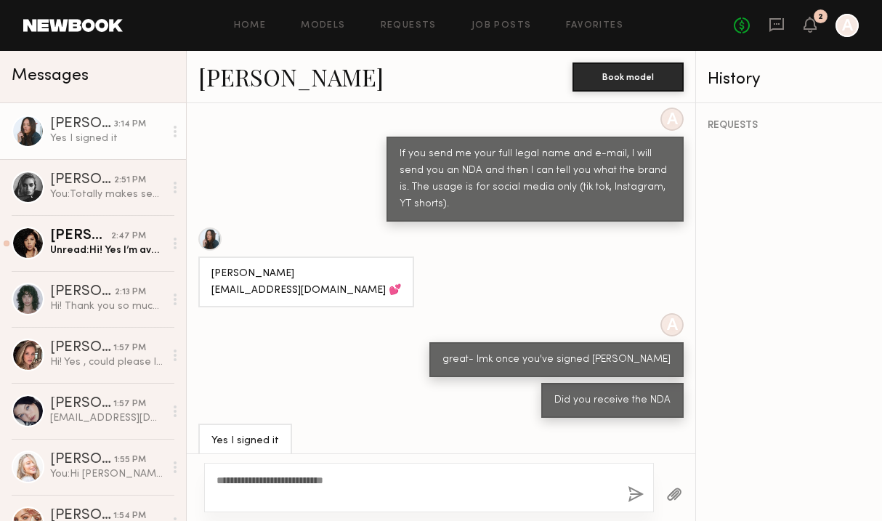
type textarea "**********"
click at [627, 488] on div "**********" at bounding box center [429, 487] width 450 height 49
click at [640, 491] on button "button" at bounding box center [636, 495] width 16 height 18
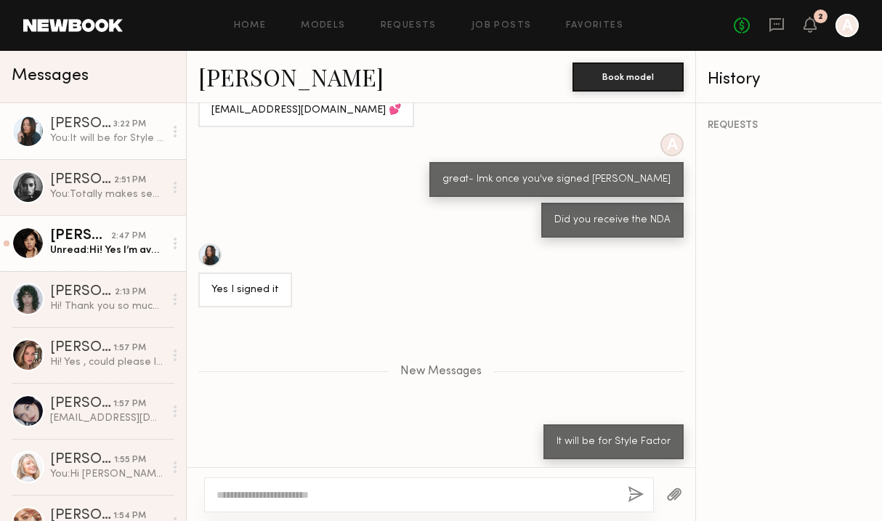
click at [56, 245] on div "Unread: Hi! Yes I’m available and would love to be considered!" at bounding box center [107, 251] width 114 height 14
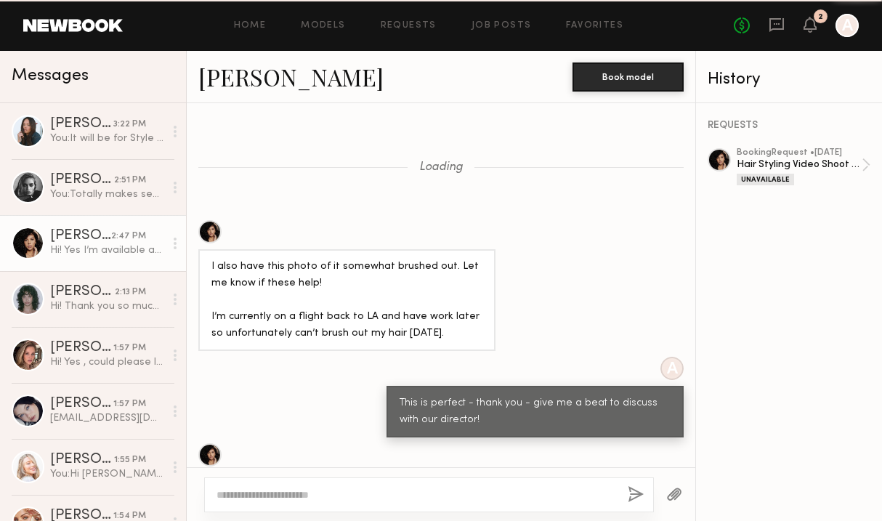
scroll to position [960, 0]
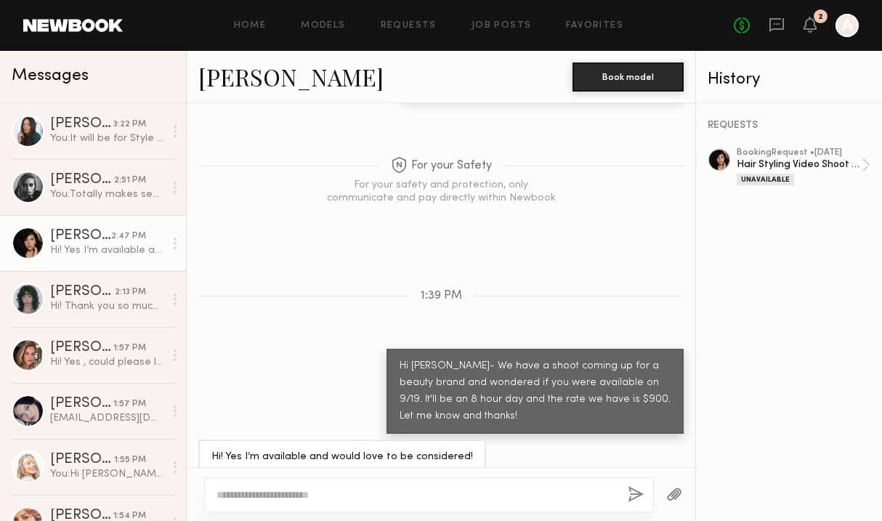
click at [91, 228] on link "Tracy D. 2:47 PM Hi! Yes I’m available and would love to be considered!" at bounding box center [93, 243] width 186 height 56
click at [238, 86] on link "[PERSON_NAME]" at bounding box center [290, 76] width 185 height 31
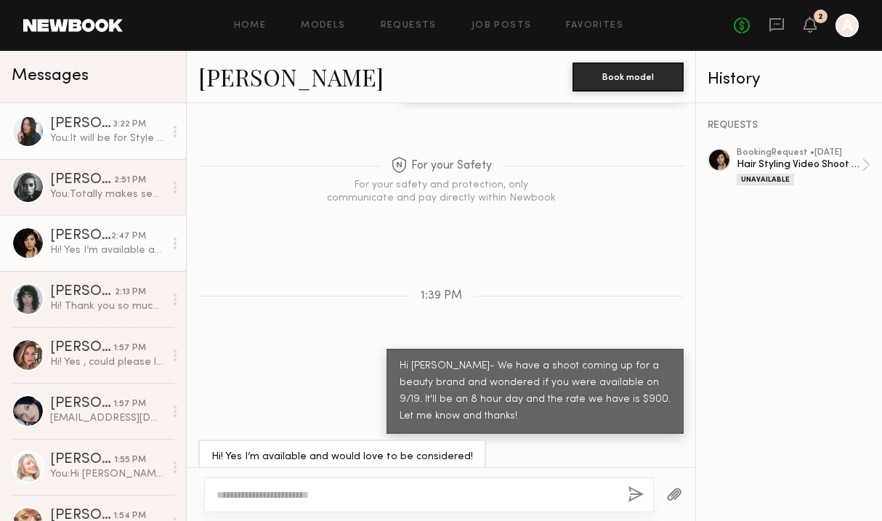
click at [104, 142] on div "You: It will be for Style Factor" at bounding box center [107, 139] width 114 height 14
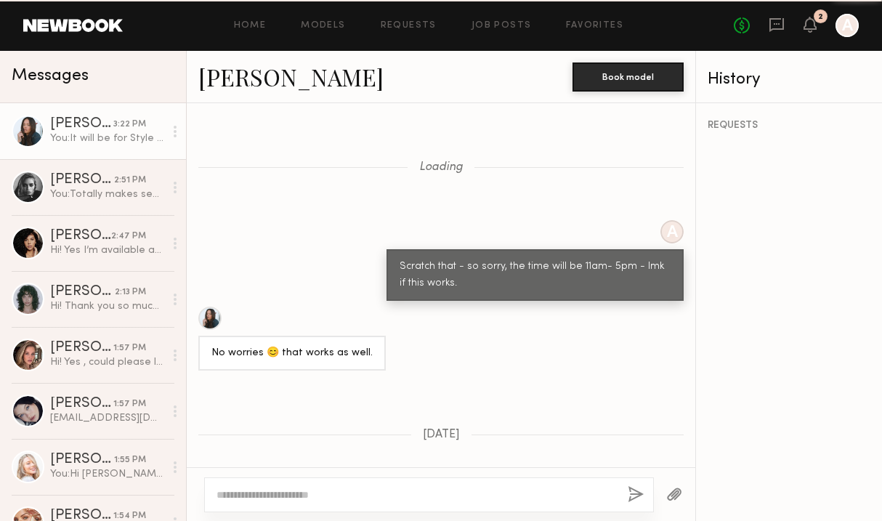
scroll to position [2219, 0]
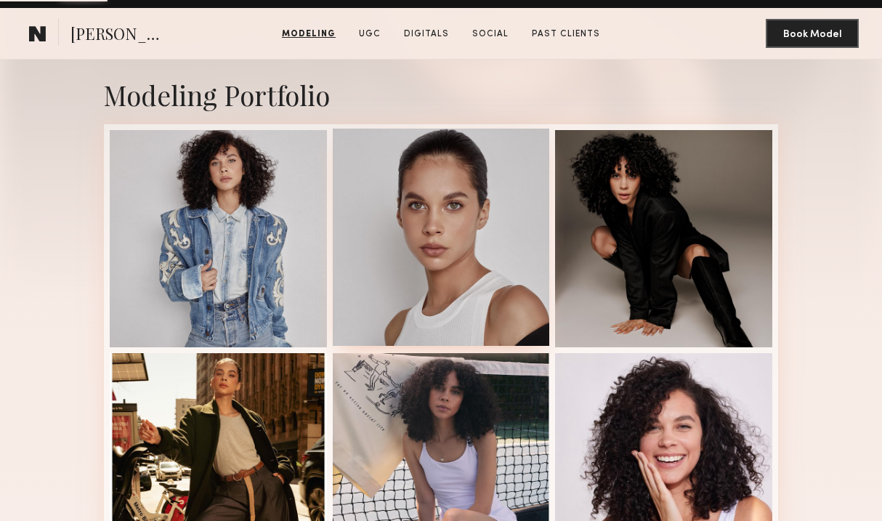
scroll to position [331, 0]
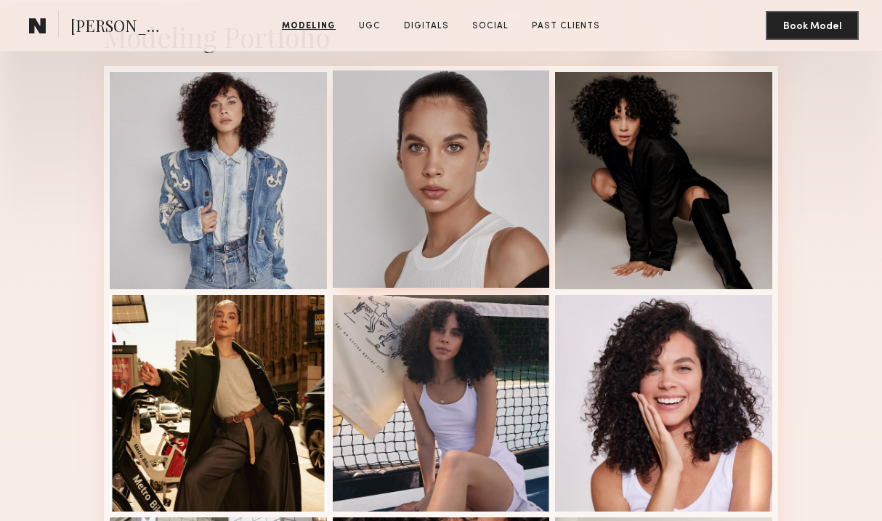
click at [447, 147] on div at bounding box center [441, 179] width 217 height 217
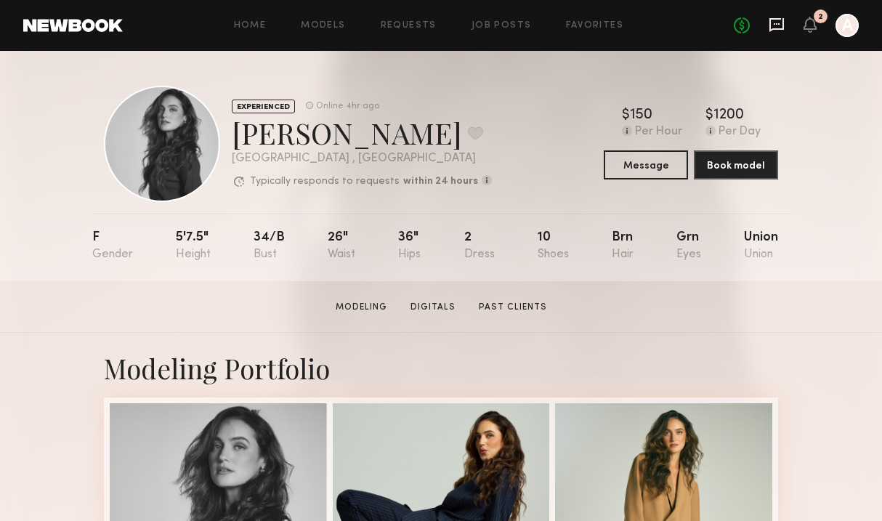
click at [782, 24] on icon at bounding box center [777, 25] width 16 height 16
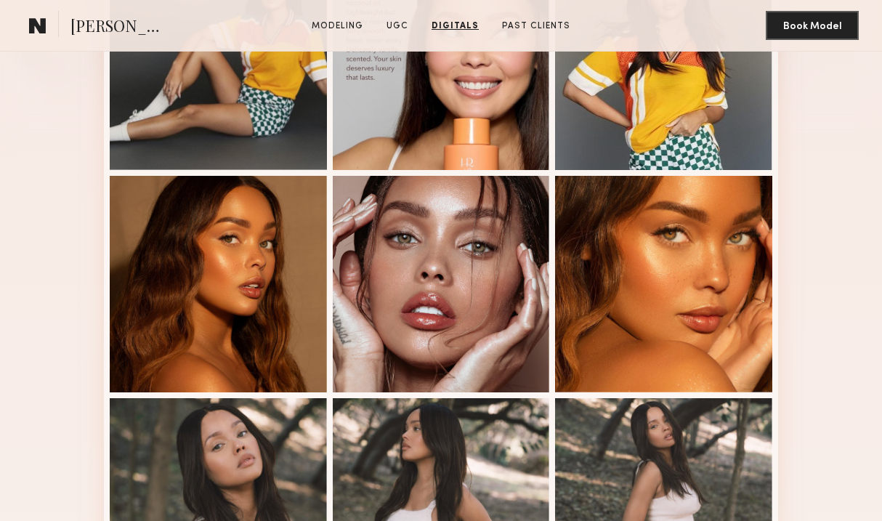
scroll to position [42, 0]
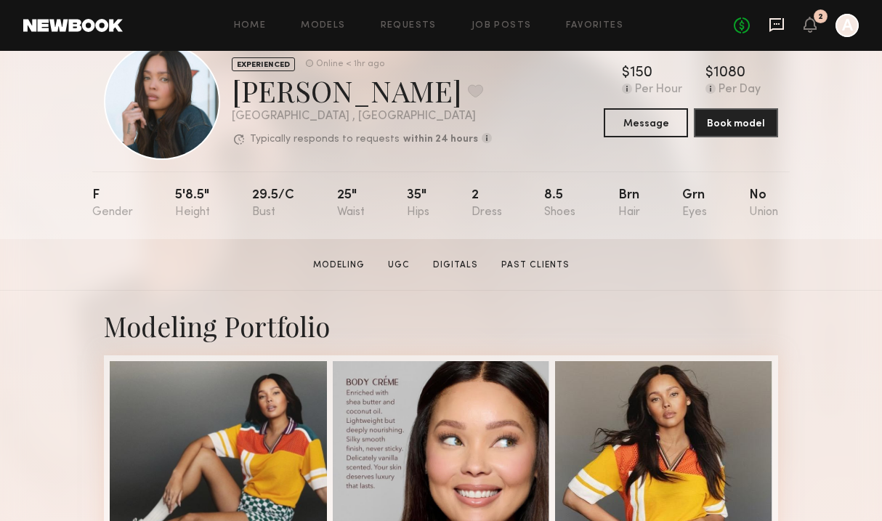
click at [776, 17] on icon at bounding box center [777, 25] width 16 height 16
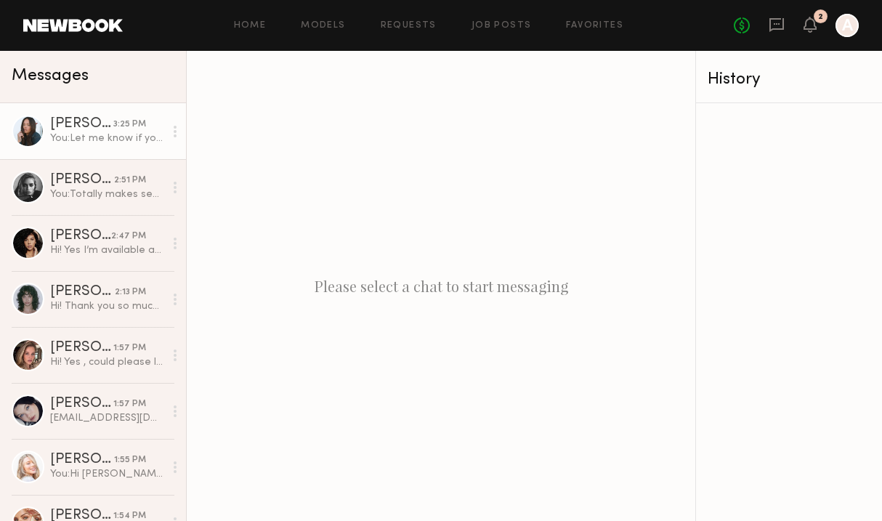
click at [84, 135] on div "You: Let me know if you would like to move forward with this booking!" at bounding box center [107, 139] width 114 height 14
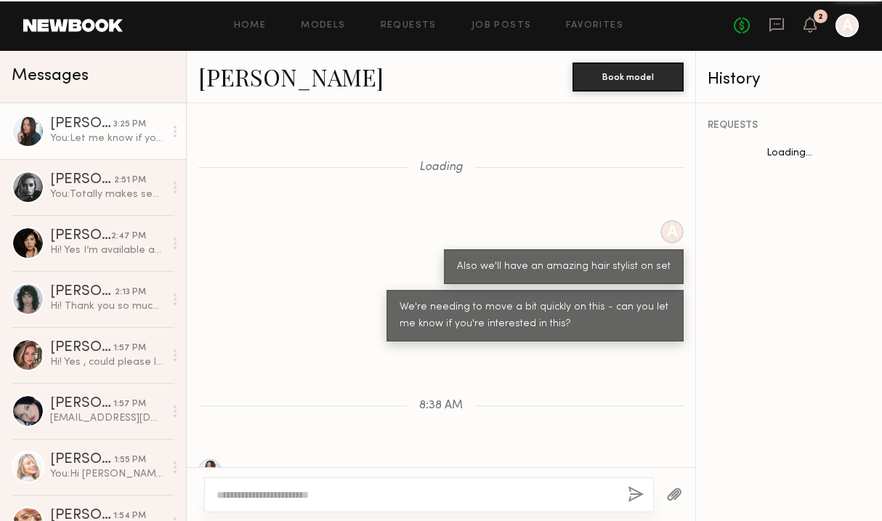
scroll to position [579, 0]
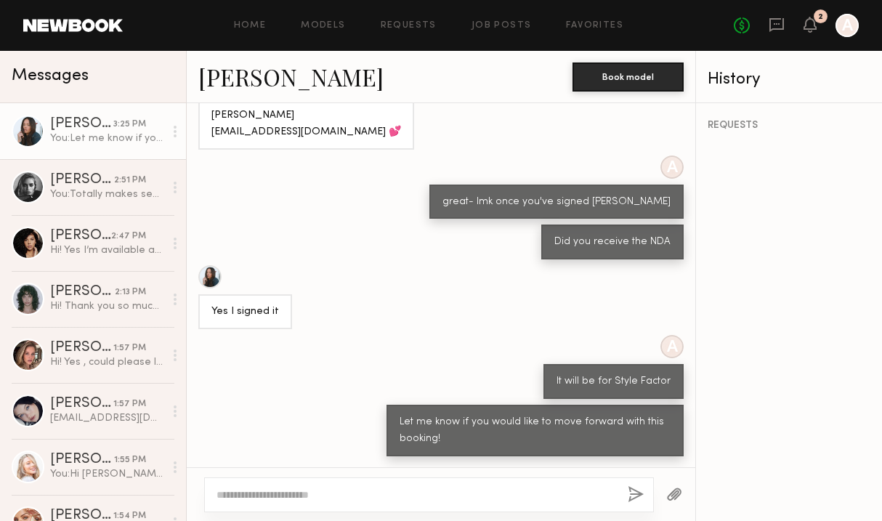
click at [233, 73] on link "[PERSON_NAME]" at bounding box center [290, 76] width 185 height 31
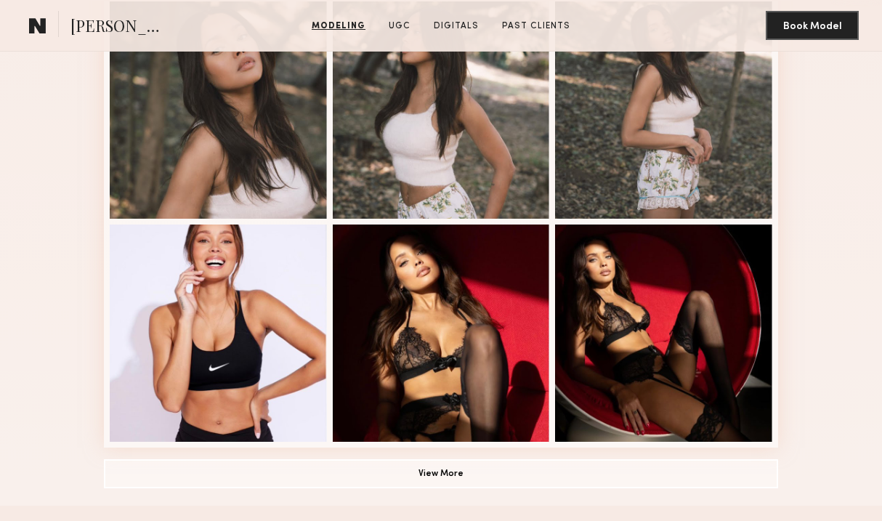
scroll to position [1158, 0]
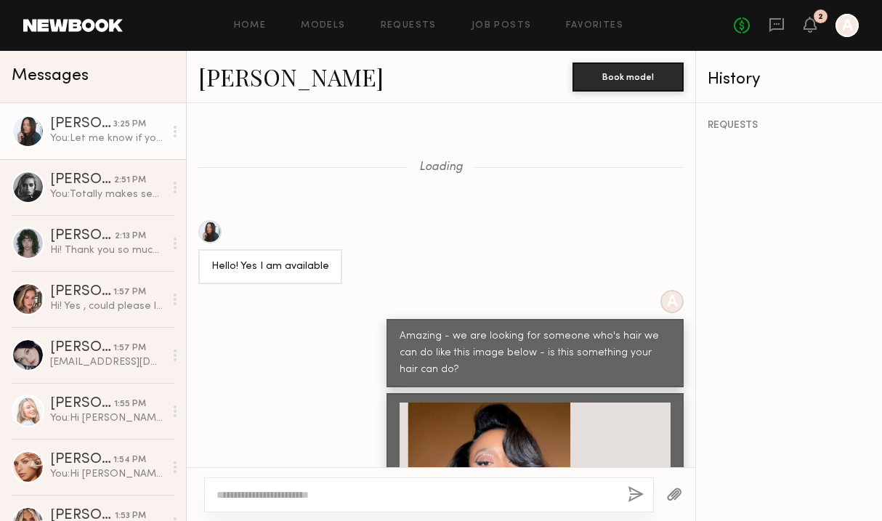
scroll to position [1109, 0]
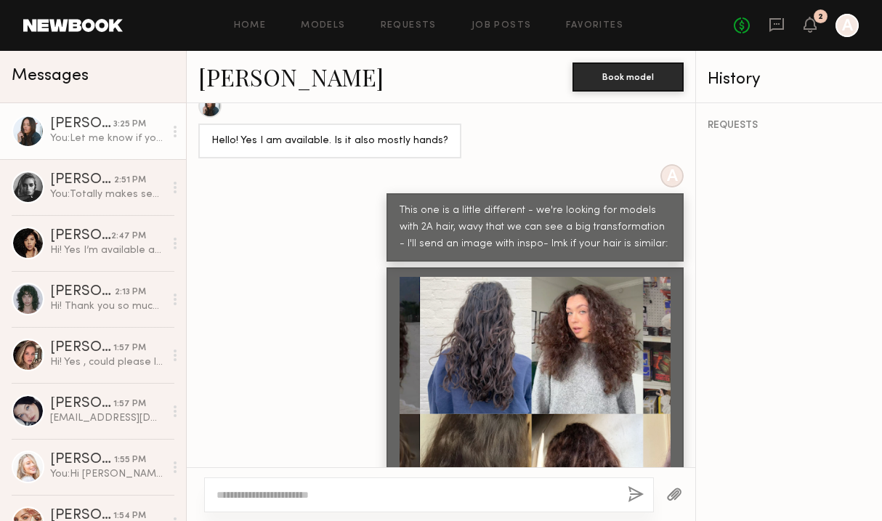
scroll to position [3771, 0]
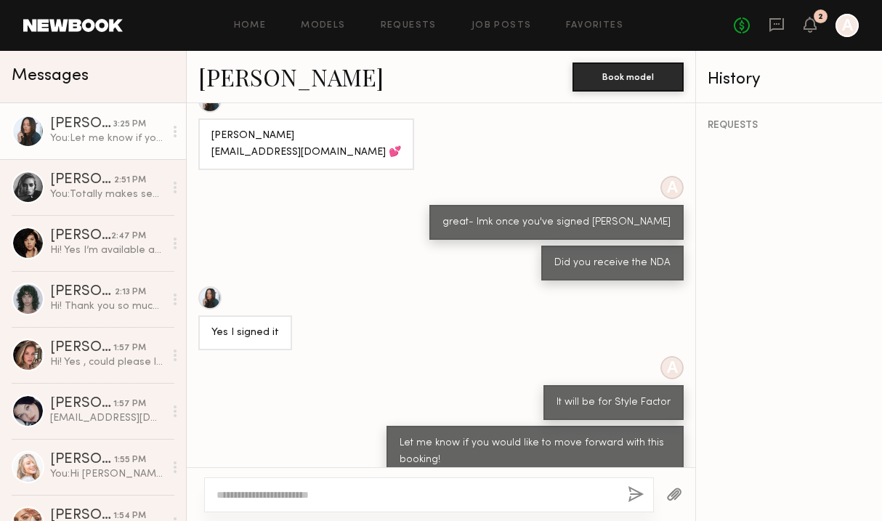
click at [82, 132] on div "You: Let me know if you would like to move forward with this booking!" at bounding box center [107, 139] width 114 height 14
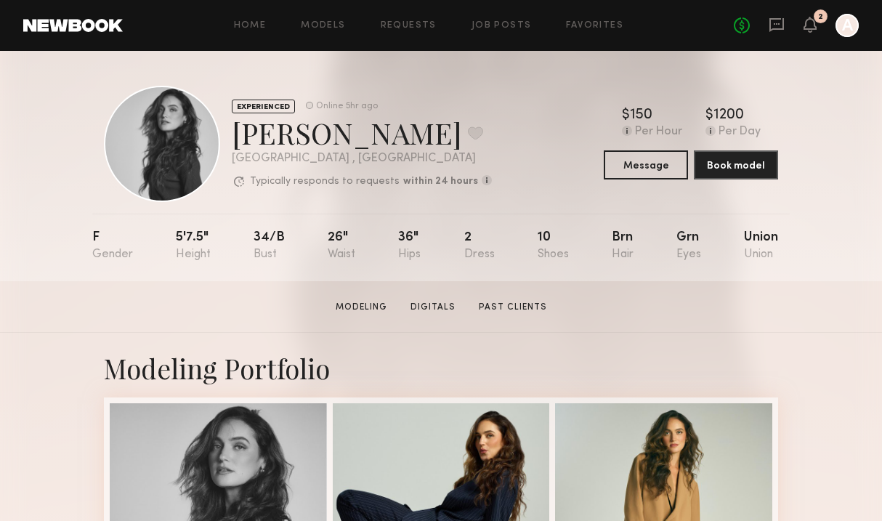
click at [173, 315] on section "Nicole Z. Modeling Digitals Past Clients Message Book Model" at bounding box center [441, 307] width 882 height 52
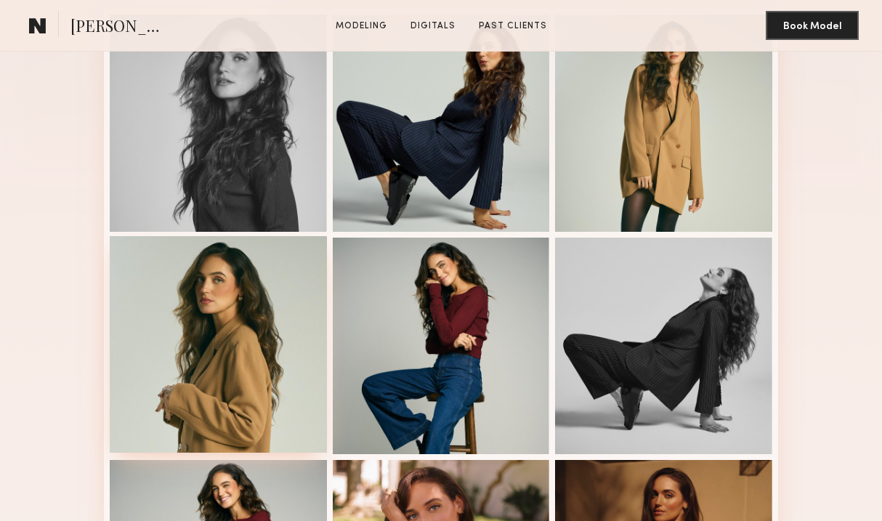
scroll to position [589, 0]
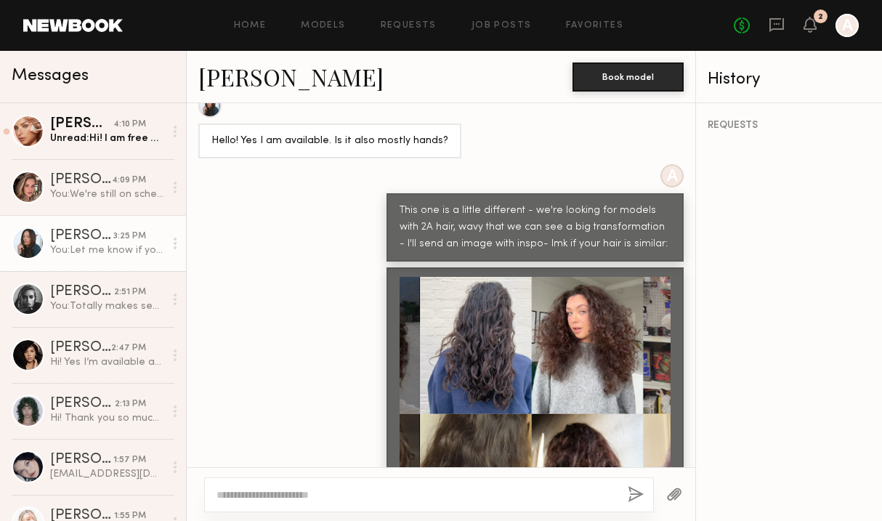
scroll to position [3771, 0]
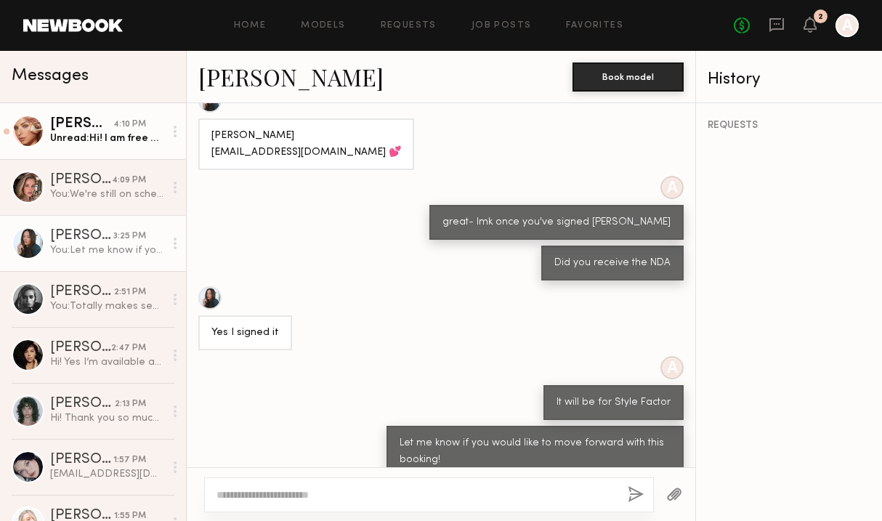
click at [109, 133] on div "Unread: Hi! I am free but for 8.5 hours I’d need 1.5k. Let me know :)" at bounding box center [107, 139] width 114 height 14
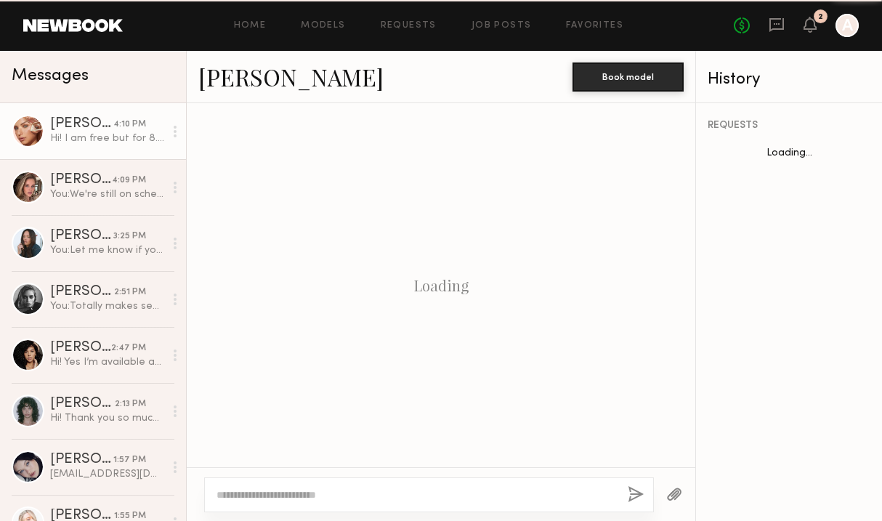
scroll to position [1168, 0]
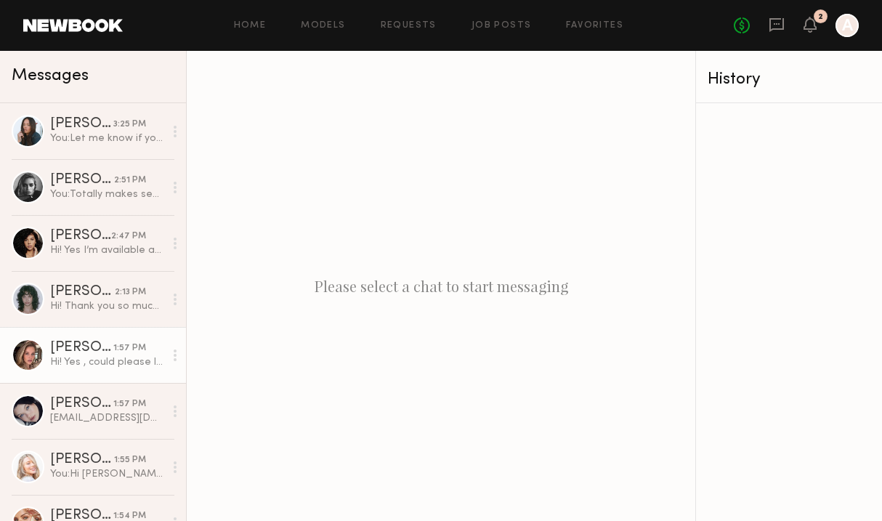
click at [89, 339] on link "[PERSON_NAME] 1:57 PM Hi! Yes , could please let me know how many hrs and the r…" at bounding box center [93, 355] width 186 height 56
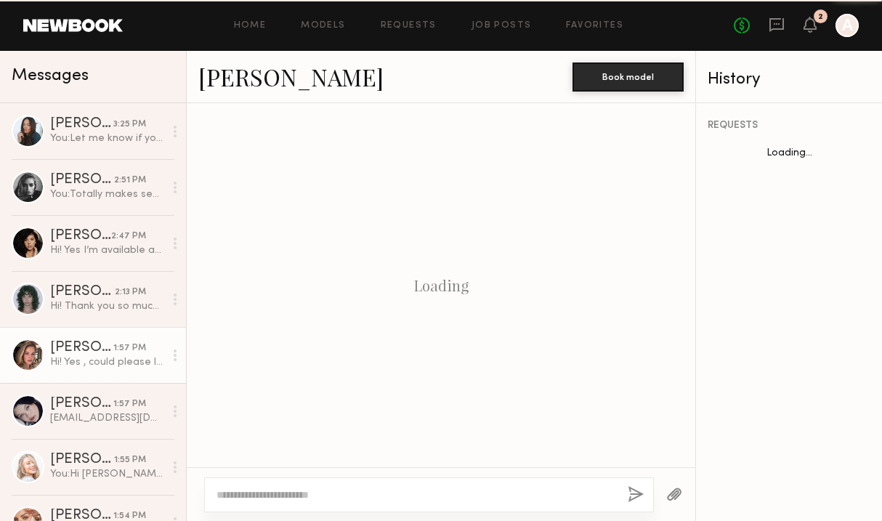
scroll to position [1452, 0]
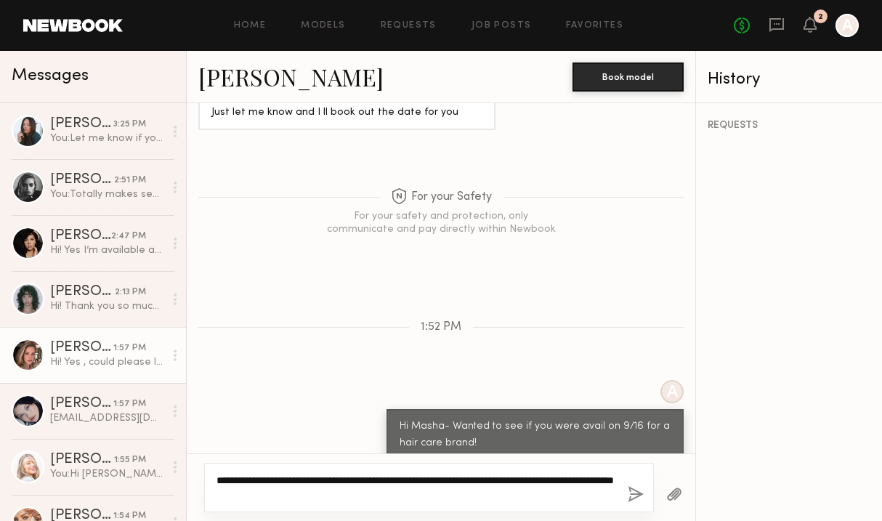
click at [240, 490] on textarea "**********" at bounding box center [417, 487] width 400 height 29
type textarea "**********"
click at [633, 494] on button "button" at bounding box center [636, 495] width 16 height 18
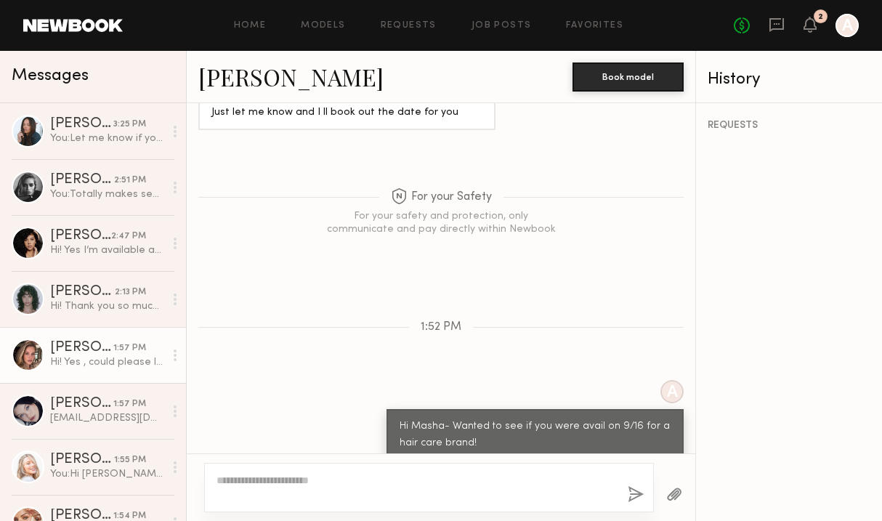
scroll to position [1649, 0]
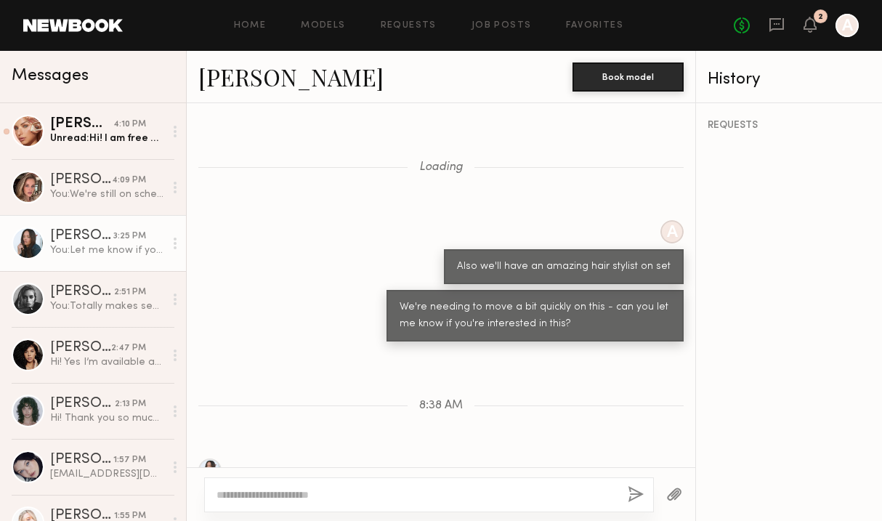
click at [100, 154] on link "[PERSON_NAME] 4:10 PM Unread: Hi! I am free but for 8.5 hours I’d need 1.5k. Le…" at bounding box center [93, 131] width 186 height 56
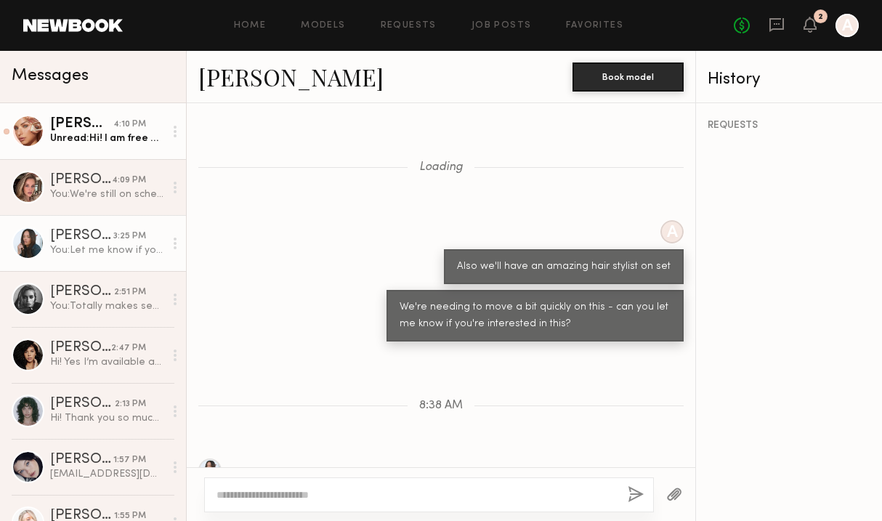
click at [100, 136] on div "Unread: Hi! I am free but for 8.5 hours I’d need 1.5k. Let me know :)" at bounding box center [107, 139] width 114 height 14
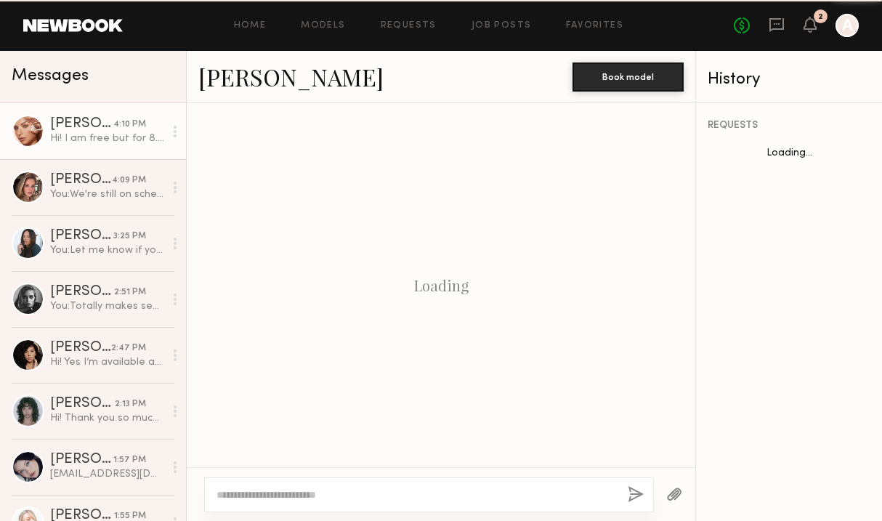
scroll to position [1168, 0]
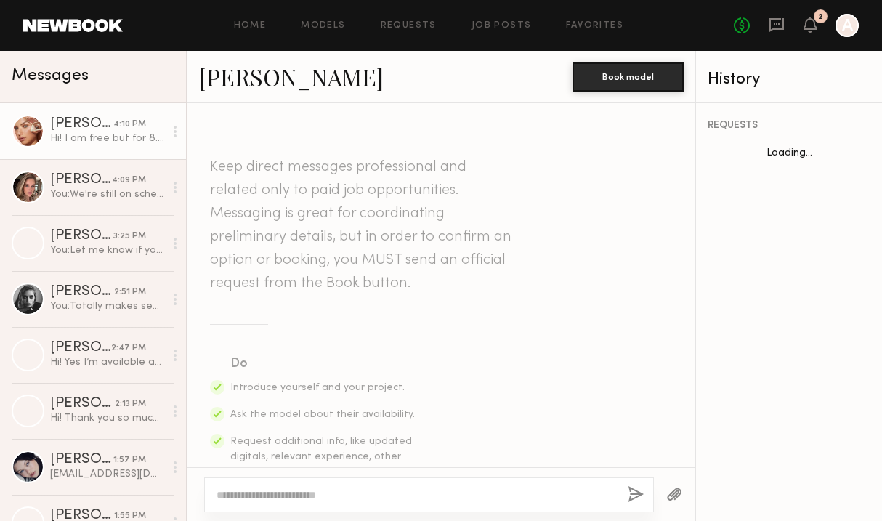
scroll to position [1168, 0]
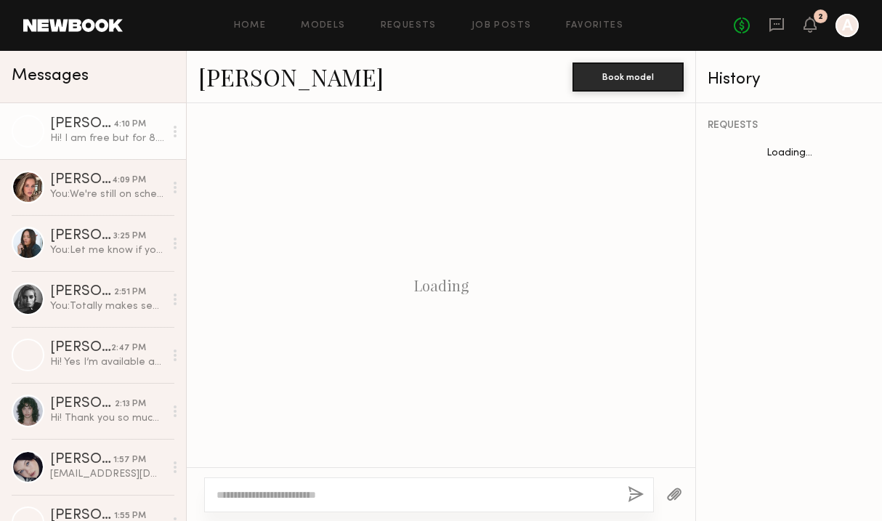
scroll to position [1168, 0]
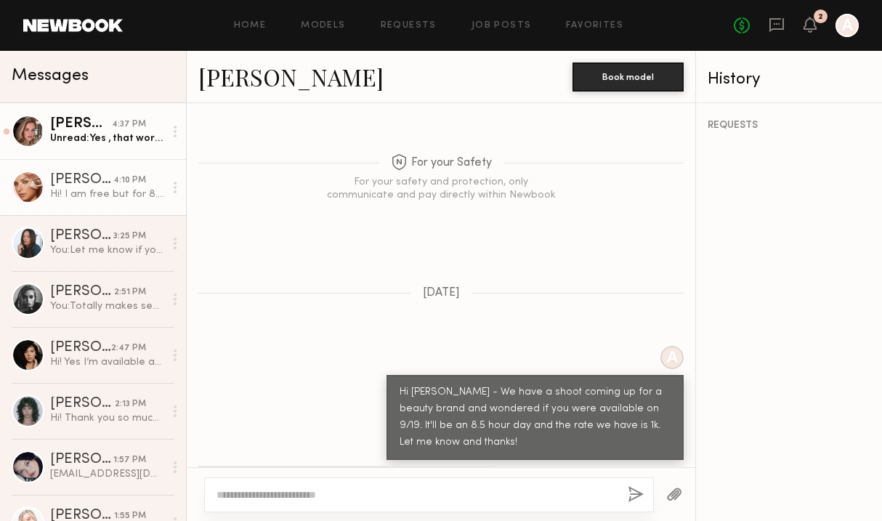
click at [76, 129] on div "[PERSON_NAME]" at bounding box center [81, 124] width 62 height 15
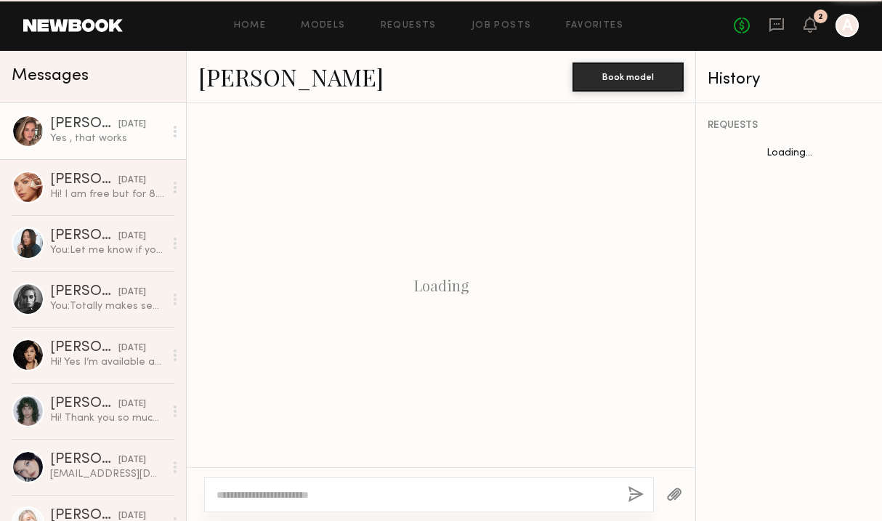
scroll to position [918, 0]
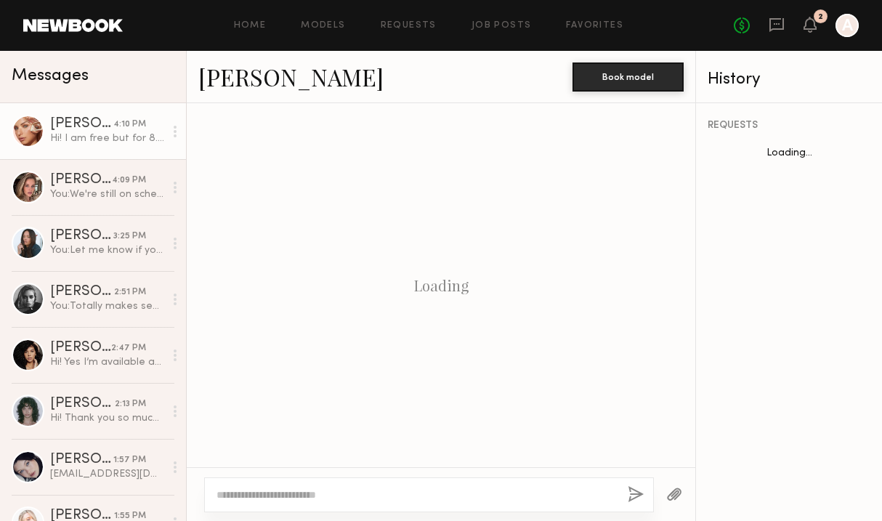
scroll to position [1168, 0]
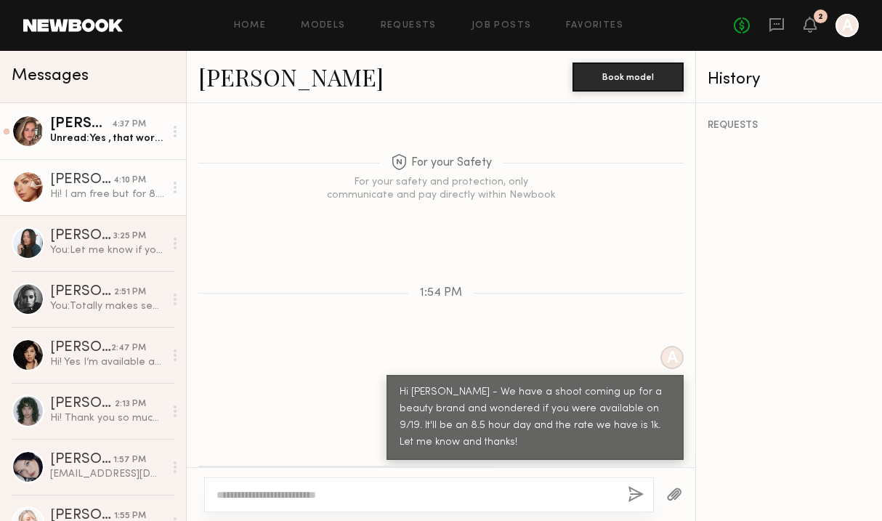
click at [93, 127] on div "[PERSON_NAME]" at bounding box center [81, 124] width 62 height 15
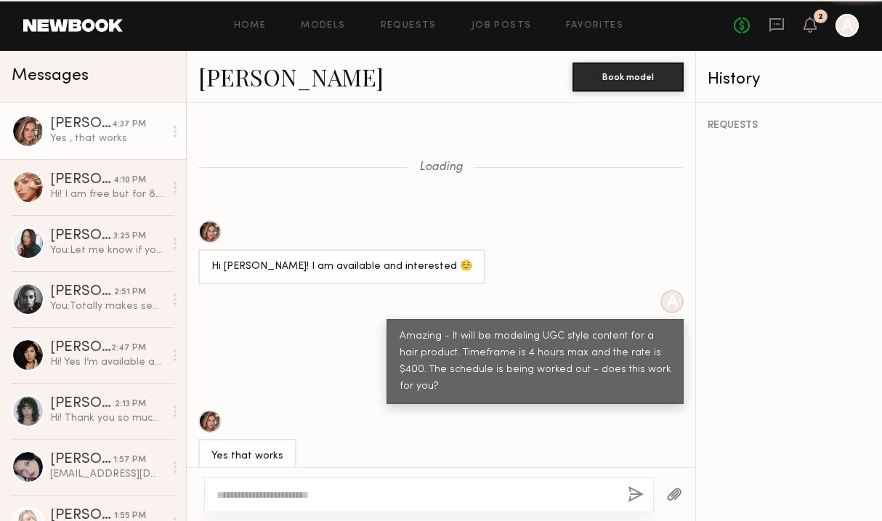
scroll to position [918, 0]
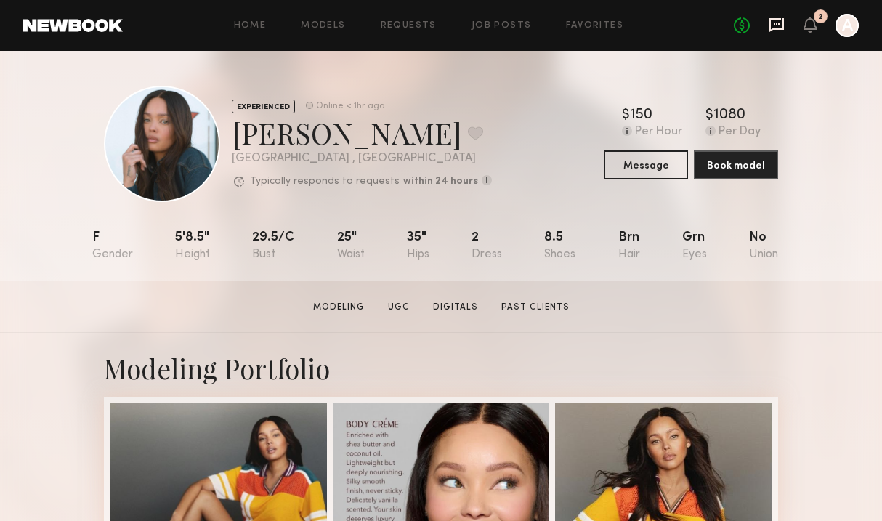
click at [781, 24] on icon at bounding box center [777, 25] width 16 height 16
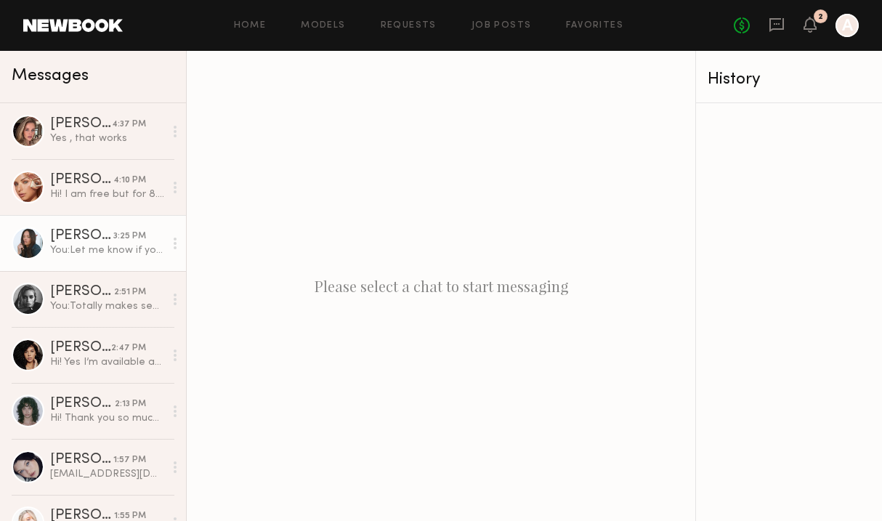
click at [34, 244] on div at bounding box center [28, 243] width 33 height 33
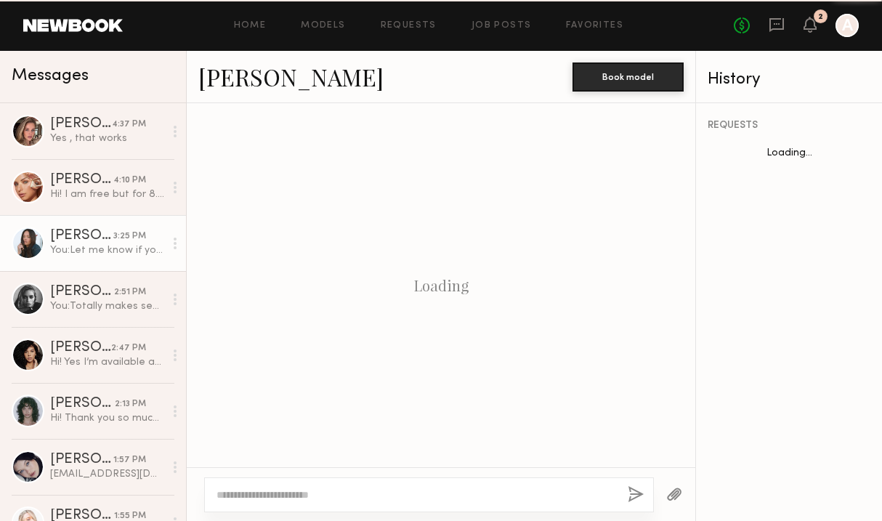
scroll to position [579, 0]
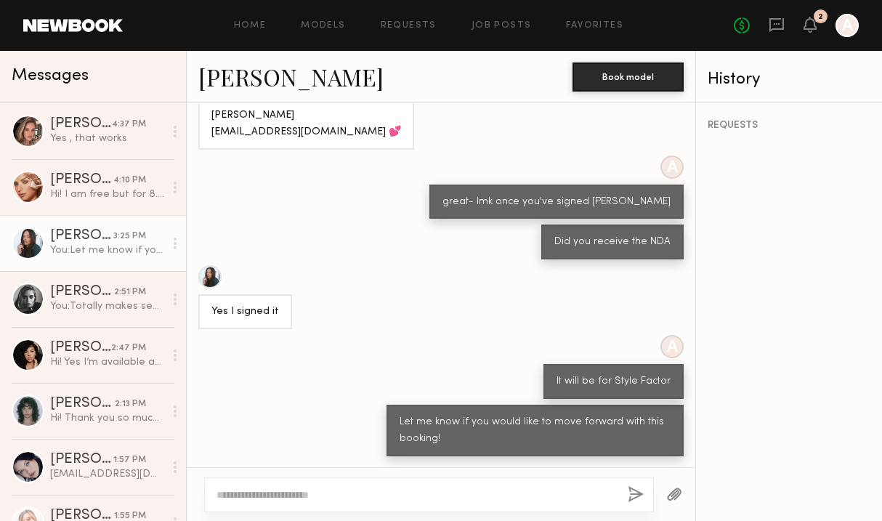
click at [257, 86] on link "[PERSON_NAME]" at bounding box center [290, 76] width 185 height 31
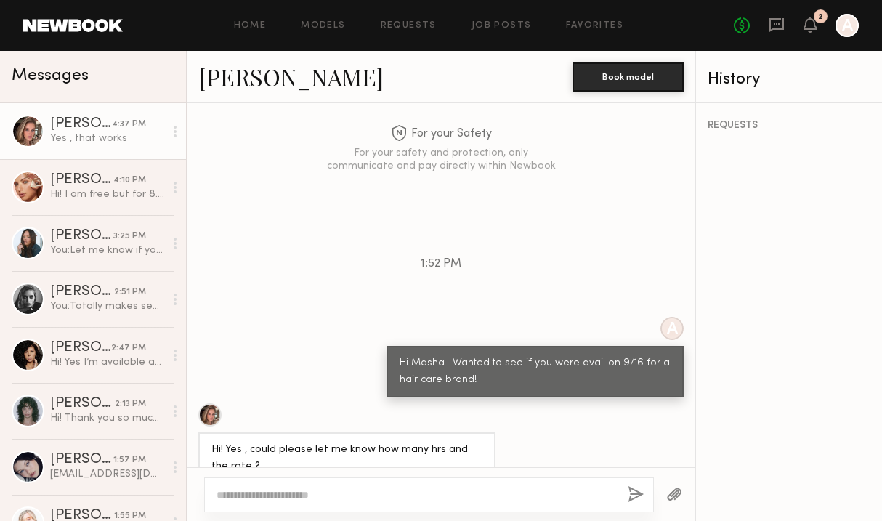
scroll to position [1038, 0]
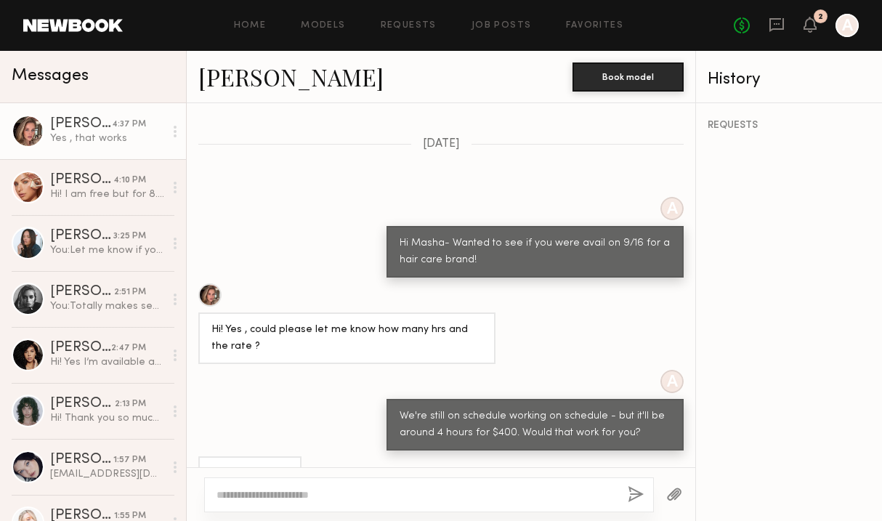
click at [86, 127] on div "[PERSON_NAME]" at bounding box center [81, 124] width 62 height 15
click at [230, 496] on textarea at bounding box center [417, 495] width 400 height 15
type textarea "**********"
click at [630, 487] on button "button" at bounding box center [636, 495] width 16 height 18
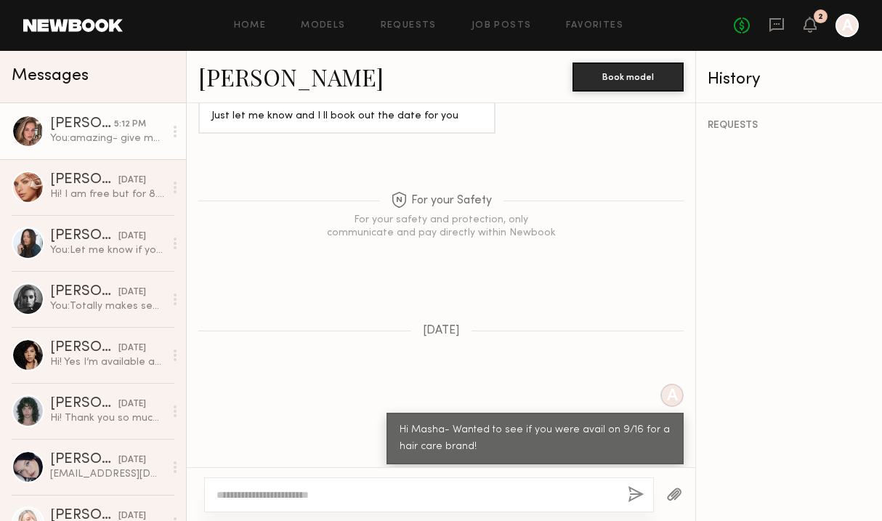
scroll to position [835, 0]
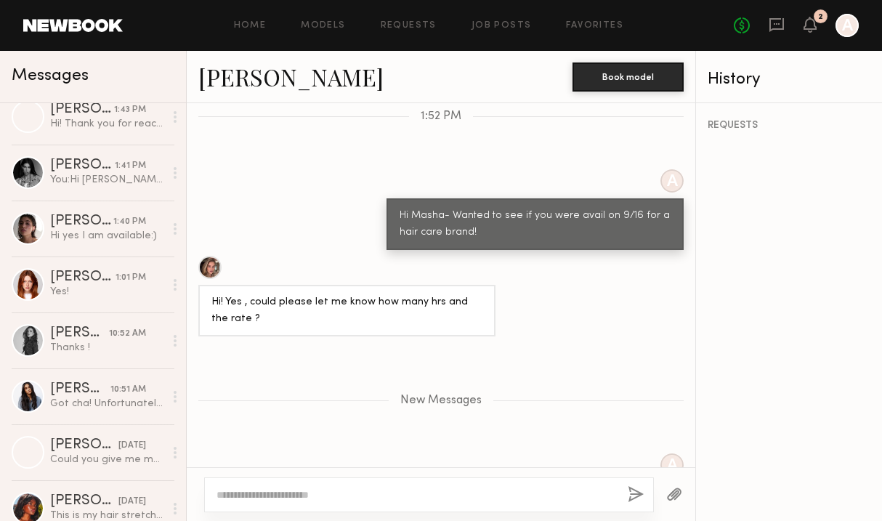
scroll to position [638, 0]
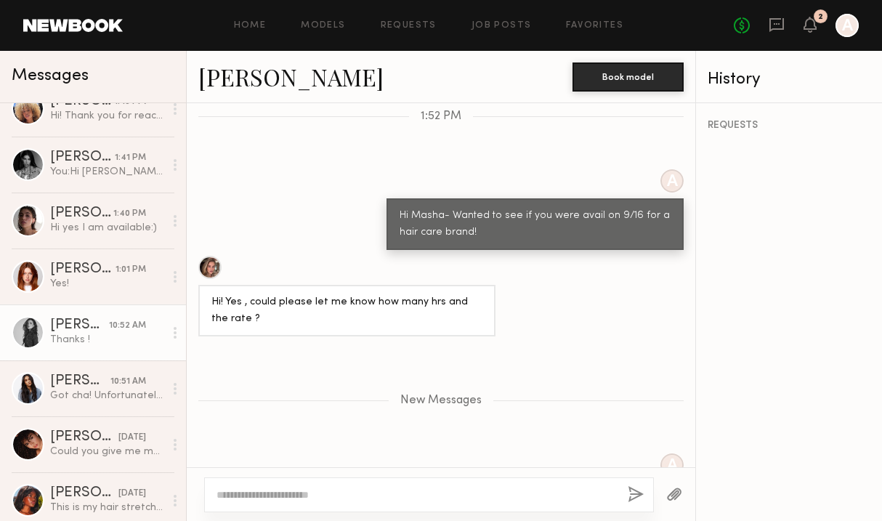
click at [96, 329] on div "[PERSON_NAME]" at bounding box center [79, 325] width 59 height 15
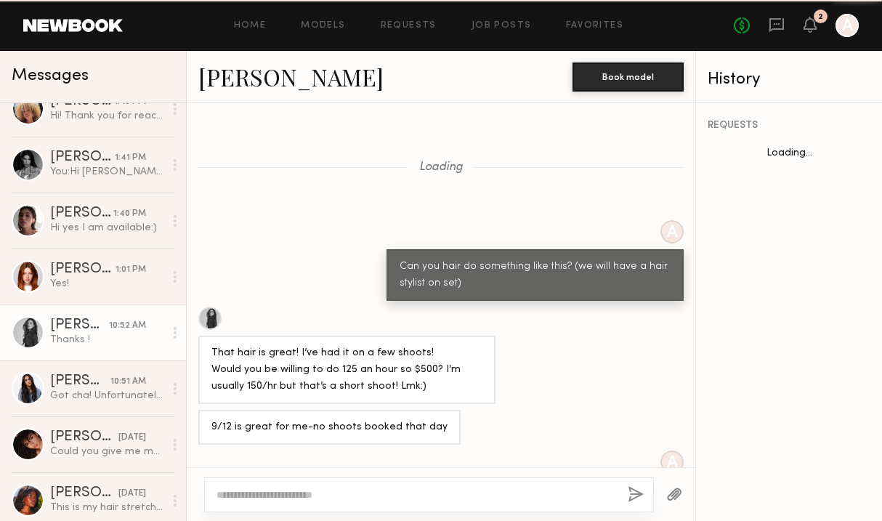
scroll to position [696, 0]
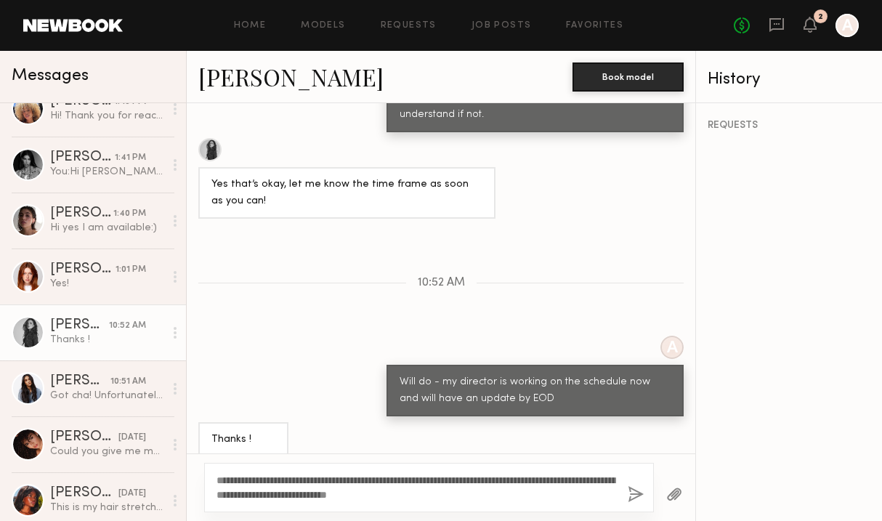
click at [550, 481] on textarea "**********" at bounding box center [417, 487] width 400 height 29
click at [266, 493] on textarea "**********" at bounding box center [417, 487] width 400 height 29
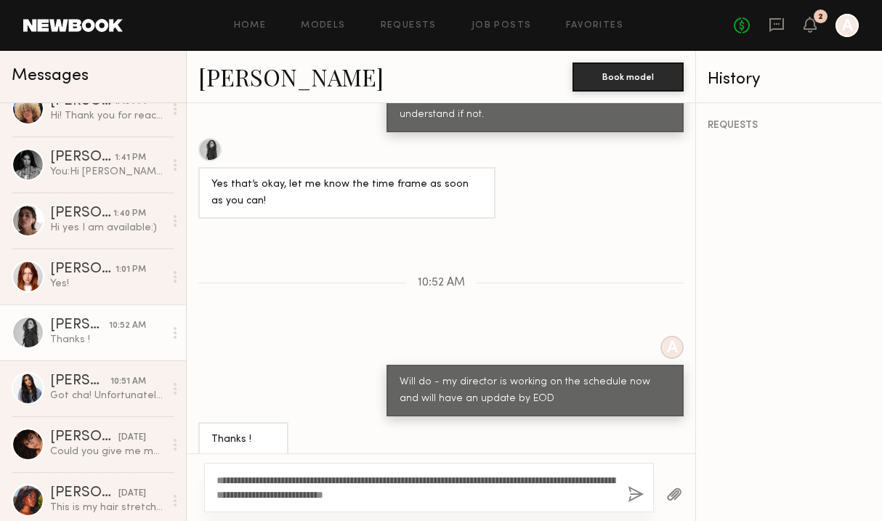
click at [260, 492] on textarea "**********" at bounding box center [417, 487] width 400 height 29
click at [466, 496] on textarea "**********" at bounding box center [417, 487] width 400 height 29
click at [510, 494] on textarea "**********" at bounding box center [417, 487] width 400 height 29
click at [288, 496] on textarea "**********" at bounding box center [417, 487] width 400 height 29
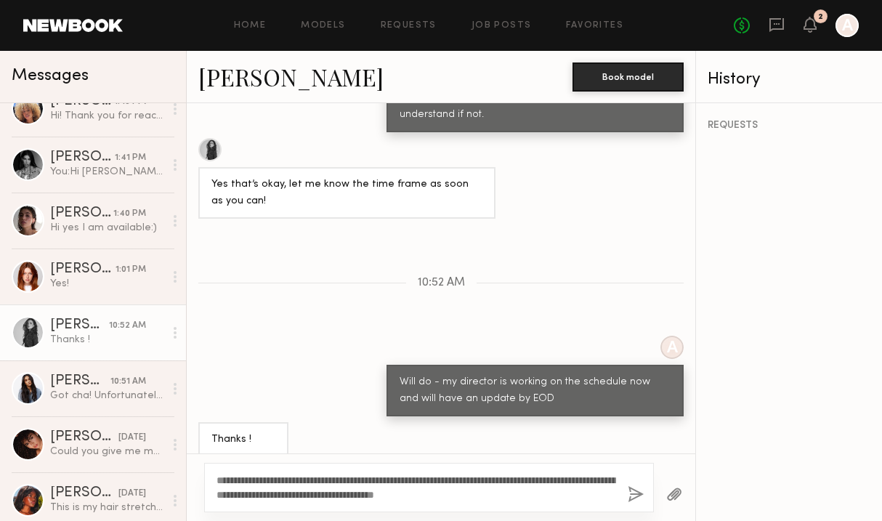
type textarea "**********"
click at [630, 493] on button "button" at bounding box center [636, 495] width 16 height 18
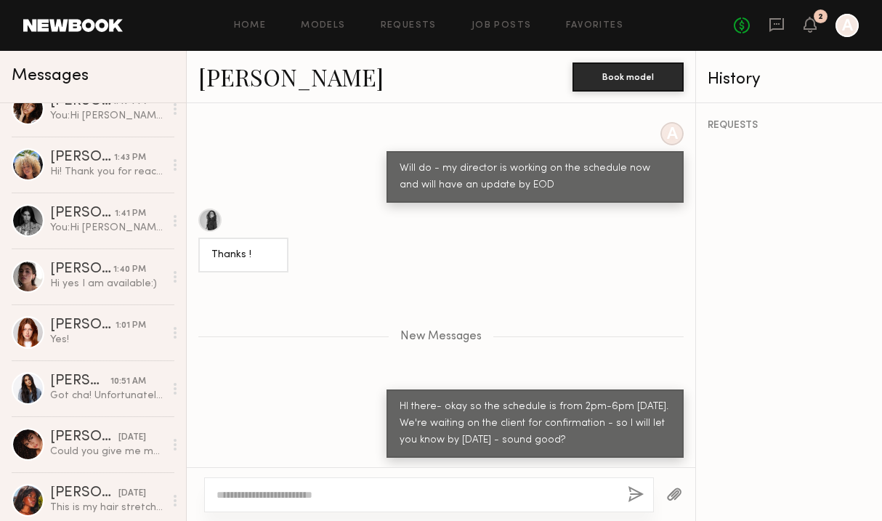
scroll to position [0, 0]
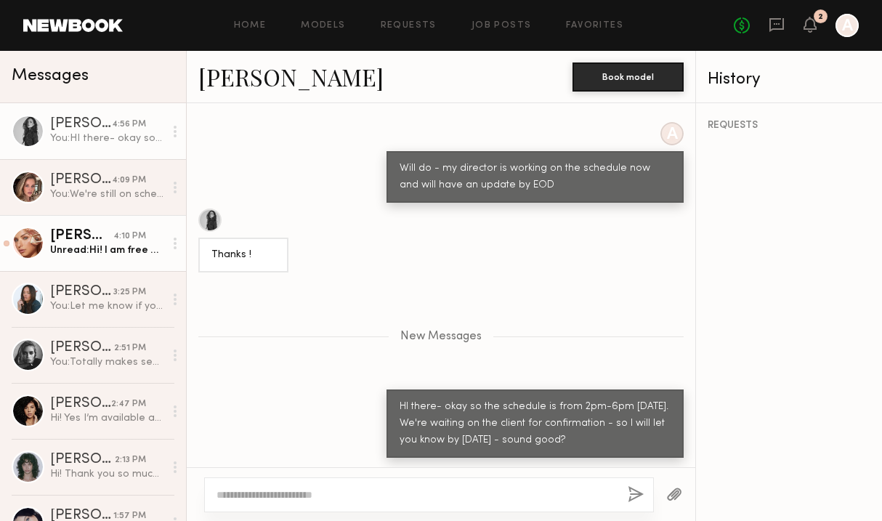
click at [60, 244] on div "Unread: Hi! I am free but for 8.5 hours I’d need 1.5k. Let me know :)" at bounding box center [107, 251] width 114 height 14
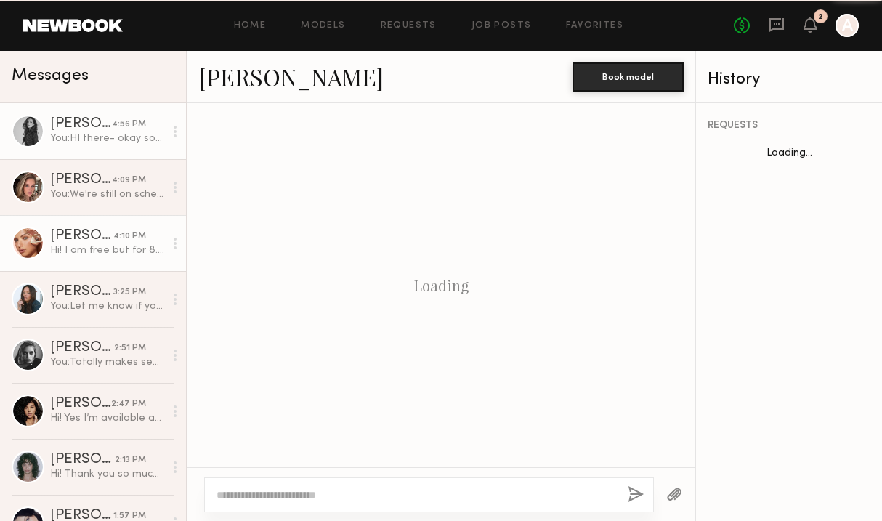
scroll to position [1168, 0]
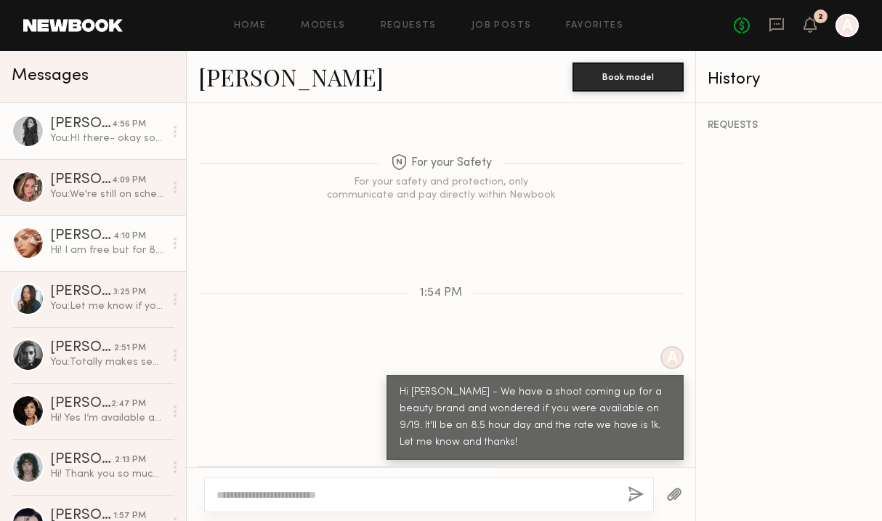
click at [109, 140] on div "You: HI there- okay so the schedule is from 2pm-6pm [DATE]. We're waiting on th…" at bounding box center [107, 139] width 114 height 14
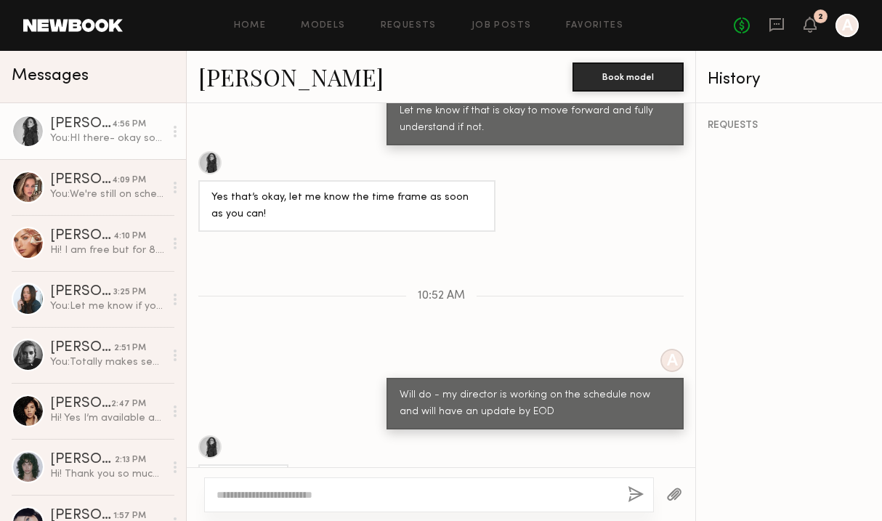
scroll to position [799, 0]
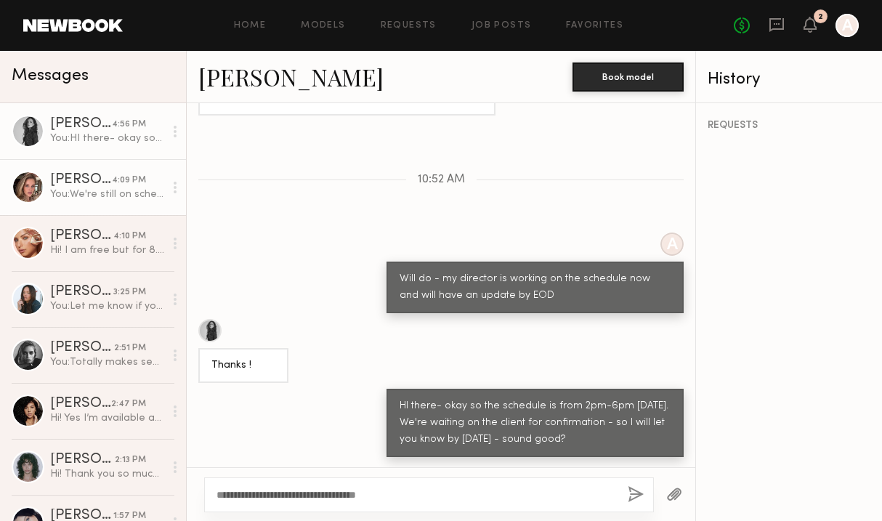
type textarea "**********"
